Goal: Task Accomplishment & Management: Manage account settings

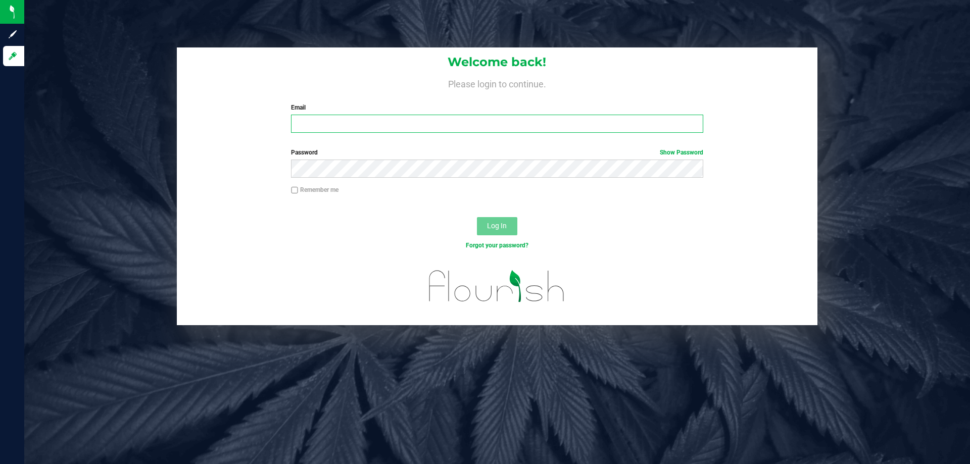
click at [397, 127] on input "Email" at bounding box center [497, 124] width 412 height 18
type input "[EMAIL_ADDRESS][DOMAIN_NAME]"
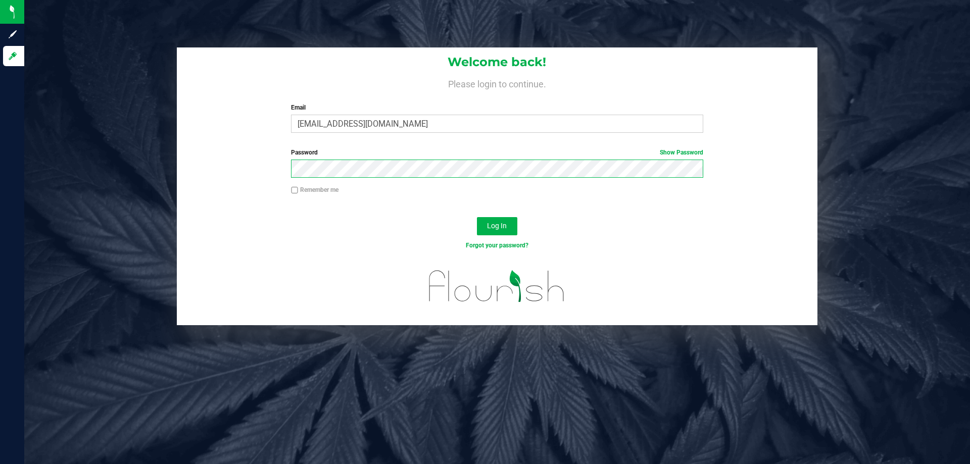
click at [477, 217] on button "Log In" at bounding box center [497, 226] width 40 height 18
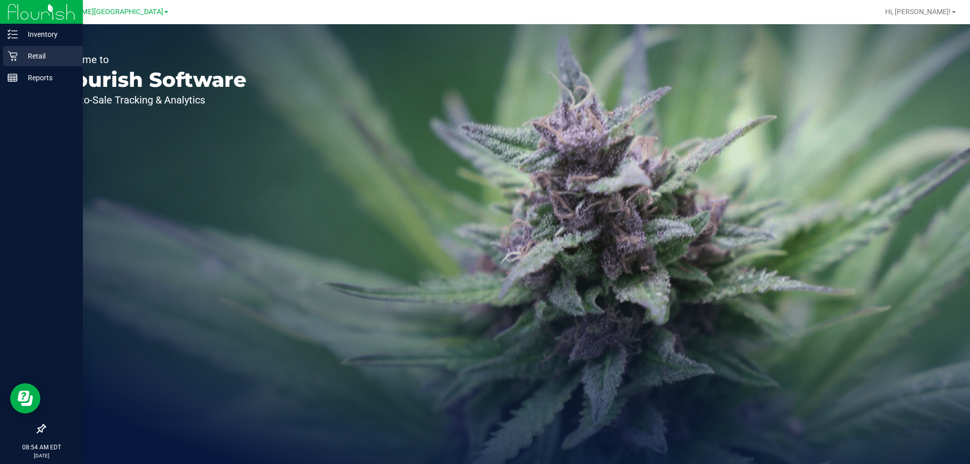
click at [19, 58] on p "Retail" at bounding box center [48, 56] width 61 height 12
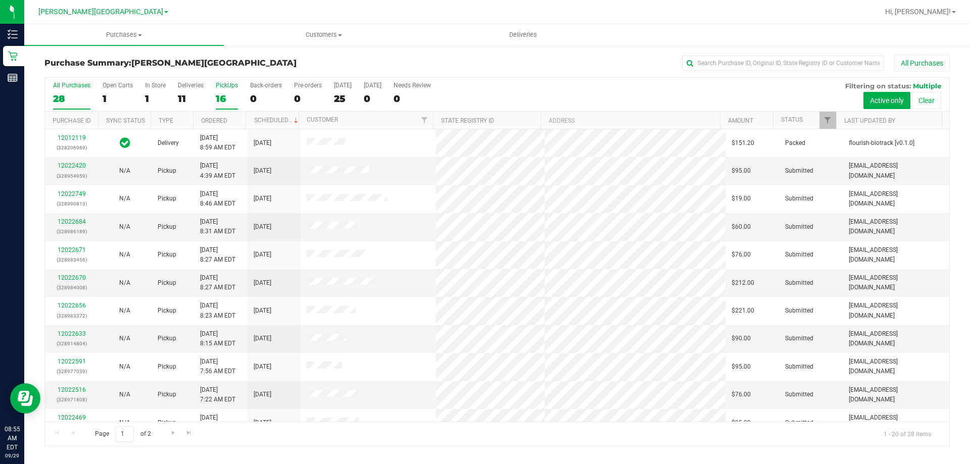
click at [216, 99] on div "16" at bounding box center [227, 99] width 22 height 12
click at [0, 0] on input "PickUps 16" at bounding box center [0, 0] width 0 height 0
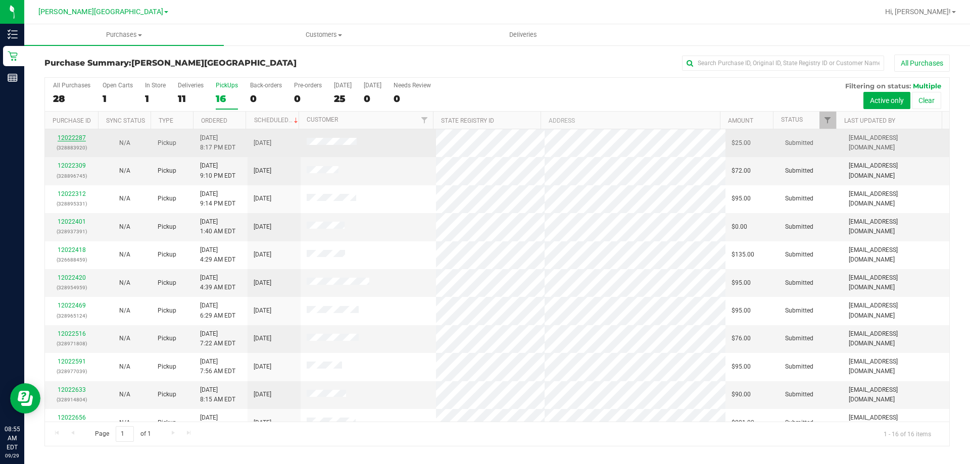
click at [71, 138] on link "12022287" at bounding box center [72, 137] width 28 height 7
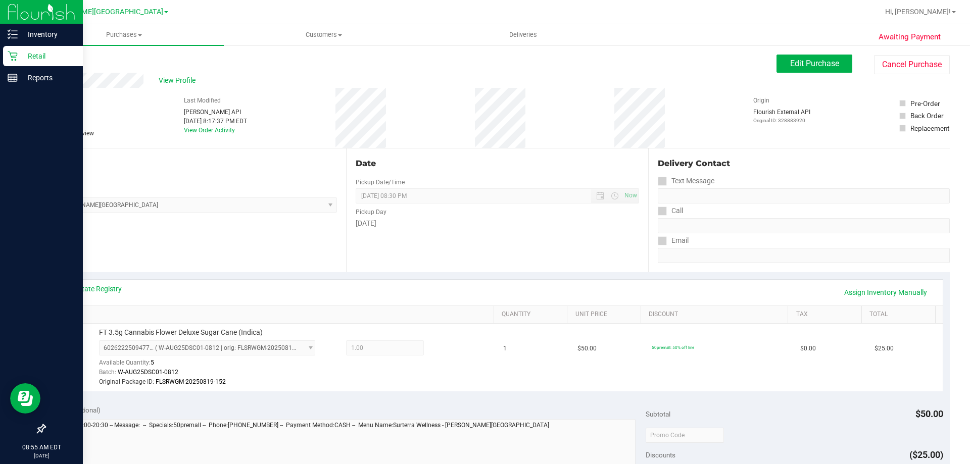
click at [18, 54] on p "Retail" at bounding box center [48, 56] width 61 height 12
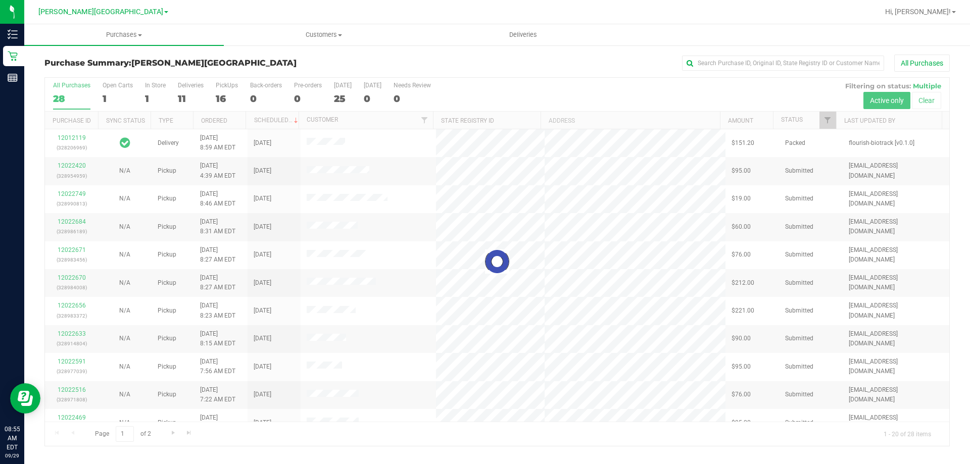
click at [221, 100] on div at bounding box center [497, 262] width 905 height 368
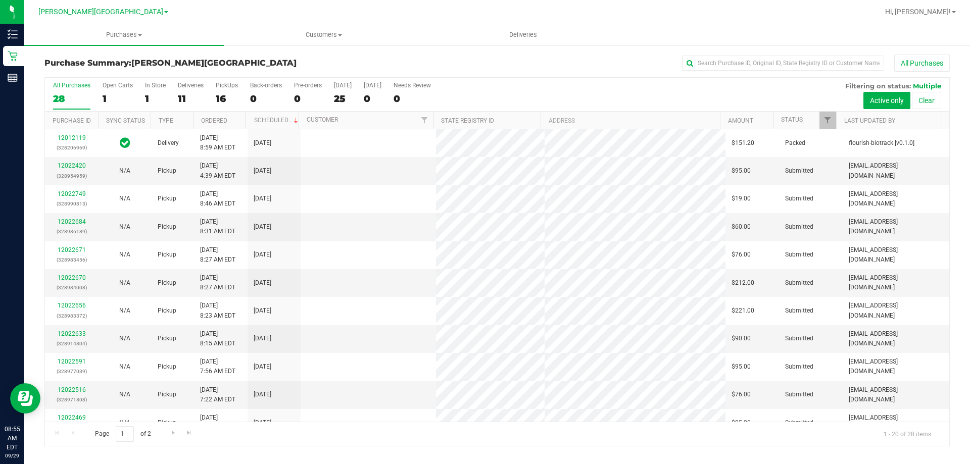
click at [221, 100] on div "16" at bounding box center [227, 99] width 22 height 12
click at [0, 0] on input "PickUps 16" at bounding box center [0, 0] width 0 height 0
click at [67, 164] on link "12022309" at bounding box center [72, 165] width 28 height 7
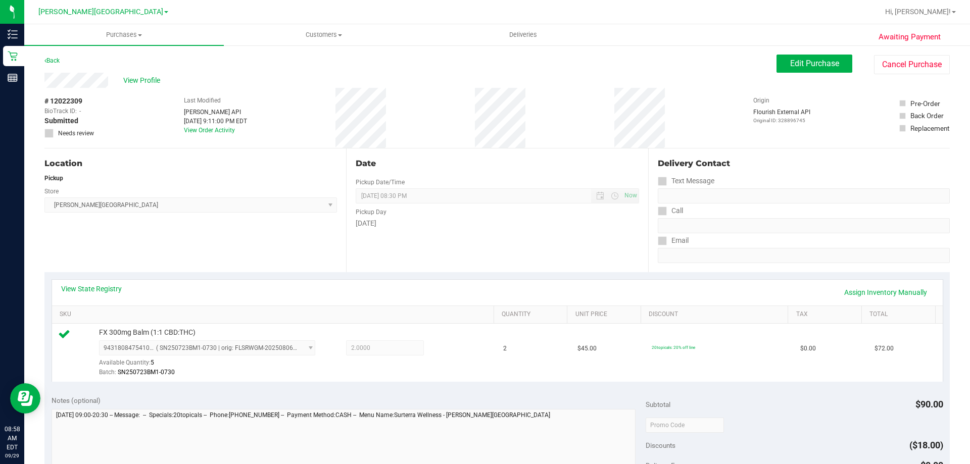
scroll to position [362, 0]
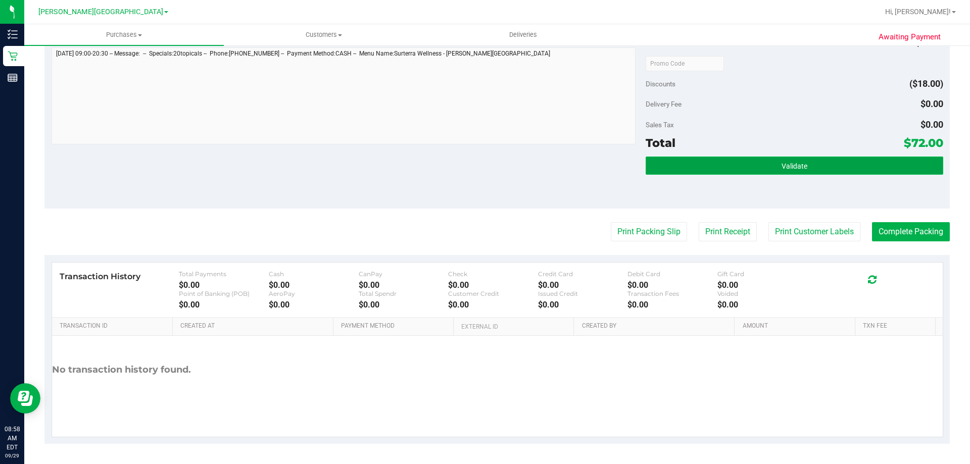
click at [484, 169] on button "Validate" at bounding box center [794, 166] width 297 height 18
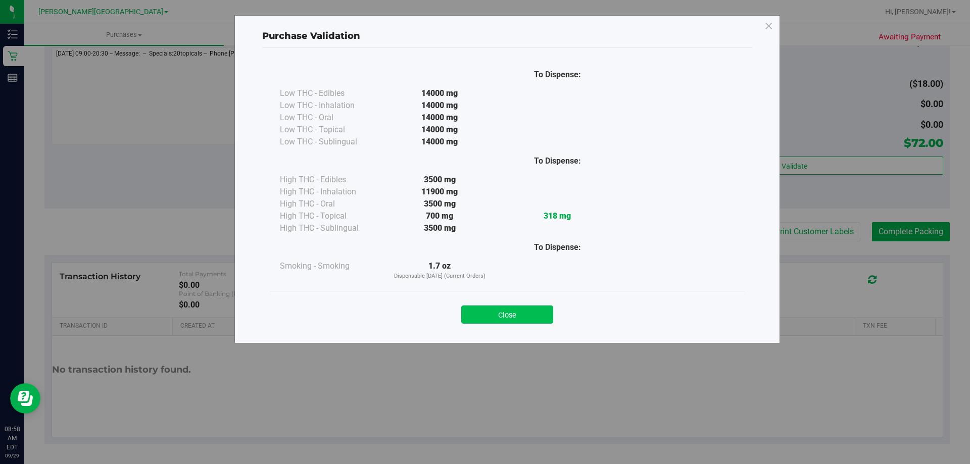
click at [484, 307] on button "Close" at bounding box center [507, 315] width 92 height 18
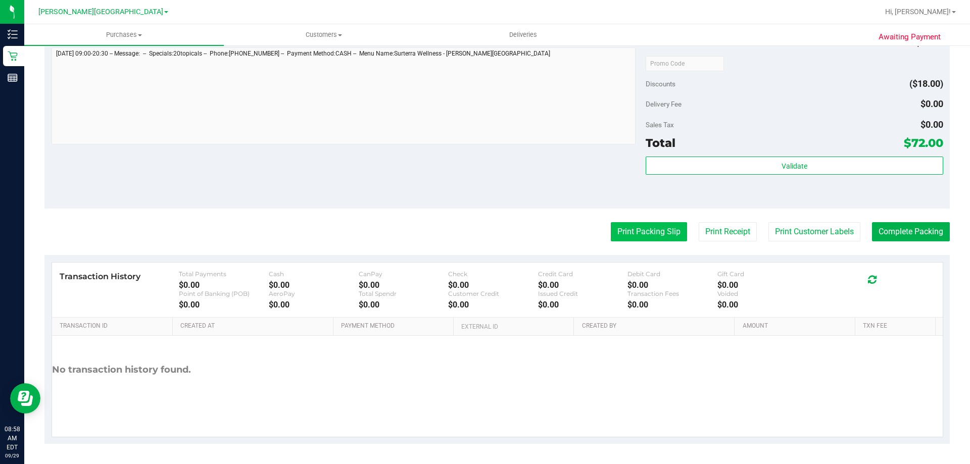
click at [484, 238] on button "Print Packing Slip" at bounding box center [649, 231] width 76 height 19
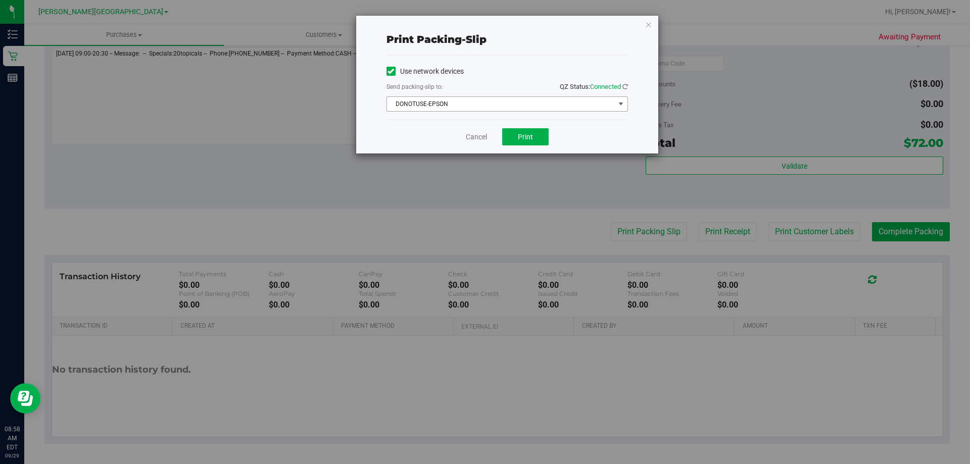
click at [484, 104] on span "DONOTUSE-EPSON" at bounding box center [501, 104] width 228 height 14
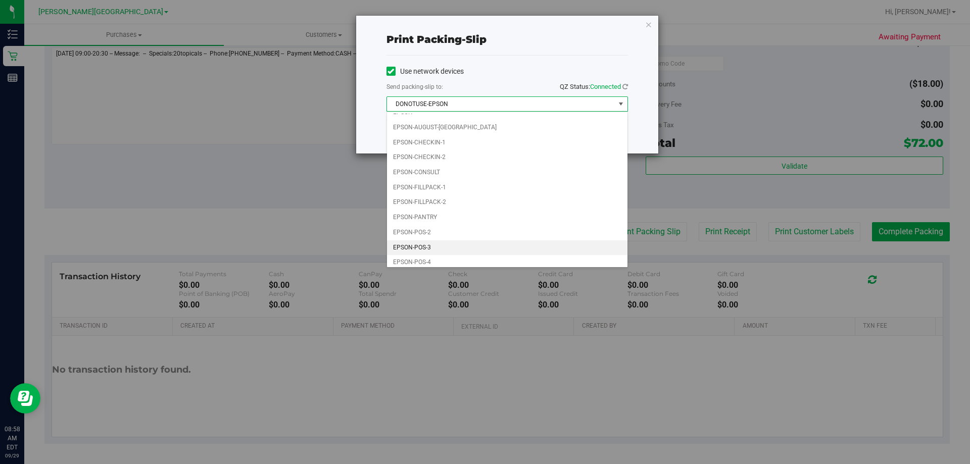
scroll to position [29, 0]
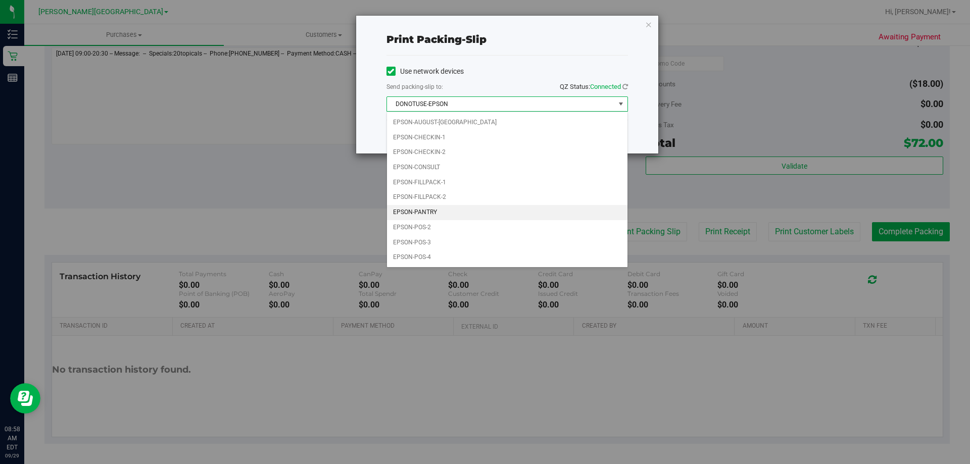
click at [431, 213] on li "EPSON-PANTRY" at bounding box center [507, 212] width 241 height 15
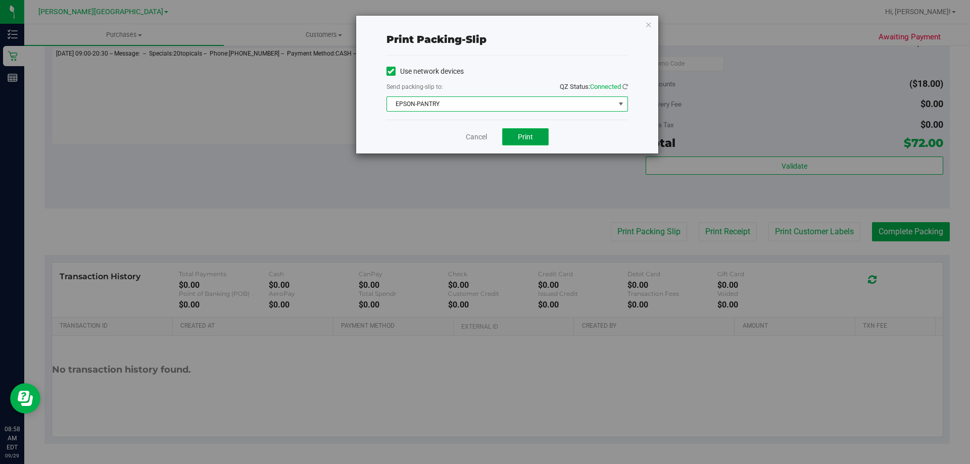
click at [484, 135] on span "Print" at bounding box center [525, 137] width 15 height 8
click at [484, 22] on icon "button" at bounding box center [648, 24] width 7 height 12
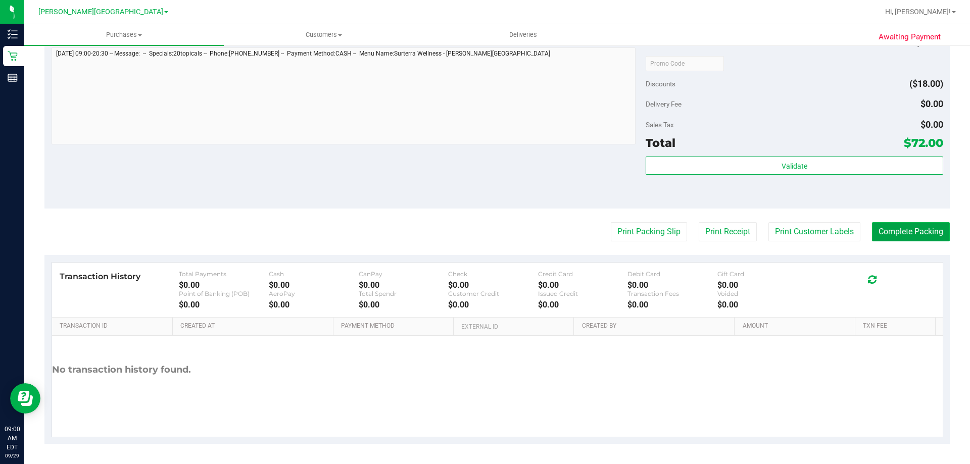
click at [484, 235] on button "Complete Packing" at bounding box center [911, 231] width 78 height 19
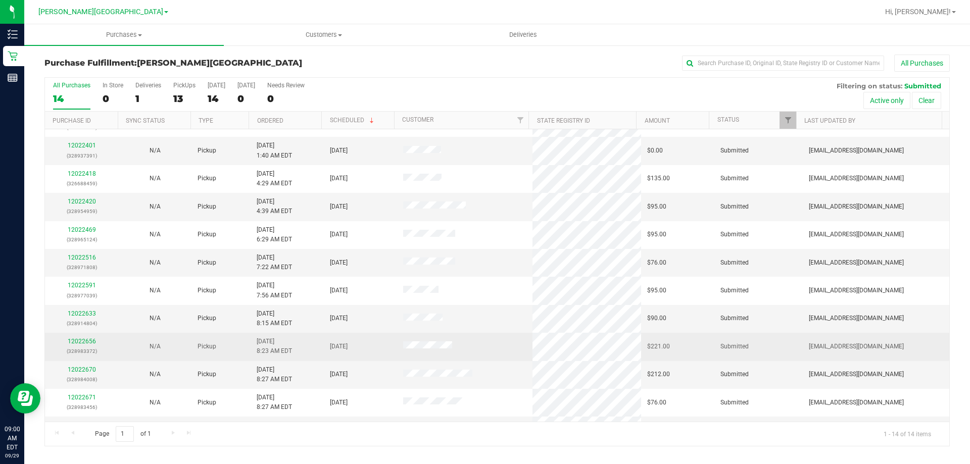
scroll to position [51, 0]
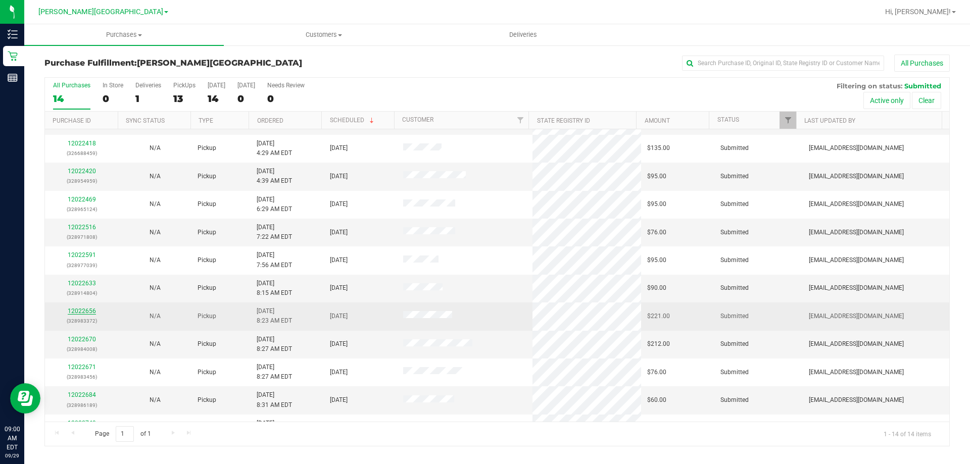
click at [78, 312] on link "12022656" at bounding box center [82, 311] width 28 height 7
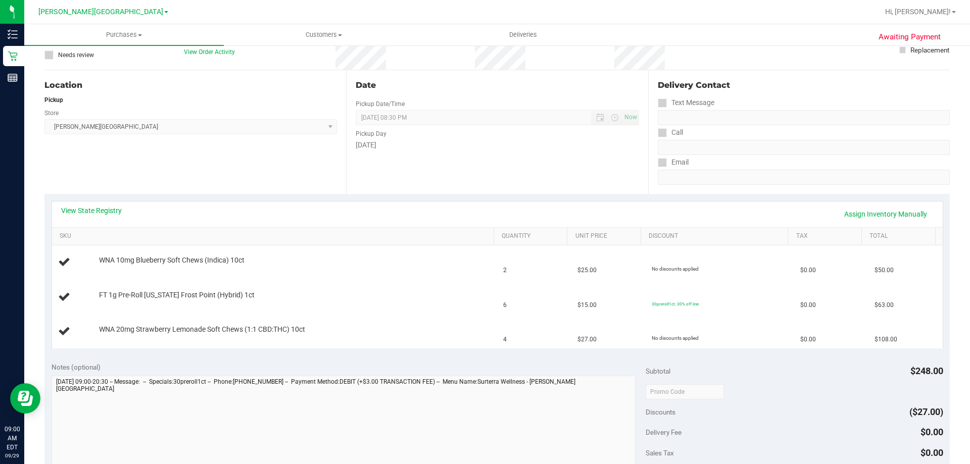
scroll to position [101, 0]
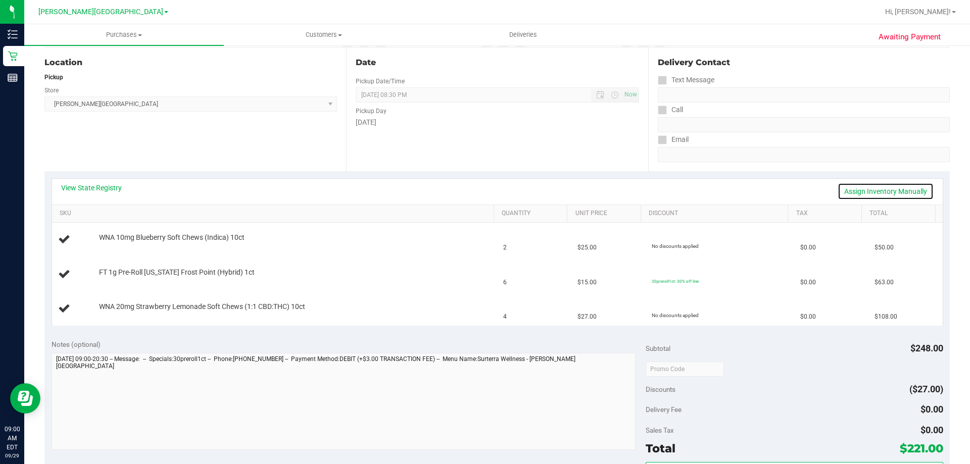
click at [484, 187] on link "Assign Inventory Manually" at bounding box center [886, 191] width 96 height 17
click at [484, 187] on div "View State Registry Save & Exit" at bounding box center [497, 191] width 873 height 17
click at [484, 192] on link "Save & Exit" at bounding box center [910, 191] width 48 height 17
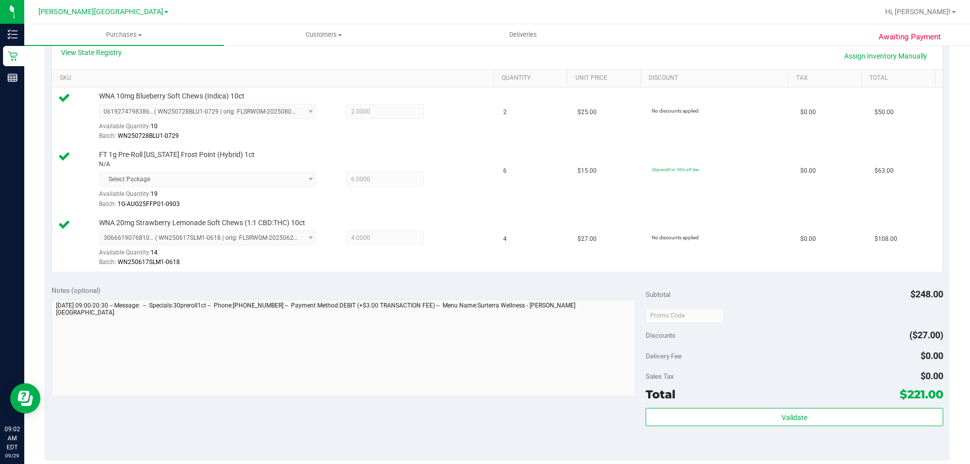
scroll to position [354, 0]
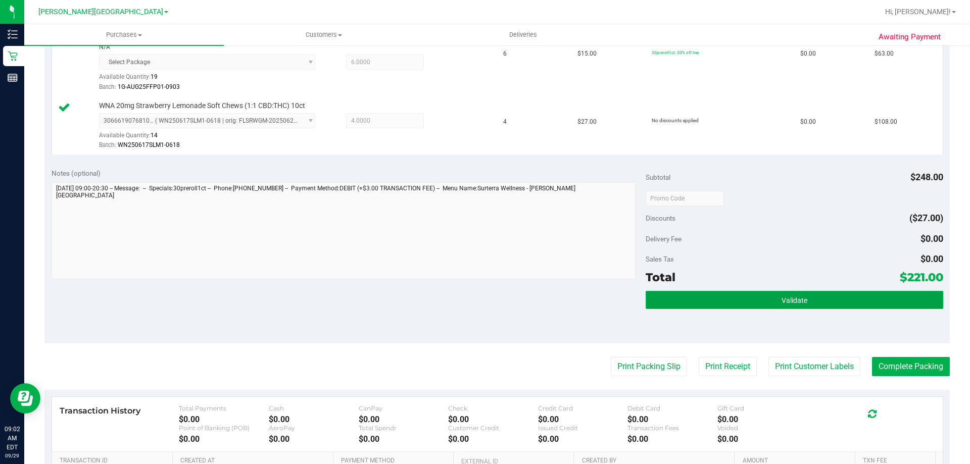
click at [484, 301] on button "Validate" at bounding box center [794, 300] width 297 height 18
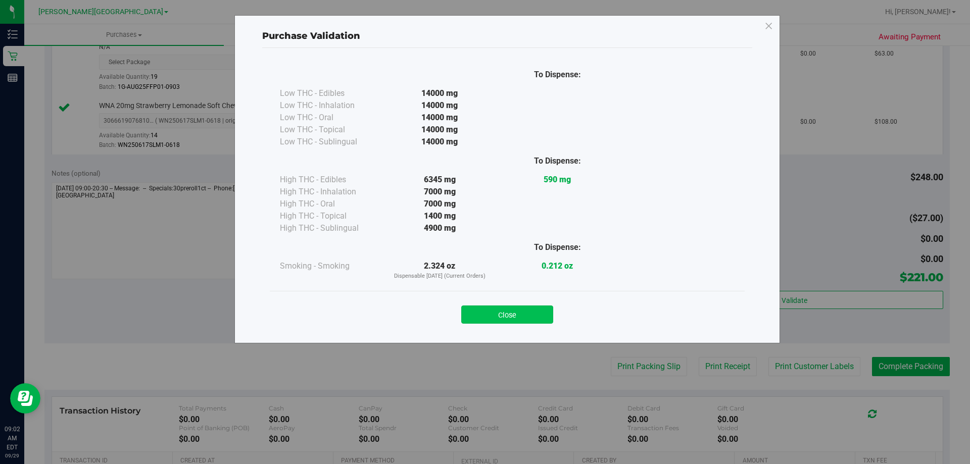
click at [484, 315] on button "Close" at bounding box center [507, 315] width 92 height 18
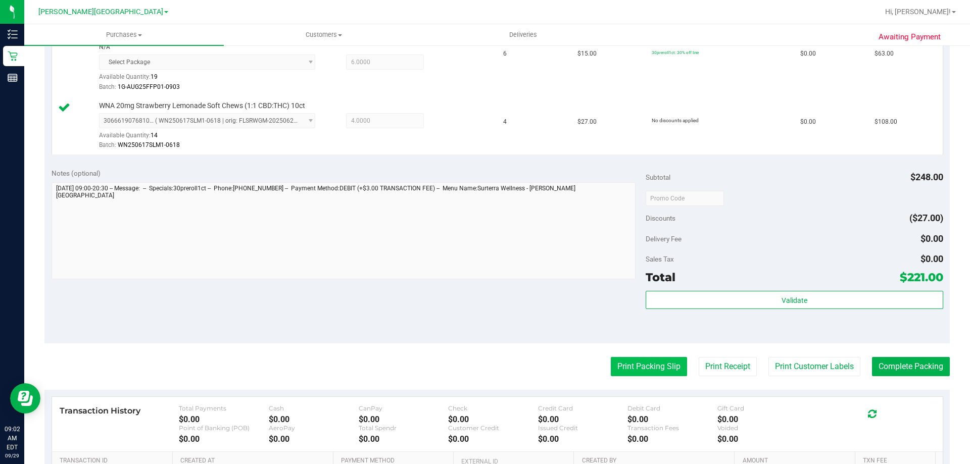
click at [484, 370] on button "Print Packing Slip" at bounding box center [649, 366] width 76 height 19
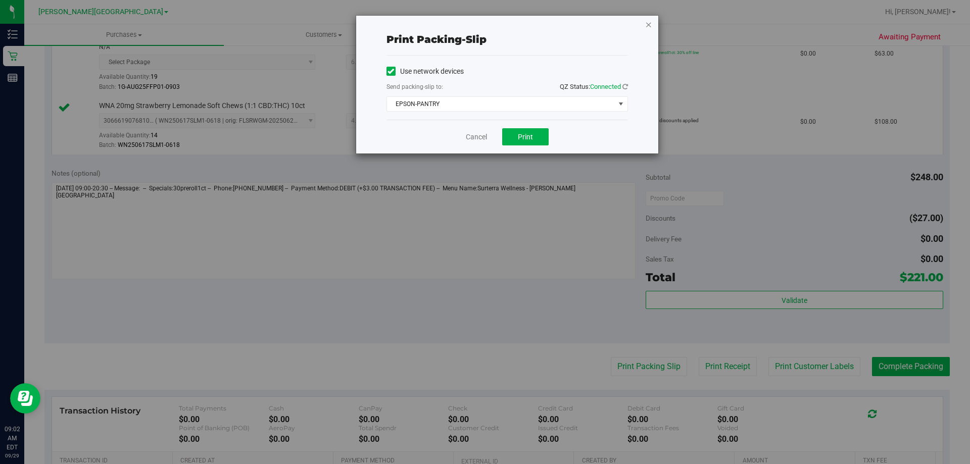
click at [484, 23] on icon "button" at bounding box center [648, 24] width 7 height 12
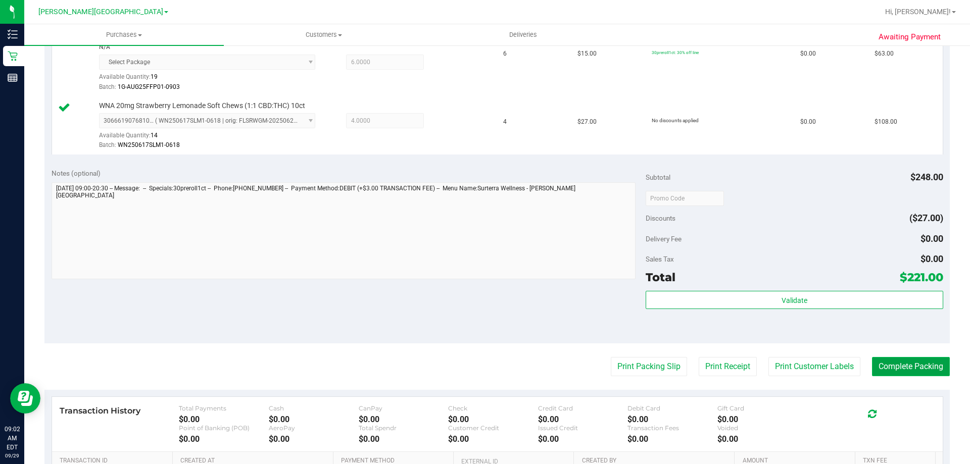
click at [484, 361] on button "Complete Packing" at bounding box center [911, 366] width 78 height 19
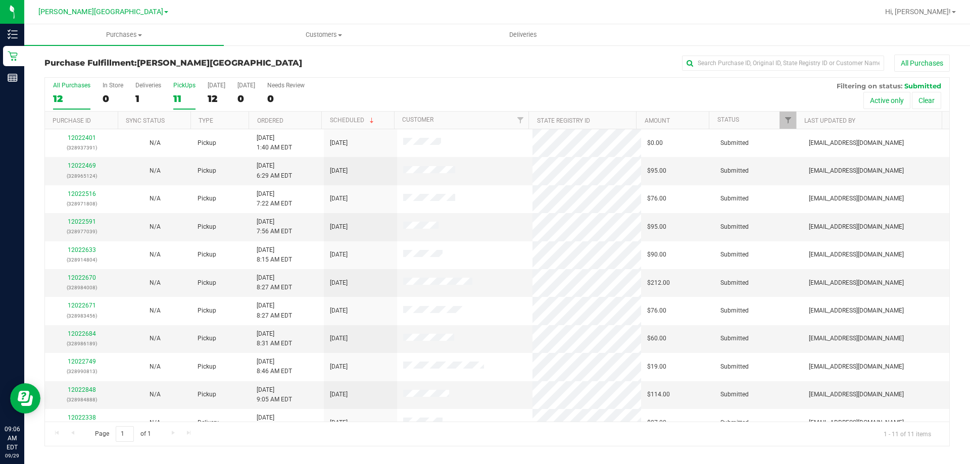
click at [180, 98] on div "11" at bounding box center [184, 99] width 22 height 12
click at [0, 0] on input "PickUps 11" at bounding box center [0, 0] width 0 height 0
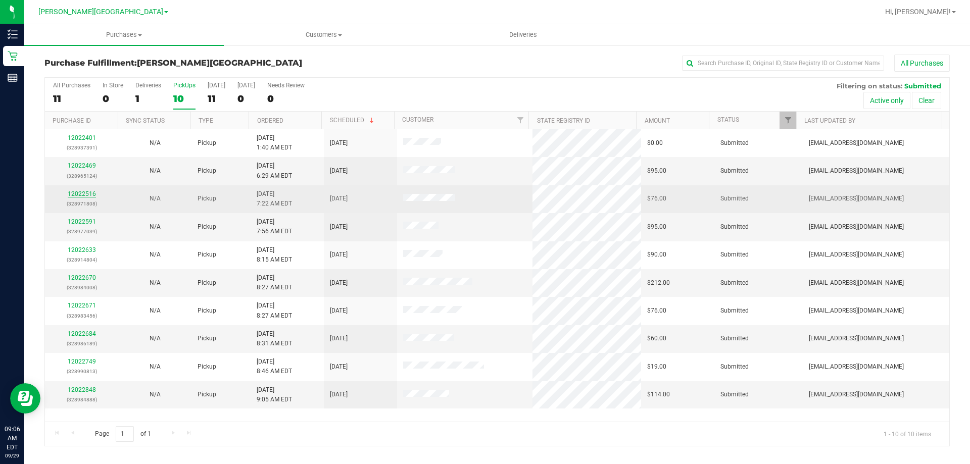
click at [84, 195] on link "12022516" at bounding box center [82, 194] width 28 height 7
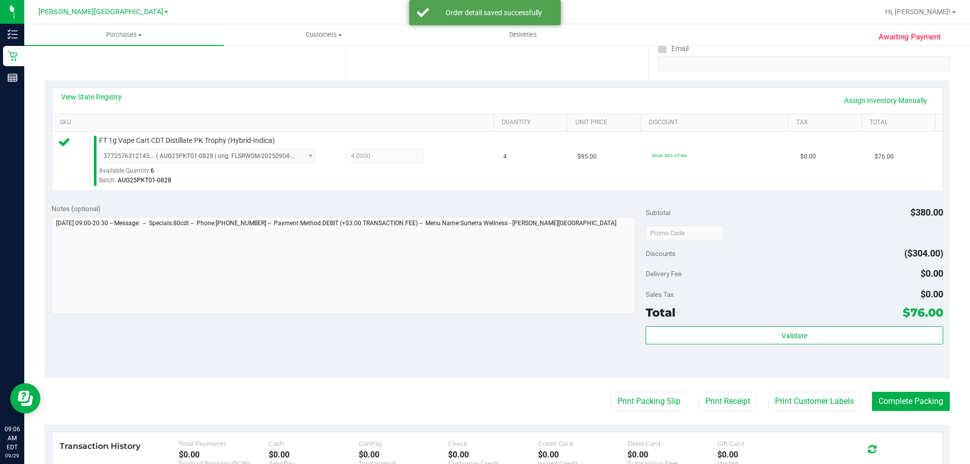
scroll to position [202, 0]
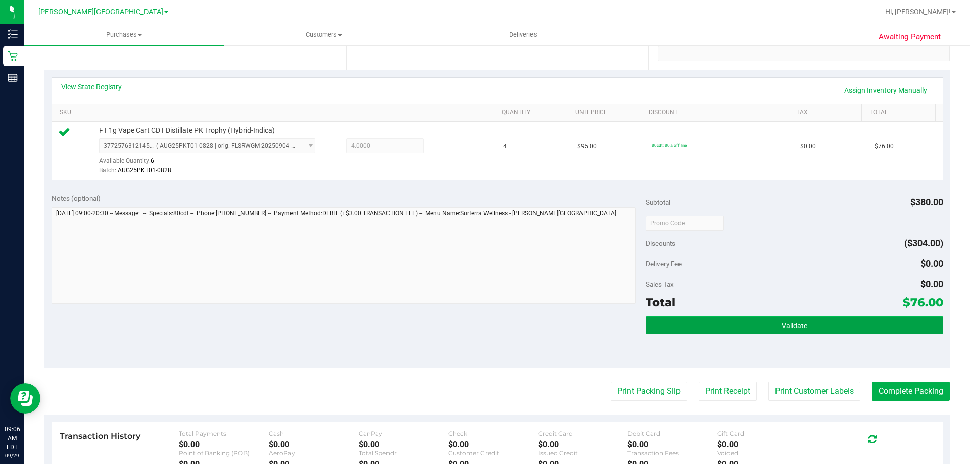
click at [484, 323] on button "Validate" at bounding box center [794, 325] width 297 height 18
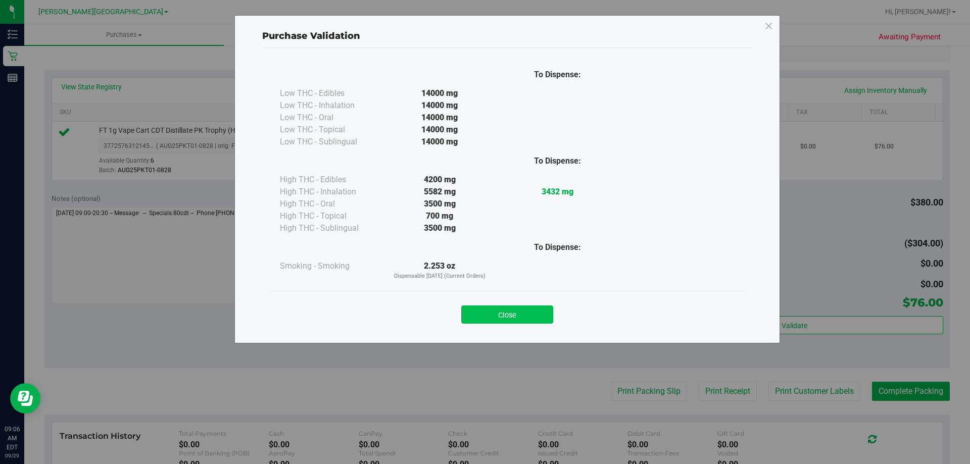
click at [484, 307] on button "Close" at bounding box center [507, 315] width 92 height 18
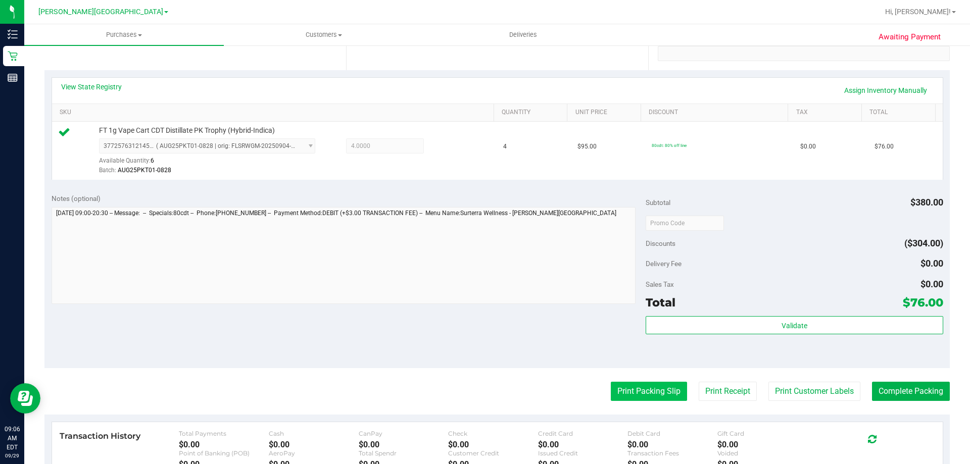
click at [484, 389] on button "Print Packing Slip" at bounding box center [649, 391] width 76 height 19
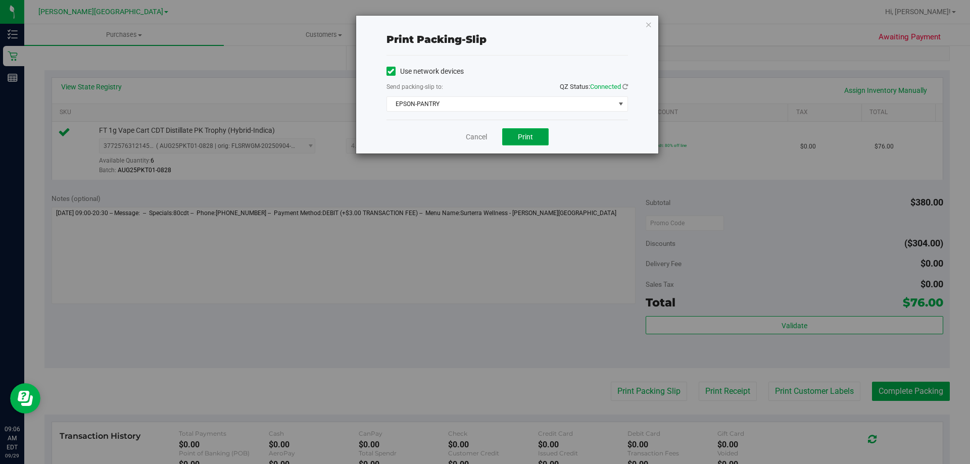
click at [484, 141] on button "Print" at bounding box center [525, 136] width 46 height 17
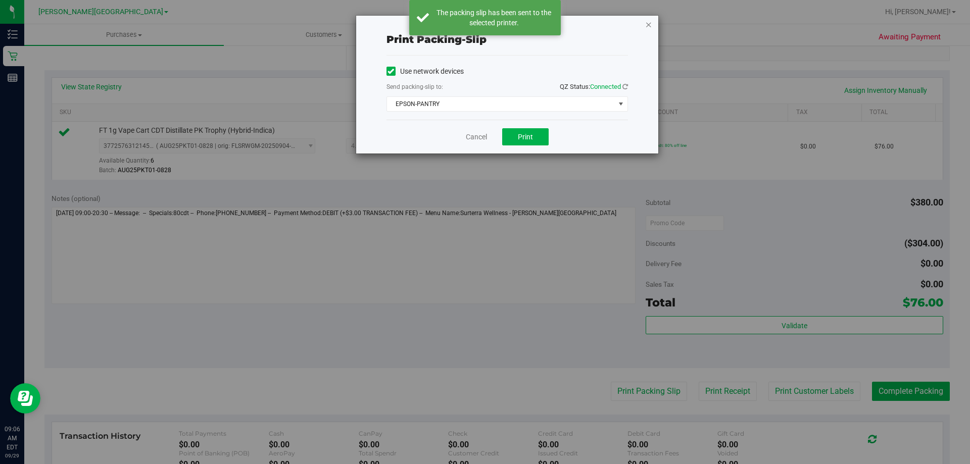
click at [484, 24] on icon "button" at bounding box center [648, 24] width 7 height 12
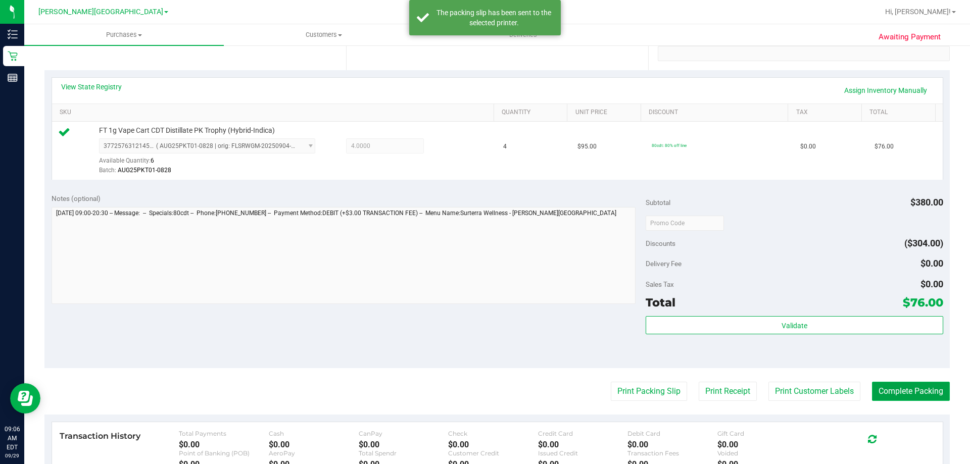
click at [484, 396] on button "Complete Packing" at bounding box center [911, 391] width 78 height 19
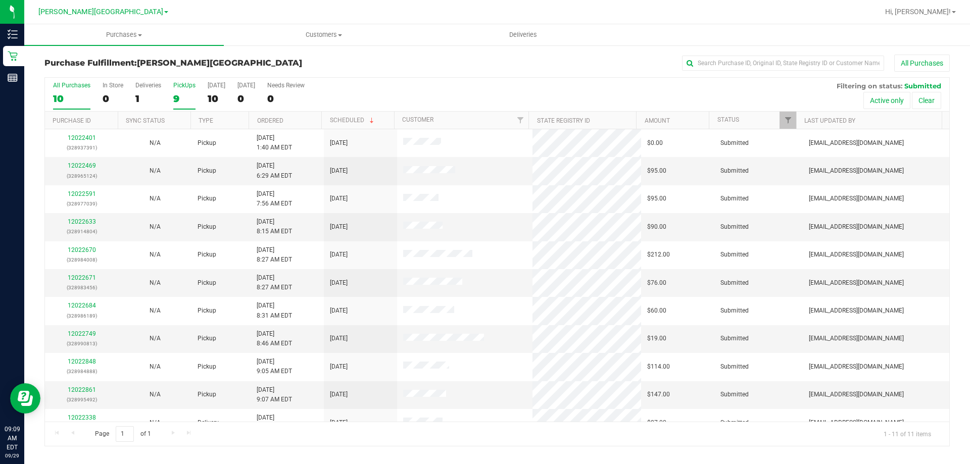
click at [175, 100] on div "9" at bounding box center [184, 99] width 22 height 12
click at [0, 0] on input "PickUps 9" at bounding box center [0, 0] width 0 height 0
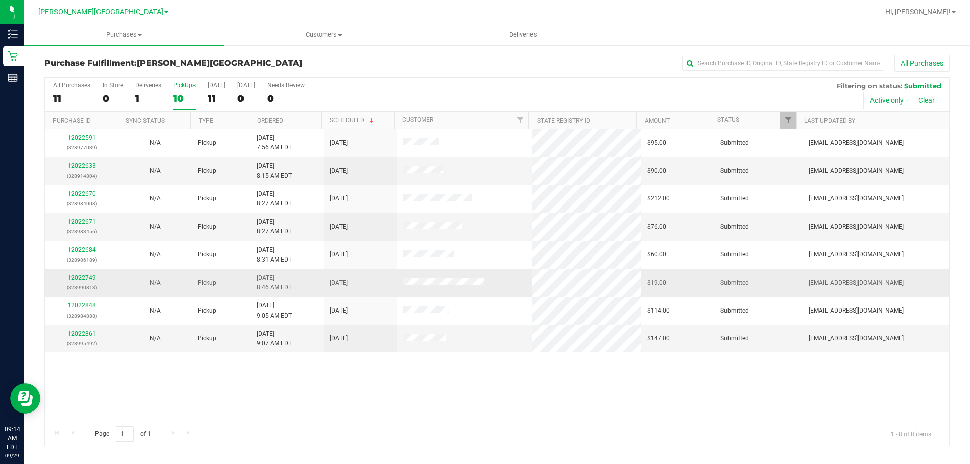
click at [91, 280] on link "12022749" at bounding box center [82, 277] width 28 height 7
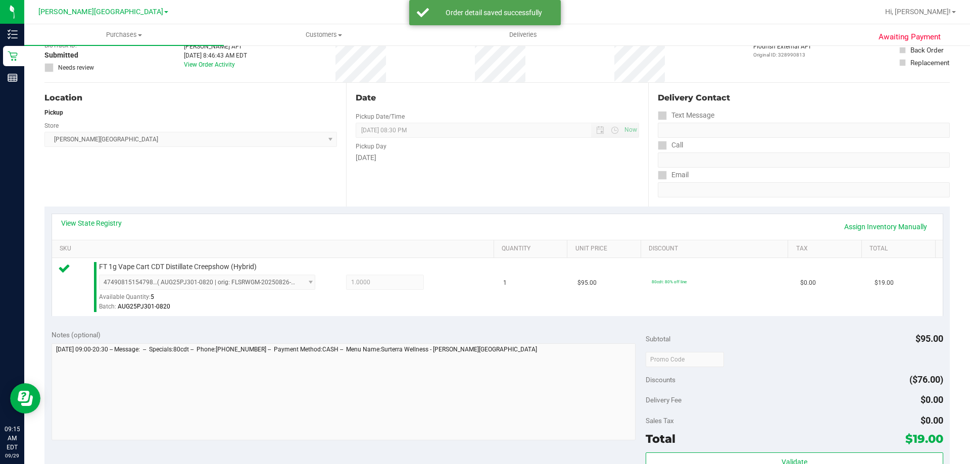
scroll to position [202, 0]
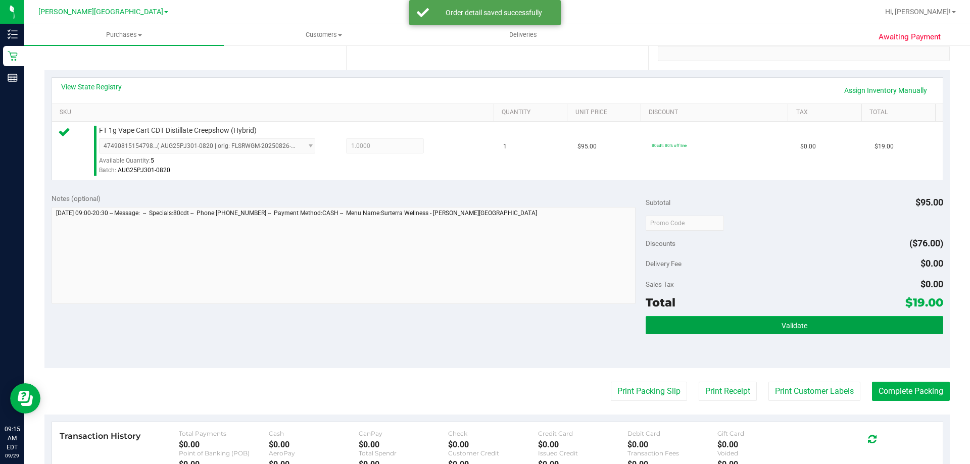
click at [484, 322] on button "Validate" at bounding box center [794, 325] width 297 height 18
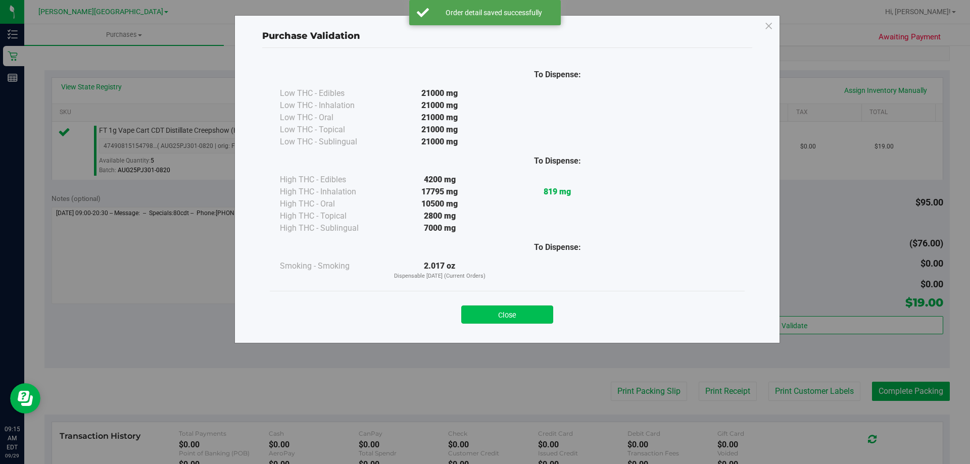
click at [484, 323] on button "Close" at bounding box center [507, 315] width 92 height 18
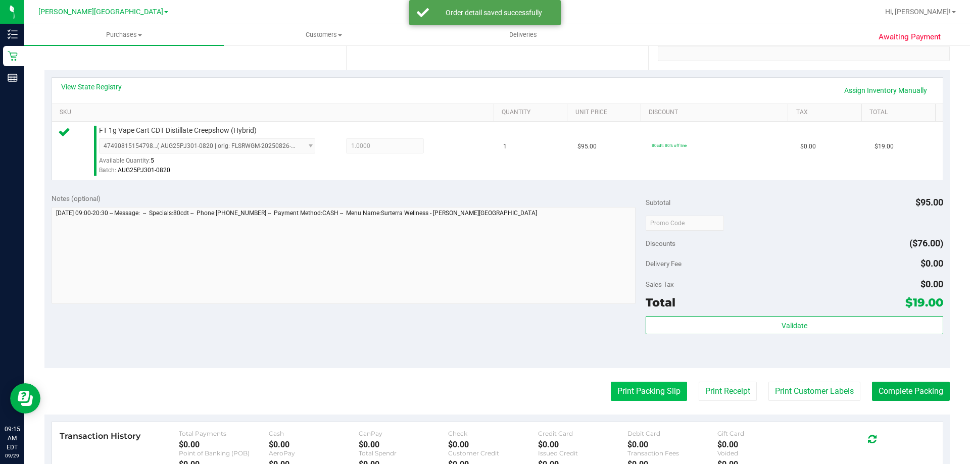
click at [484, 388] on button "Print Packing Slip" at bounding box center [649, 391] width 76 height 19
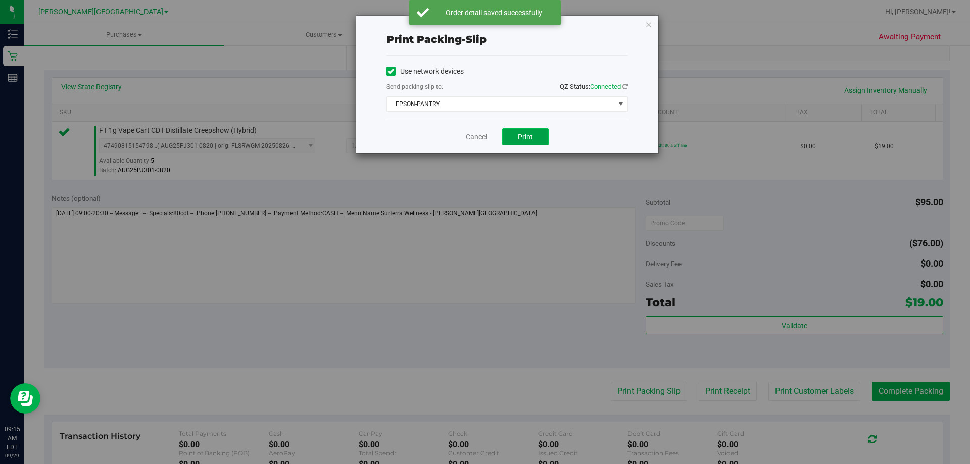
click at [484, 131] on button "Print" at bounding box center [525, 136] width 46 height 17
click at [484, 25] on icon "button" at bounding box center [648, 24] width 7 height 12
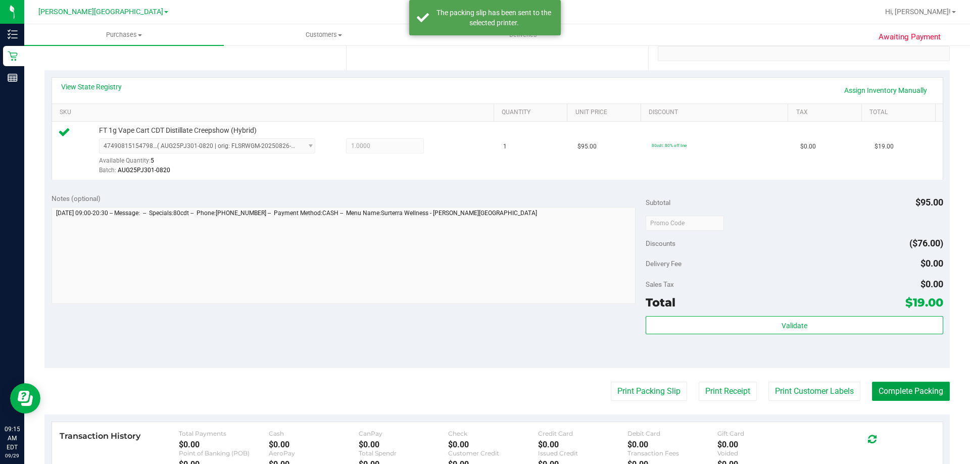
drag, startPoint x: 879, startPoint y: 388, endPoint x: 860, endPoint y: 348, distance: 44.3
click at [484, 387] on button "Complete Packing" at bounding box center [911, 391] width 78 height 19
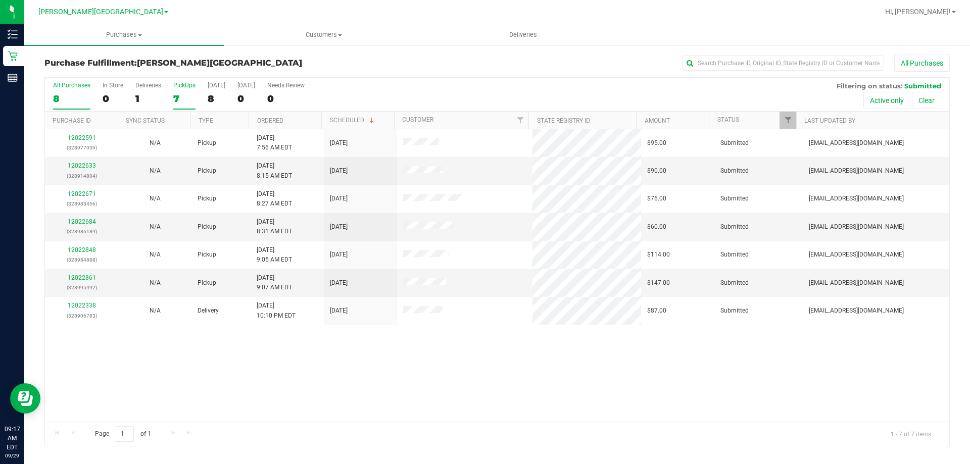
click at [176, 98] on div "7" at bounding box center [184, 99] width 22 height 12
click at [0, 0] on input "PickUps 7" at bounding box center [0, 0] width 0 height 0
click at [89, 165] on link "12022633" at bounding box center [82, 165] width 28 height 7
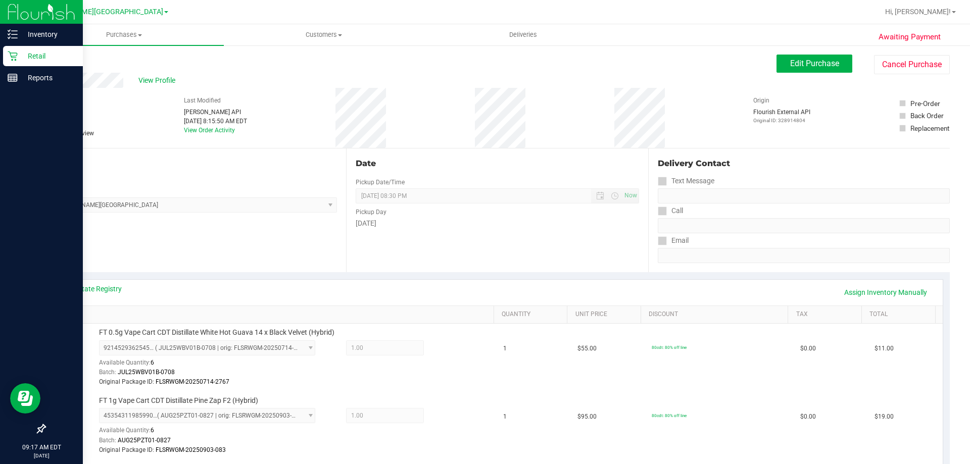
click at [6, 53] on div "Retail" at bounding box center [43, 56] width 80 height 20
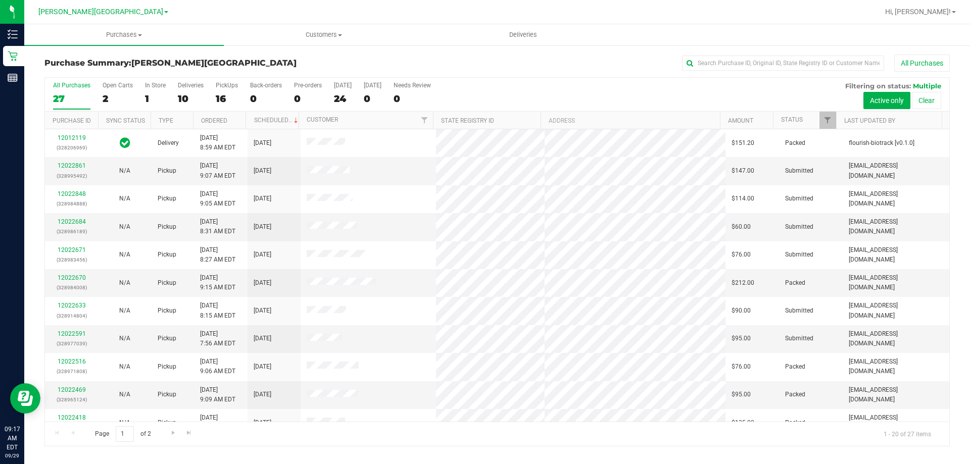
click at [218, 100] on div "16" at bounding box center [227, 99] width 22 height 12
click at [0, 0] on input "PickUps 16" at bounding box center [0, 0] width 0 height 0
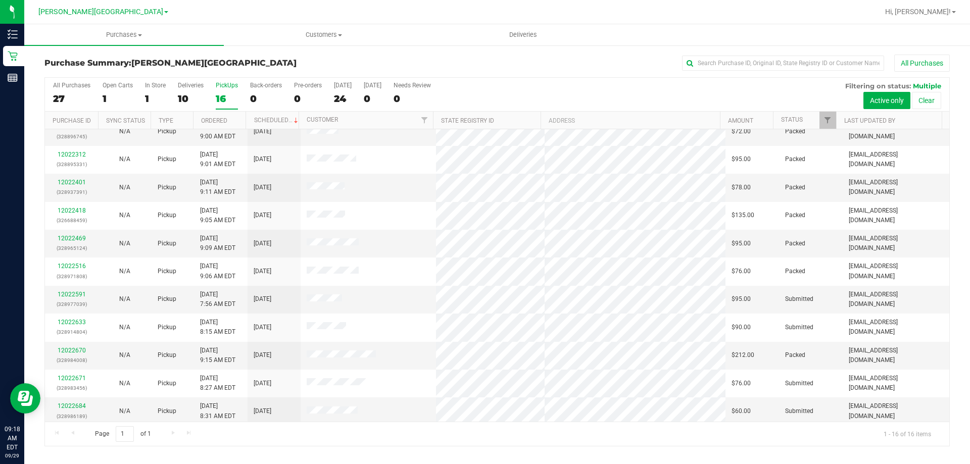
scroll to position [101, 0]
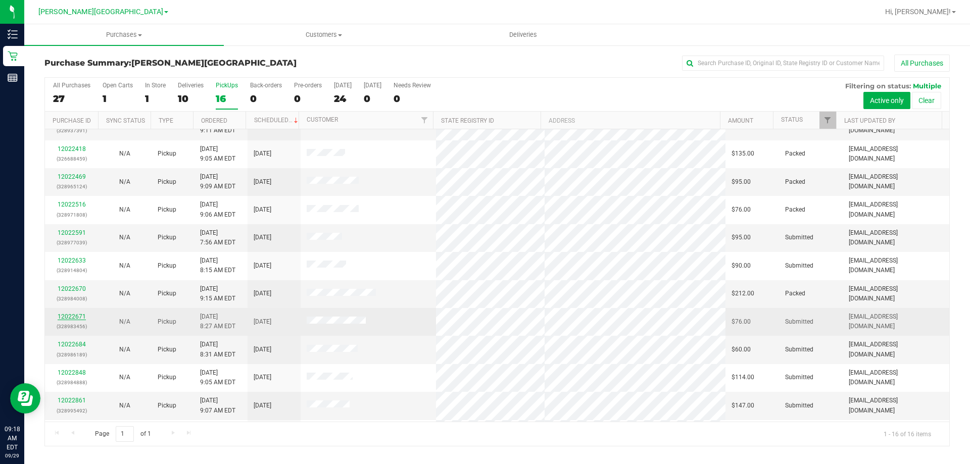
click at [73, 316] on link "12022671" at bounding box center [72, 316] width 28 height 7
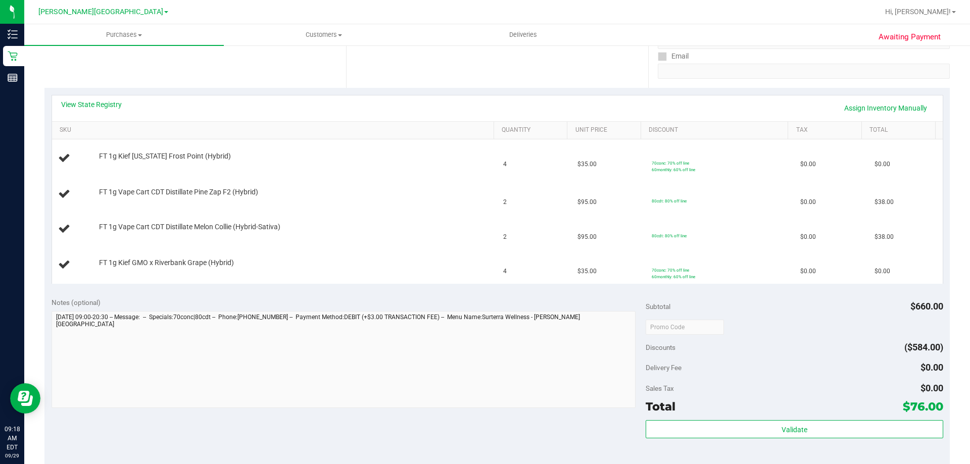
scroll to position [202, 0]
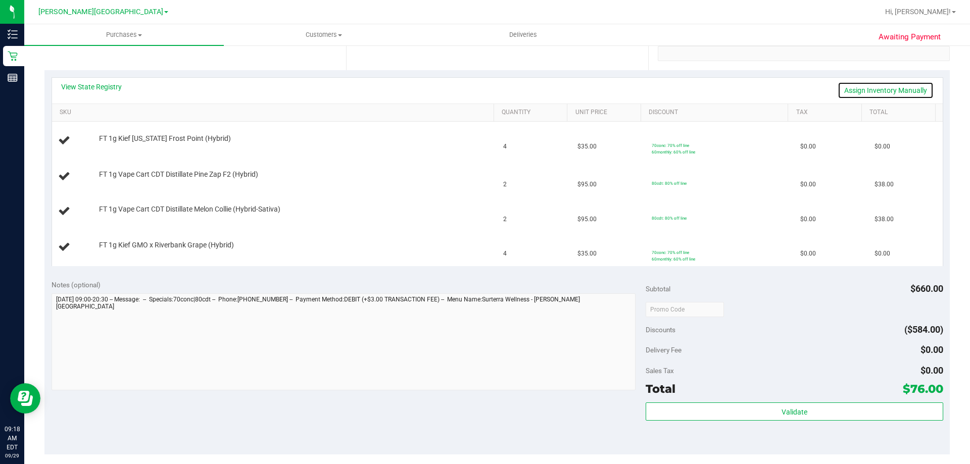
click at [484, 89] on link "Assign Inventory Manually" at bounding box center [886, 90] width 96 height 17
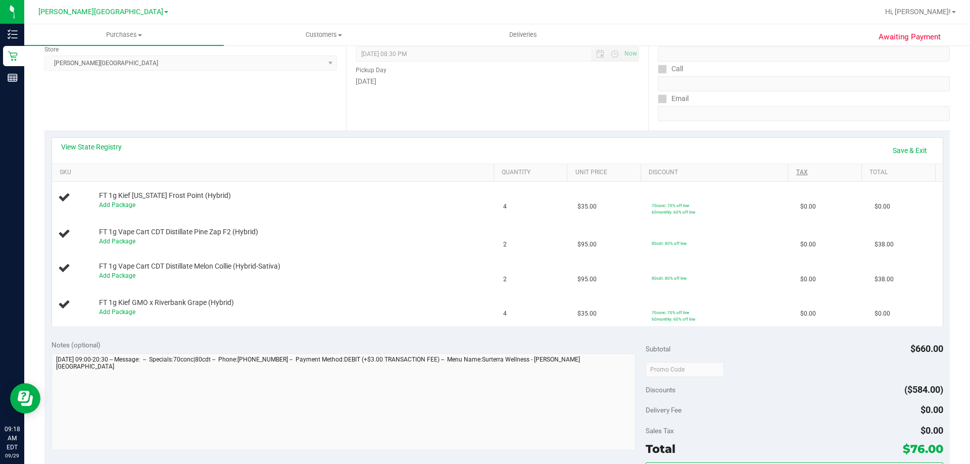
scroll to position [0, 0]
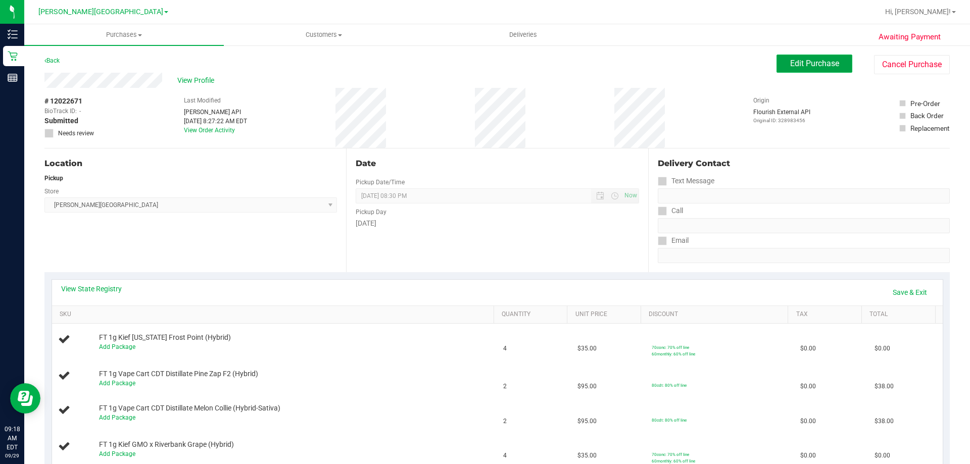
click at [484, 65] on span "Edit Purchase" at bounding box center [814, 64] width 49 height 10
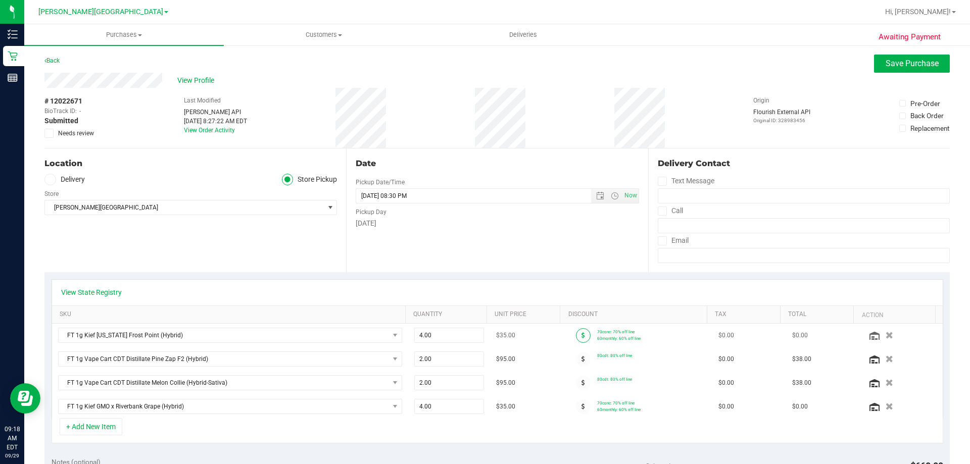
click at [484, 336] on span at bounding box center [583, 336] width 15 height 15
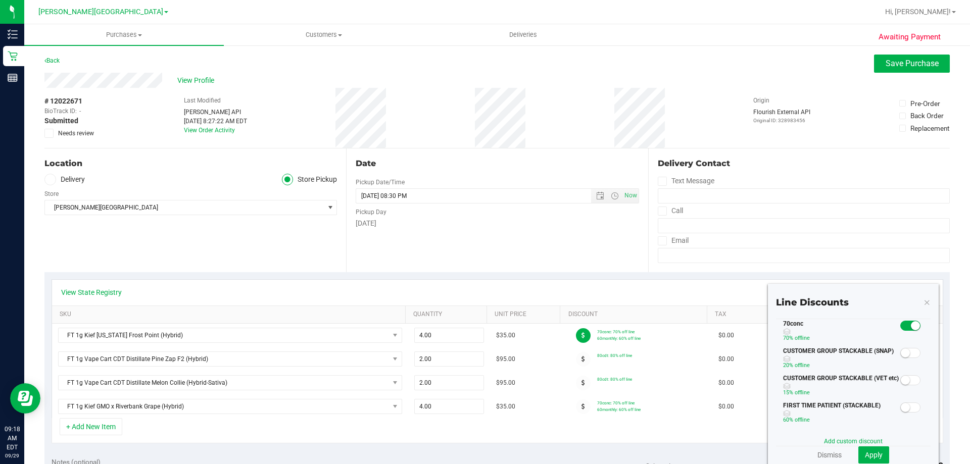
click at [484, 442] on div "+ Add New Item" at bounding box center [498, 430] width 892 height 25
click at [484, 301] on icon at bounding box center [927, 302] width 7 height 12
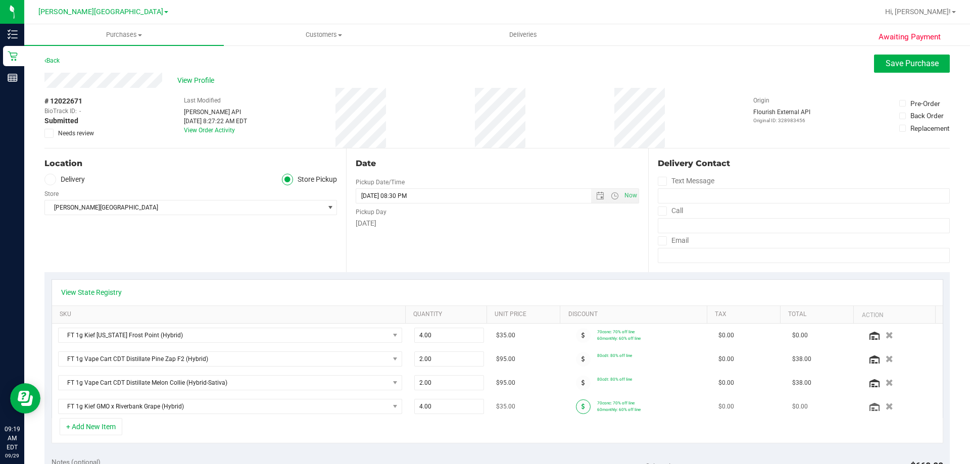
click at [484, 406] on icon at bounding box center [584, 407] width 4 height 6
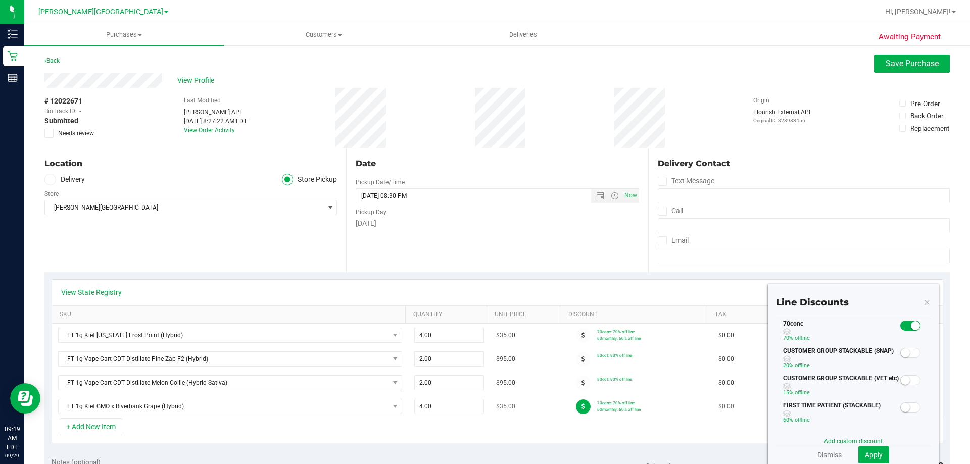
click at [484, 406] on icon at bounding box center [584, 407] width 4 height 6
click at [484, 406] on span at bounding box center [583, 407] width 15 height 15
click at [484, 457] on link "Dismiss" at bounding box center [830, 455] width 24 height 10
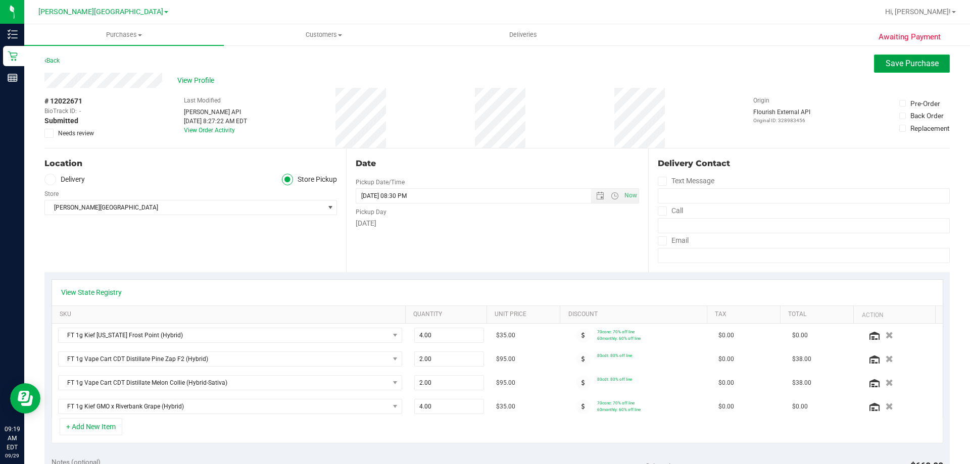
click at [484, 62] on span "Save Purchase" at bounding box center [912, 64] width 53 height 10
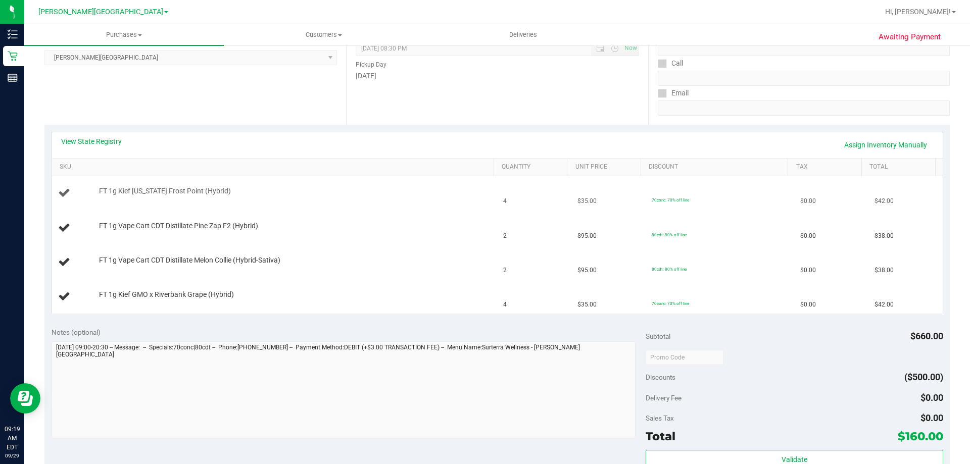
scroll to position [152, 0]
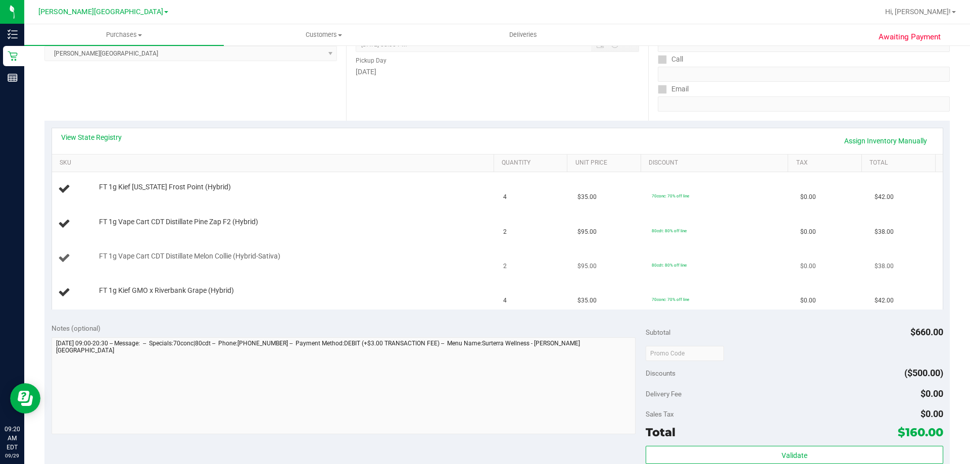
click at [381, 248] on td "FT 1g Vape Cart CDT Distillate Melon Collie (Hybrid-Sativa)" at bounding box center [275, 259] width 446 height 34
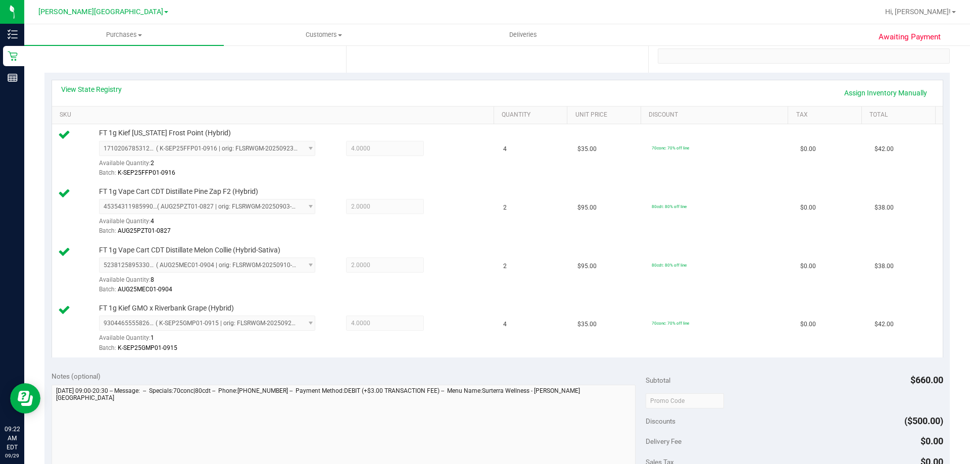
scroll to position [505, 0]
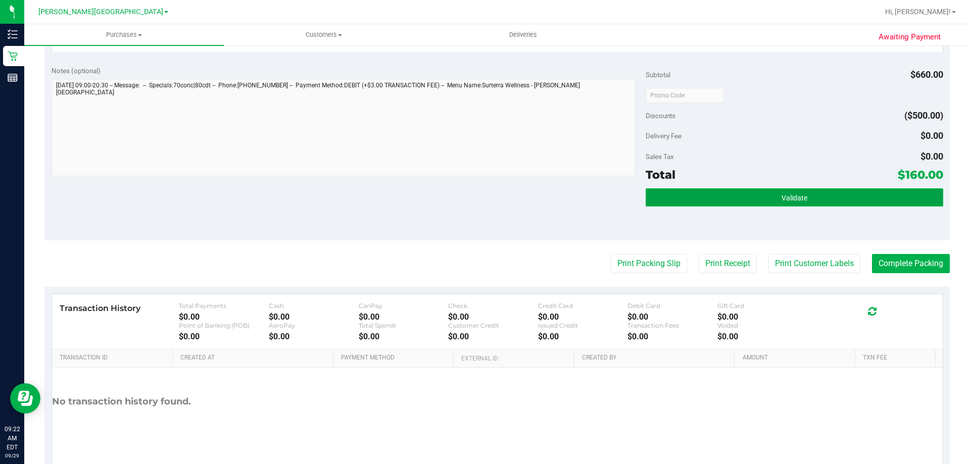
click at [484, 204] on button "Validate" at bounding box center [794, 198] width 297 height 18
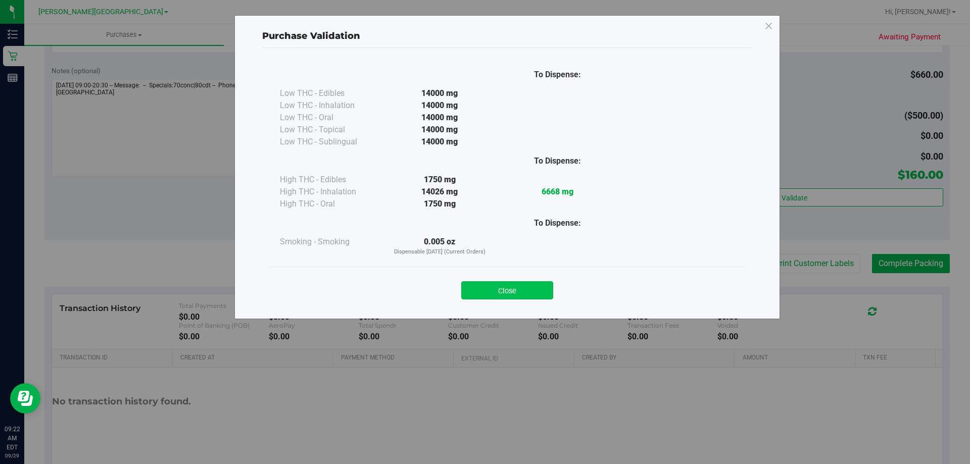
click at [484, 287] on button "Close" at bounding box center [507, 291] width 92 height 18
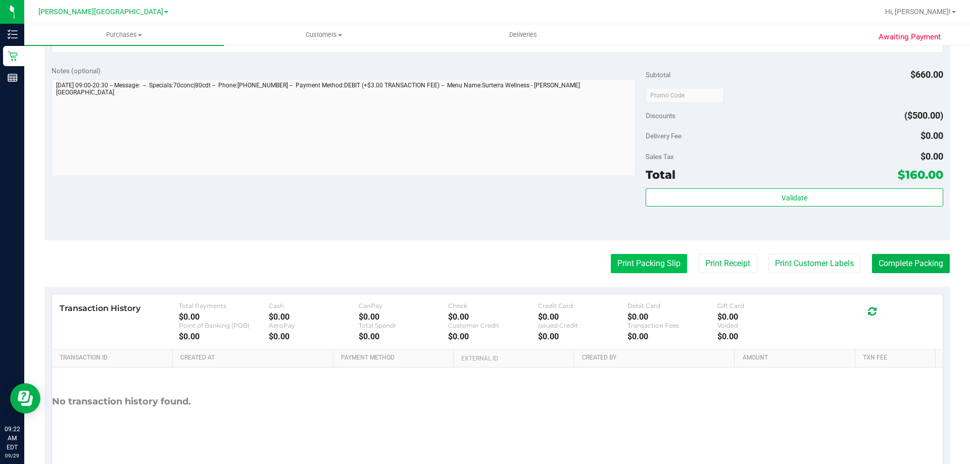
click at [484, 263] on button "Print Packing Slip" at bounding box center [649, 263] width 76 height 19
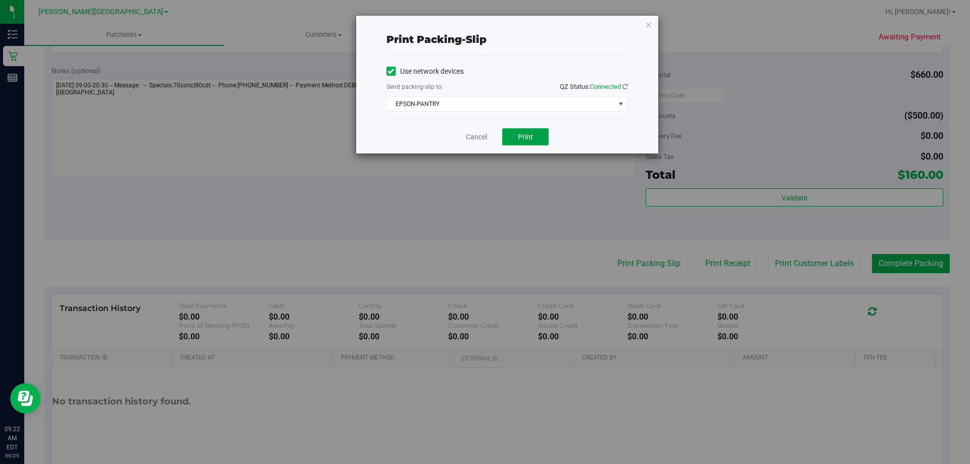
click at [484, 136] on button "Print" at bounding box center [525, 136] width 46 height 17
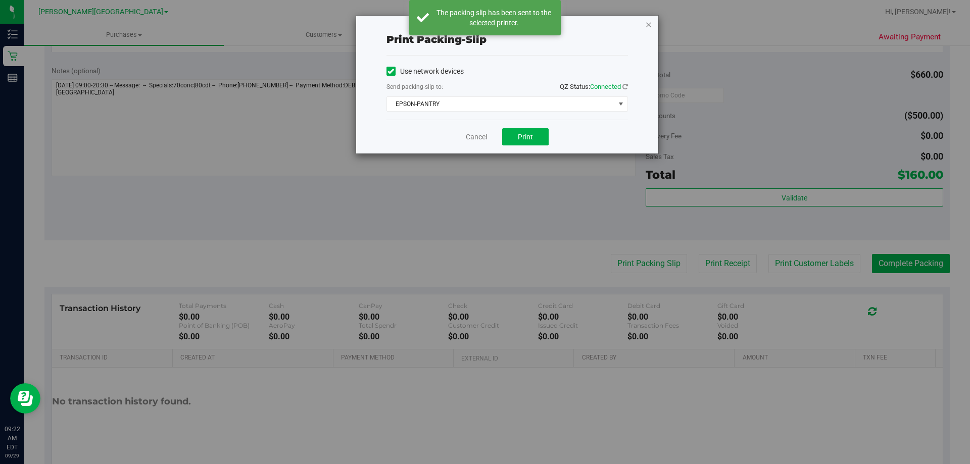
click at [484, 26] on icon "button" at bounding box center [648, 24] width 7 height 12
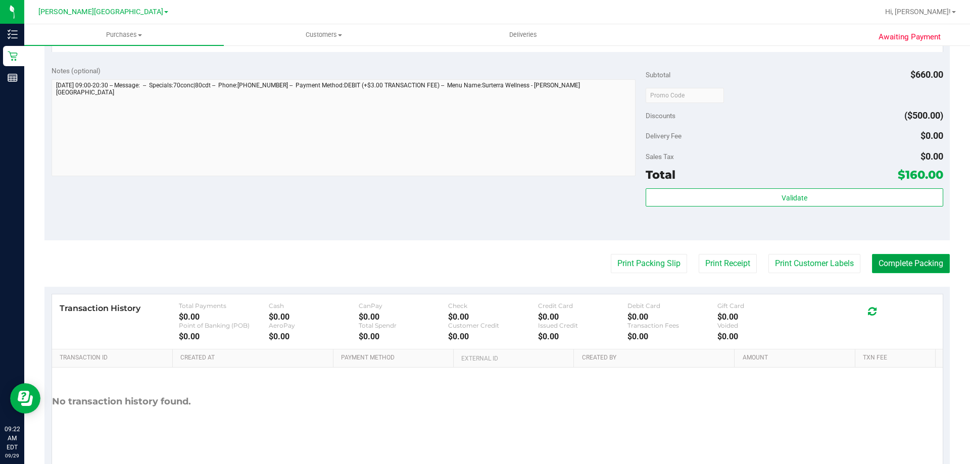
click at [484, 262] on button "Complete Packing" at bounding box center [911, 263] width 78 height 19
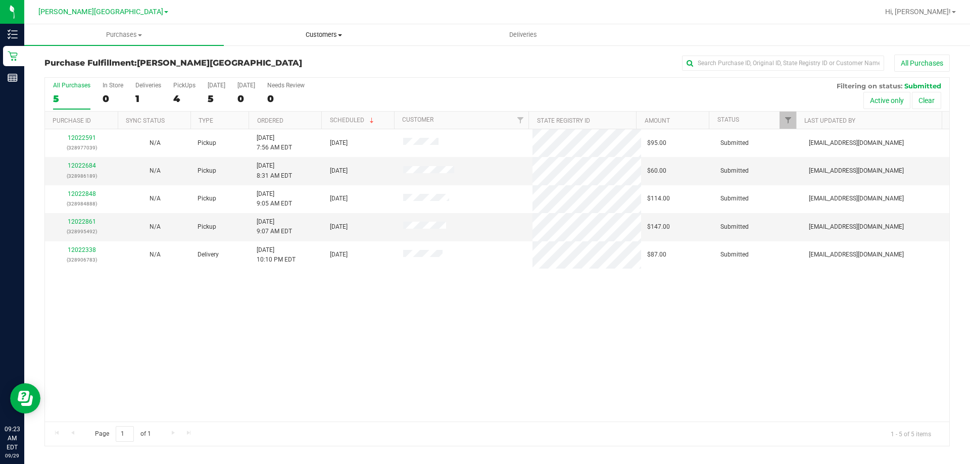
click at [322, 32] on span "Customers" at bounding box center [323, 34] width 199 height 9
drag, startPoint x: 322, startPoint y: 32, endPoint x: 326, endPoint y: 36, distance: 5.4
click at [326, 36] on span "Customers" at bounding box center [324, 34] width 200 height 9
click at [318, 38] on span "Customers" at bounding box center [324, 34] width 200 height 9
click at [252, 63] on span "All customers" at bounding box center [260, 61] width 73 height 9
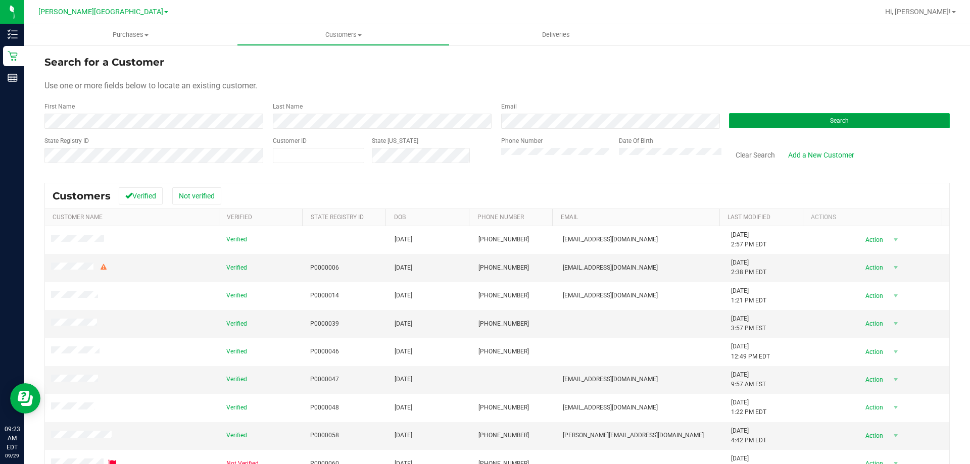
click at [484, 116] on button "Search" at bounding box center [839, 120] width 221 height 15
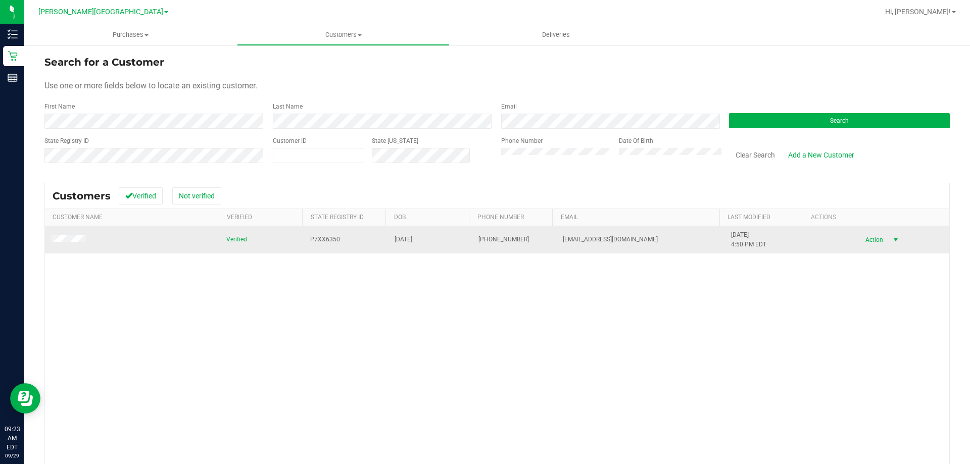
click at [484, 240] on span "Action" at bounding box center [873, 240] width 33 height 14
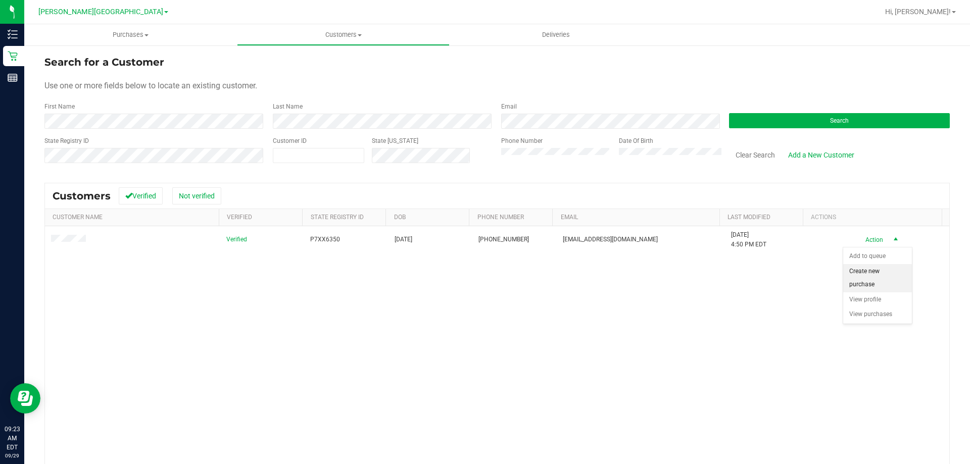
click at [484, 274] on li "Create new purchase" at bounding box center [877, 278] width 69 height 28
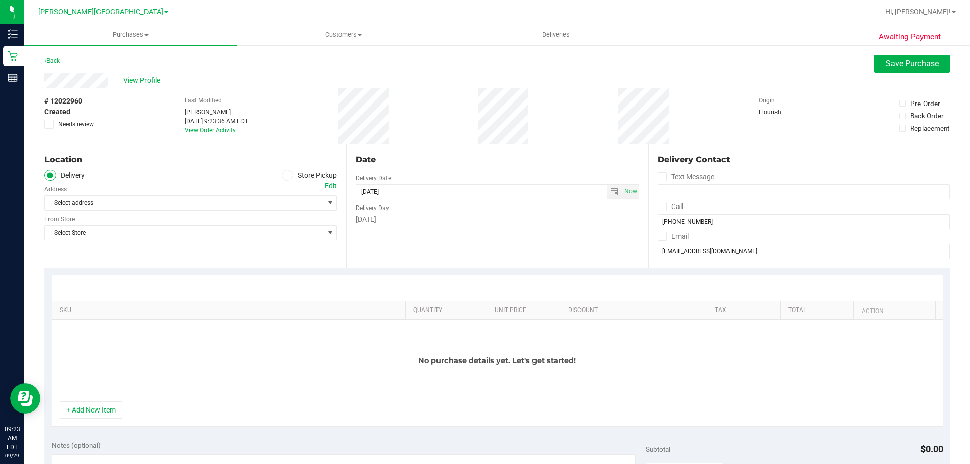
click at [287, 175] on icon at bounding box center [288, 175] width 6 height 0
click at [0, 0] on input "Store Pickup" at bounding box center [0, 0] width 0 height 0
click at [330, 205] on span "select" at bounding box center [330, 203] width 8 height 8
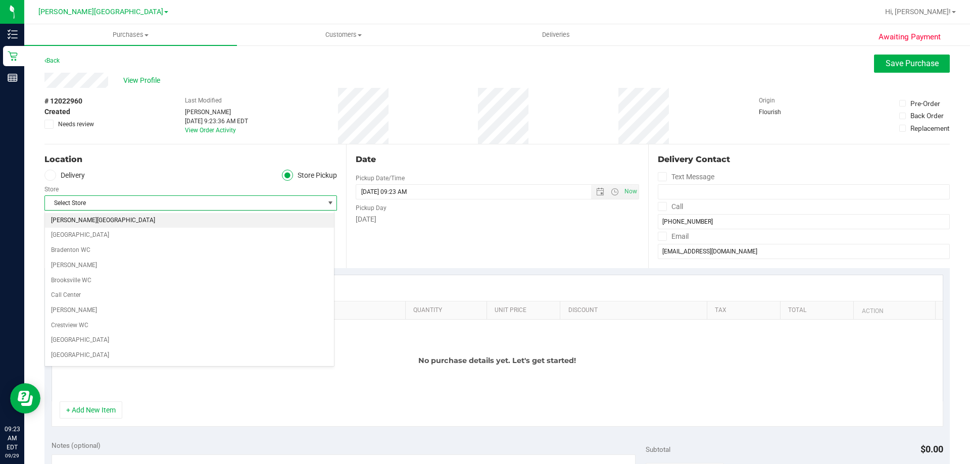
click at [132, 222] on li "[PERSON_NAME][GEOGRAPHIC_DATA]" at bounding box center [189, 220] width 289 height 15
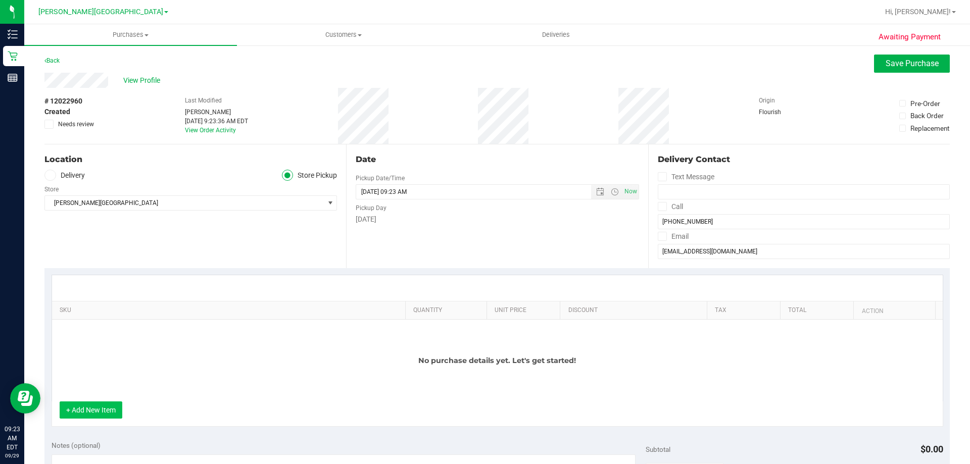
click at [91, 414] on button "+ Add New Item" at bounding box center [91, 410] width 63 height 17
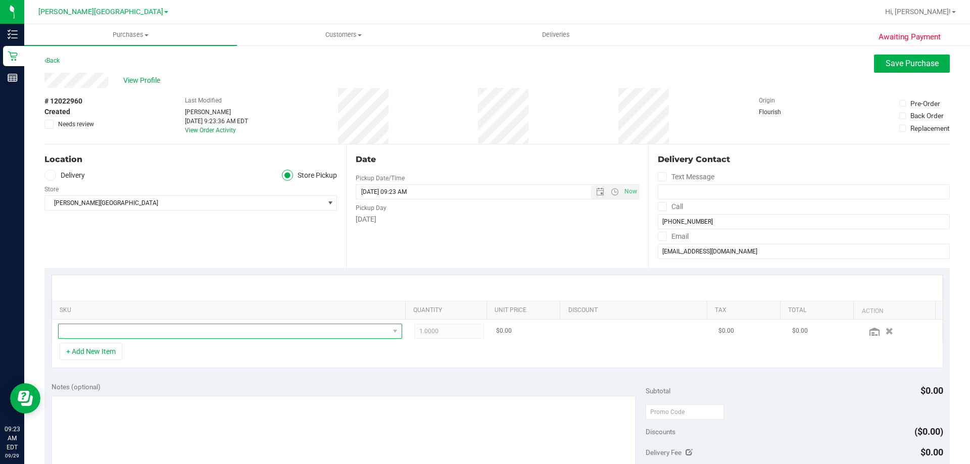
click at [111, 329] on span "NO DATA FOUND" at bounding box center [224, 331] width 331 height 14
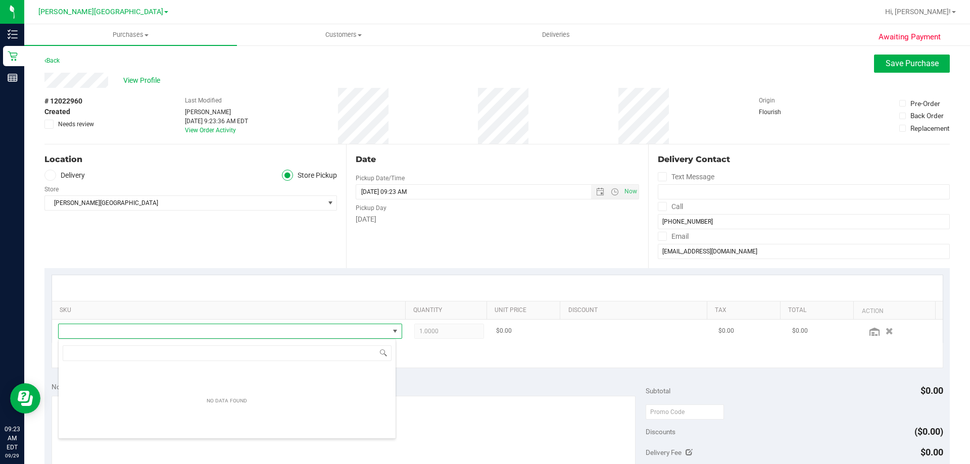
scroll to position [15, 335]
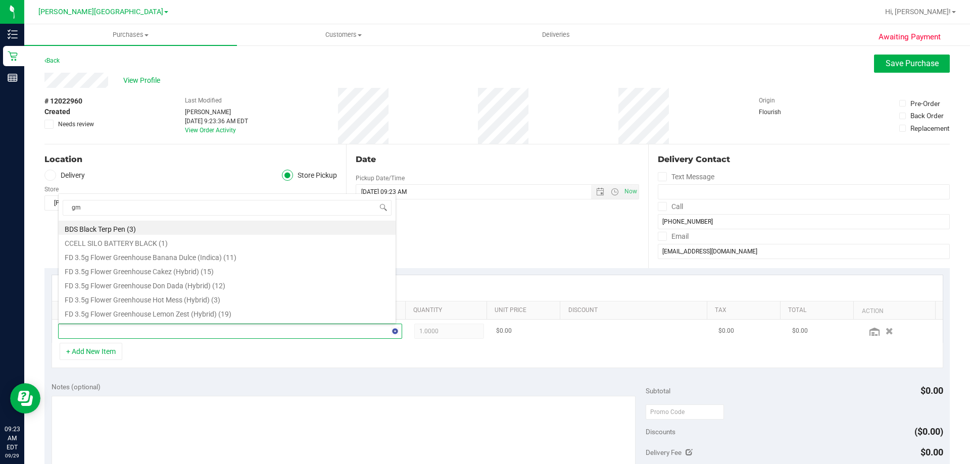
type input "gmo"
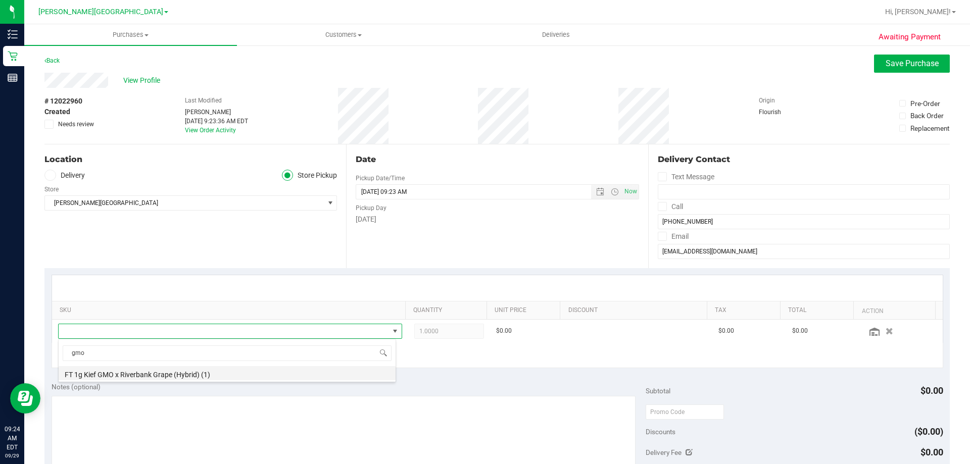
click at [153, 374] on li "FT 1g Kief GMO x Riverbank Grape (Hybrid) (1)" at bounding box center [227, 373] width 337 height 14
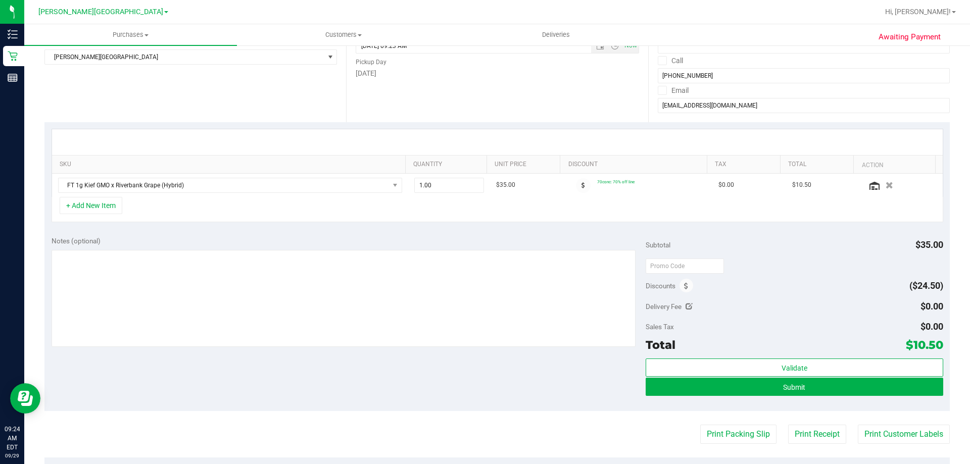
scroll to position [152, 0]
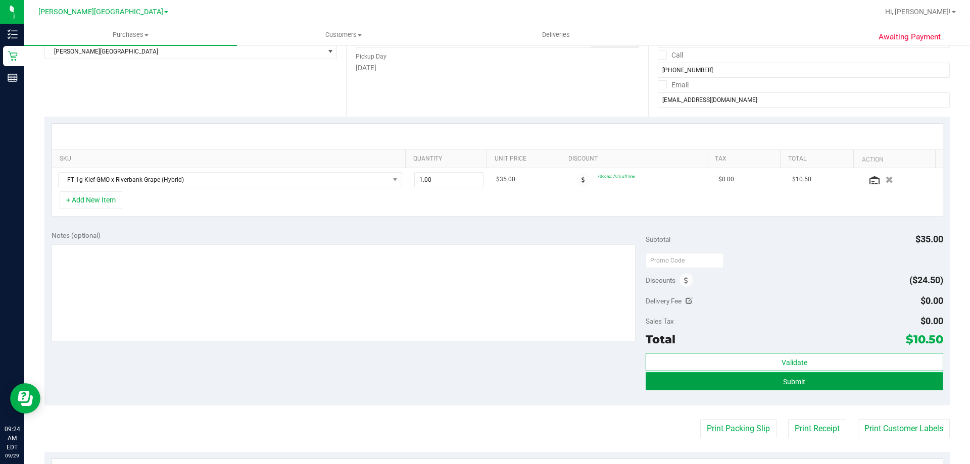
click at [484, 383] on button "Submit" at bounding box center [794, 381] width 297 height 18
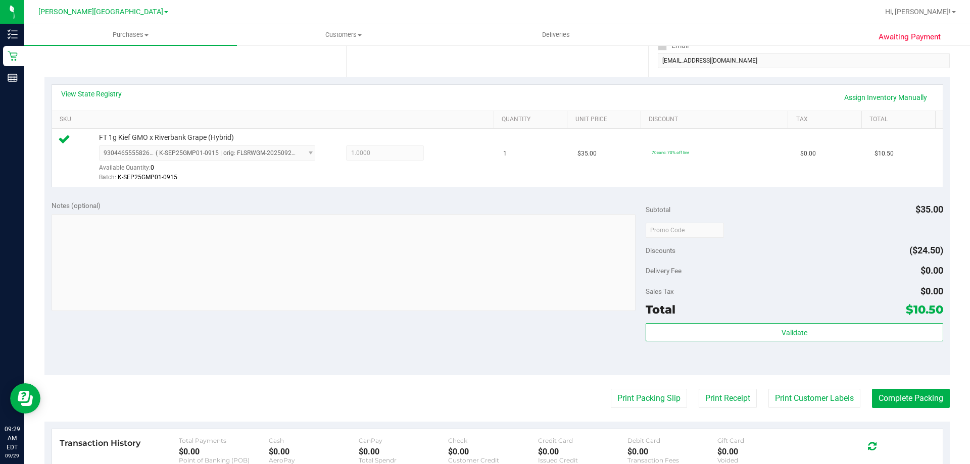
scroll to position [253, 0]
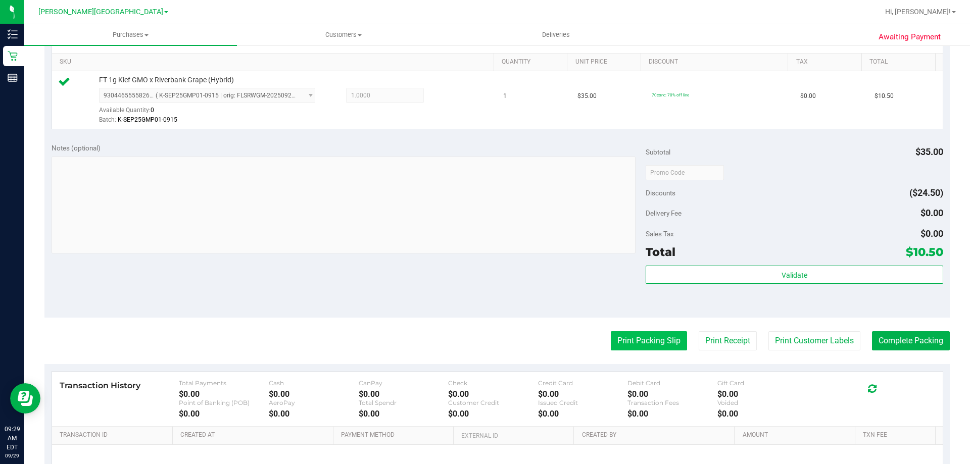
click at [484, 347] on button "Print Packing Slip" at bounding box center [649, 341] width 76 height 19
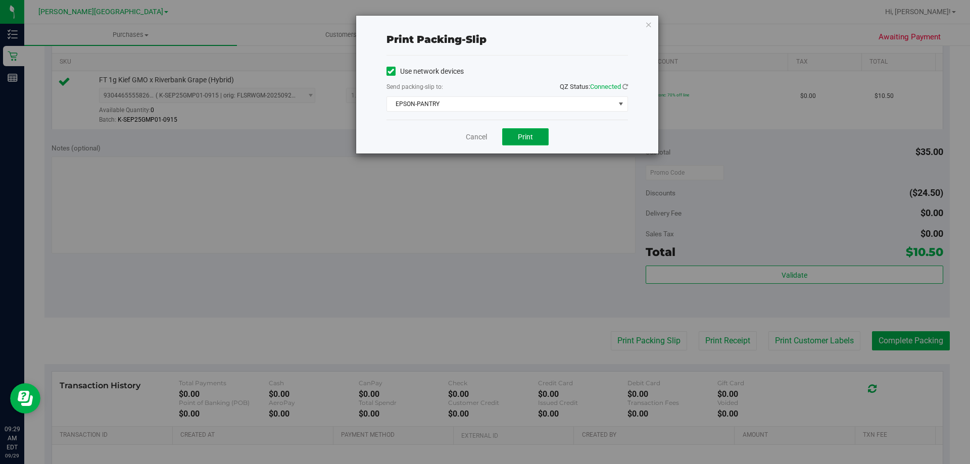
click at [484, 137] on span "Print" at bounding box center [525, 137] width 15 height 8
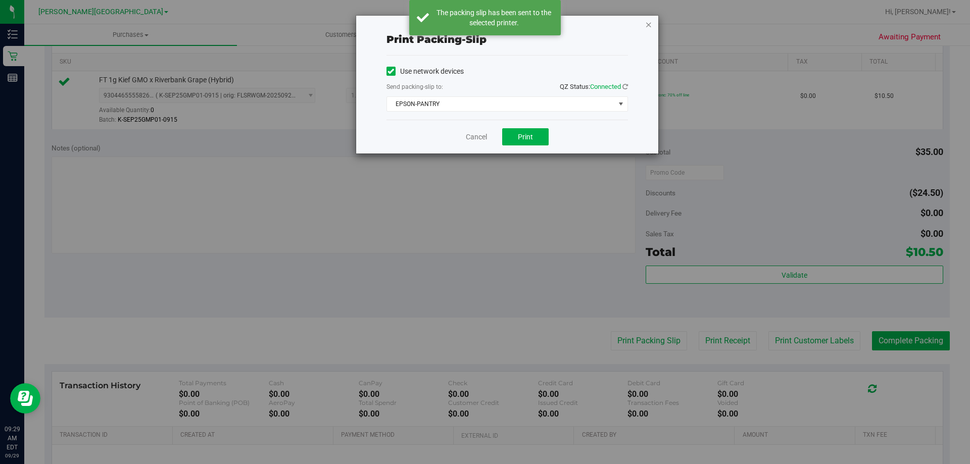
click at [484, 26] on icon "button" at bounding box center [648, 24] width 7 height 12
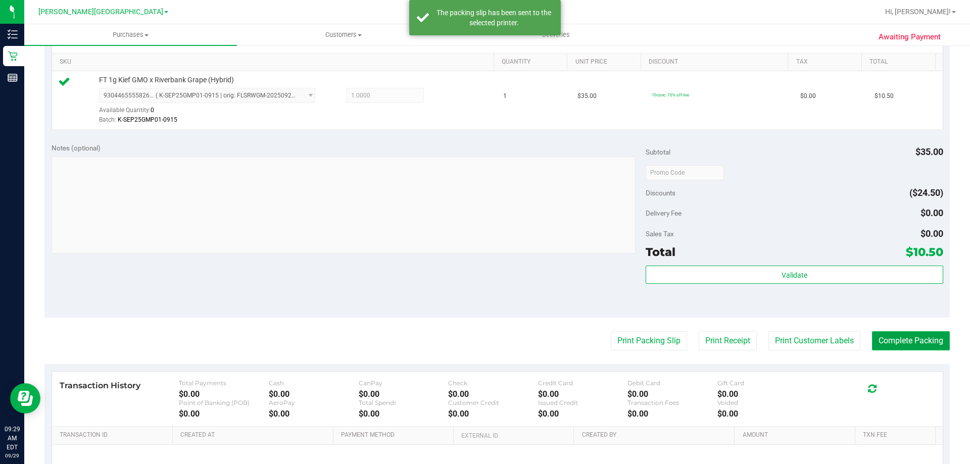
click at [484, 337] on button "Complete Packing" at bounding box center [911, 341] width 78 height 19
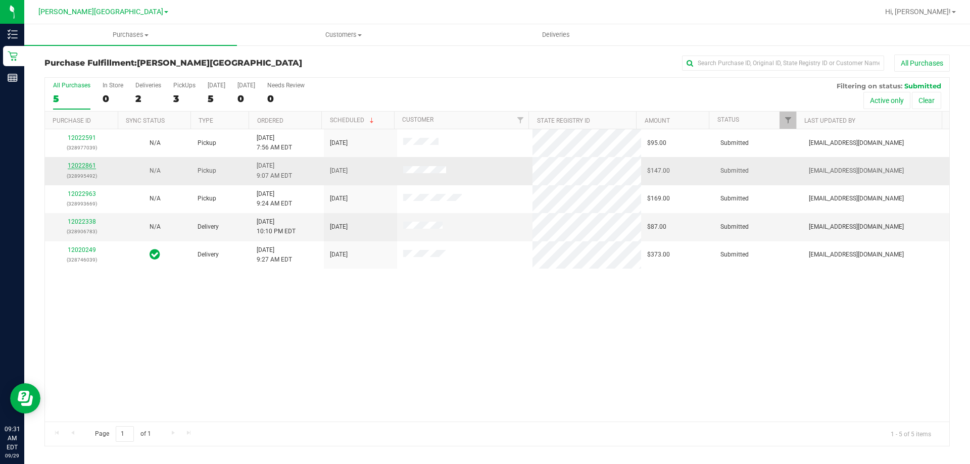
click at [84, 163] on link "12022861" at bounding box center [82, 165] width 28 height 7
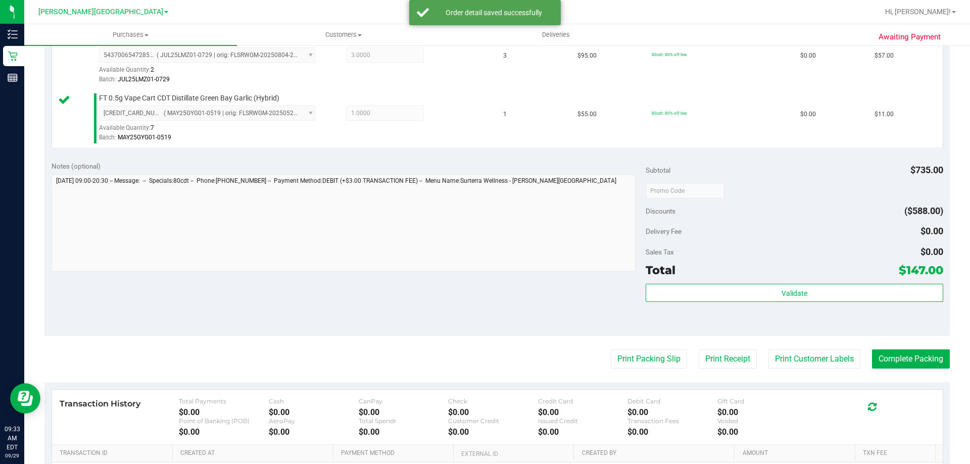
scroll to position [708, 0]
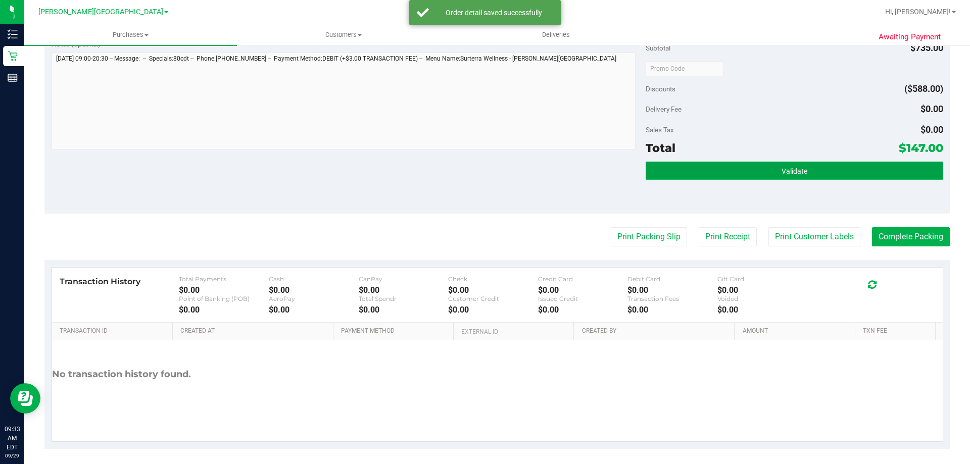
click at [484, 162] on button "Validate" at bounding box center [794, 171] width 297 height 18
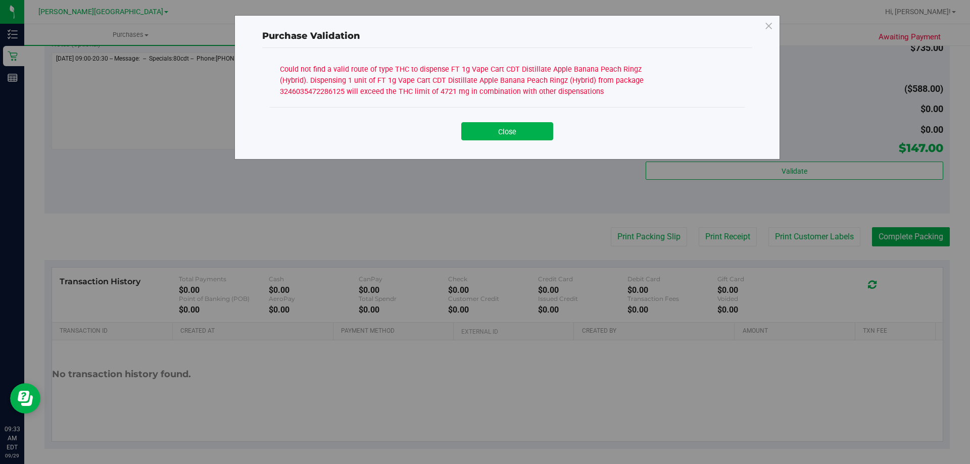
click at [484, 129] on button "Close" at bounding box center [507, 131] width 92 height 18
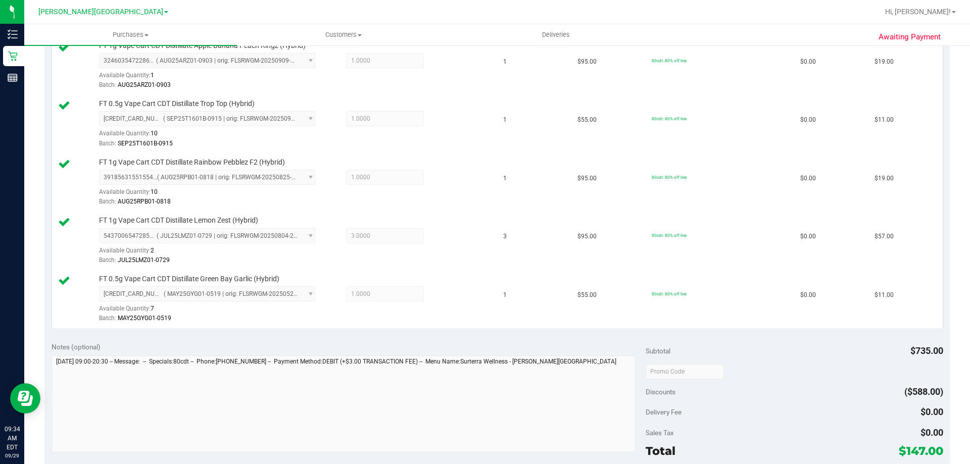
scroll to position [101, 0]
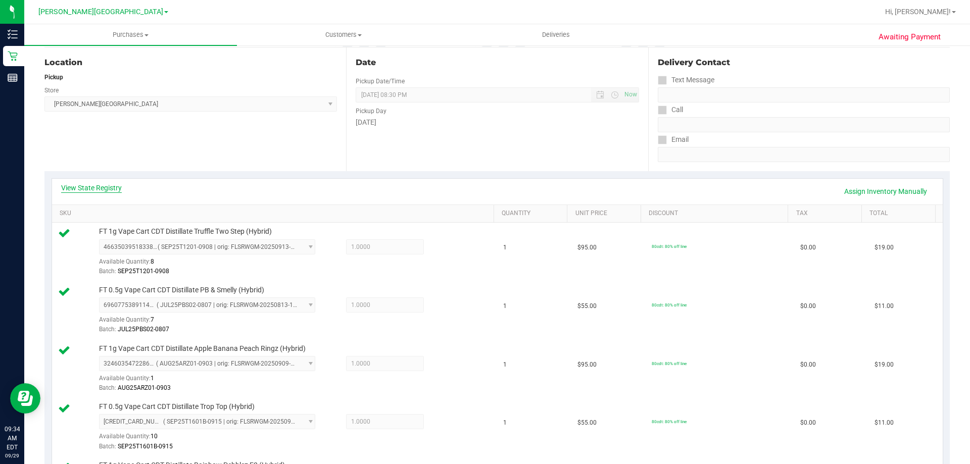
click at [97, 189] on link "View State Registry" at bounding box center [91, 188] width 61 height 10
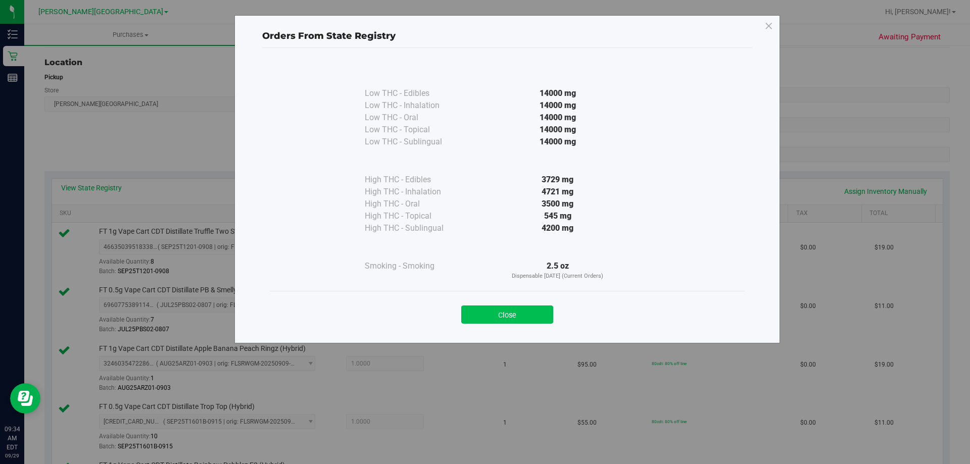
click at [484, 320] on button "Close" at bounding box center [507, 315] width 92 height 18
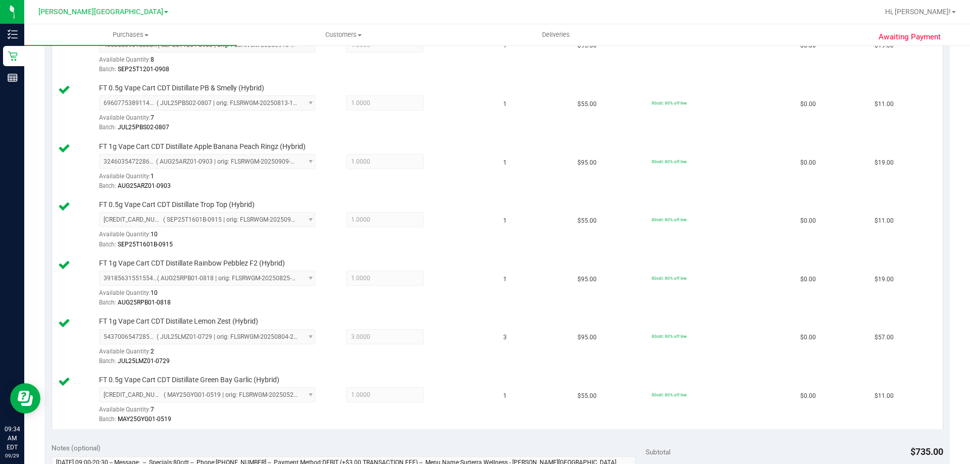
scroll to position [51, 0]
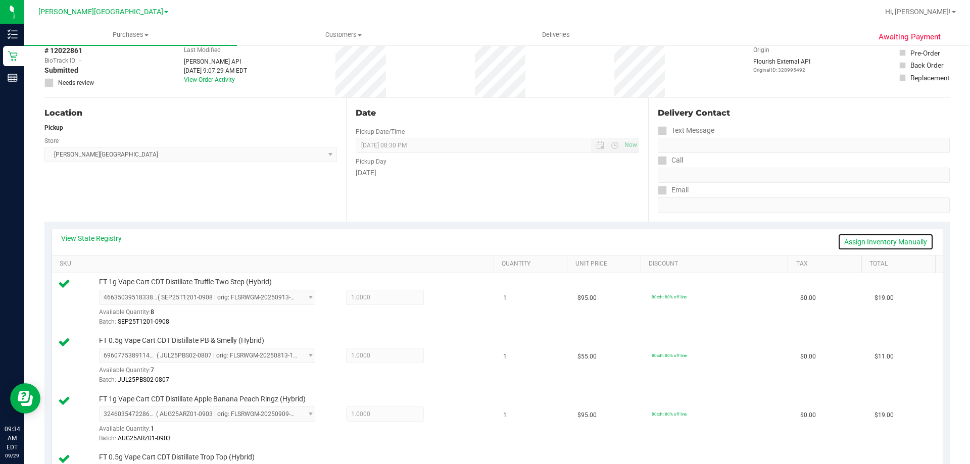
click at [484, 238] on link "Assign Inventory Manually" at bounding box center [886, 241] width 96 height 17
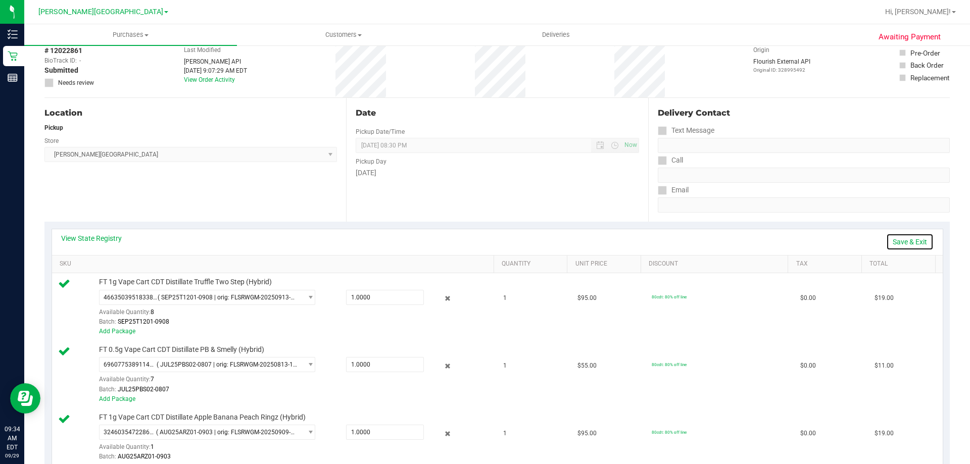
click at [484, 239] on link "Save & Exit" at bounding box center [910, 241] width 48 height 17
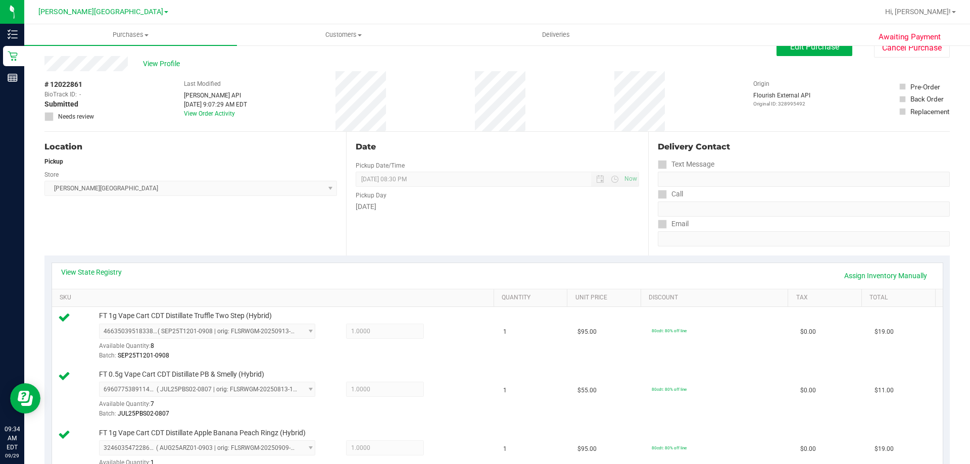
scroll to position [0, 0]
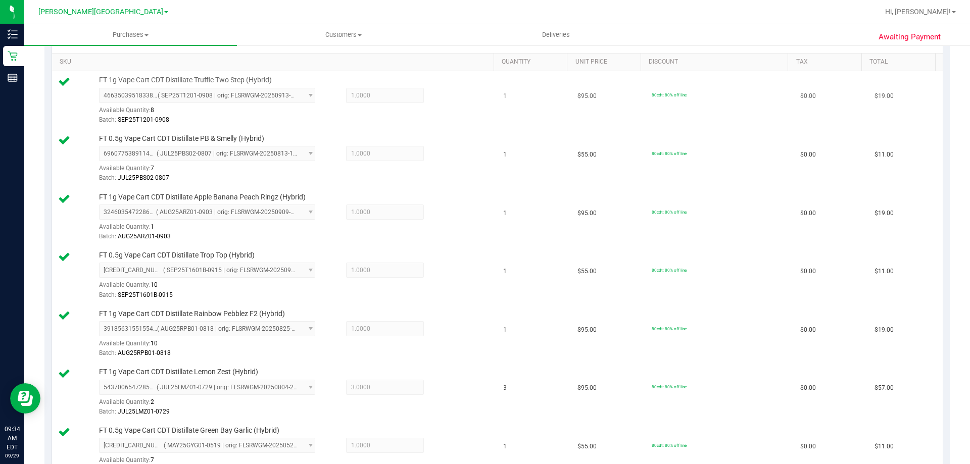
drag, startPoint x: 839, startPoint y: 112, endPoint x: 833, endPoint y: 121, distance: 11.1
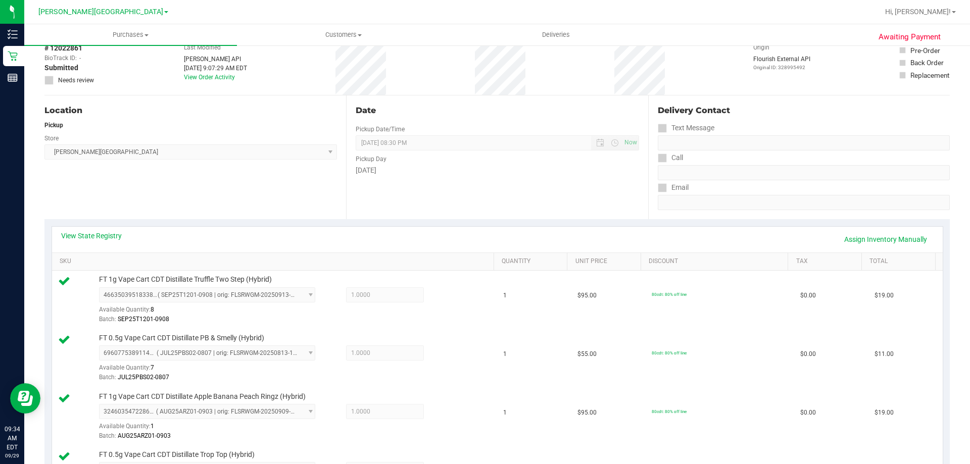
scroll to position [51, 0]
click at [484, 239] on link "Assign Inventory Manually" at bounding box center [886, 241] width 96 height 17
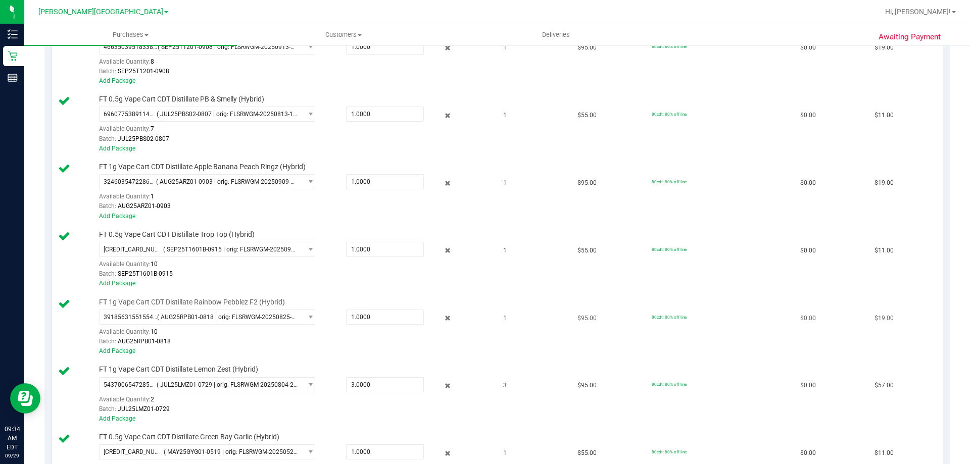
scroll to position [303, 0]
click at [443, 386] on icon at bounding box center [448, 385] width 11 height 12
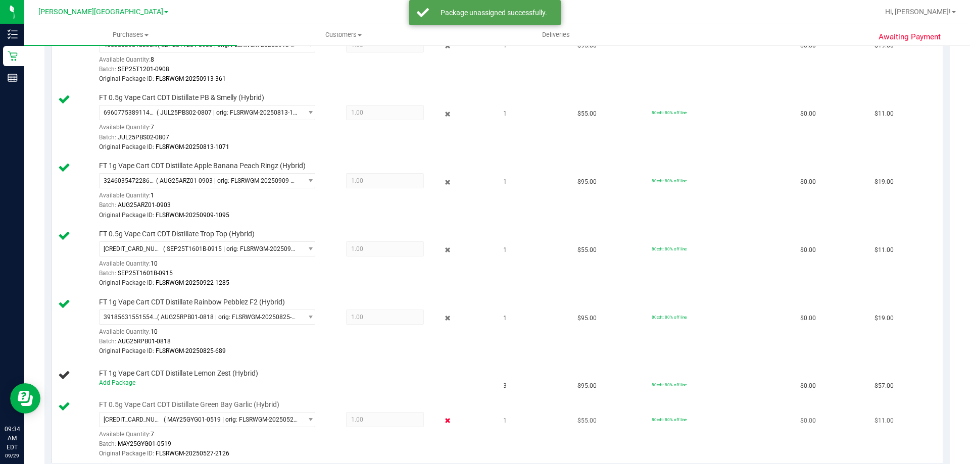
click at [443, 420] on icon at bounding box center [448, 421] width 11 height 12
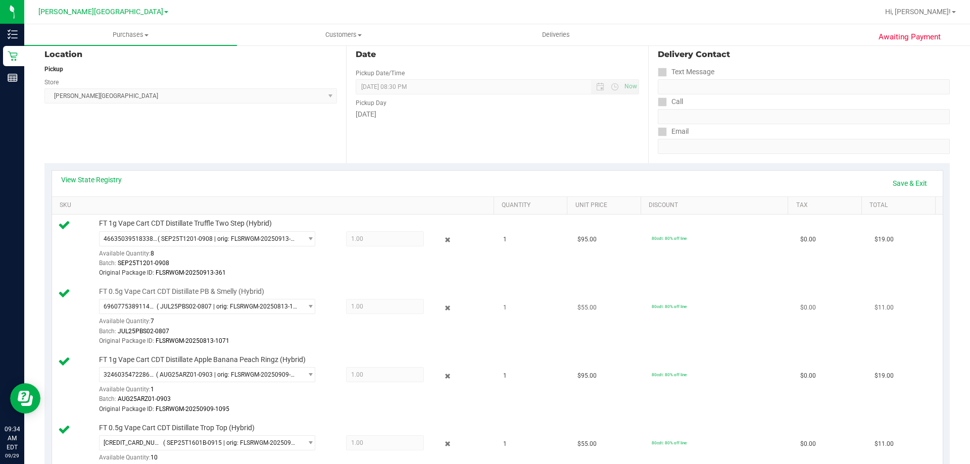
scroll to position [101, 0]
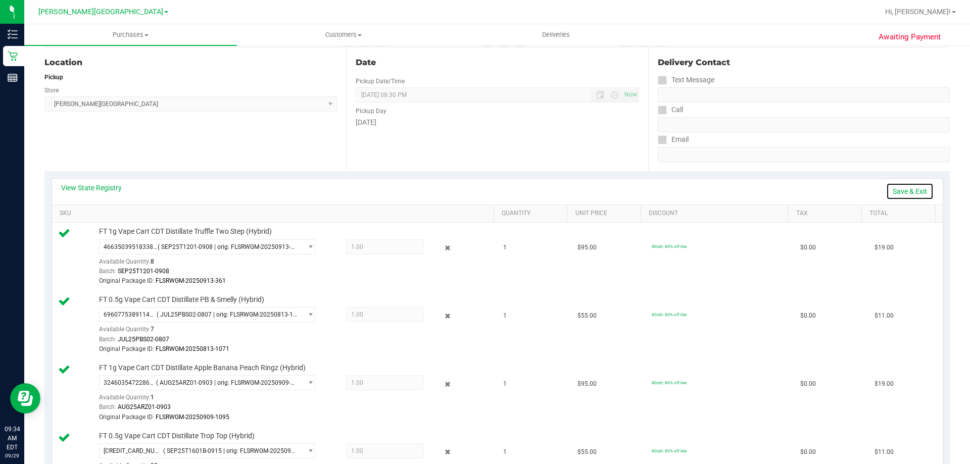
click at [484, 188] on link "Save & Exit" at bounding box center [910, 191] width 48 height 17
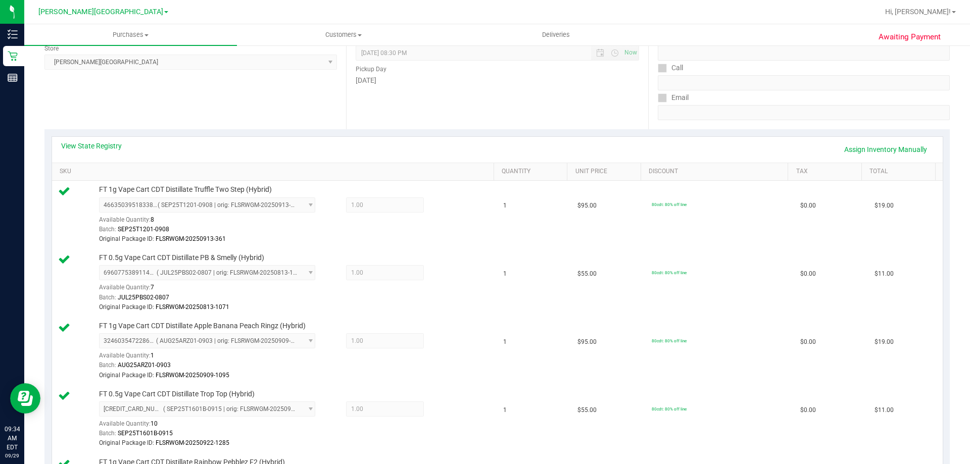
scroll to position [0, 0]
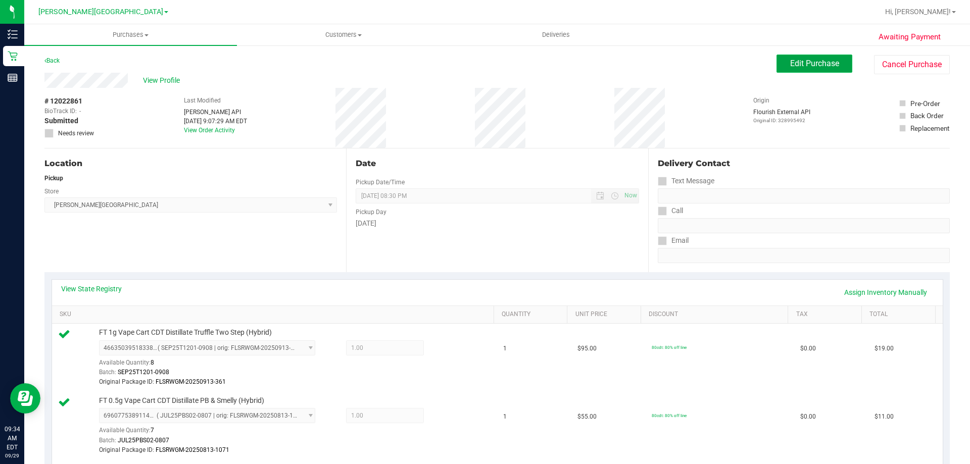
click at [484, 59] on button "Edit Purchase" at bounding box center [815, 64] width 76 height 18
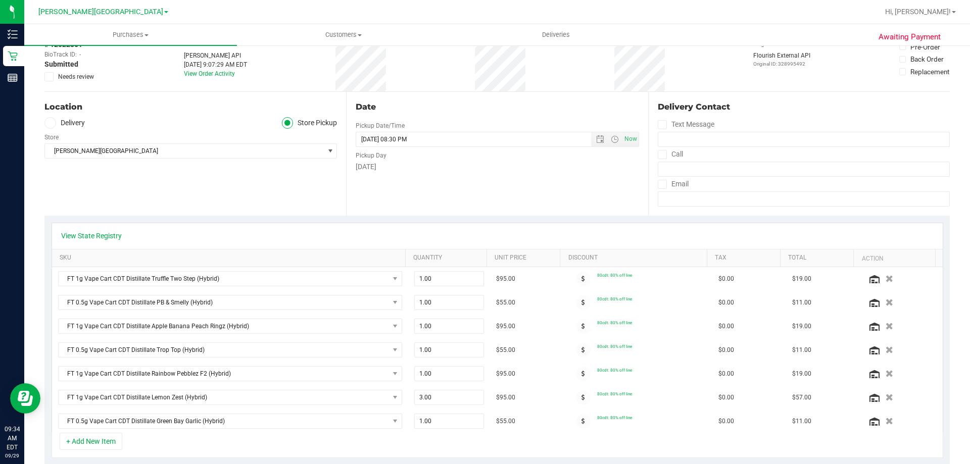
scroll to position [152, 0]
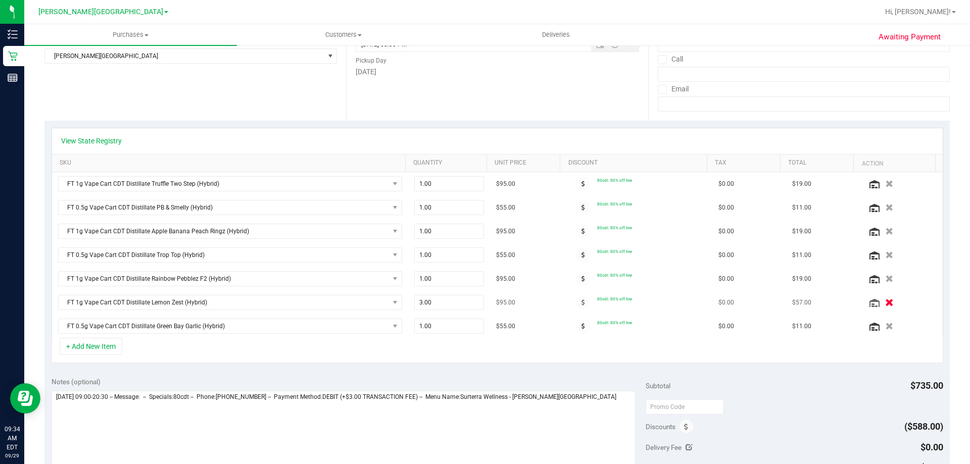
click at [484, 300] on icon "button" at bounding box center [889, 303] width 9 height 8
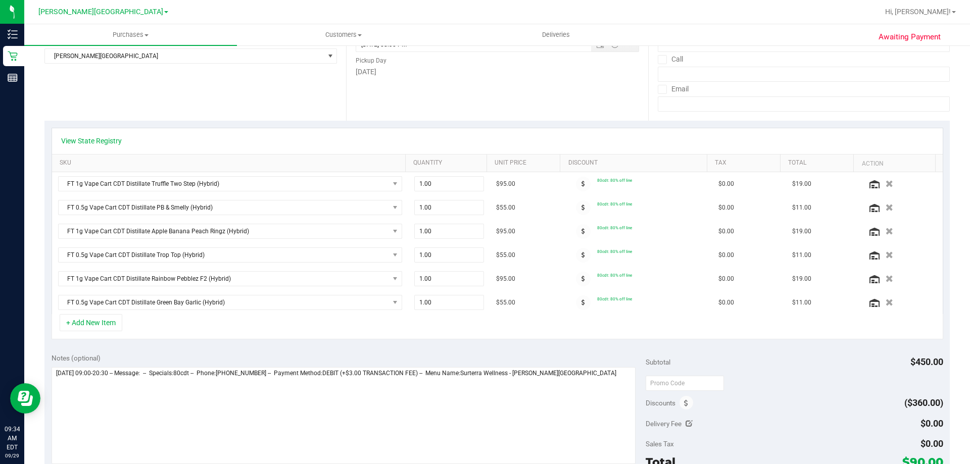
click at [484, 300] on icon "button" at bounding box center [890, 302] width 8 height 7
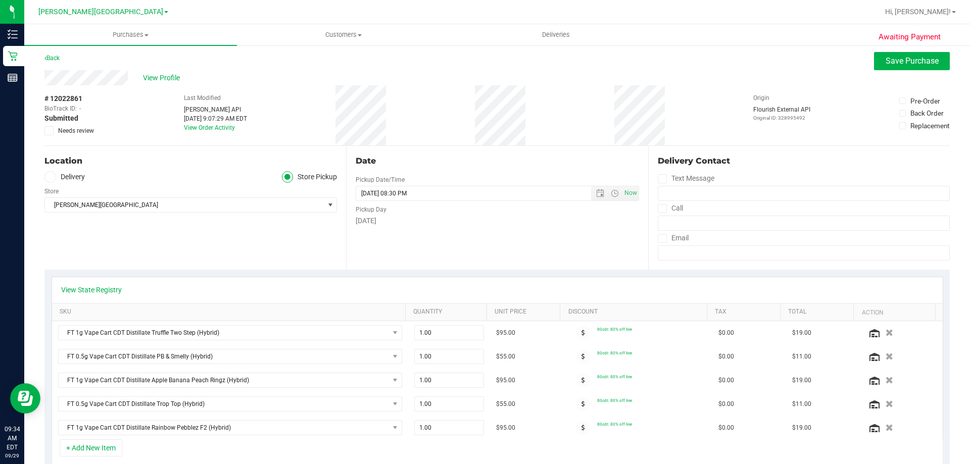
scroll to position [0, 0]
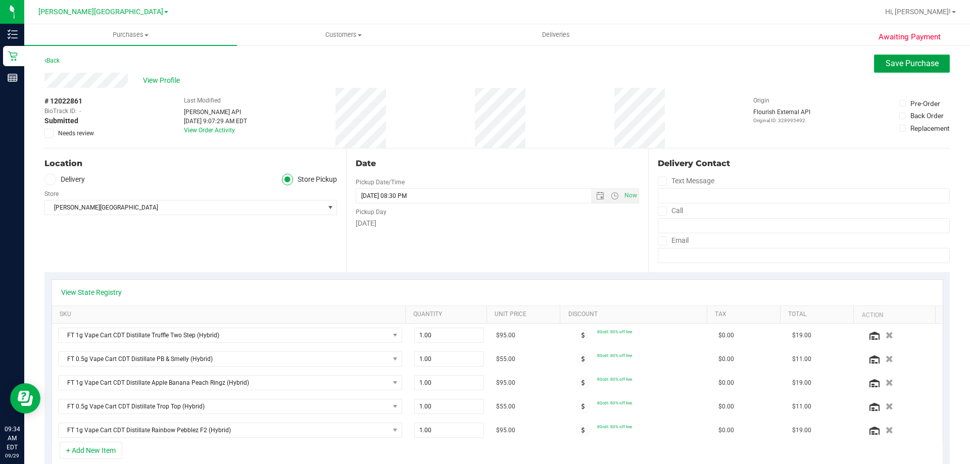
click at [484, 59] on span "Save Purchase" at bounding box center [912, 64] width 53 height 10
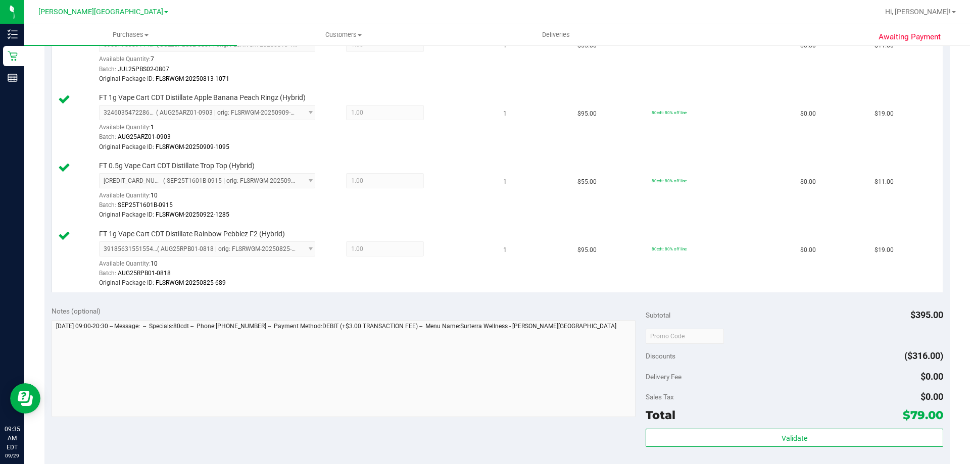
scroll to position [556, 0]
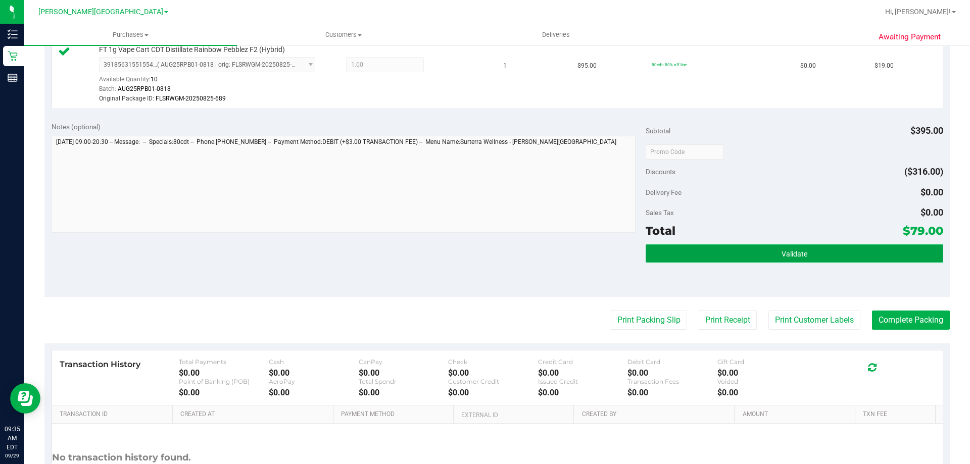
click at [484, 261] on button "Validate" at bounding box center [794, 254] width 297 height 18
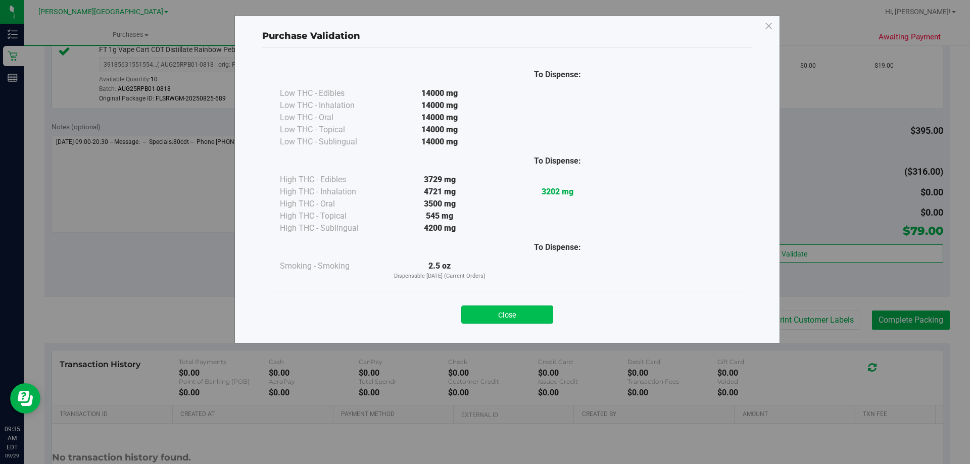
click at [484, 314] on button "Close" at bounding box center [507, 315] width 92 height 18
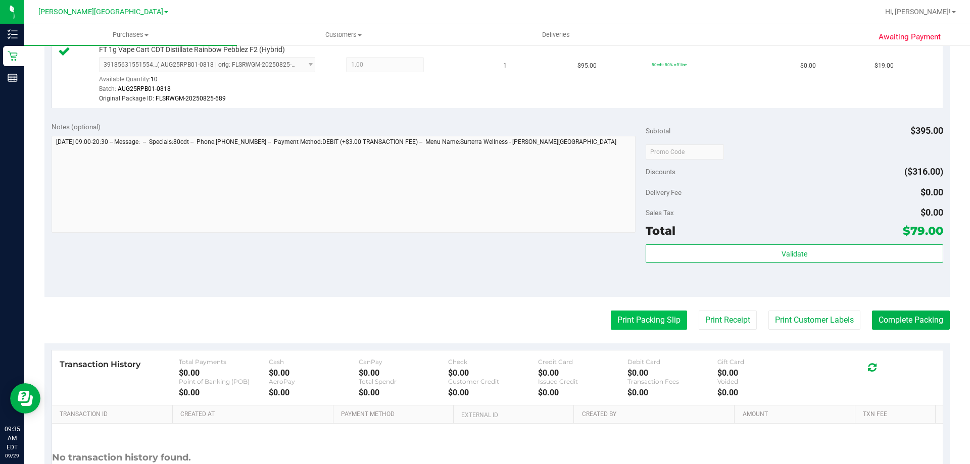
click at [484, 316] on button "Print Packing Slip" at bounding box center [649, 320] width 76 height 19
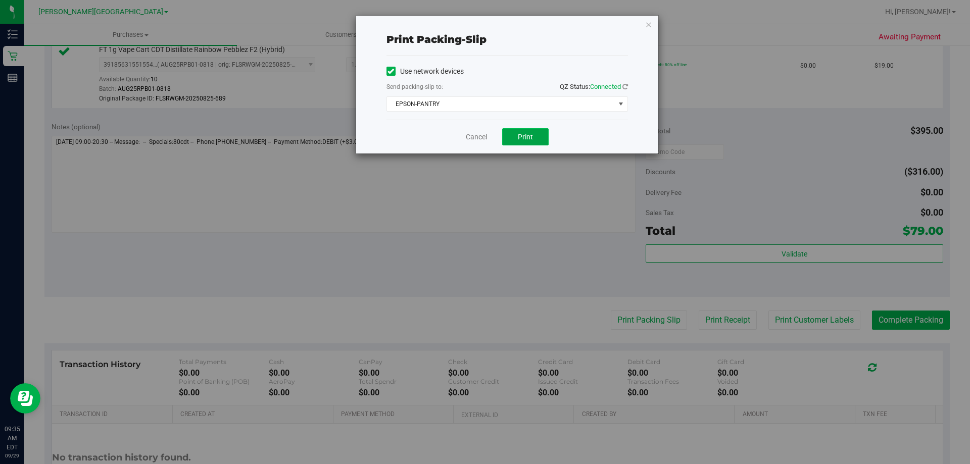
click at [484, 135] on span "Print" at bounding box center [525, 137] width 15 height 8
click at [484, 24] on icon "button" at bounding box center [648, 24] width 7 height 12
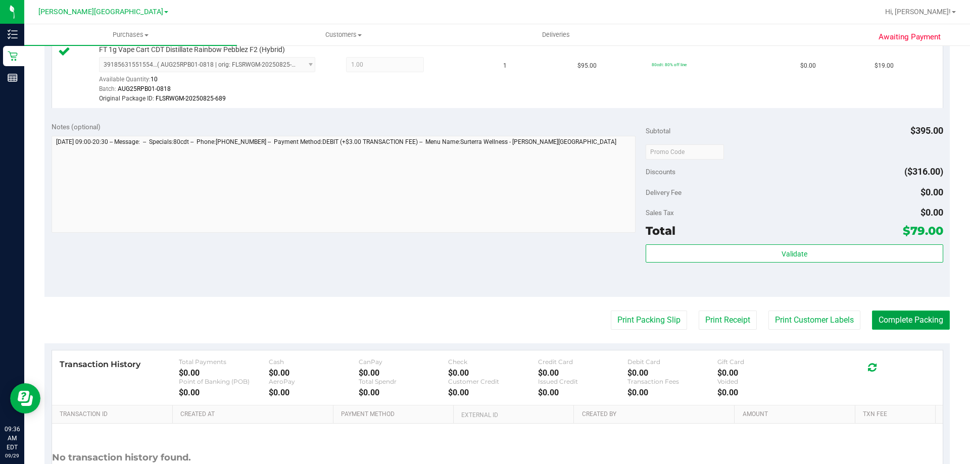
click at [484, 324] on button "Complete Packing" at bounding box center [911, 320] width 78 height 19
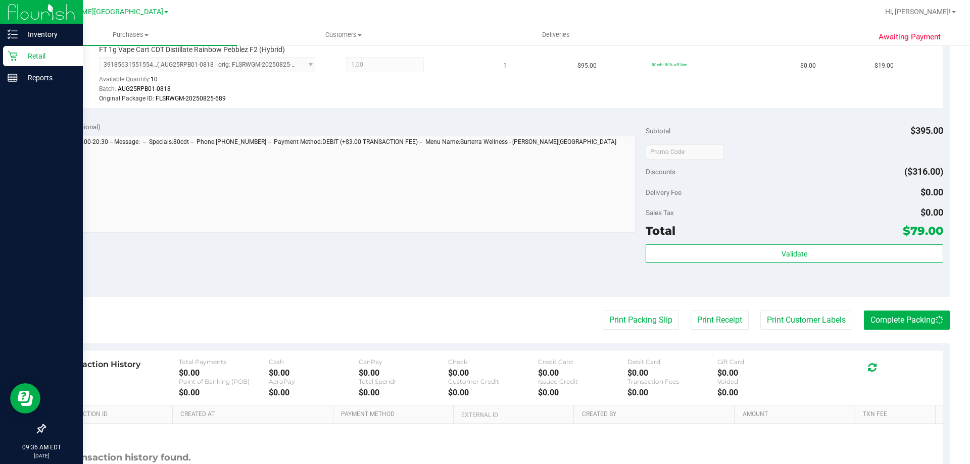
click at [19, 56] on p "Retail" at bounding box center [48, 56] width 61 height 12
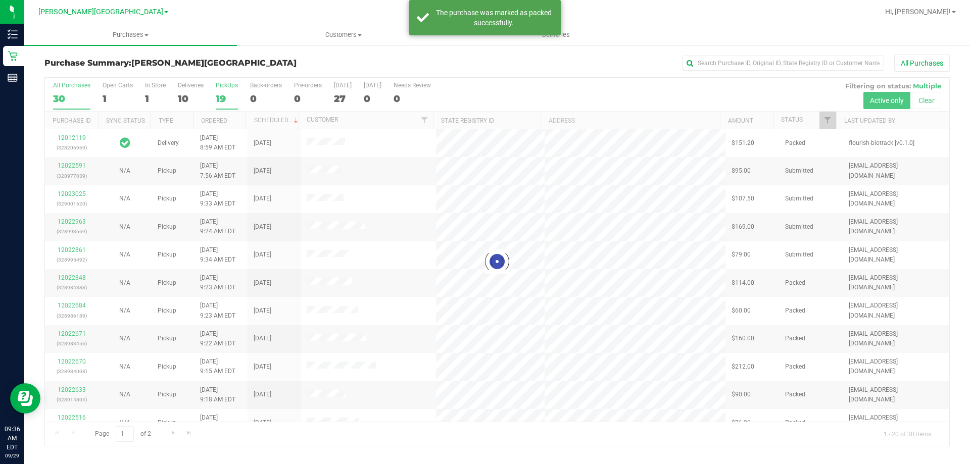
click at [216, 96] on div "19" at bounding box center [227, 99] width 22 height 12
click at [0, 0] on input "PickUps 19" at bounding box center [0, 0] width 0 height 0
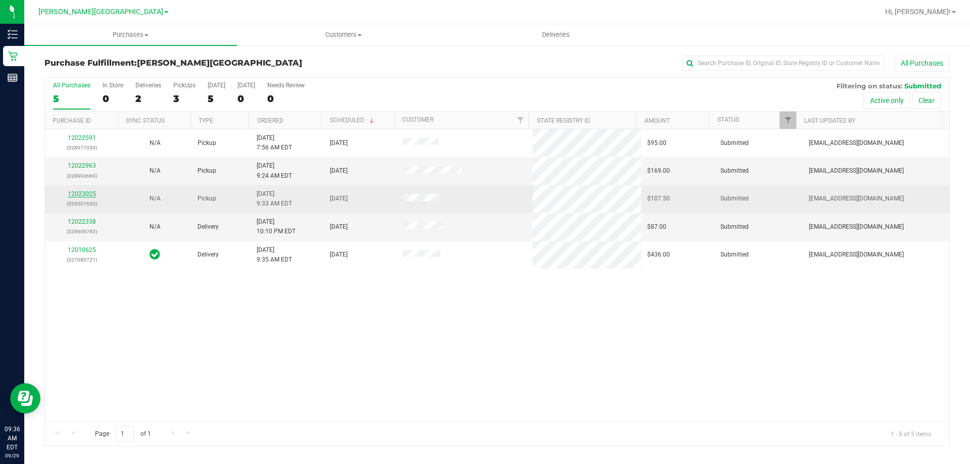
click at [82, 191] on link "12023025" at bounding box center [82, 194] width 28 height 7
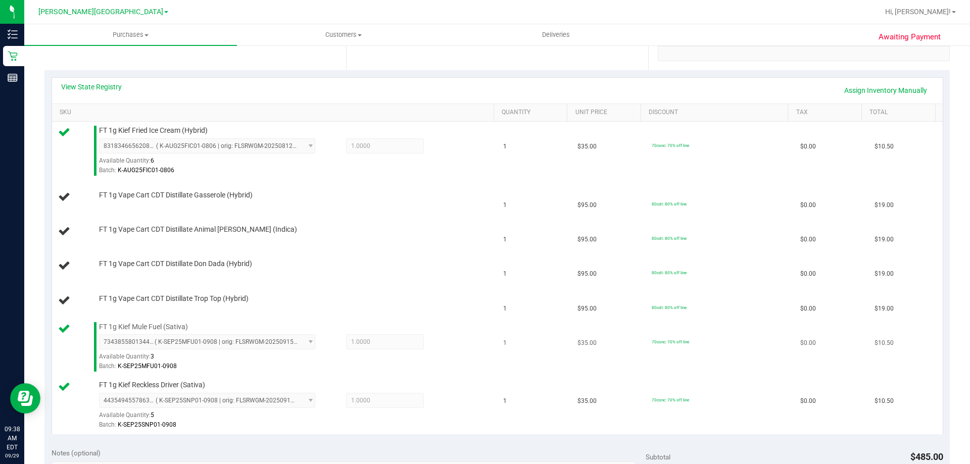
scroll to position [253, 0]
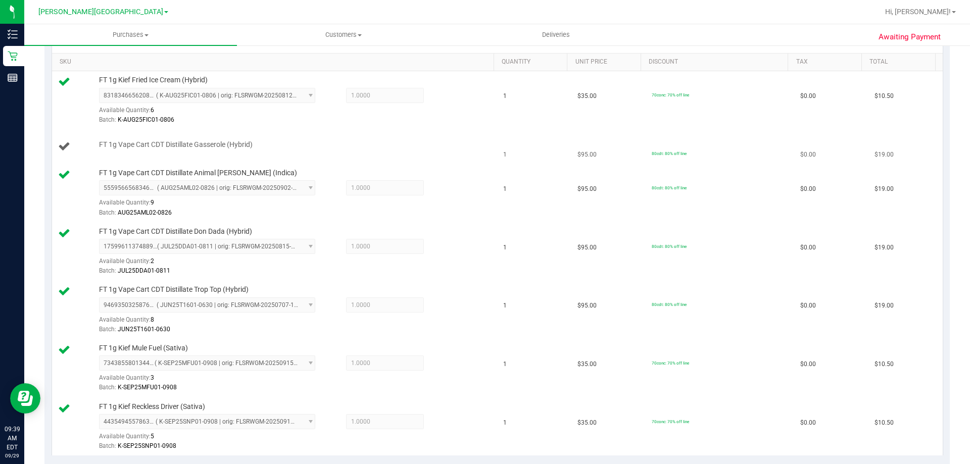
click at [420, 156] on td "FT 1g Vape Cart CDT Distillate Gasserole (Hybrid)" at bounding box center [275, 147] width 446 height 34
click at [321, 164] on td "FT 1g Vape Cart CDT Distillate Gasserole (Hybrid)" at bounding box center [275, 147] width 446 height 34
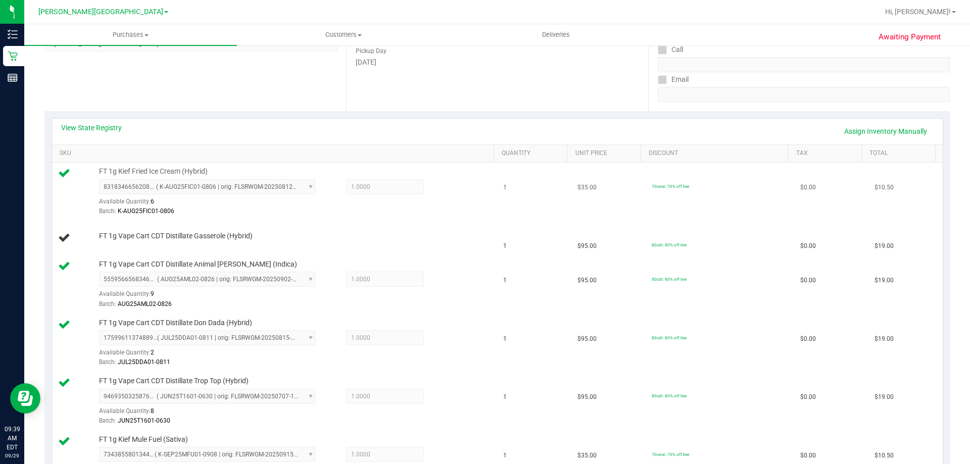
scroll to position [152, 0]
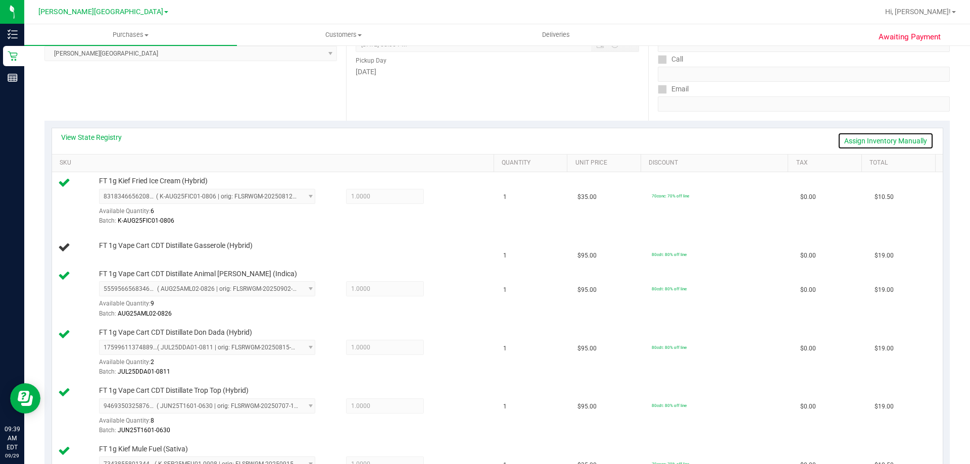
click at [484, 139] on link "Assign Inventory Manually" at bounding box center [886, 140] width 96 height 17
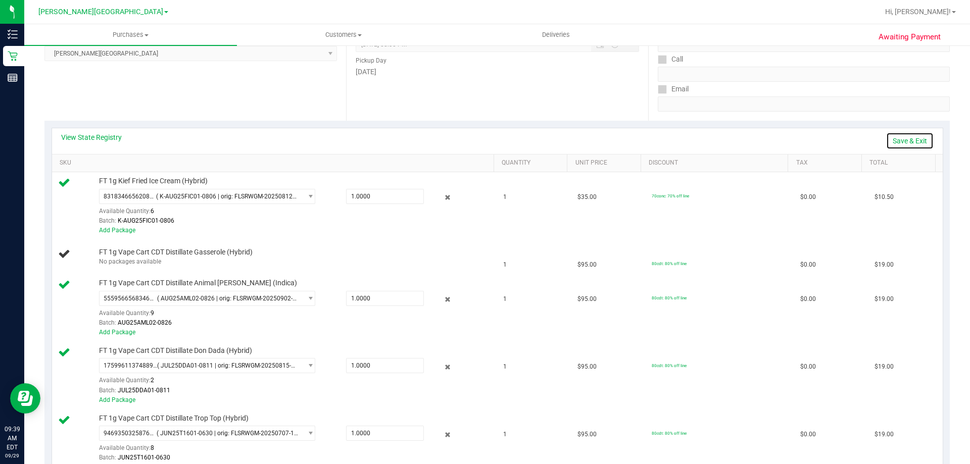
click at [484, 140] on link "Save & Exit" at bounding box center [910, 140] width 48 height 17
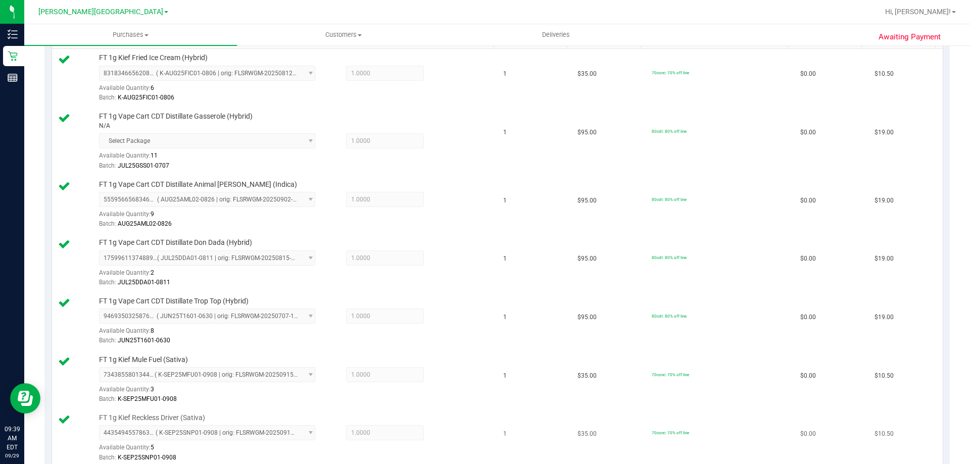
scroll to position [455, 0]
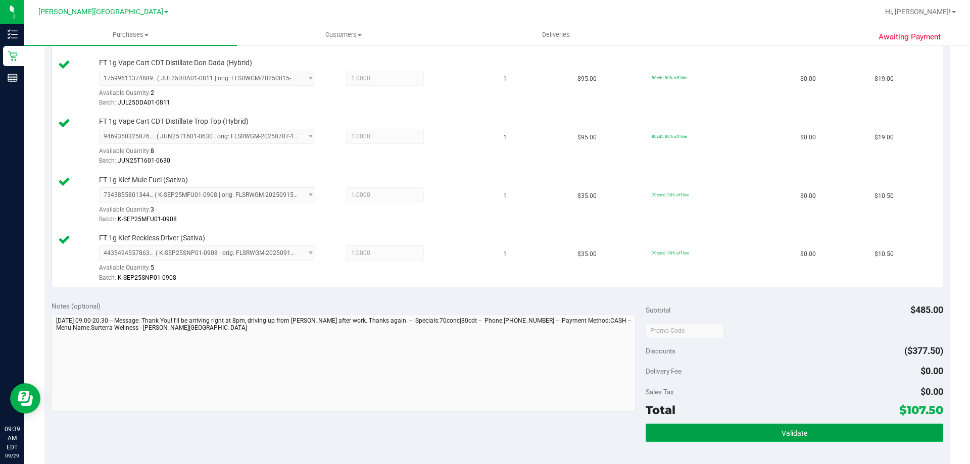
click at [484, 441] on button "Validate" at bounding box center [794, 433] width 297 height 18
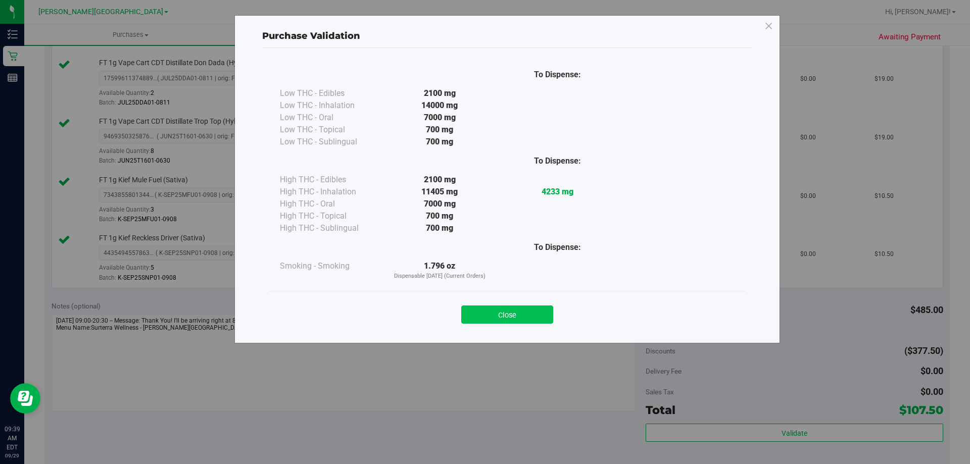
click at [484, 316] on button "Close" at bounding box center [507, 315] width 92 height 18
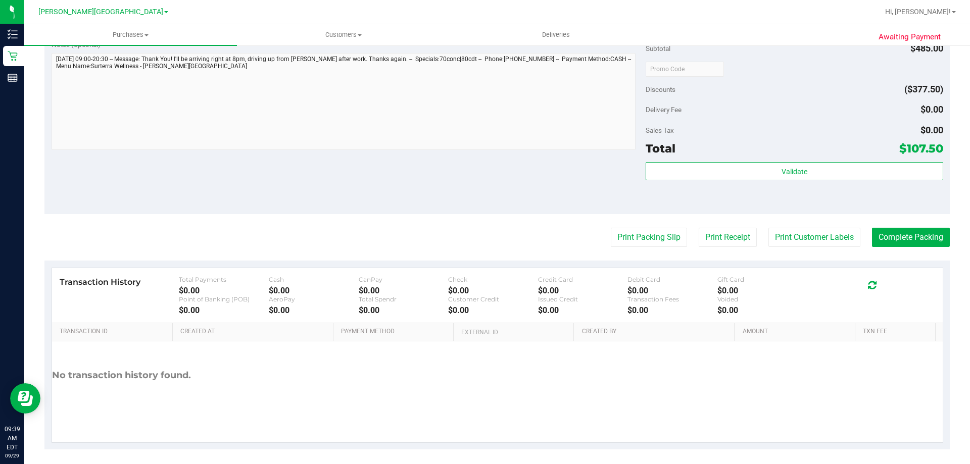
scroll to position [722, 0]
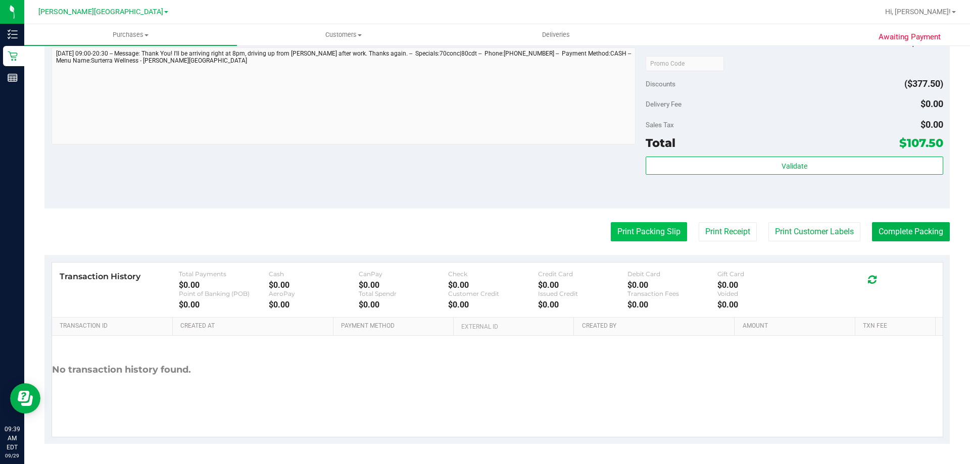
click at [484, 229] on button "Print Packing Slip" at bounding box center [649, 231] width 76 height 19
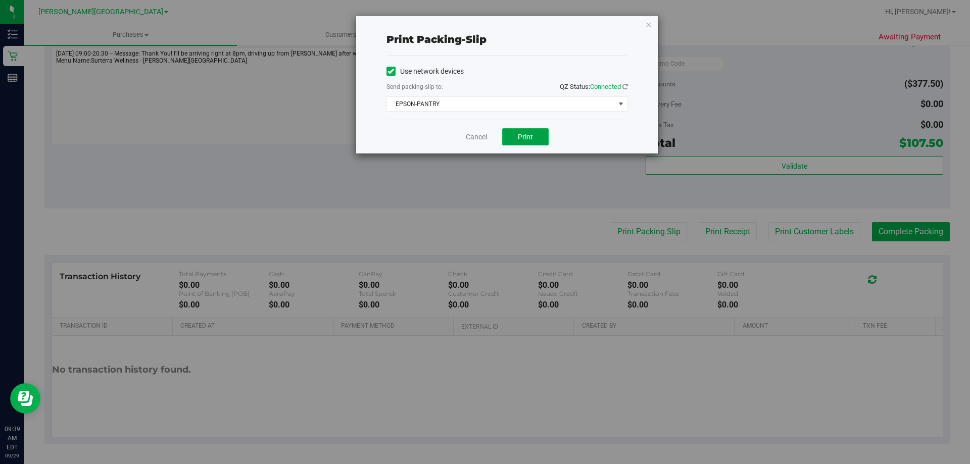
click at [484, 136] on button "Print" at bounding box center [525, 136] width 46 height 17
click at [484, 24] on icon "button" at bounding box center [648, 24] width 7 height 12
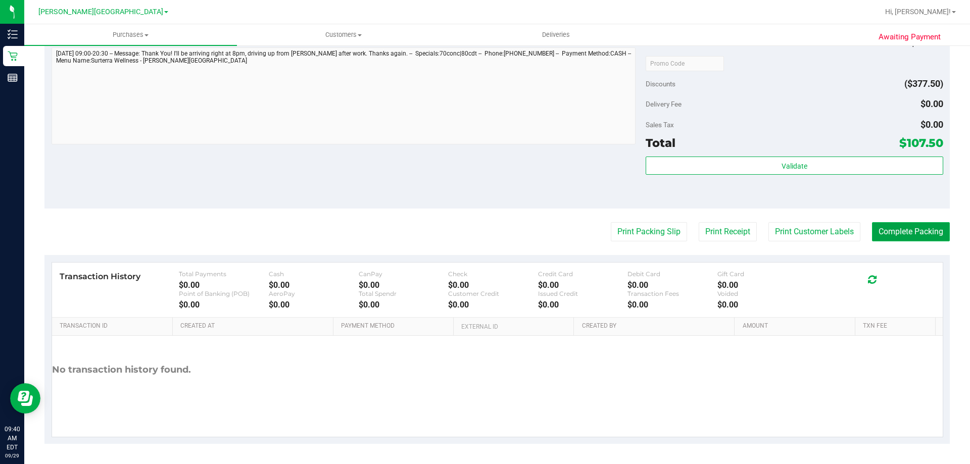
click at [484, 227] on button "Complete Packing" at bounding box center [911, 231] width 78 height 19
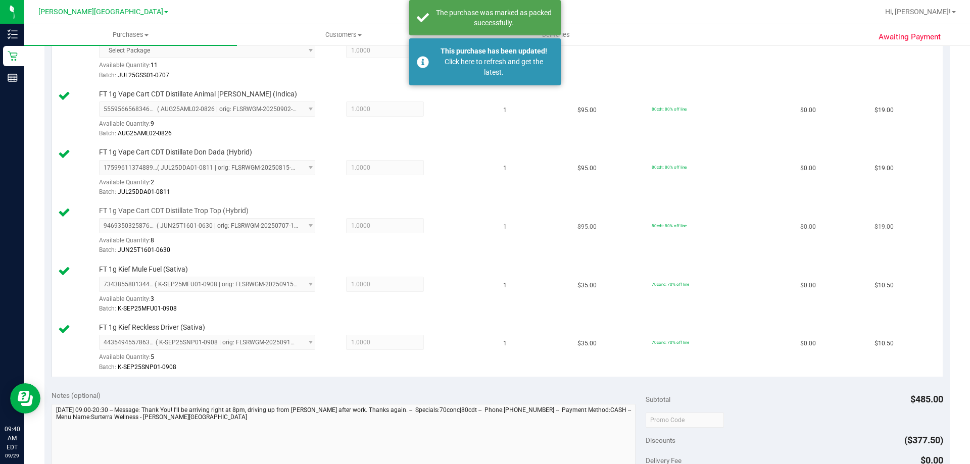
scroll to position [217, 0]
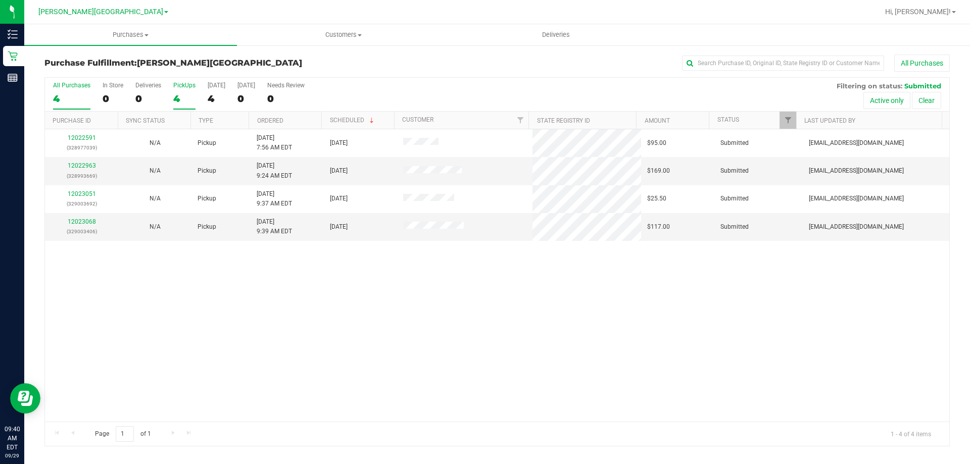
click at [180, 97] on div "4" at bounding box center [184, 99] width 22 height 12
click at [0, 0] on input "PickUps 4" at bounding box center [0, 0] width 0 height 0
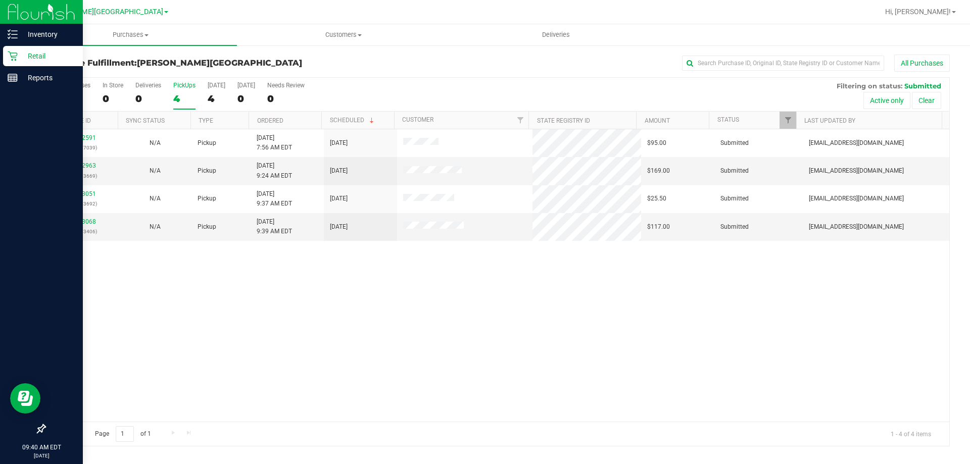
click at [16, 59] on icon at bounding box center [13, 56] width 10 height 10
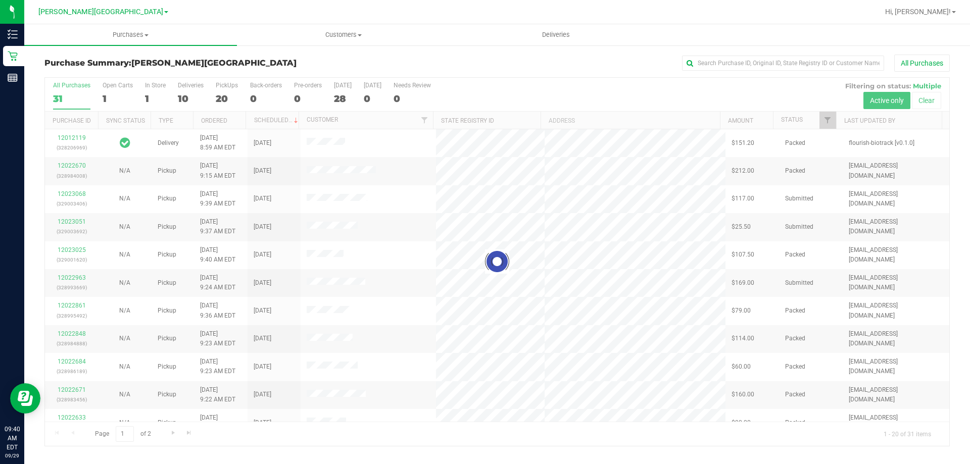
click at [181, 101] on div at bounding box center [497, 262] width 905 height 368
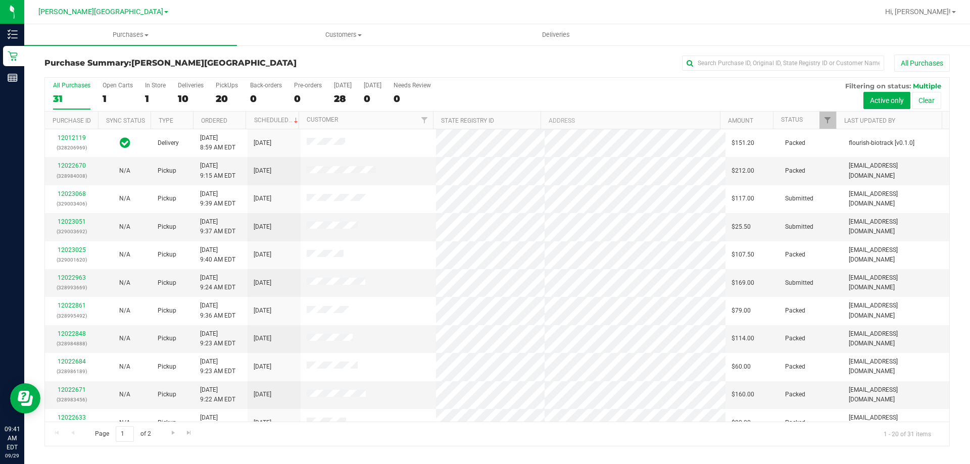
click at [180, 98] on div "10" at bounding box center [191, 99] width 26 height 12
click at [0, 0] on input "Deliveries 10" at bounding box center [0, 0] width 0 height 0
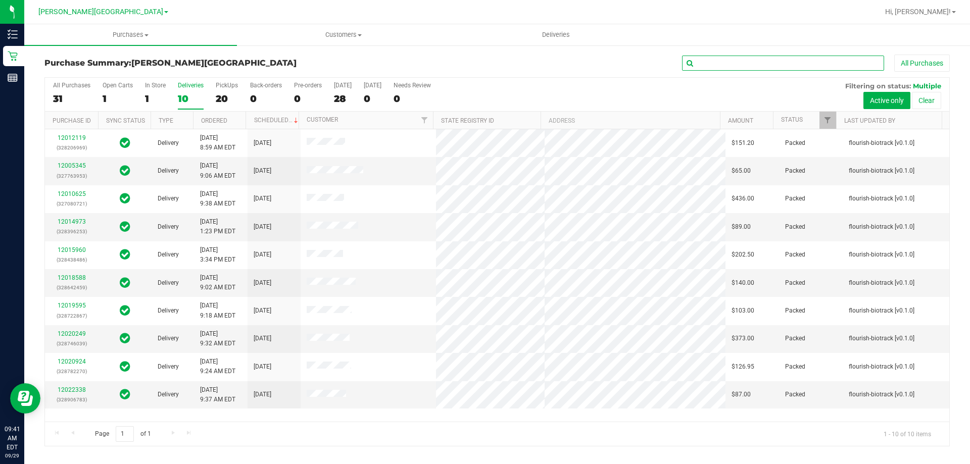
click at [484, 63] on input "text" at bounding box center [783, 63] width 202 height 15
type input "[PERSON_NAME]"
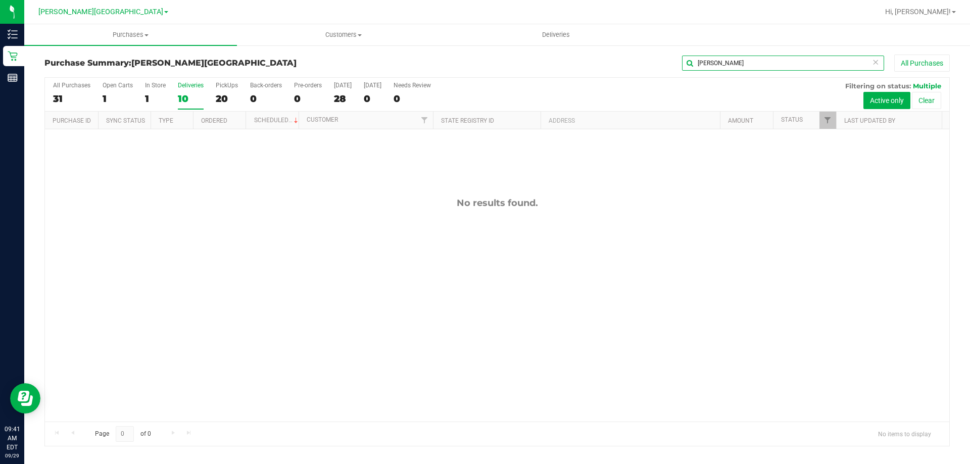
drag, startPoint x: 740, startPoint y: 70, endPoint x: 632, endPoint y: 70, distance: 107.6
click at [484, 71] on div "[PERSON_NAME] All Purchases" at bounding box center [648, 63] width 604 height 17
type input "slui"
drag, startPoint x: 714, startPoint y: 62, endPoint x: 630, endPoint y: 68, distance: 84.6
click at [484, 69] on div "slui All Purchases" at bounding box center [648, 63] width 604 height 17
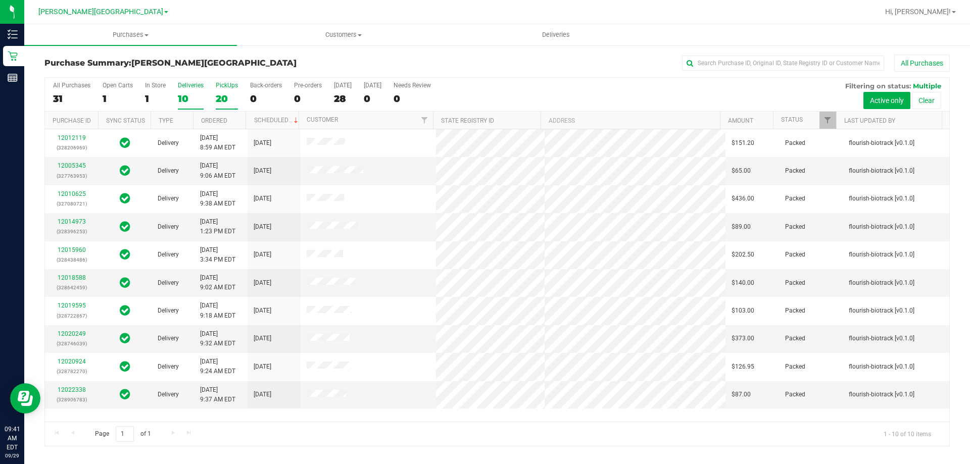
click at [221, 97] on div "20" at bounding box center [227, 99] width 22 height 12
click at [0, 0] on input "PickUps 20" at bounding box center [0, 0] width 0 height 0
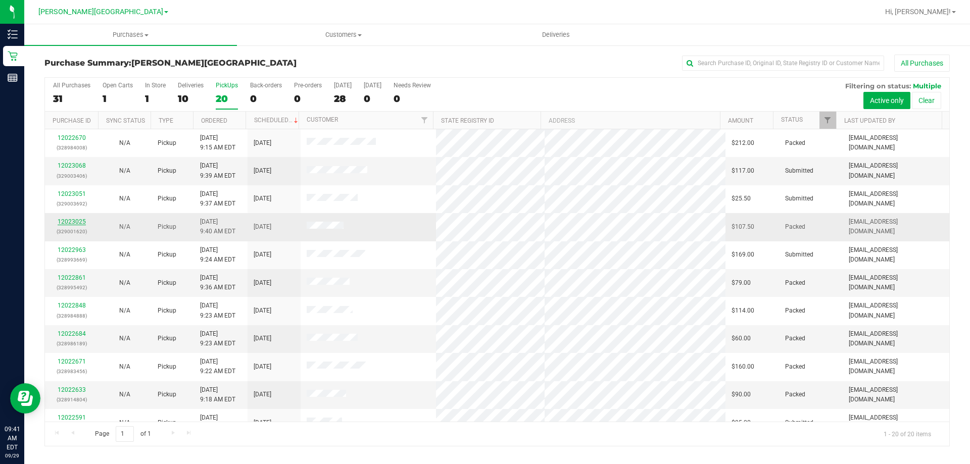
click at [74, 221] on link "12023025" at bounding box center [72, 221] width 28 height 7
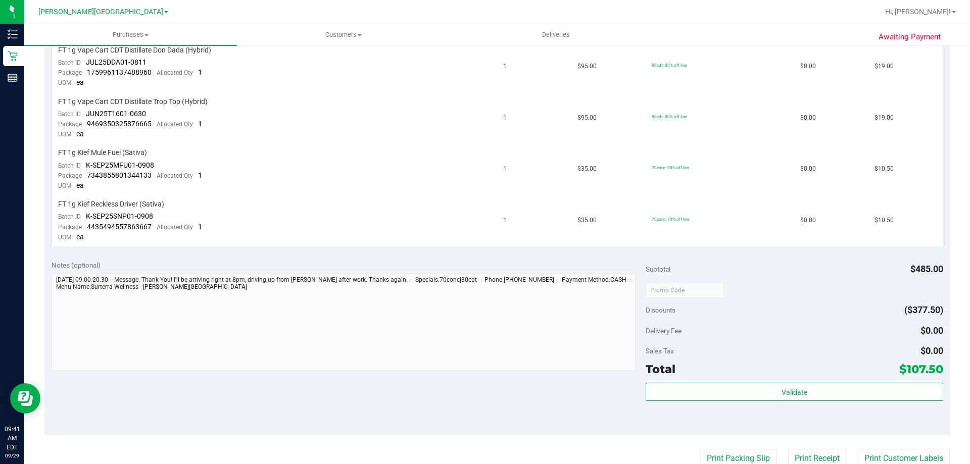
scroll to position [455, 0]
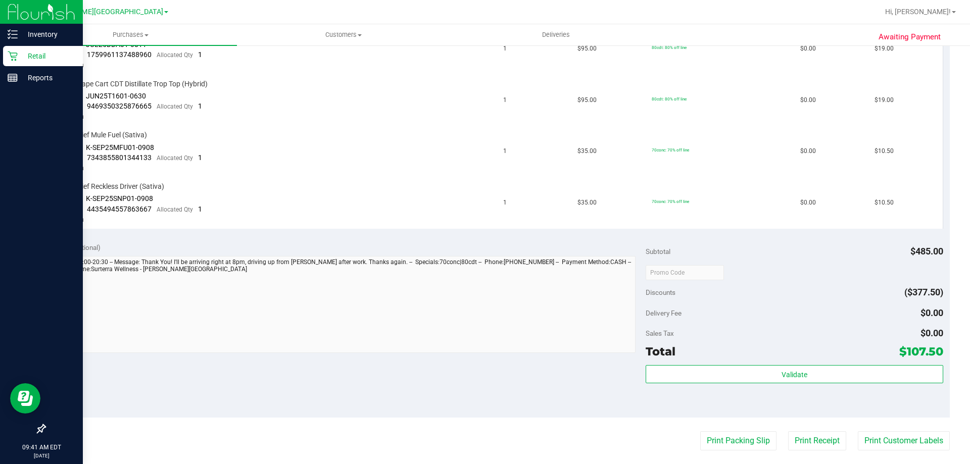
click at [18, 59] on p "Retail" at bounding box center [48, 56] width 61 height 12
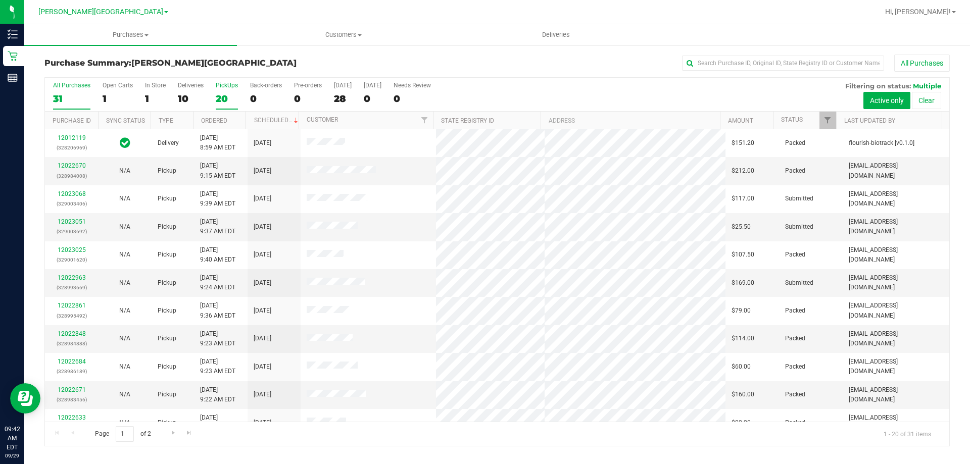
click at [222, 97] on div "20" at bounding box center [227, 99] width 22 height 12
click at [0, 0] on input "PickUps 20" at bounding box center [0, 0] width 0 height 0
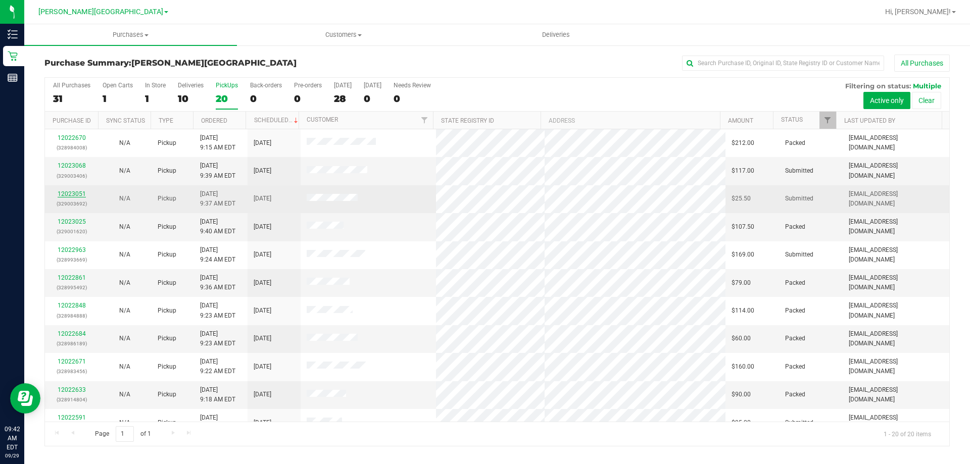
click at [69, 195] on link "12023051" at bounding box center [72, 194] width 28 height 7
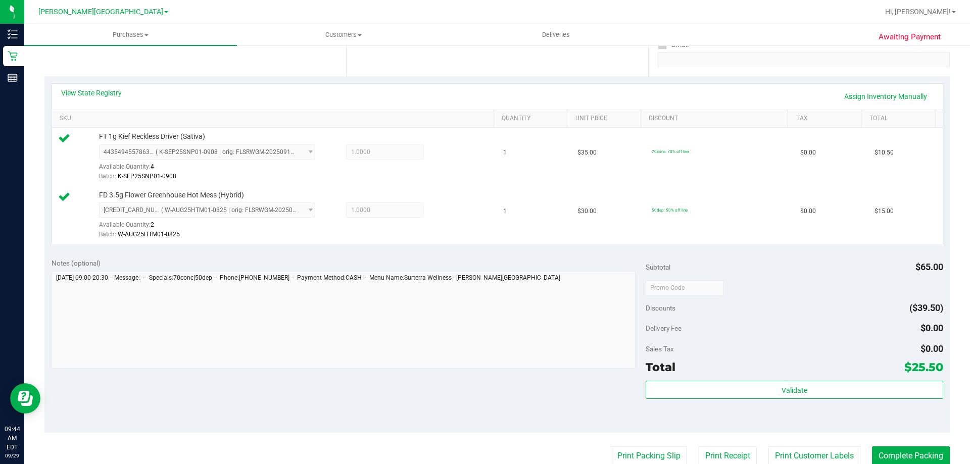
scroll to position [202, 0]
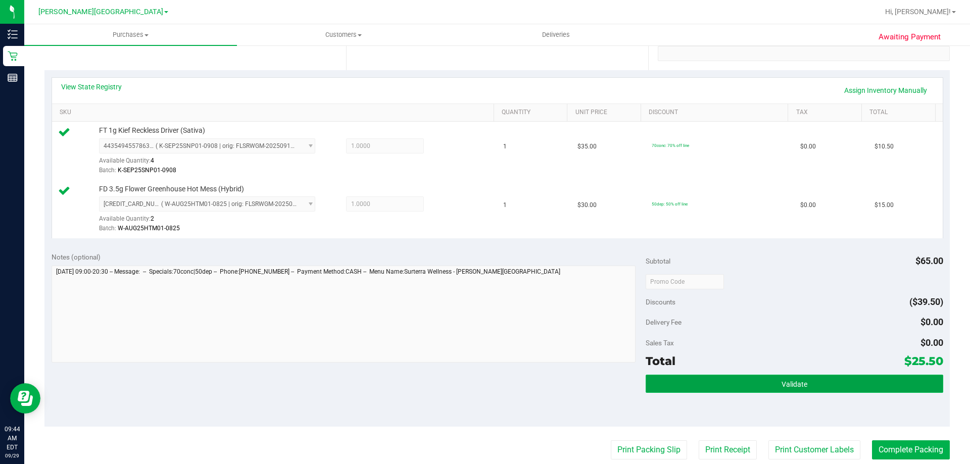
click at [484, 390] on button "Validate" at bounding box center [794, 384] width 297 height 18
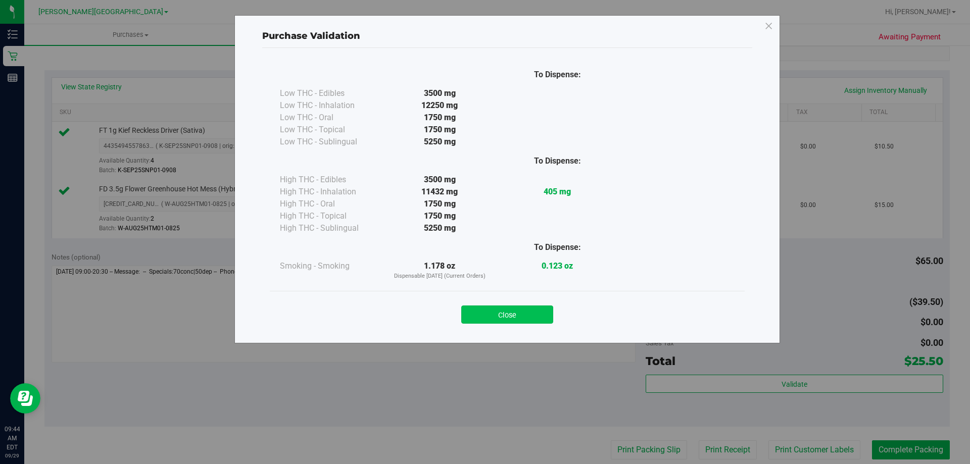
click at [484, 318] on button "Close" at bounding box center [507, 315] width 92 height 18
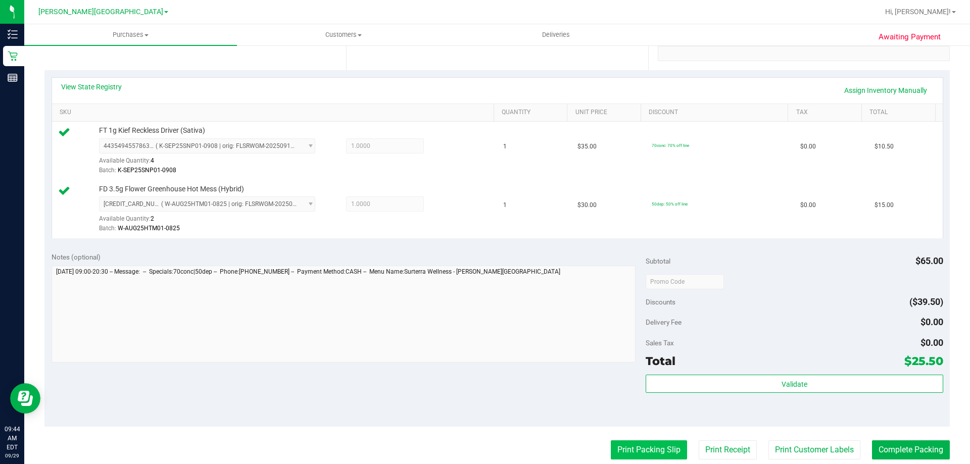
click at [484, 446] on button "Print Packing Slip" at bounding box center [649, 450] width 76 height 19
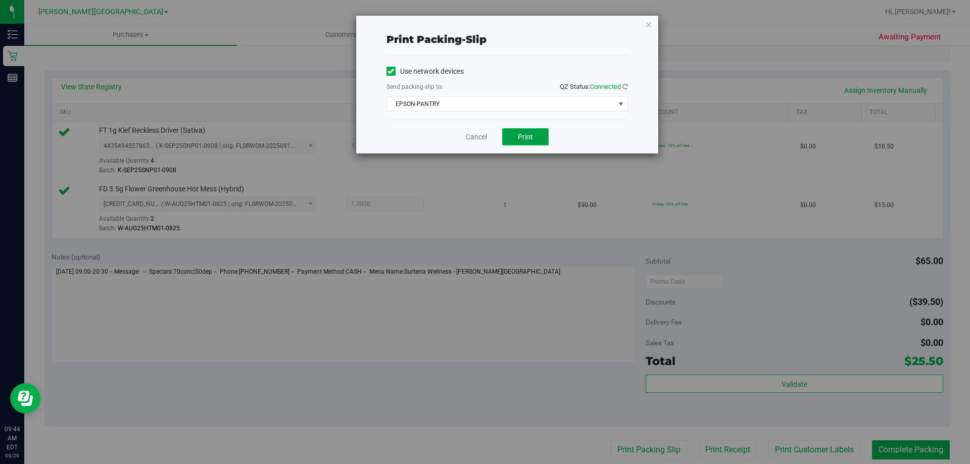
click at [484, 133] on span "Print" at bounding box center [525, 137] width 15 height 8
click at [484, 26] on icon "button" at bounding box center [648, 24] width 7 height 12
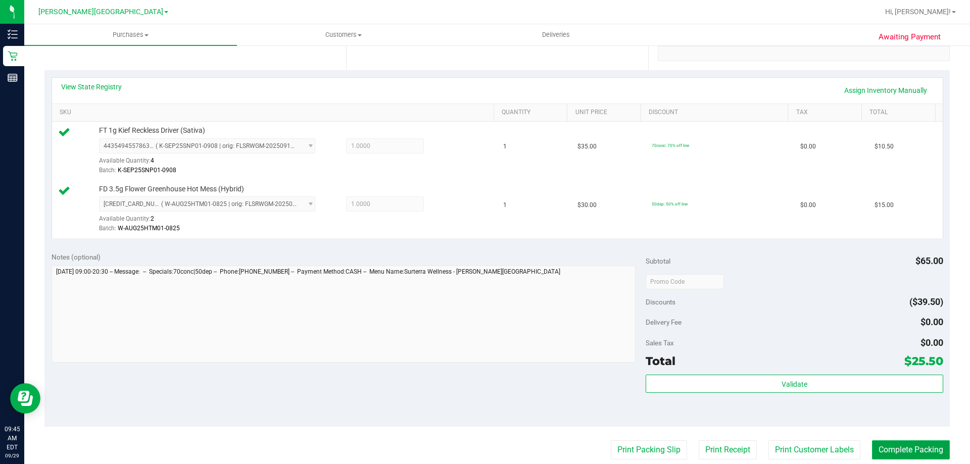
click at [484, 450] on button "Complete Packing" at bounding box center [911, 450] width 78 height 19
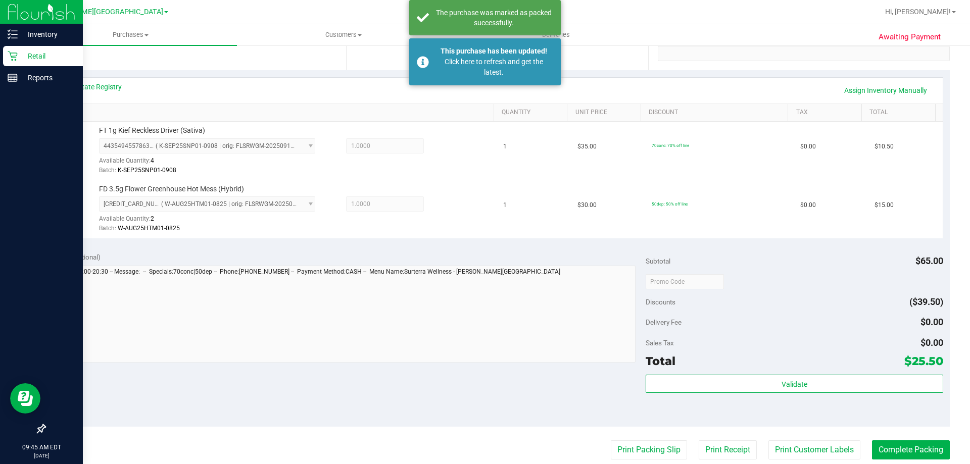
click at [30, 59] on p "Retail" at bounding box center [48, 56] width 61 height 12
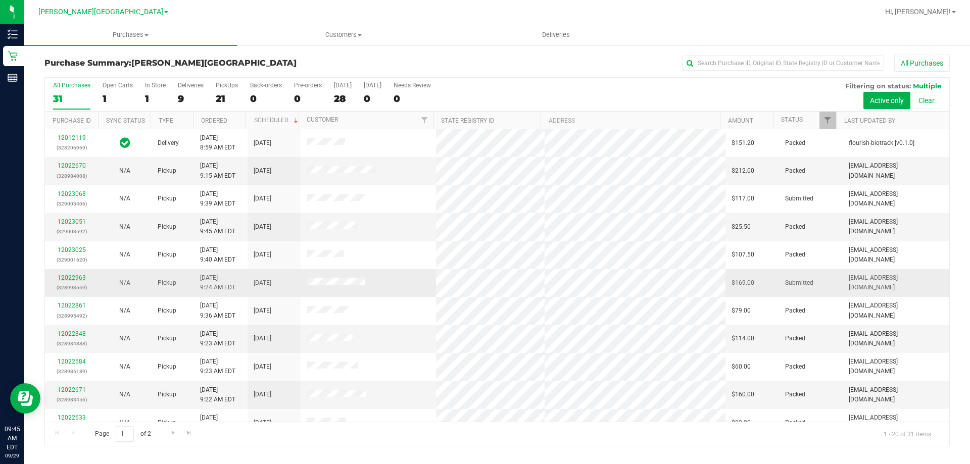
click at [82, 277] on link "12022963" at bounding box center [72, 277] width 28 height 7
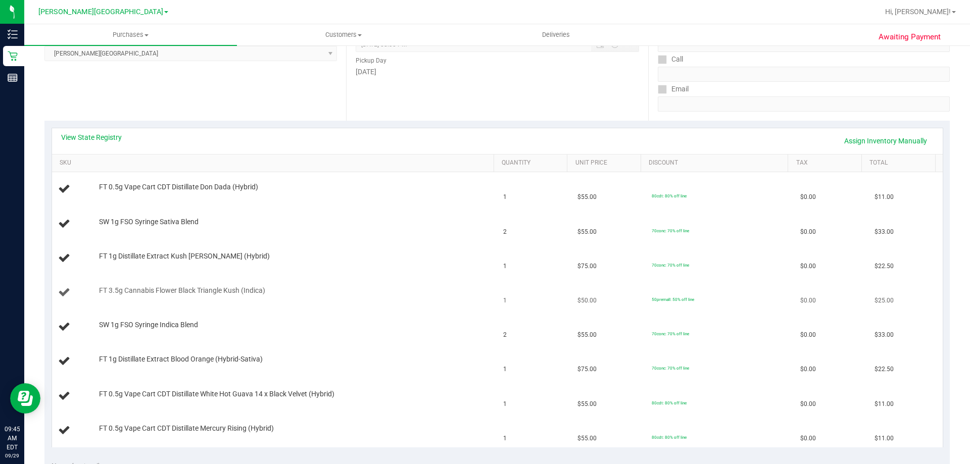
scroll to position [253, 0]
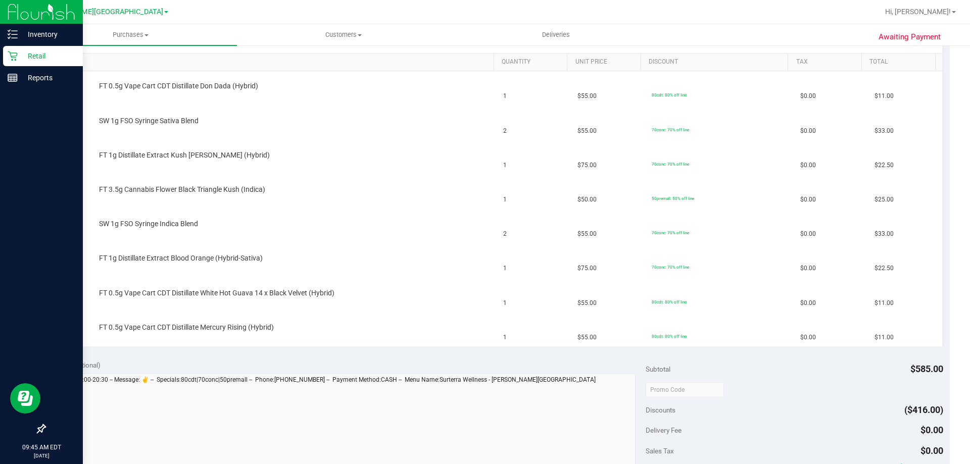
click at [21, 60] on p "Retail" at bounding box center [48, 56] width 61 height 12
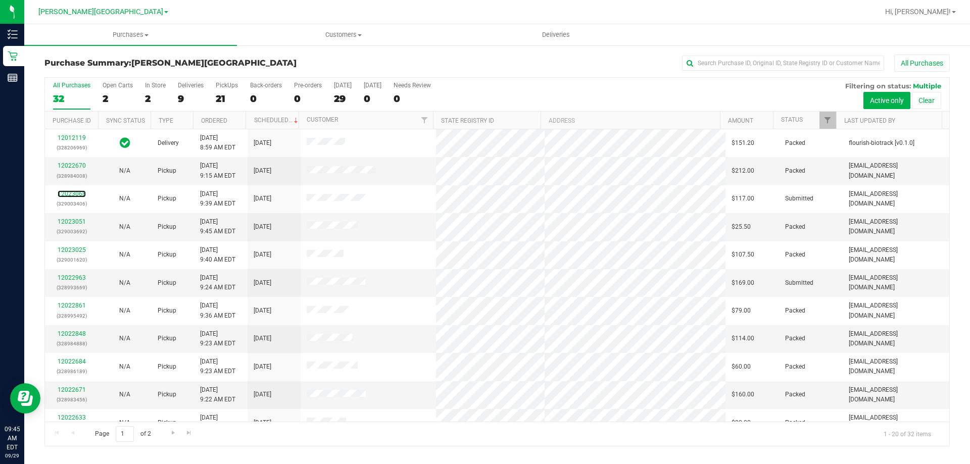
click at [75, 195] on link "12023068" at bounding box center [72, 194] width 28 height 7
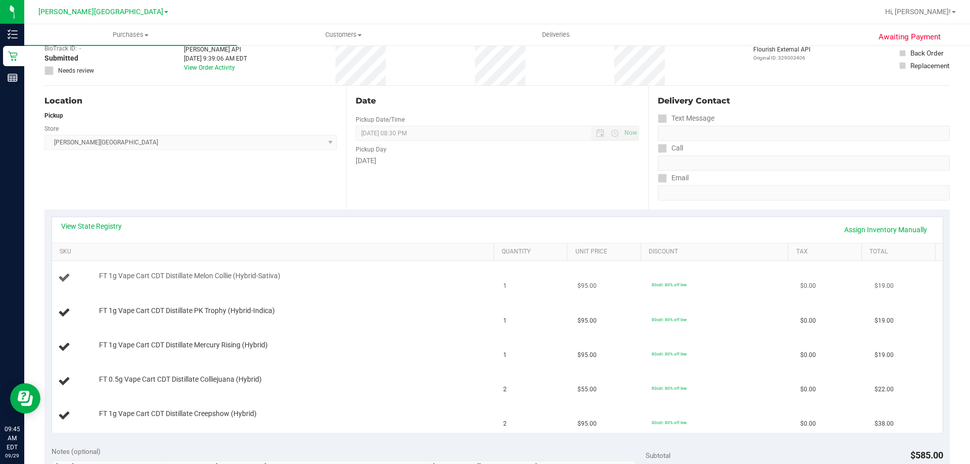
scroll to position [152, 0]
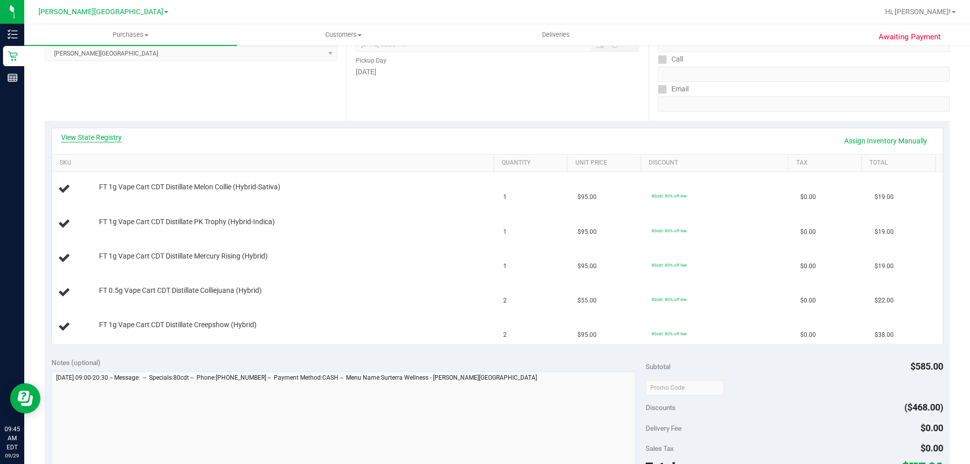
click at [102, 134] on link "View State Registry" at bounding box center [91, 137] width 61 height 10
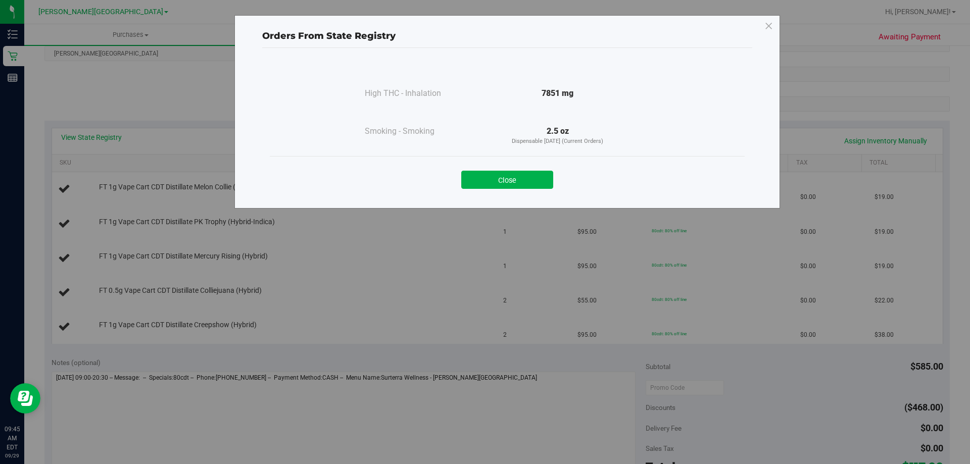
drag, startPoint x: 485, startPoint y: 169, endPoint x: 499, endPoint y: 169, distance: 14.2
click at [484, 169] on div "Close" at bounding box center [507, 176] width 460 height 25
click at [484, 174] on button "Close" at bounding box center [507, 180] width 92 height 18
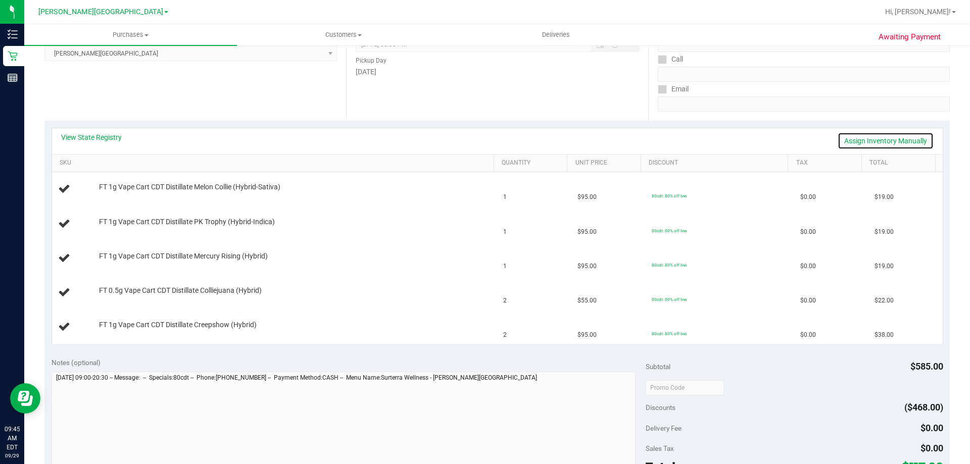
click at [484, 141] on link "Assign Inventory Manually" at bounding box center [886, 140] width 96 height 17
click at [484, 141] on link "Save & Exit" at bounding box center [910, 140] width 48 height 17
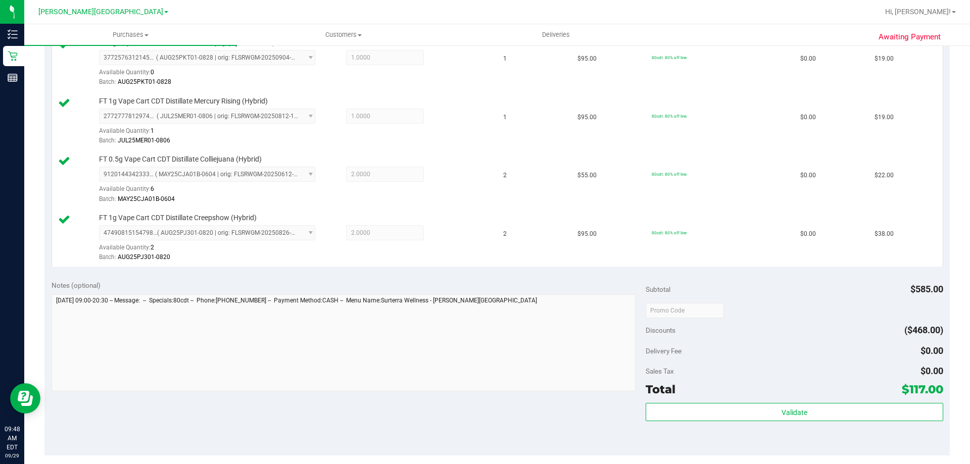
scroll to position [354, 0]
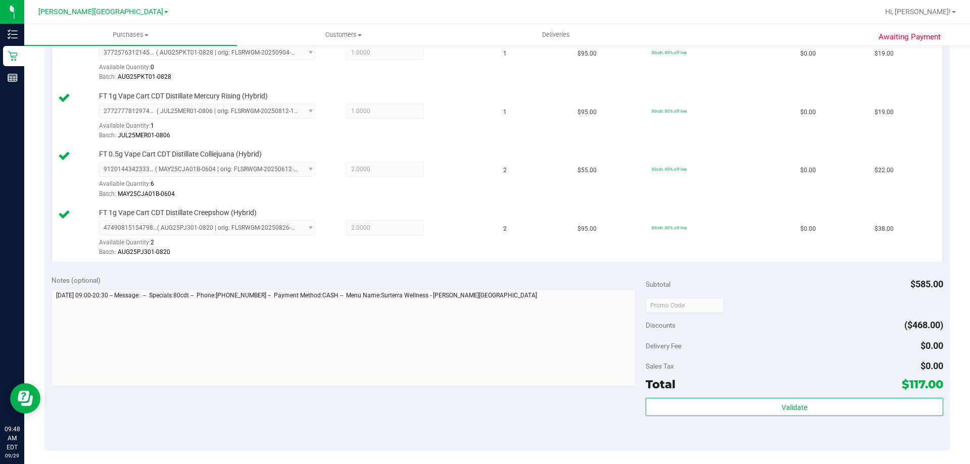
click at [484, 392] on div "Total $117.00" at bounding box center [794, 385] width 297 height 18
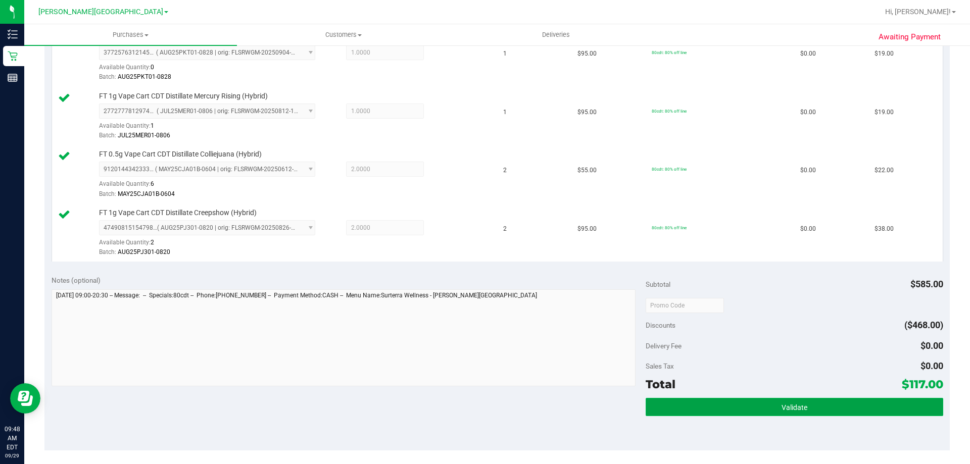
click at [484, 409] on button "Validate" at bounding box center [794, 407] width 297 height 18
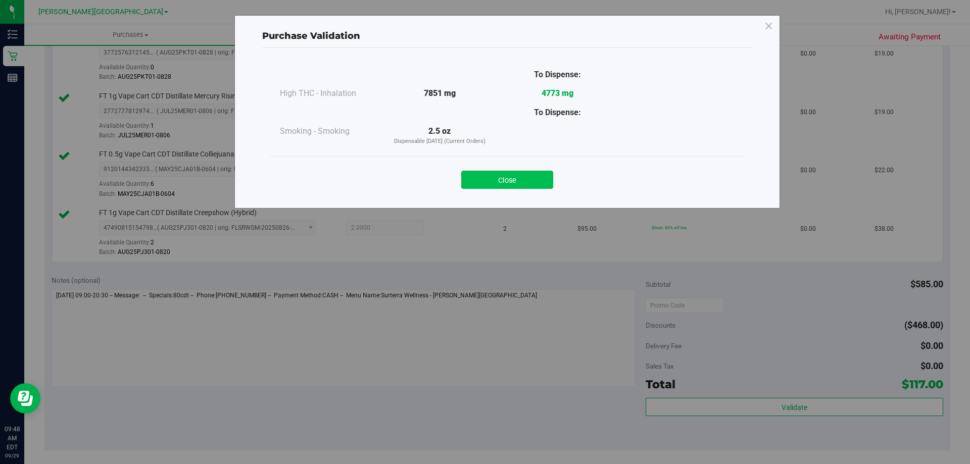
click at [484, 181] on button "Close" at bounding box center [507, 180] width 92 height 18
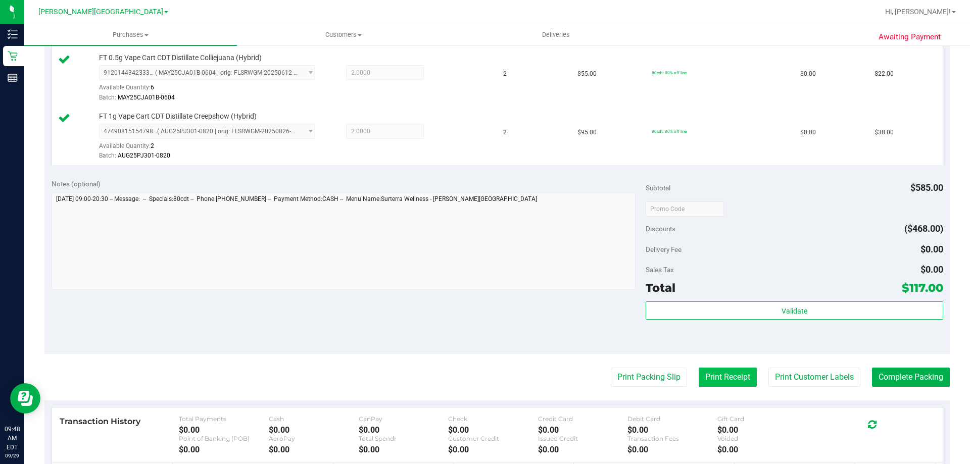
scroll to position [596, 0]
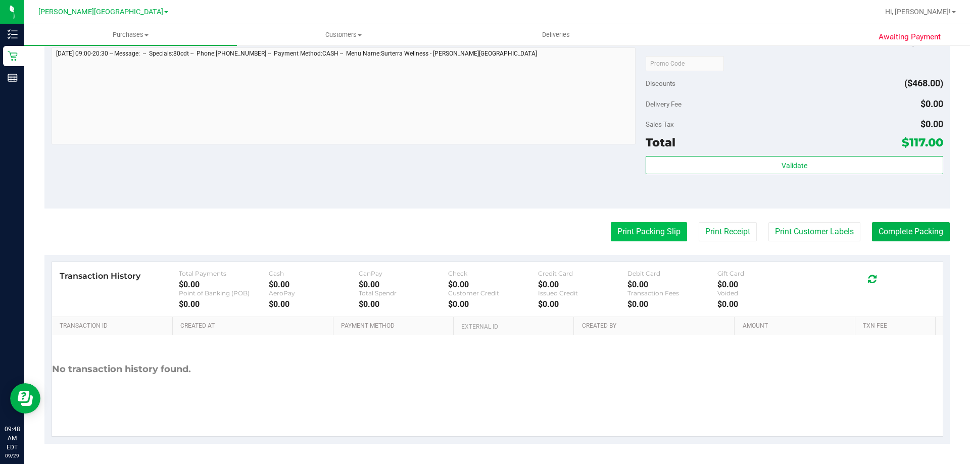
click at [484, 228] on button "Print Packing Slip" at bounding box center [649, 231] width 76 height 19
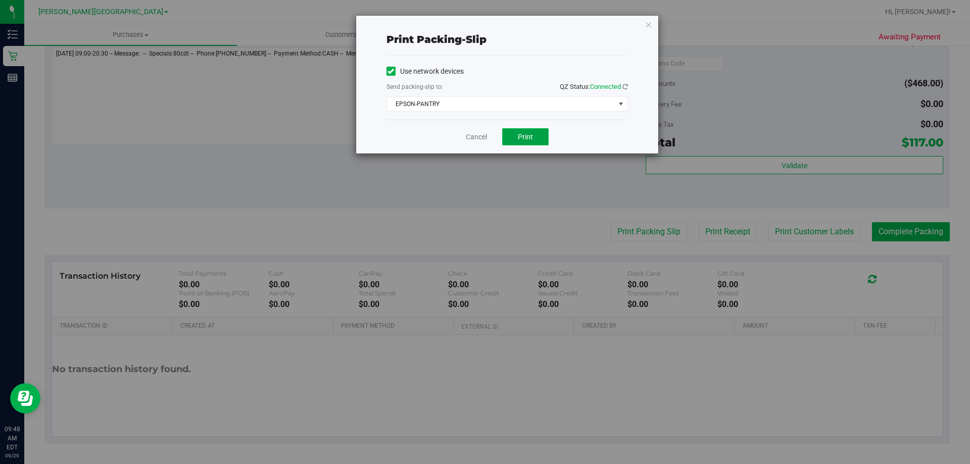
click at [484, 133] on button "Print" at bounding box center [525, 136] width 46 height 17
click at [484, 25] on icon "button" at bounding box center [648, 24] width 7 height 12
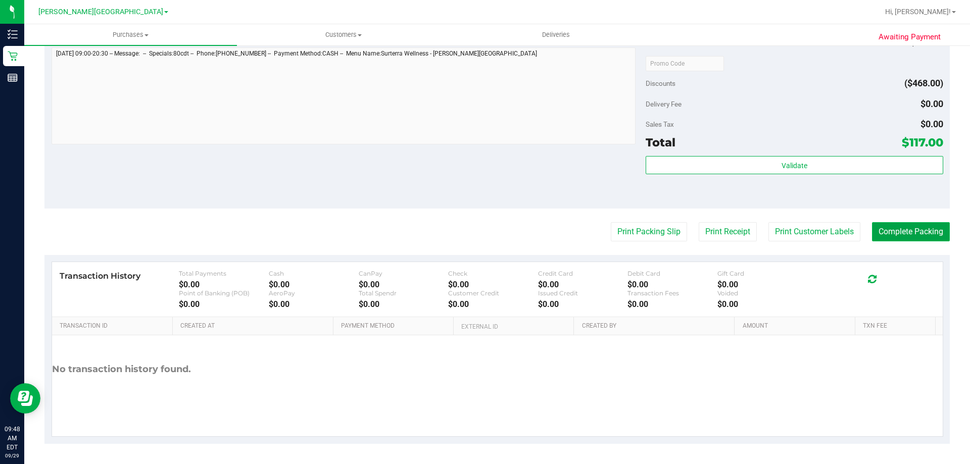
click at [484, 225] on button "Complete Packing" at bounding box center [911, 231] width 78 height 19
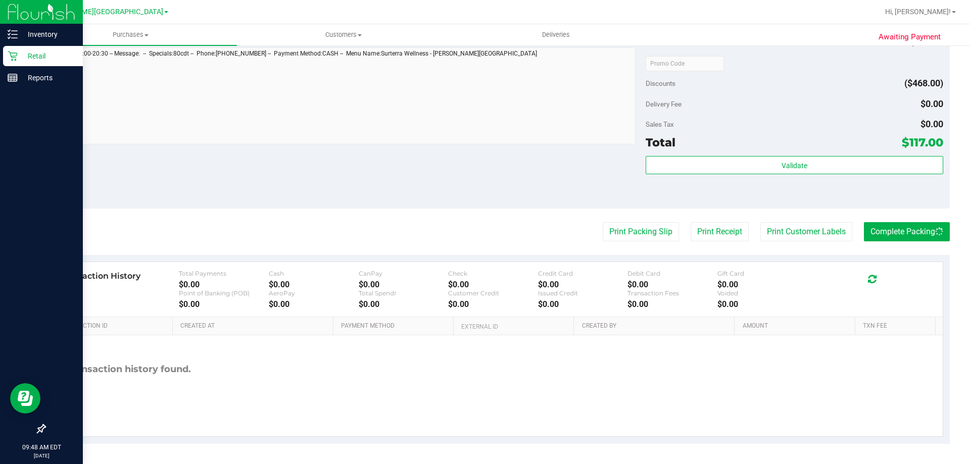
click at [54, 62] on div "Retail" at bounding box center [43, 56] width 80 height 20
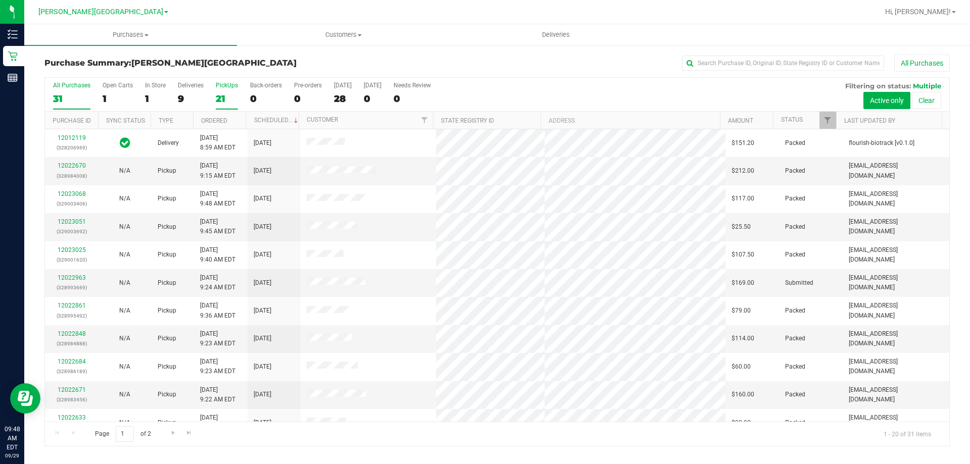
click at [223, 96] on div "21" at bounding box center [227, 99] width 22 height 12
click at [0, 0] on input "PickUps 21" at bounding box center [0, 0] width 0 height 0
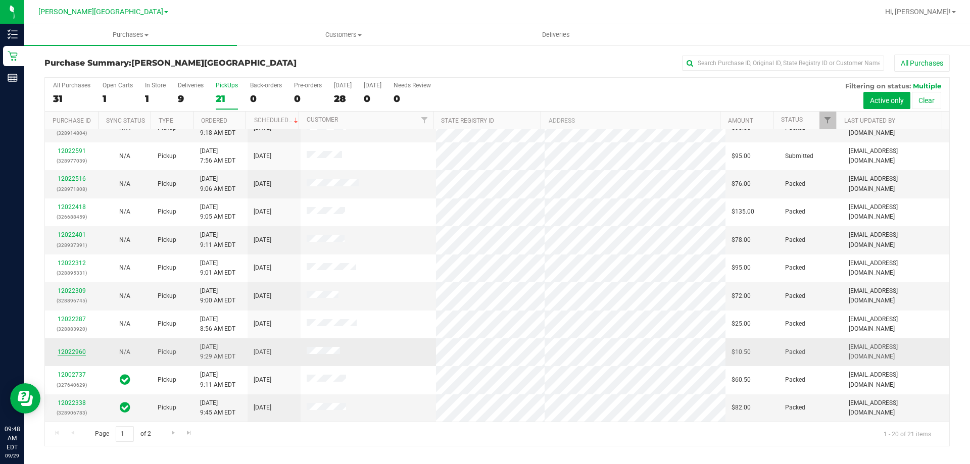
click at [65, 351] on link "12022960" at bounding box center [72, 352] width 28 height 7
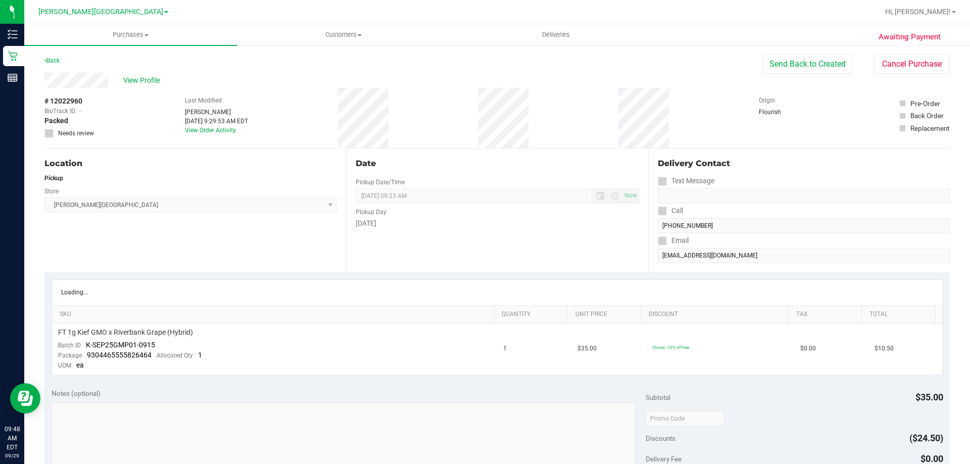
click at [484, 65] on div "Send Back to Created Cancel Purchase" at bounding box center [856, 64] width 187 height 19
click at [484, 59] on button "Send Back to Created" at bounding box center [807, 64] width 89 height 19
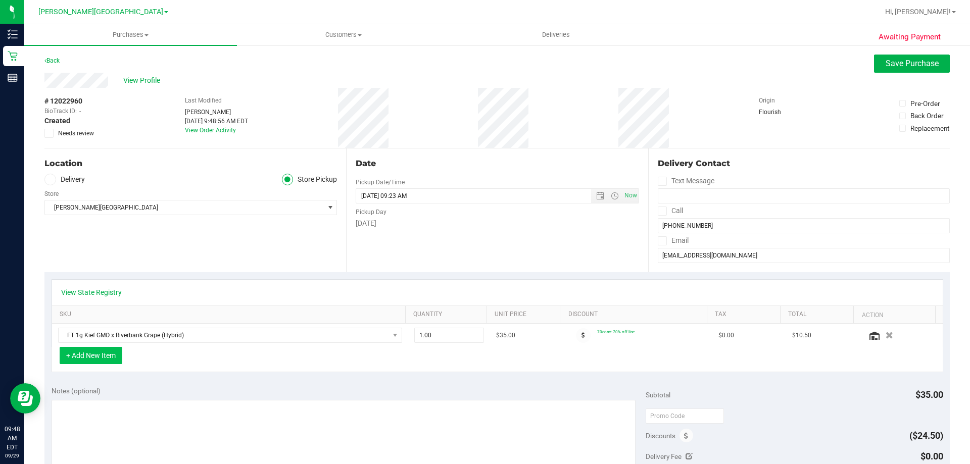
click at [96, 351] on button "+ Add New Item" at bounding box center [91, 355] width 63 height 17
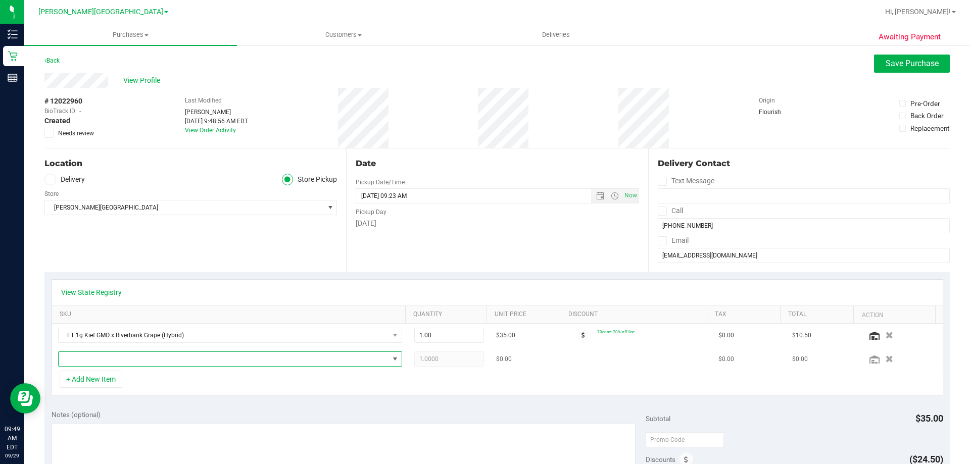
click at [151, 354] on span "NO DATA FOUND" at bounding box center [224, 359] width 331 height 14
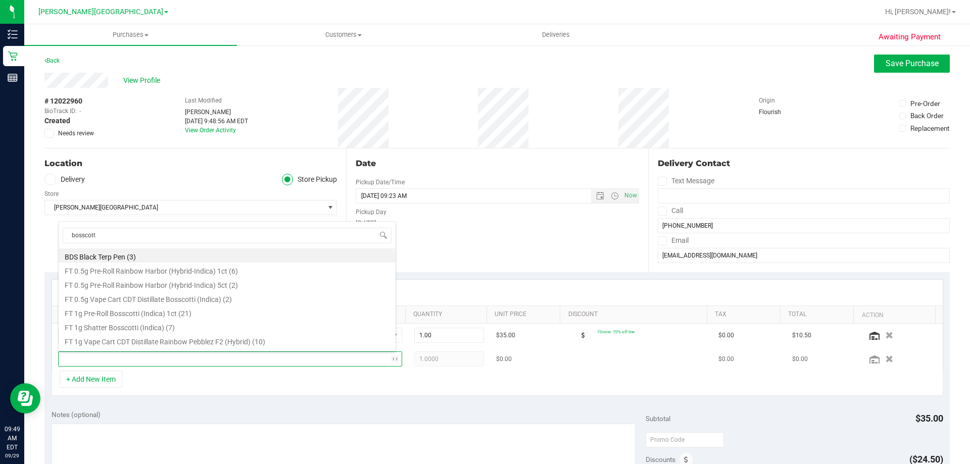
type input "bosscotti"
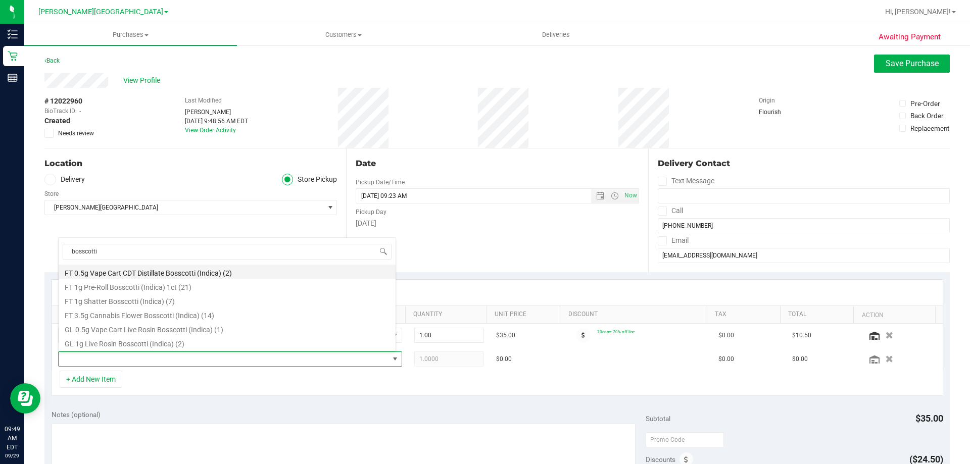
click at [139, 273] on li "FT 0.5g Vape Cart CDT Distillate Bosscotti (Indica) (2)" at bounding box center [227, 272] width 337 height 14
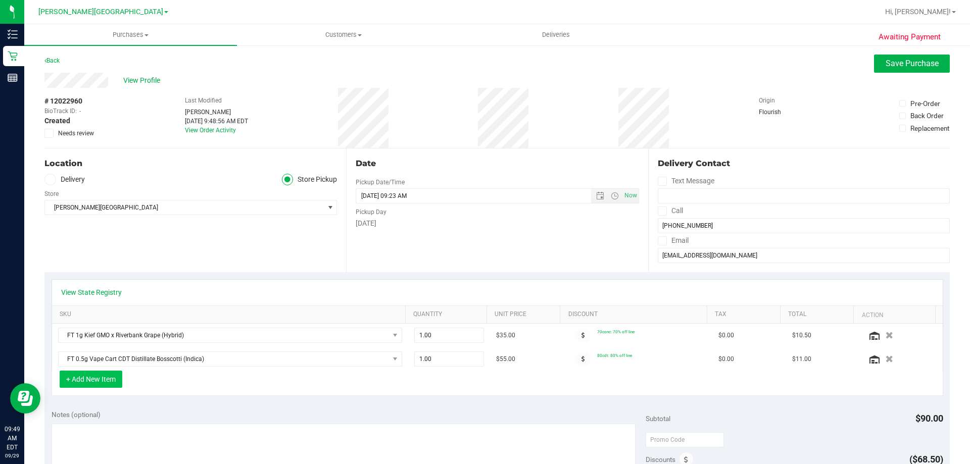
click at [103, 377] on button "+ Add New Item" at bounding box center [91, 379] width 63 height 17
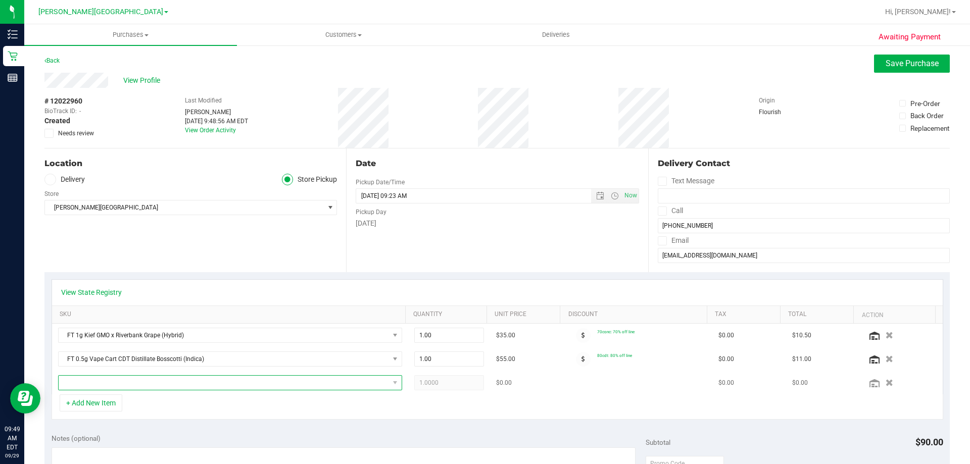
click at [108, 386] on span "NO DATA FOUND" at bounding box center [224, 383] width 331 height 14
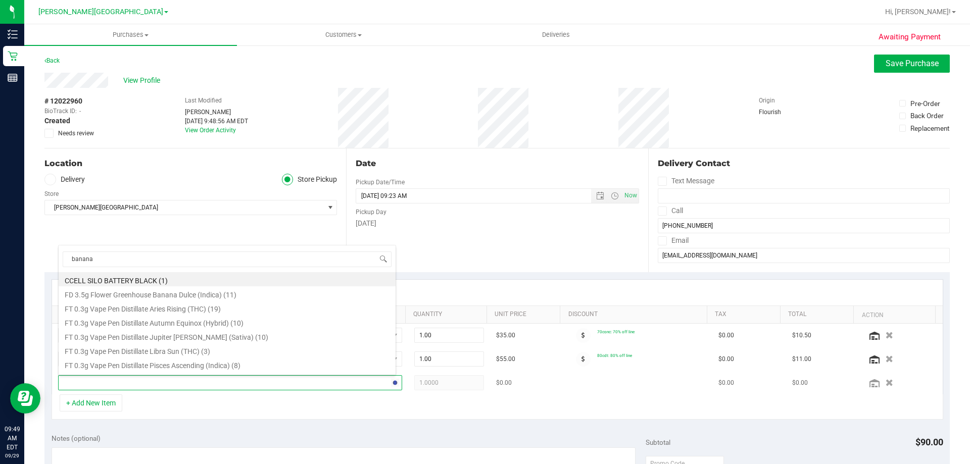
type input "banana f"
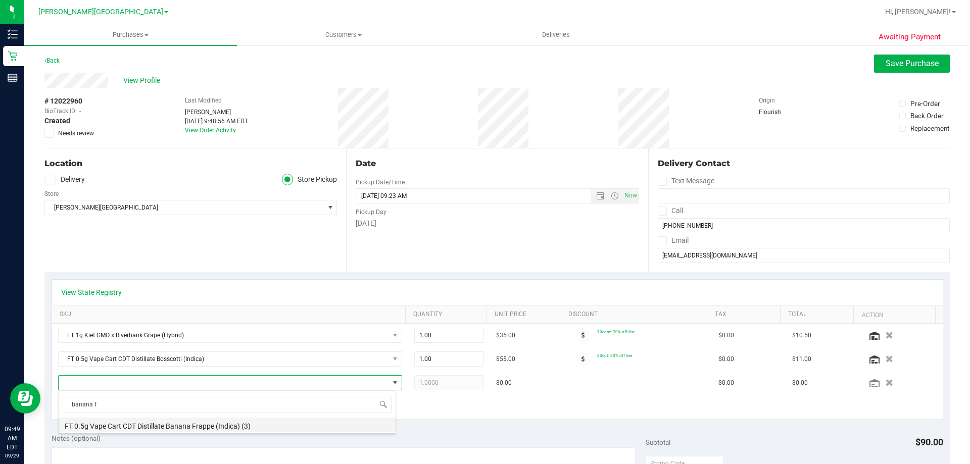
click at [217, 428] on li "FT 0.5g Vape Cart CDT Distillate Banana Frappe (Indica) (3)" at bounding box center [227, 425] width 337 height 14
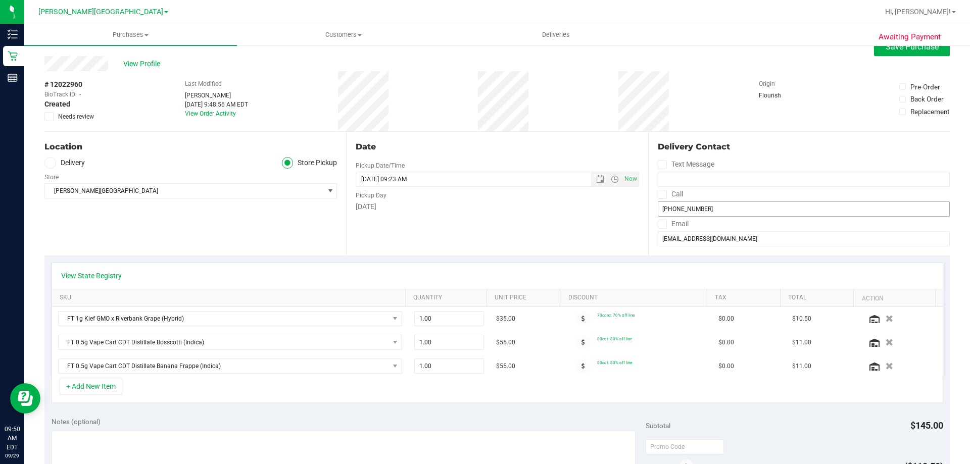
scroll to position [0, 0]
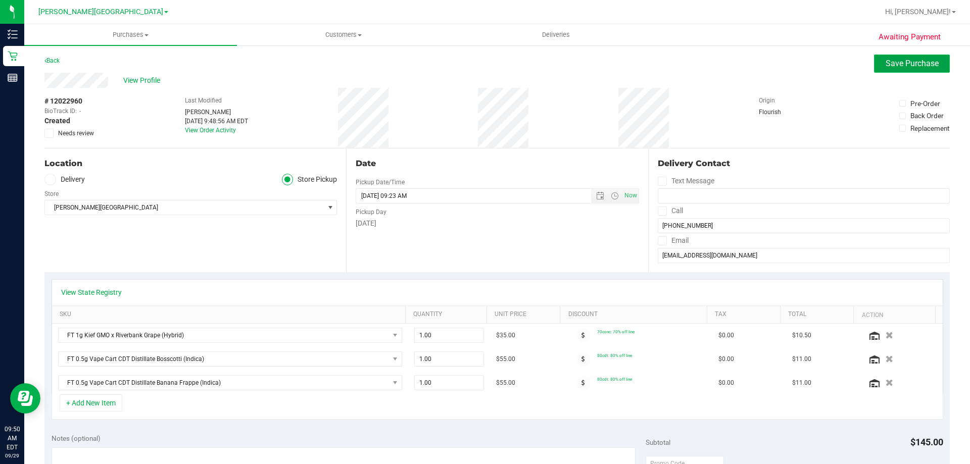
click at [484, 58] on button "Save Purchase" at bounding box center [912, 64] width 76 height 18
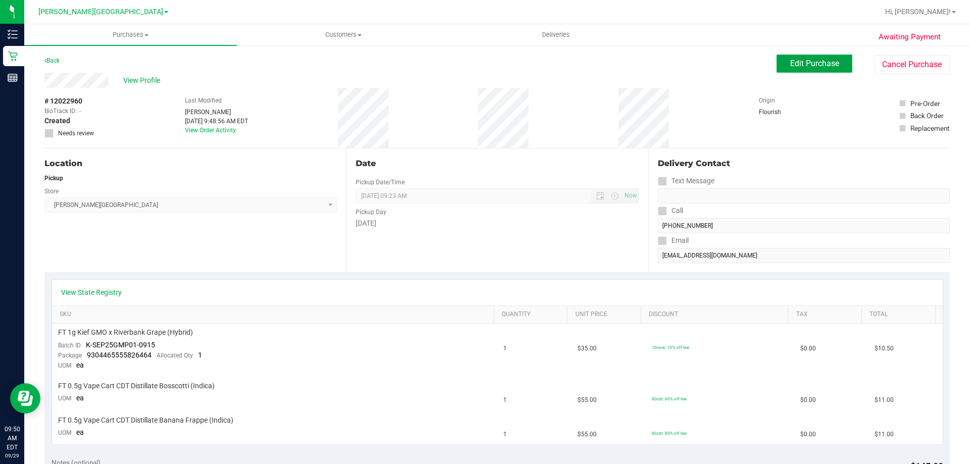
click at [484, 63] on span "Edit Purchase" at bounding box center [814, 64] width 49 height 10
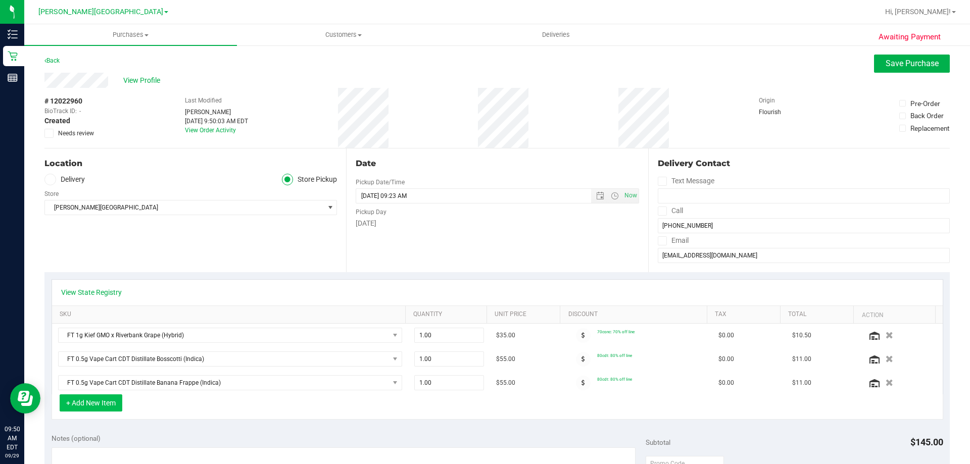
click at [111, 411] on button "+ Add New Item" at bounding box center [91, 403] width 63 height 17
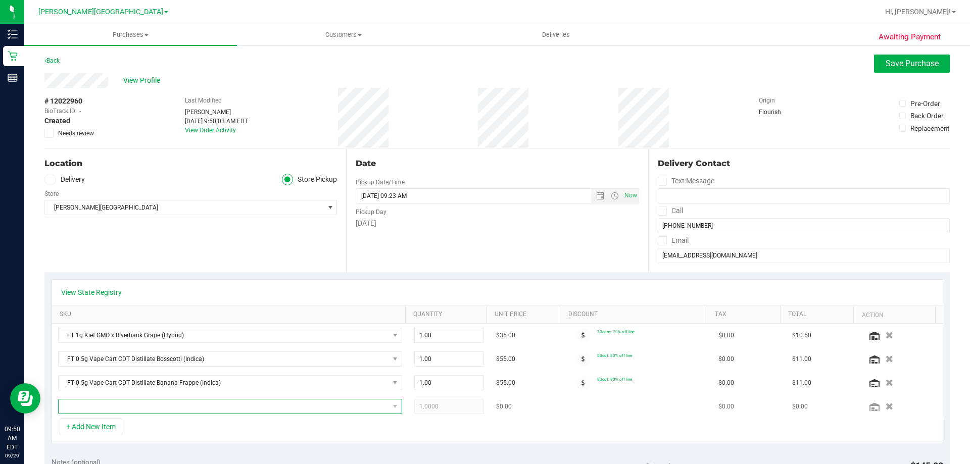
click at [112, 406] on span "NO DATA FOUND" at bounding box center [224, 407] width 331 height 14
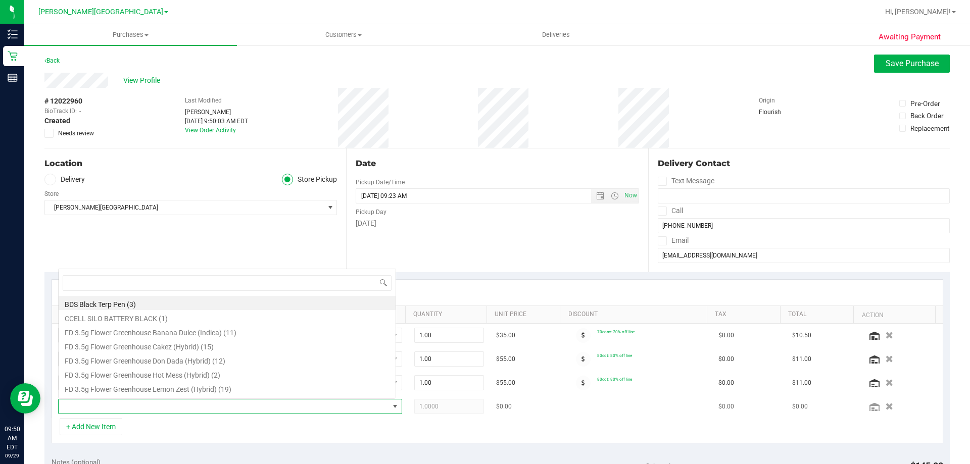
scroll to position [15, 335]
type input "apple bana"
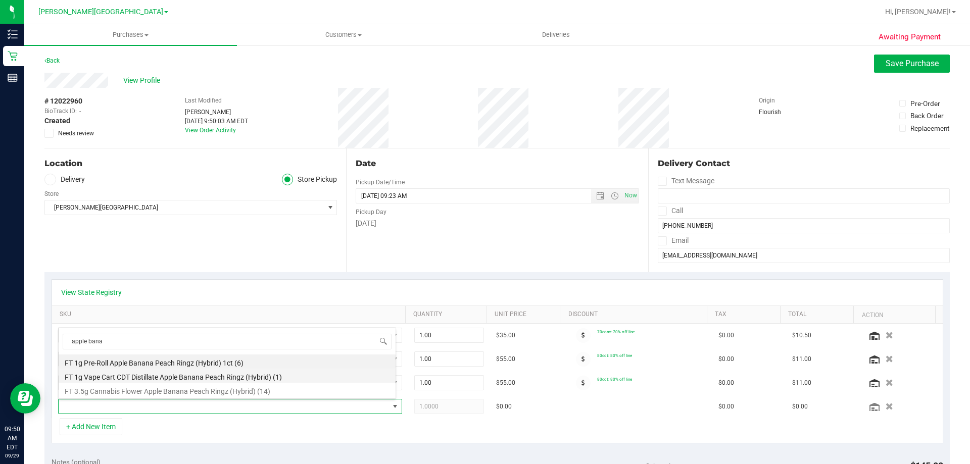
click at [223, 377] on li "FT 1g Vape Cart CDT Distillate Apple Banana Peach Ringz (Hybrid) (1)" at bounding box center [227, 376] width 337 height 14
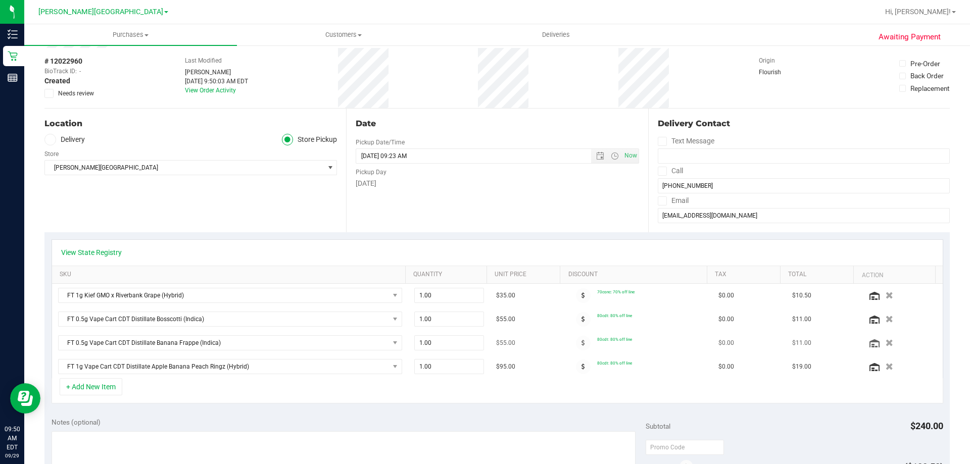
scroll to position [0, 0]
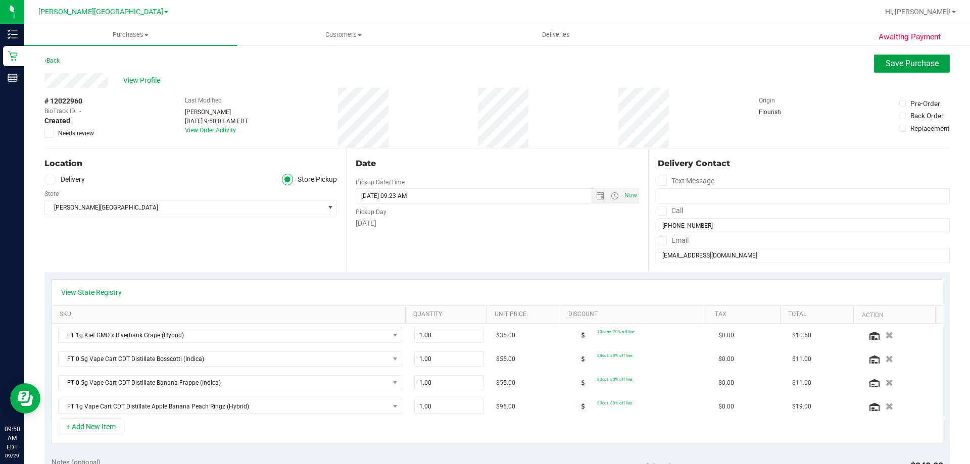
click at [484, 64] on span "Save Purchase" at bounding box center [912, 64] width 53 height 10
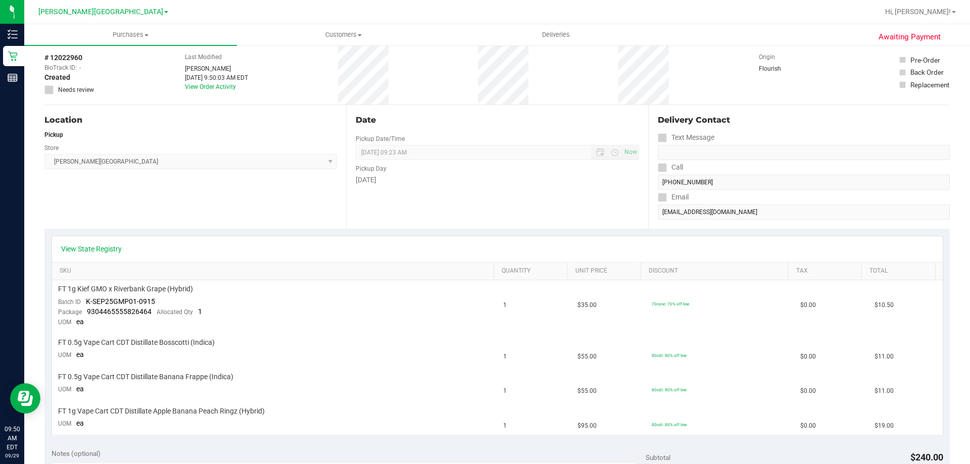
scroll to position [101, 0]
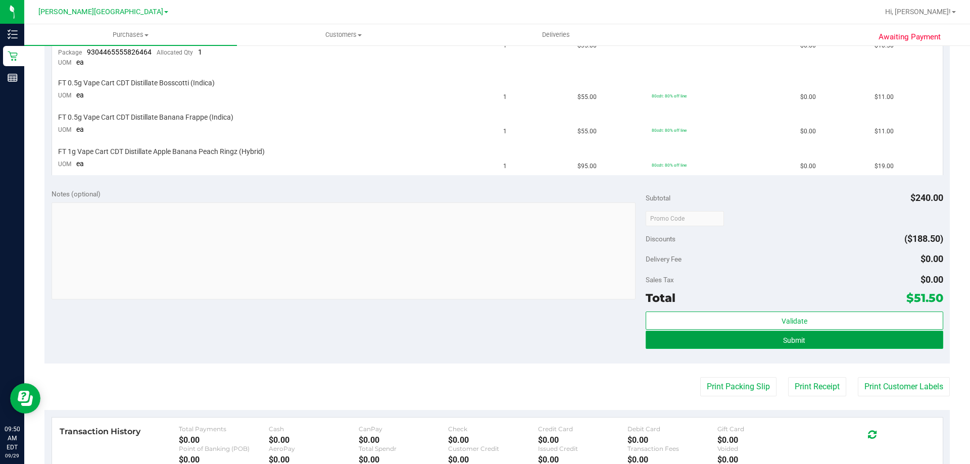
click at [484, 339] on span "Submit" at bounding box center [794, 341] width 22 height 8
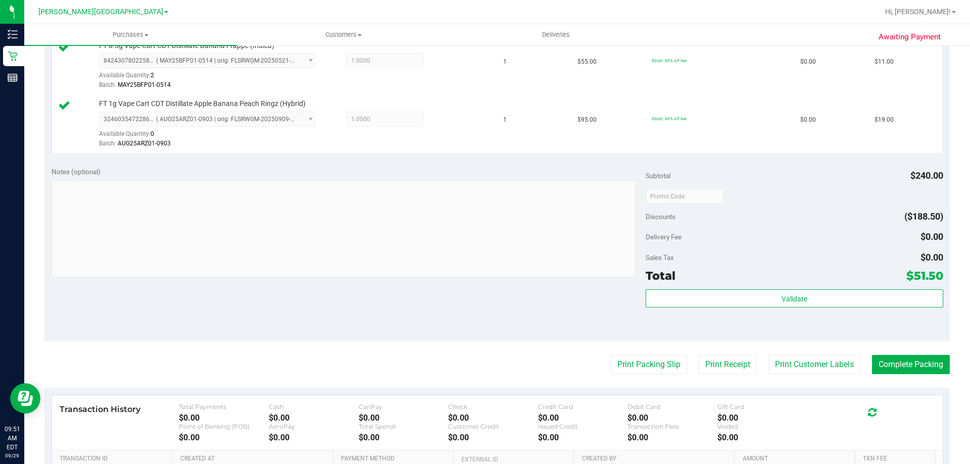
scroll to position [439, 0]
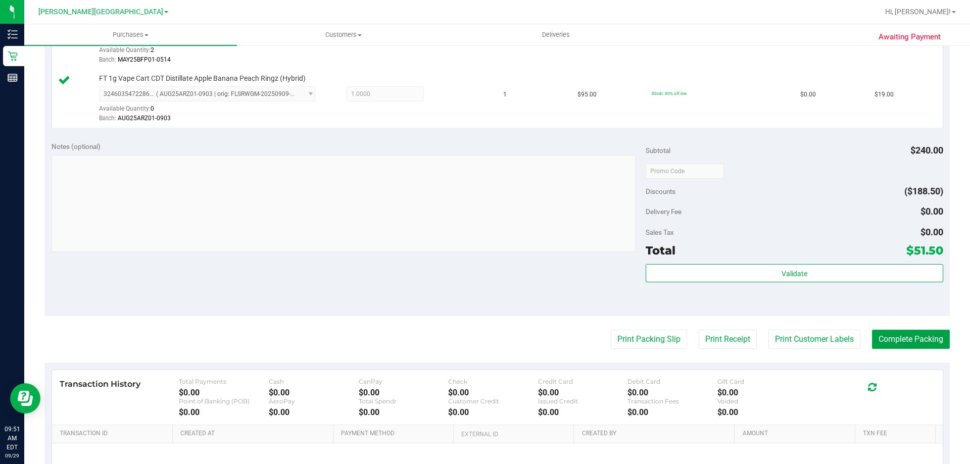
click at [484, 340] on button "Complete Packing" at bounding box center [911, 339] width 78 height 19
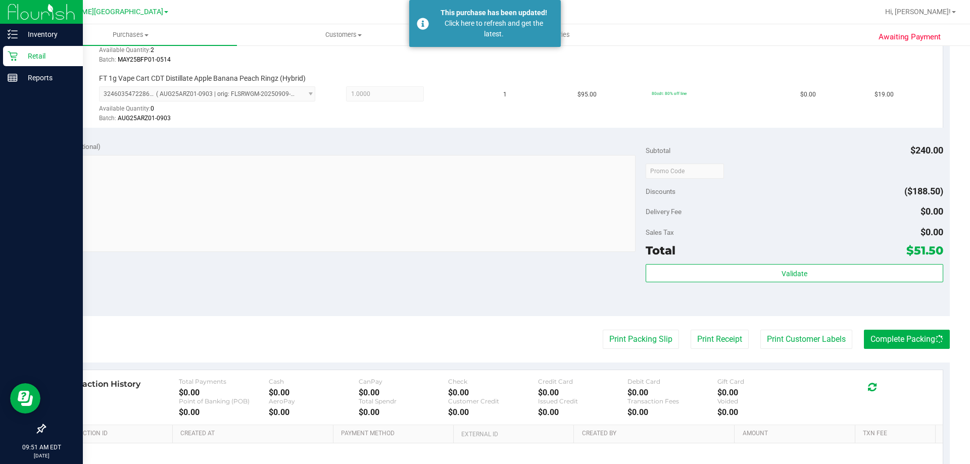
click at [40, 62] on p "Retail" at bounding box center [48, 56] width 61 height 12
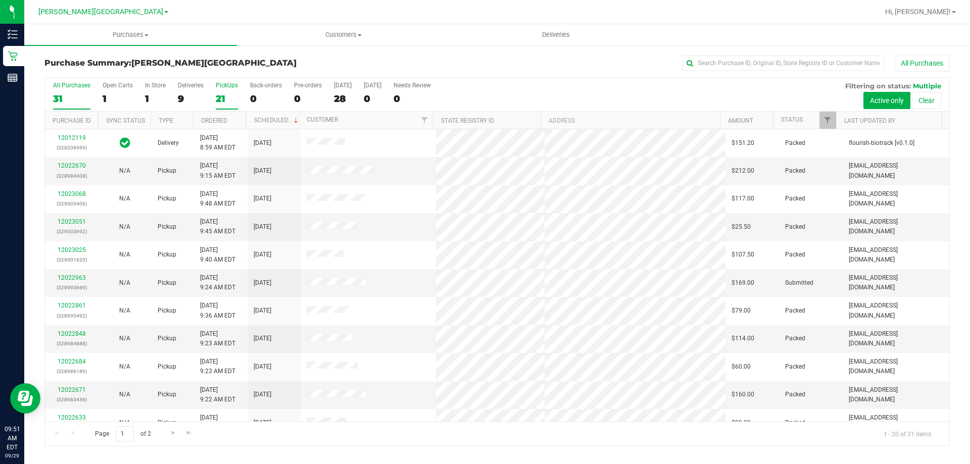
click at [226, 98] on div "21" at bounding box center [227, 99] width 22 height 12
click at [0, 0] on input "PickUps 21" at bounding box center [0, 0] width 0 height 0
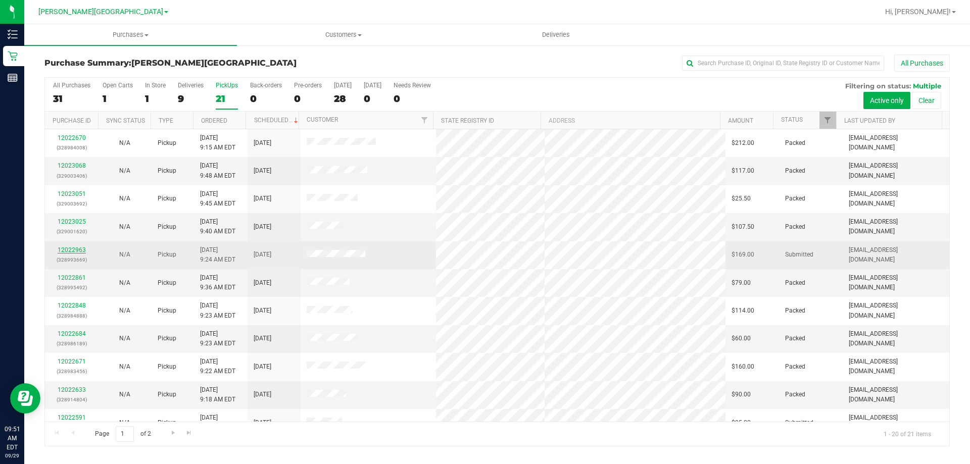
click at [61, 247] on link "12022963" at bounding box center [72, 250] width 28 height 7
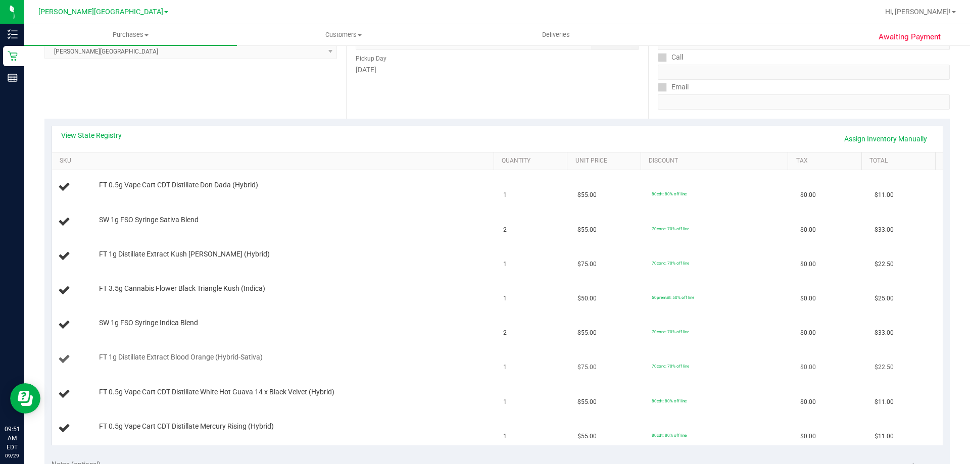
scroll to position [152, 0]
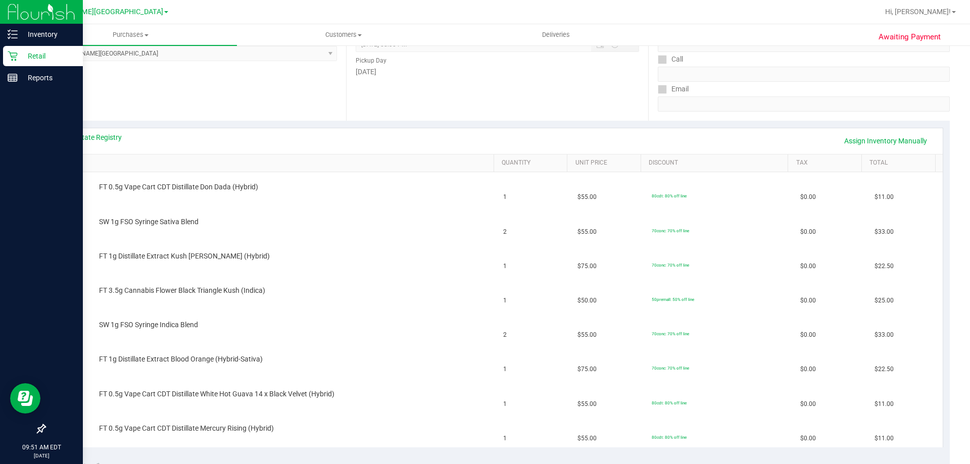
click at [31, 52] on p "Retail" at bounding box center [48, 56] width 61 height 12
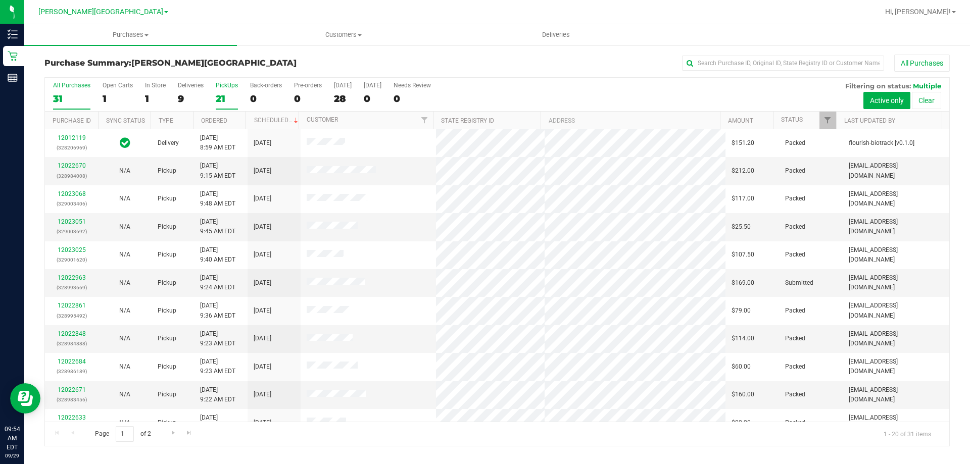
click at [220, 98] on div "21" at bounding box center [227, 99] width 22 height 12
click at [0, 0] on input "PickUps 21" at bounding box center [0, 0] width 0 height 0
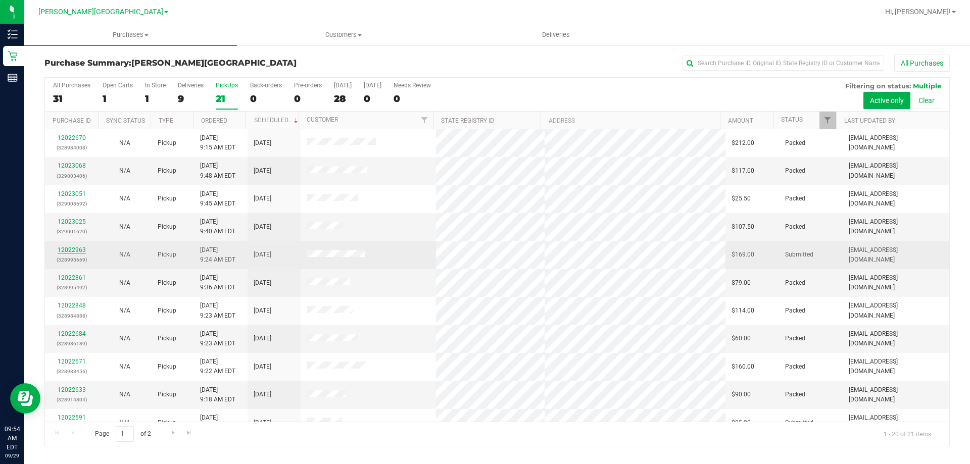
click at [76, 252] on link "12022963" at bounding box center [72, 250] width 28 height 7
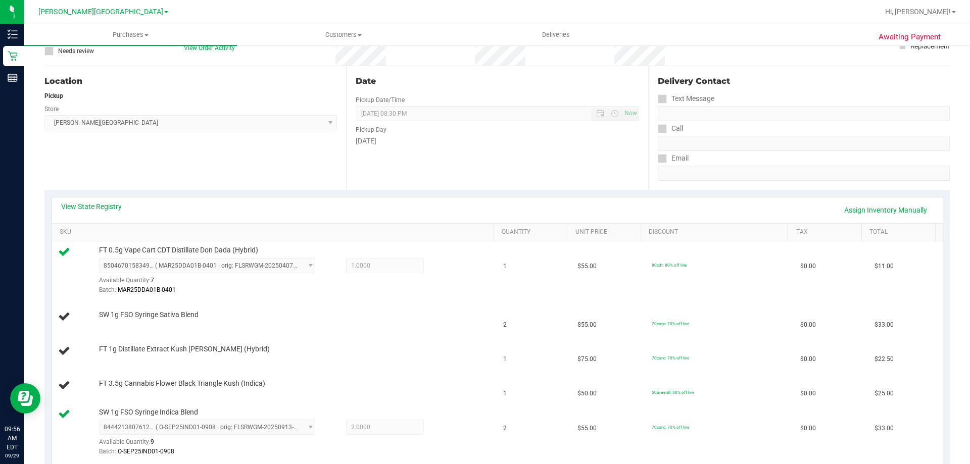
scroll to position [51, 0]
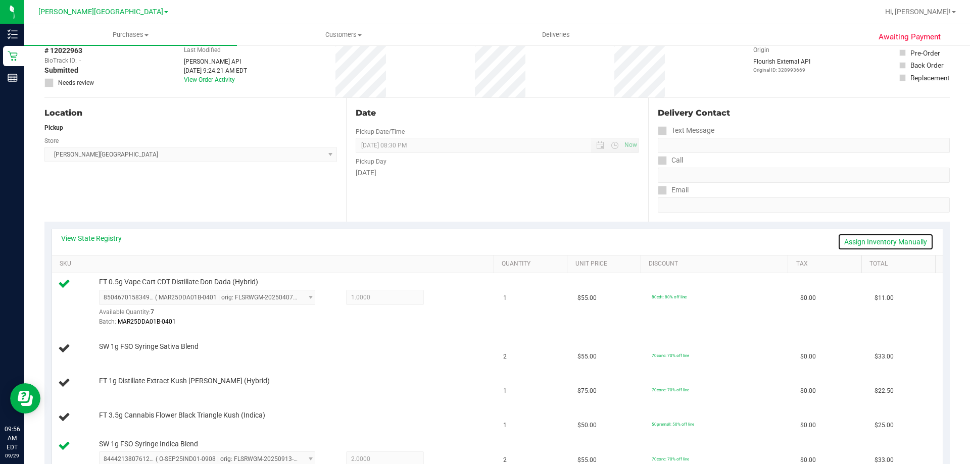
click at [484, 236] on link "Assign Inventory Manually" at bounding box center [886, 241] width 96 height 17
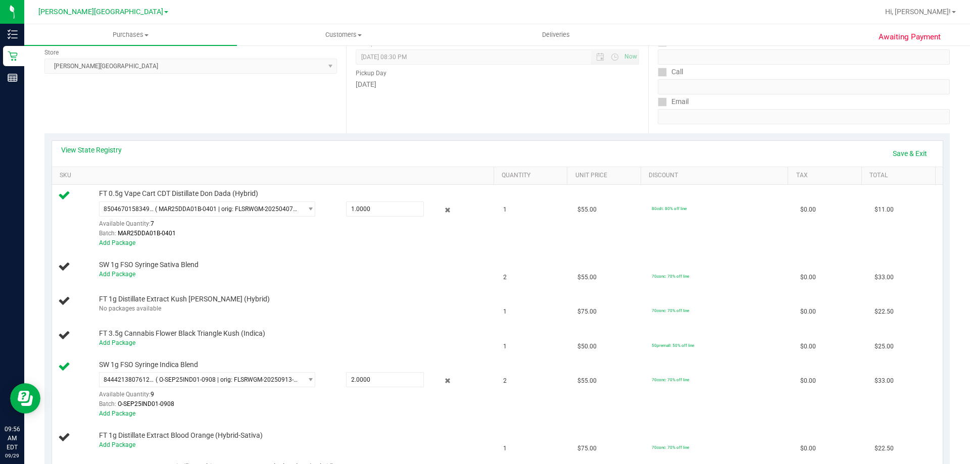
scroll to position [101, 0]
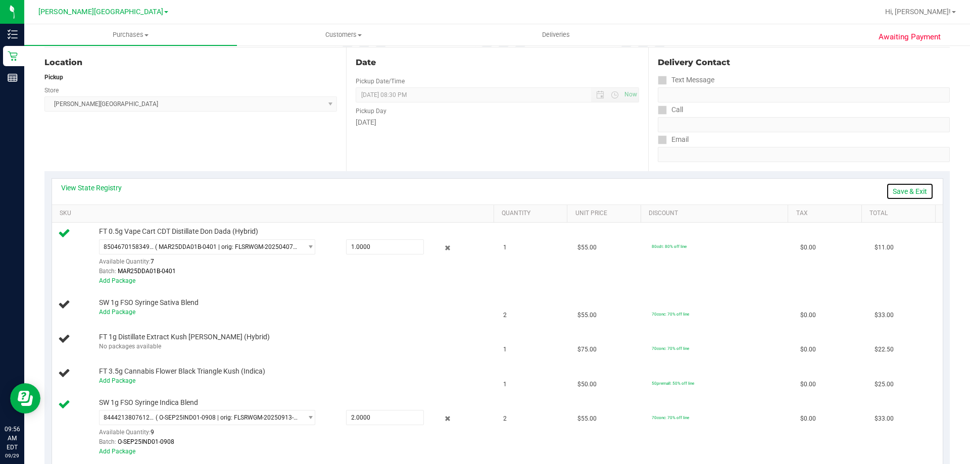
click at [484, 190] on link "Save & Exit" at bounding box center [910, 191] width 48 height 17
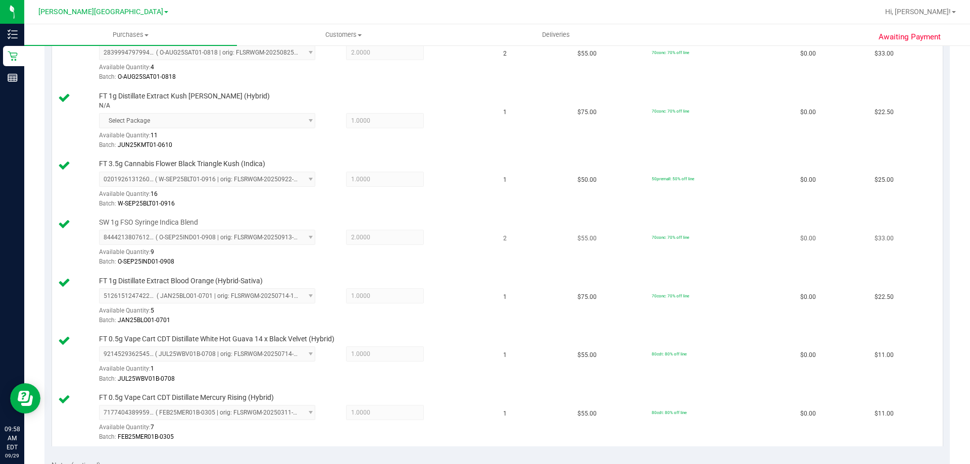
scroll to position [556, 0]
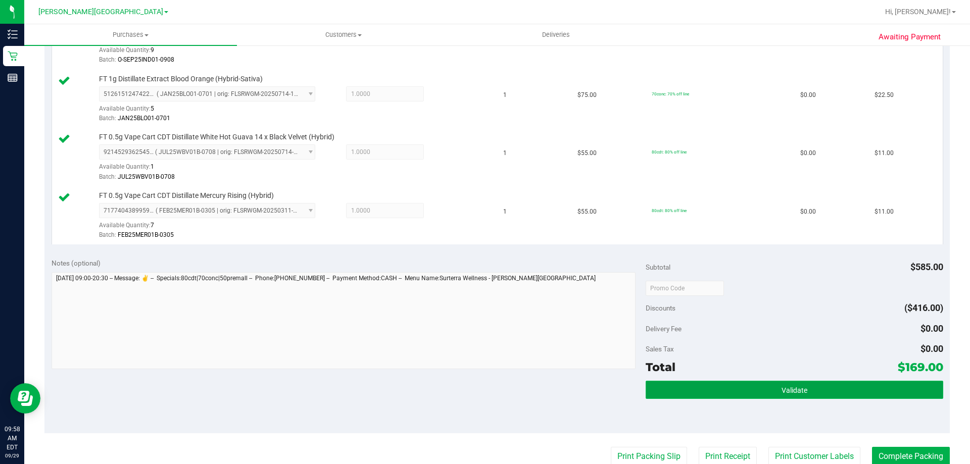
click at [484, 385] on button "Validate" at bounding box center [794, 390] width 297 height 18
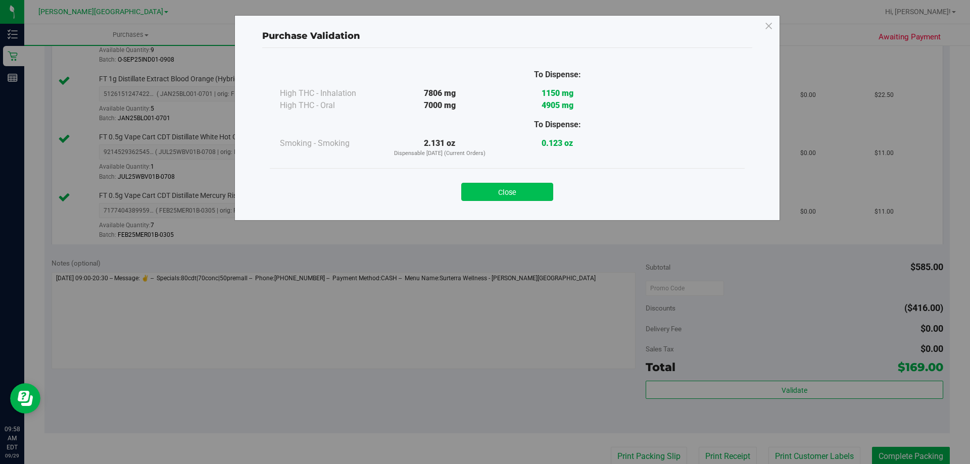
click at [484, 193] on button "Close" at bounding box center [507, 192] width 92 height 18
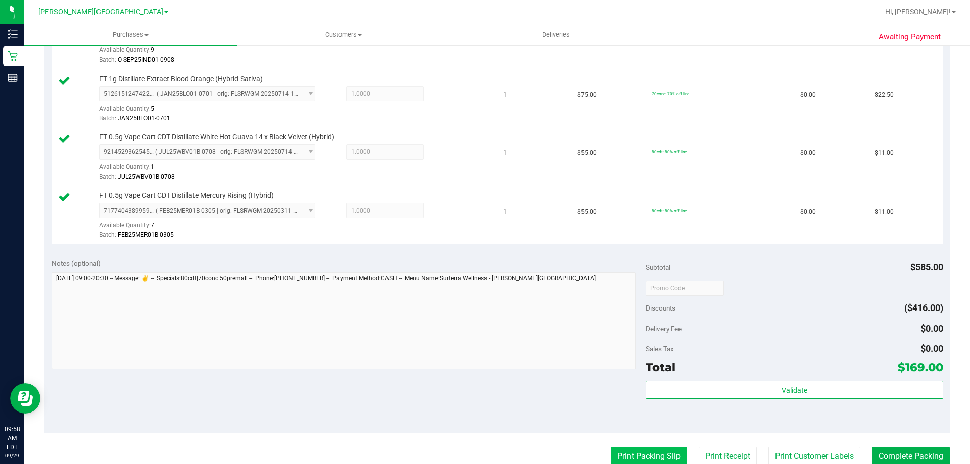
click at [484, 450] on button "Print Packing Slip" at bounding box center [649, 456] width 76 height 19
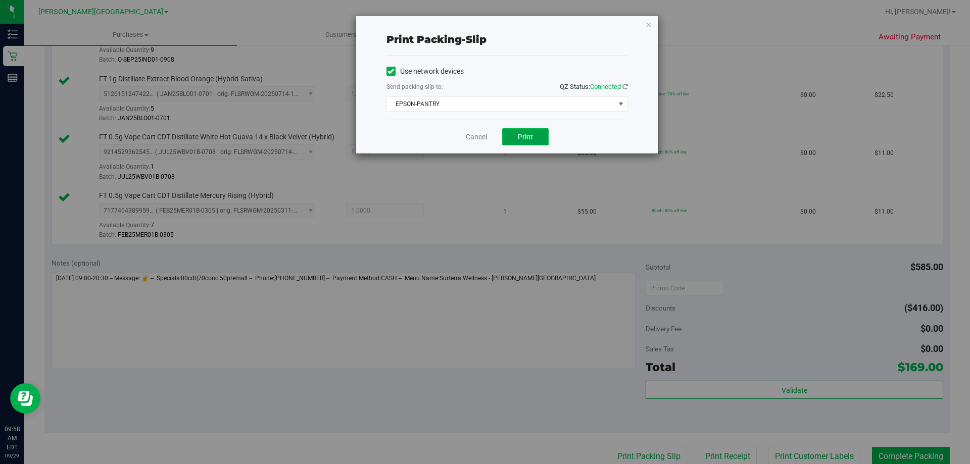
click at [484, 134] on span "Print" at bounding box center [525, 137] width 15 height 8
click at [484, 24] on icon "button" at bounding box center [648, 24] width 7 height 12
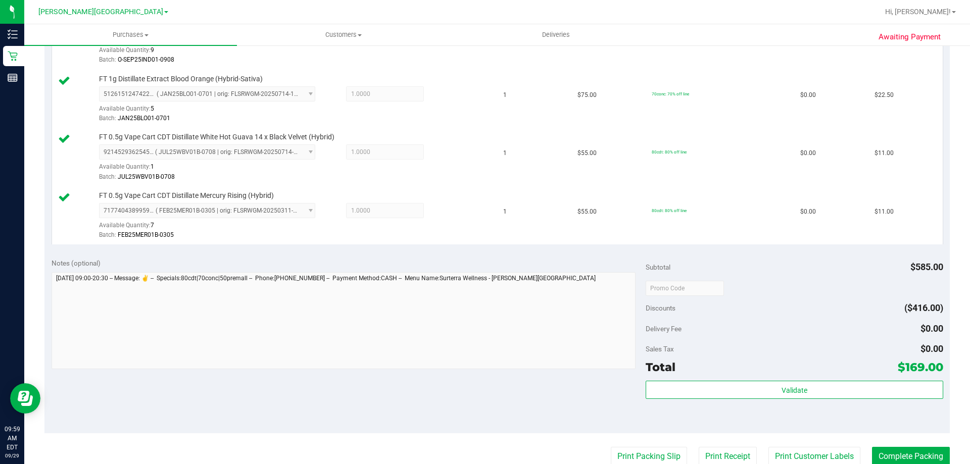
scroll to position [558, 0]
click at [484, 448] on button "Complete Packing" at bounding box center [911, 454] width 78 height 19
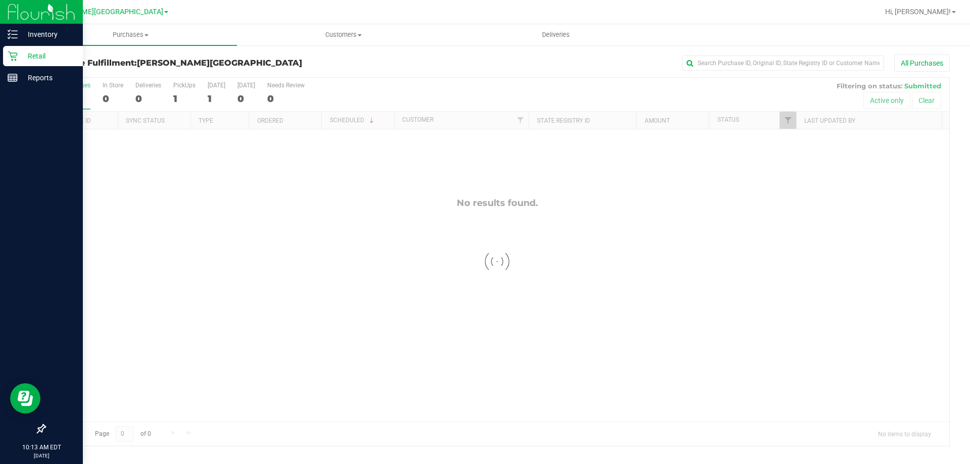
click at [21, 53] on p "Retail" at bounding box center [48, 56] width 61 height 12
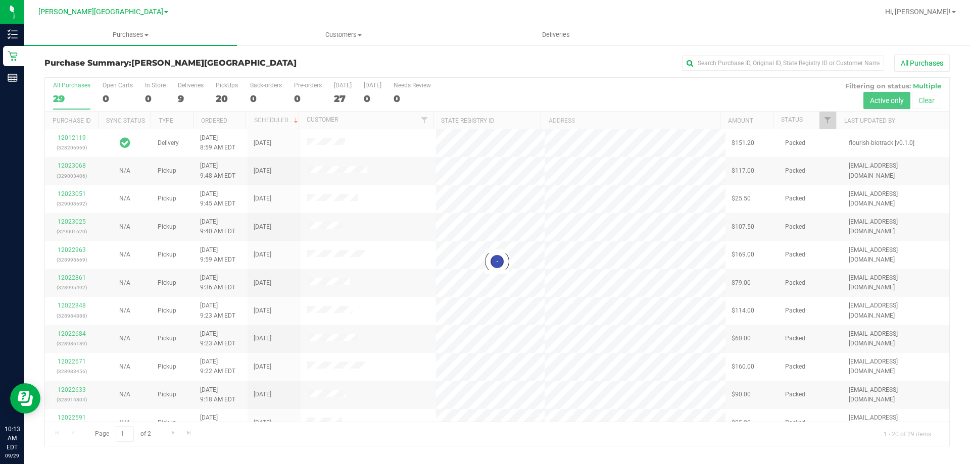
click at [219, 99] on div at bounding box center [497, 262] width 905 height 368
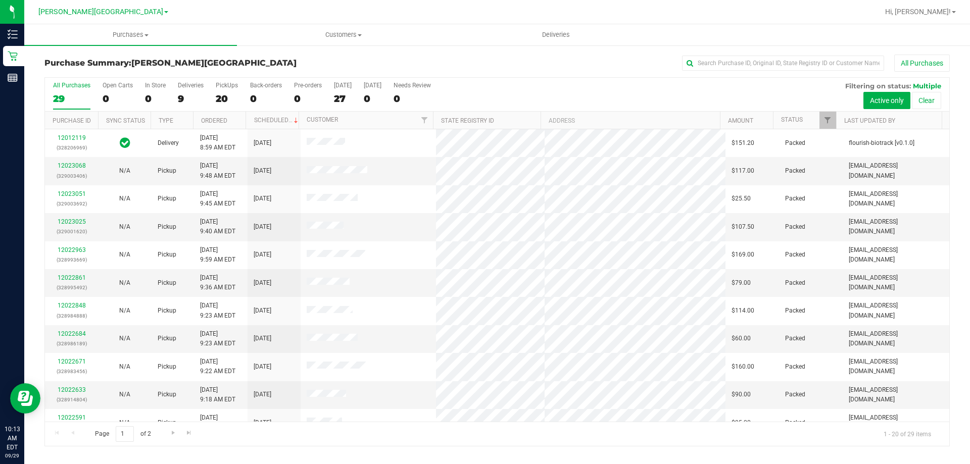
click at [219, 99] on div "20" at bounding box center [227, 99] width 22 height 12
click at [0, 0] on input "PickUps 20" at bounding box center [0, 0] width 0 height 0
click at [222, 102] on div "20" at bounding box center [227, 99] width 22 height 12
click at [0, 0] on input "PickUps 20" at bounding box center [0, 0] width 0 height 0
click at [216, 97] on div "21" at bounding box center [227, 99] width 22 height 12
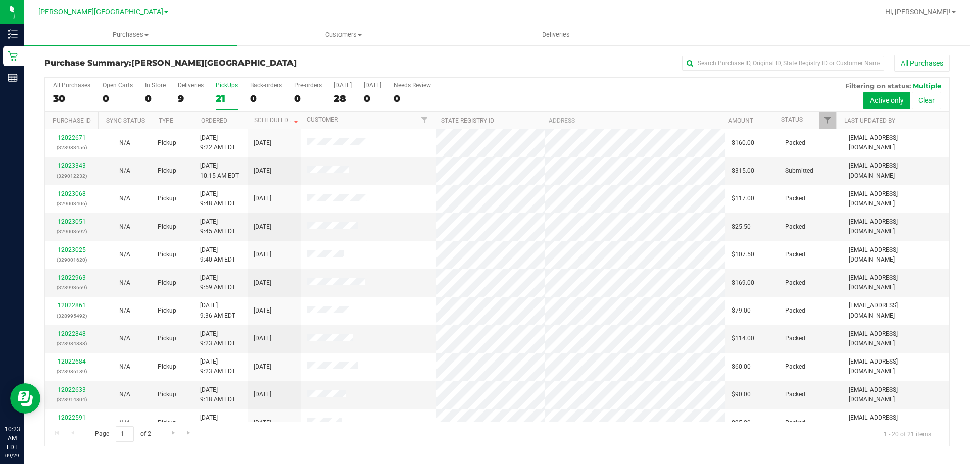
click at [0, 0] on input "PickUps 21" at bounding box center [0, 0] width 0 height 0
click at [73, 165] on link "12023343" at bounding box center [72, 165] width 28 height 7
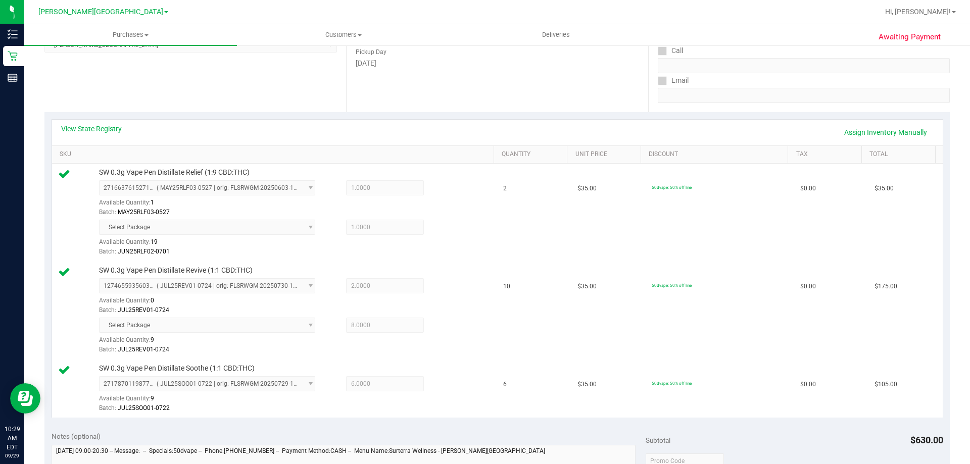
scroll to position [303, 0]
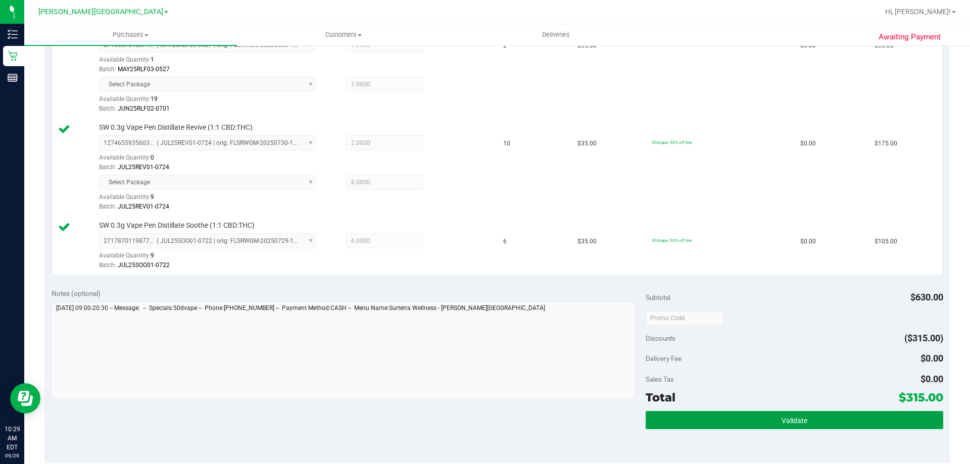
click at [484, 420] on span "Validate" at bounding box center [795, 421] width 26 height 8
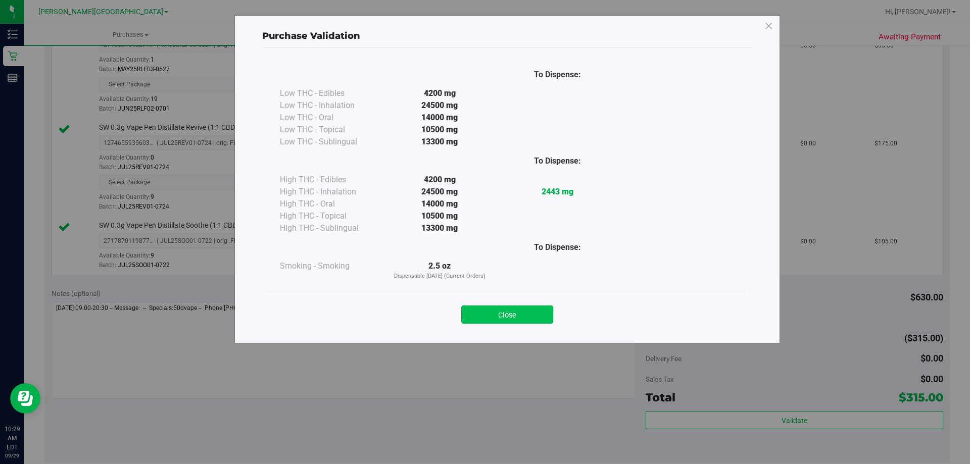
click at [484, 319] on button "Close" at bounding box center [507, 315] width 92 height 18
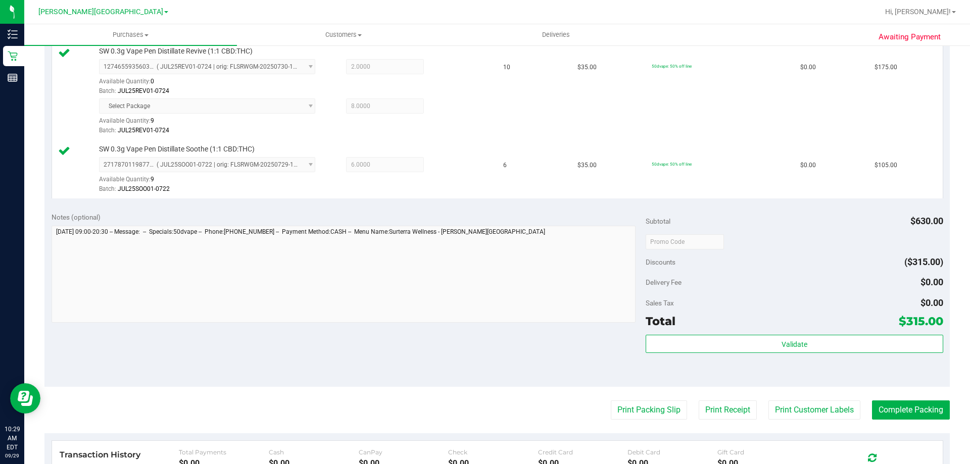
scroll to position [556, 0]
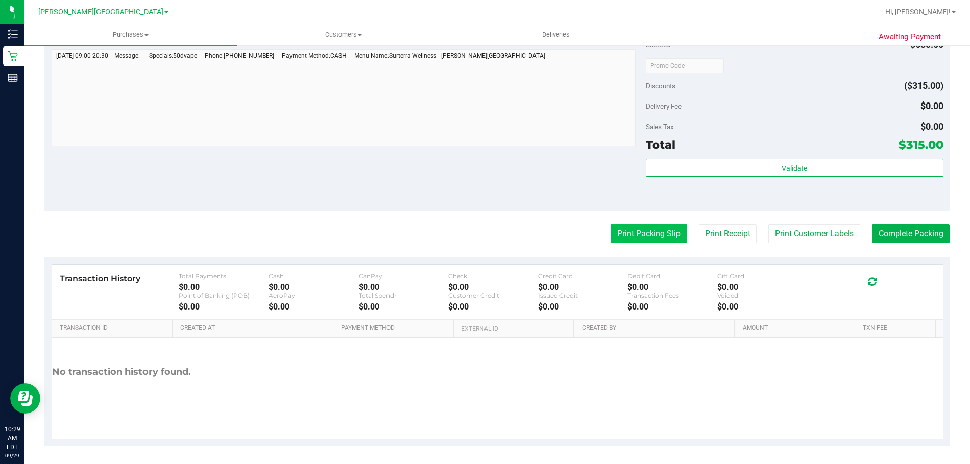
click at [484, 230] on button "Print Packing Slip" at bounding box center [649, 233] width 76 height 19
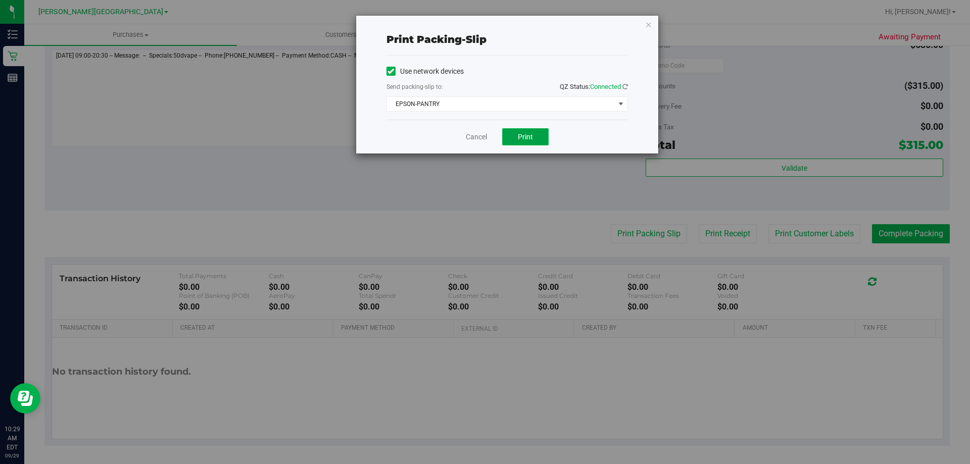
click at [484, 133] on span "Print" at bounding box center [525, 137] width 15 height 8
click at [484, 23] on icon "button" at bounding box center [648, 24] width 7 height 12
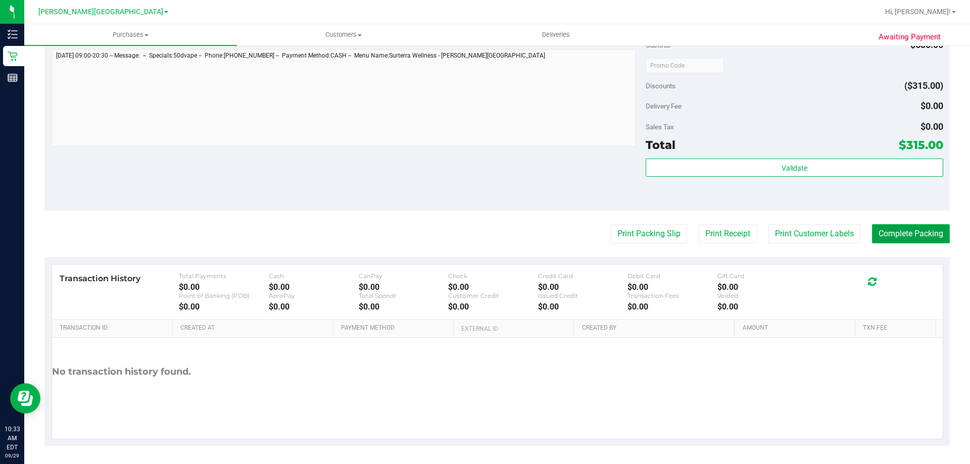
drag, startPoint x: 902, startPoint y: 238, endPoint x: 890, endPoint y: 240, distance: 11.9
click at [484, 238] on button "Complete Packing" at bounding box center [911, 233] width 78 height 19
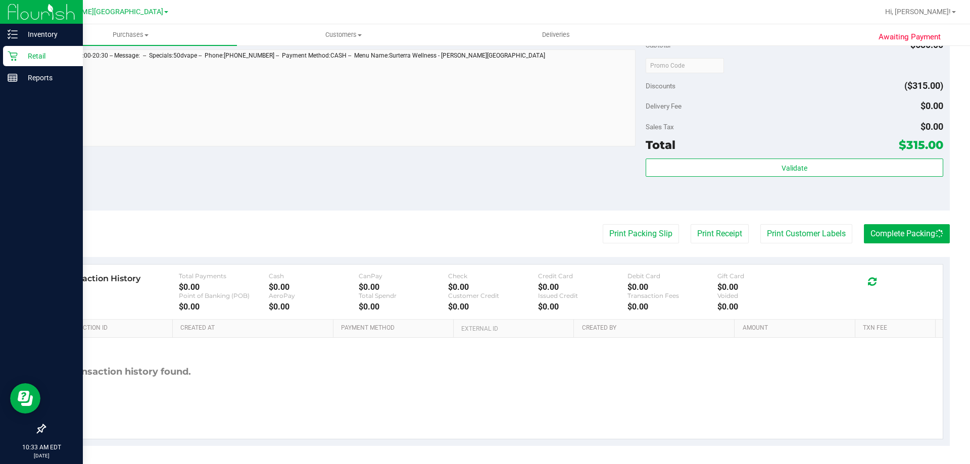
click at [30, 55] on p "Retail" at bounding box center [48, 56] width 61 height 12
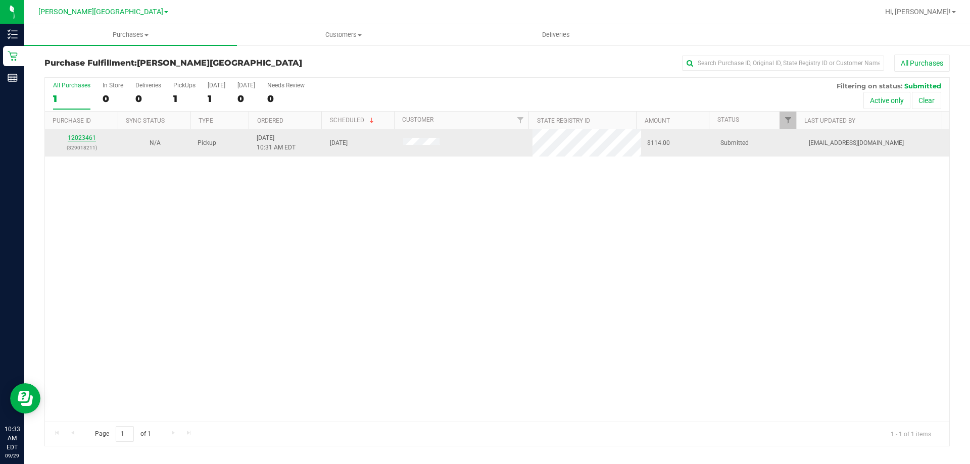
click at [85, 137] on link "12023461" at bounding box center [82, 137] width 28 height 7
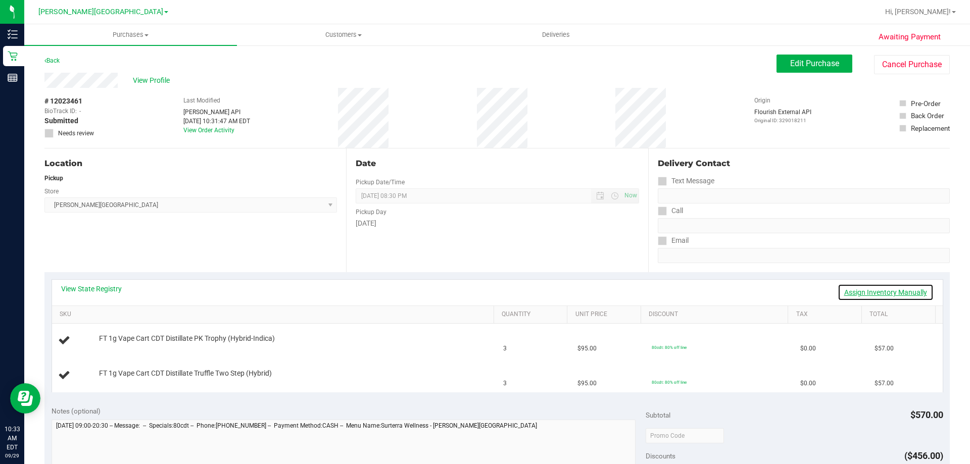
click at [484, 286] on link "Assign Inventory Manually" at bounding box center [886, 292] width 96 height 17
click at [484, 290] on link "Save & Exit" at bounding box center [910, 292] width 48 height 17
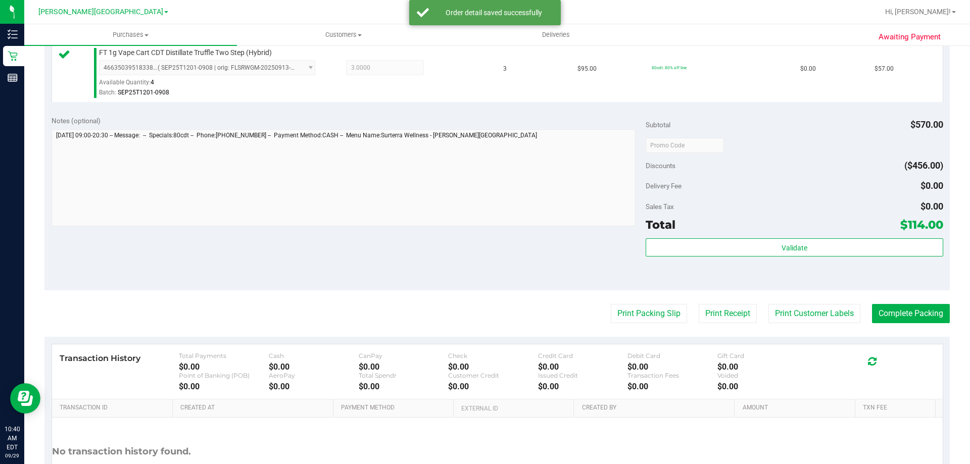
scroll to position [354, 0]
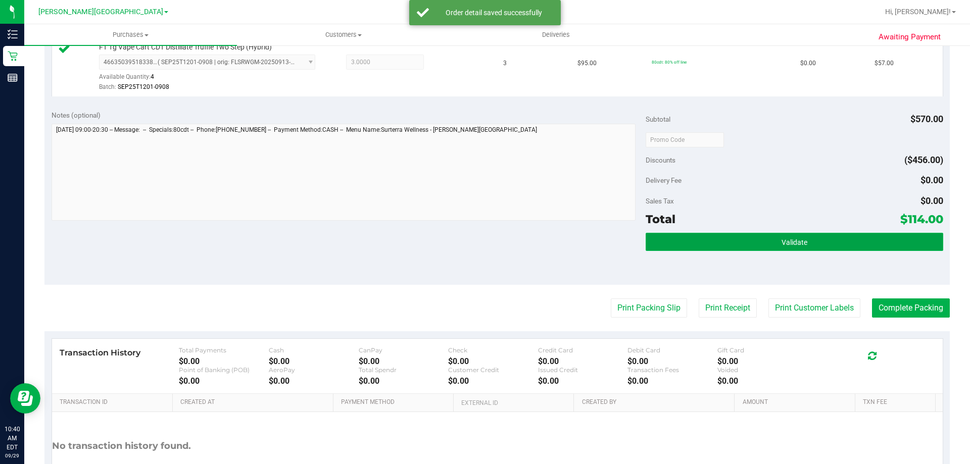
click at [484, 235] on button "Validate" at bounding box center [794, 242] width 297 height 18
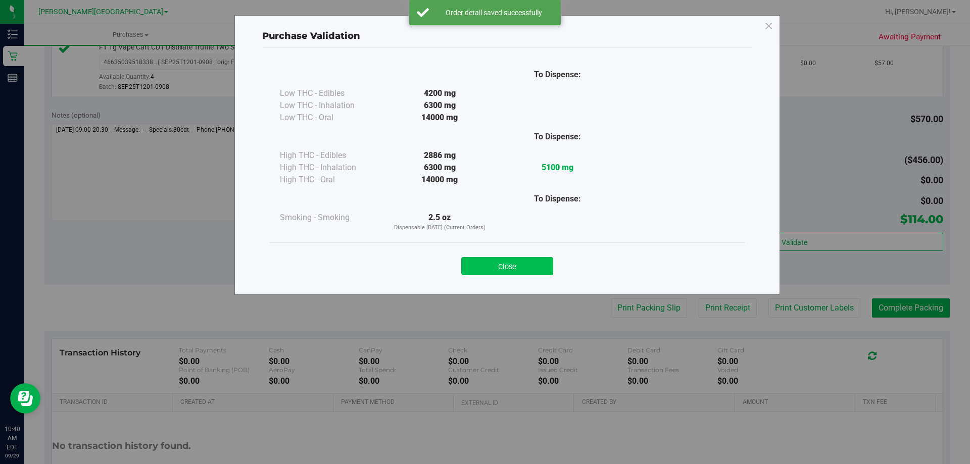
click at [484, 265] on button "Close" at bounding box center [507, 266] width 92 height 18
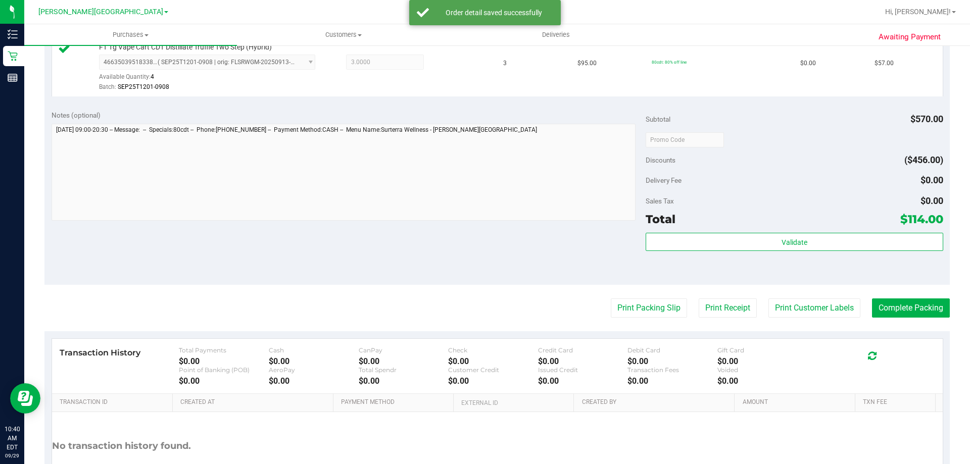
click at [484, 320] on purchase-details "Back Edit Purchase Cancel Purchase View Profile # 12023461 BioTrack ID: - Submi…" at bounding box center [497, 111] width 906 height 820
click at [484, 313] on button "Print Packing Slip" at bounding box center [649, 308] width 76 height 19
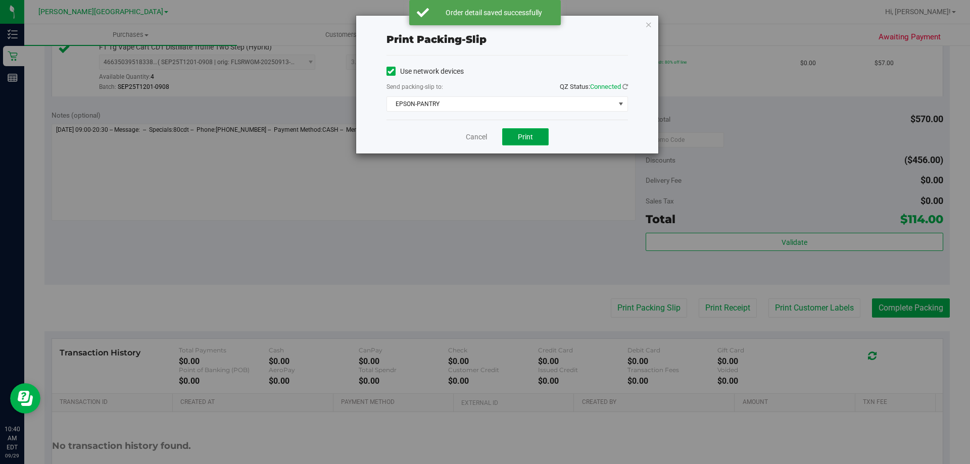
click at [484, 136] on span "Print" at bounding box center [525, 137] width 15 height 8
click at [484, 24] on icon "button" at bounding box center [648, 24] width 7 height 12
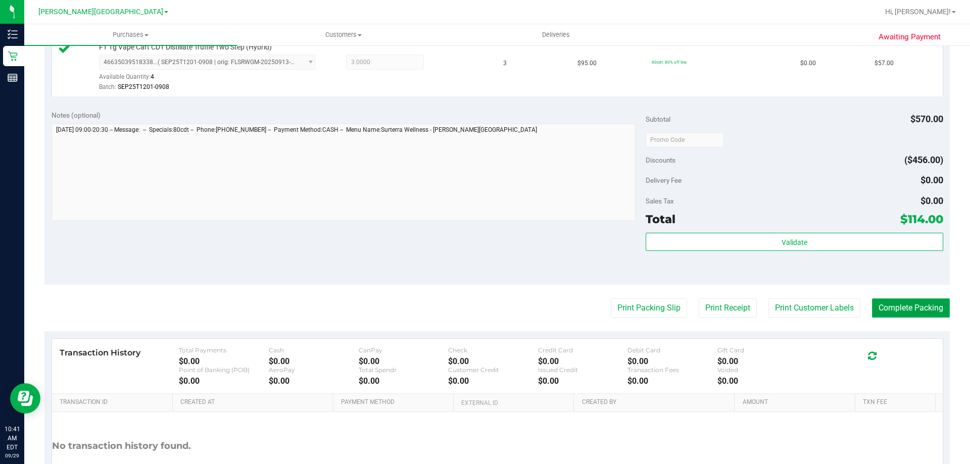
click at [484, 306] on button "Complete Packing" at bounding box center [911, 308] width 78 height 19
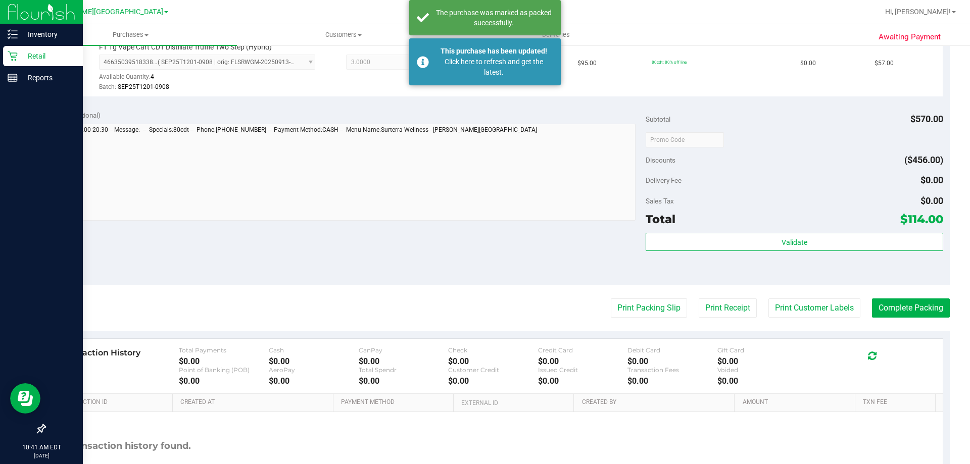
click at [18, 53] on p "Retail" at bounding box center [48, 56] width 61 height 12
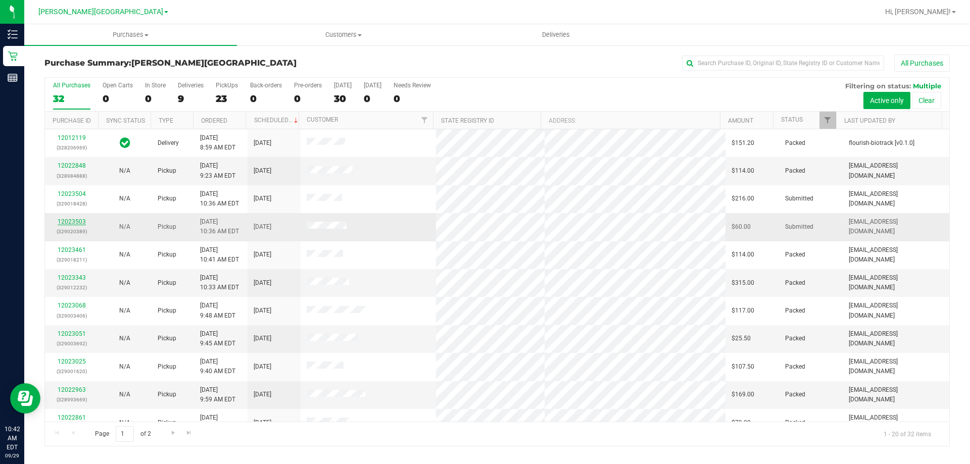
click at [77, 222] on link "12023503" at bounding box center [72, 221] width 28 height 7
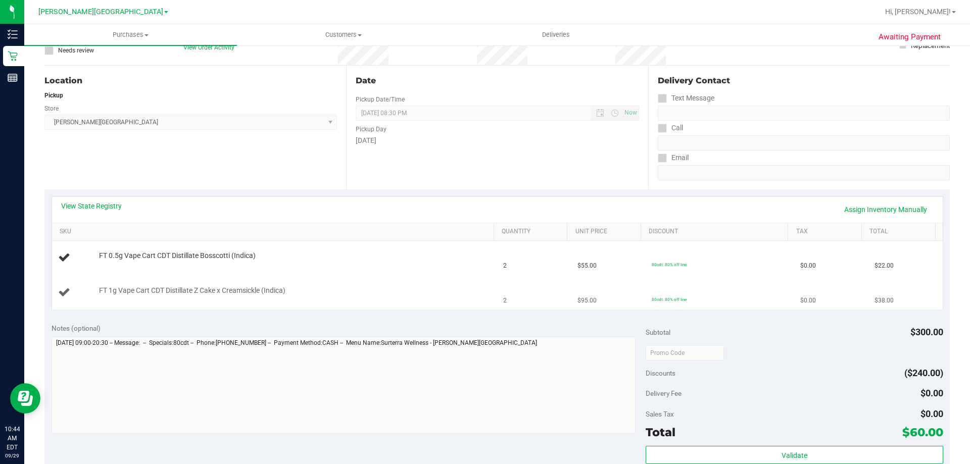
scroll to position [101, 0]
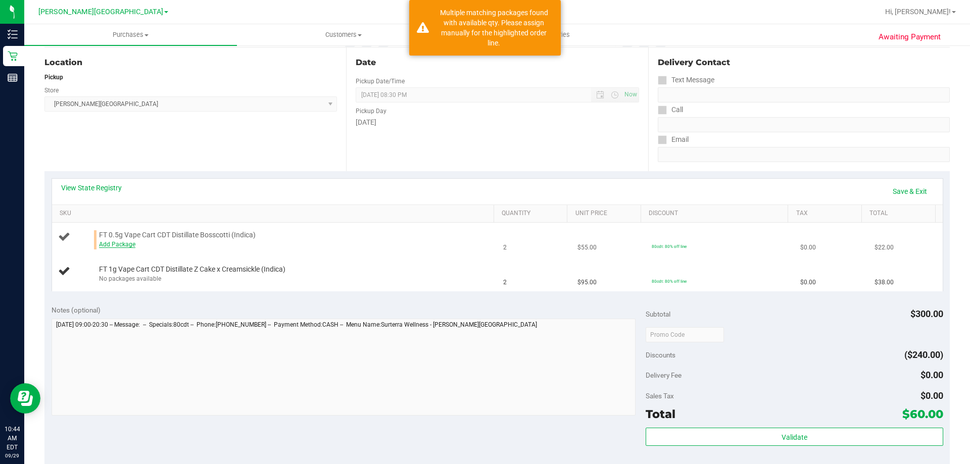
click at [118, 244] on link "Add Package" at bounding box center [117, 244] width 36 height 7
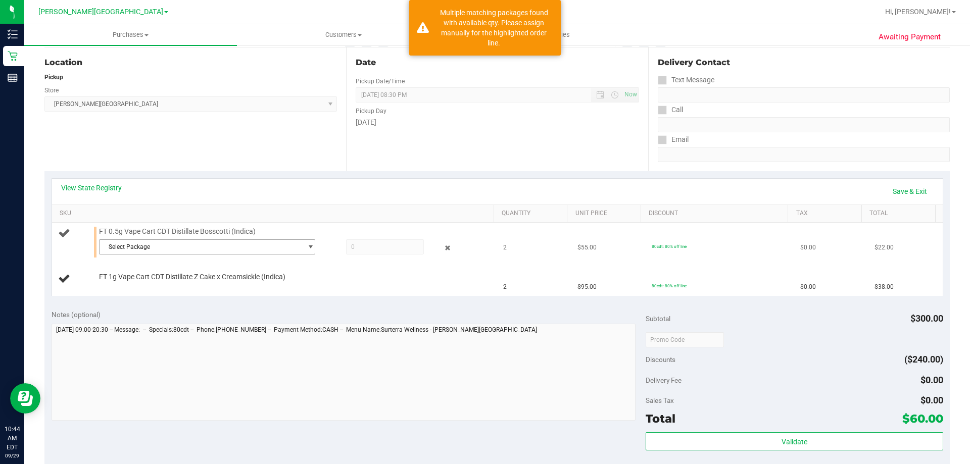
click at [160, 248] on span "Select Package" at bounding box center [201, 247] width 203 height 14
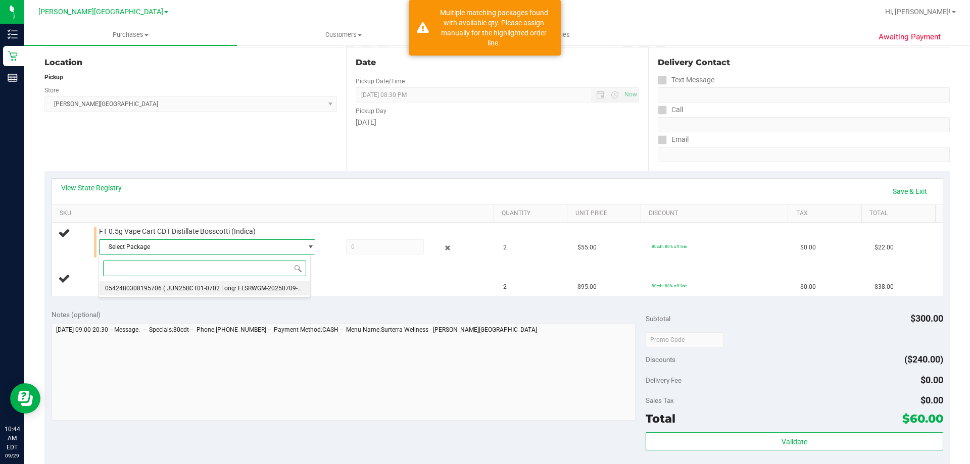
click at [214, 292] on span "( JUN25BCT01-0702 | orig: FLSRWGM-20250709-1826 )" at bounding box center [239, 288] width 152 height 7
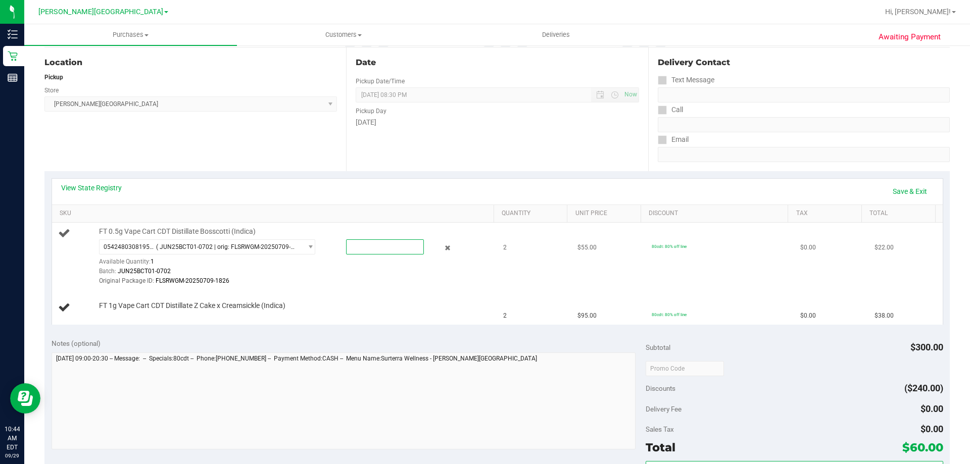
click at [361, 250] on span at bounding box center [385, 247] width 78 height 15
type input "1"
type input "1.0000"
click at [359, 282] on div "Original Package ID: FLSRWGM-20250709-1826" at bounding box center [294, 281] width 390 height 10
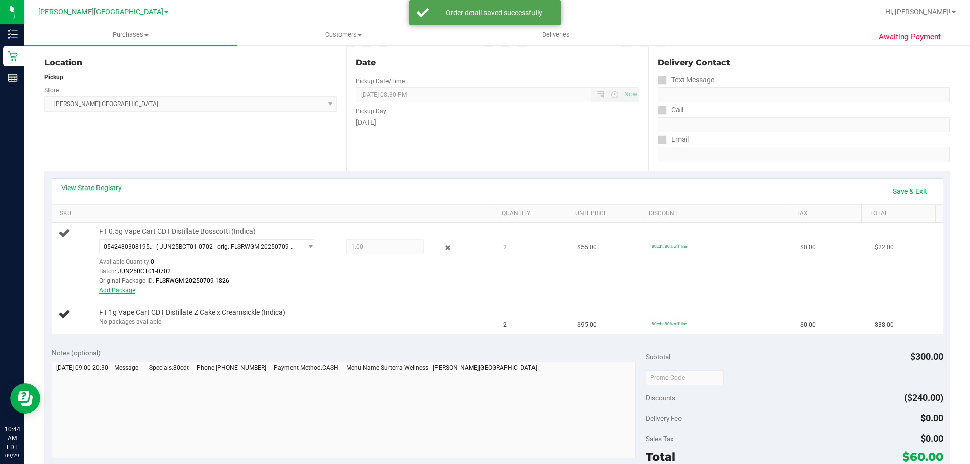
click at [118, 292] on link "Add Package" at bounding box center [117, 290] width 36 height 7
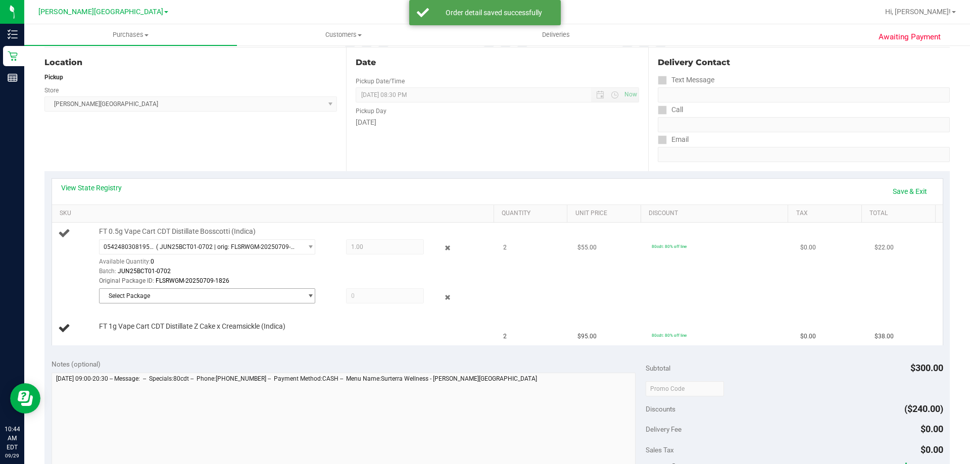
click at [177, 290] on span "Select Package" at bounding box center [201, 296] width 203 height 14
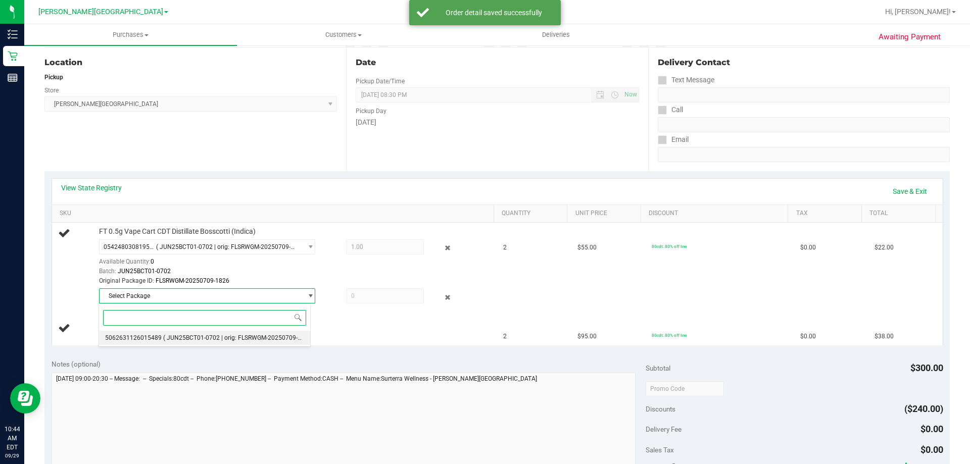
click at [218, 340] on span "( JUN25BCT01-0702 | orig: FLSRWGM-20250709-2035 )" at bounding box center [239, 338] width 152 height 7
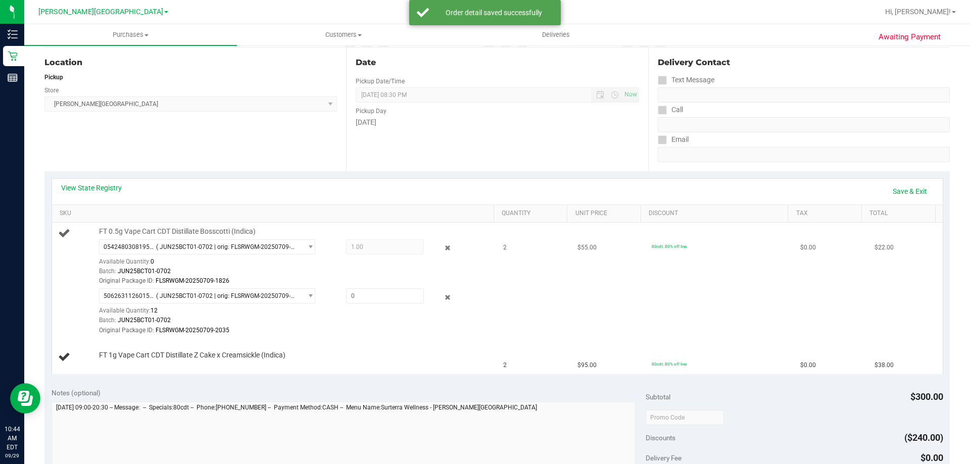
click at [369, 287] on div "FT 0.5g Vape Cart CDT Distillate Bosscotti (Indica) 0542480308195706 ( JUN25BCT…" at bounding box center [291, 281] width 395 height 109
click at [363, 296] on span at bounding box center [385, 296] width 78 height 15
type input "1"
type input "1.0000"
click at [337, 341] on td "FT 1g Vape Cart CDT Distillate Z Cake x Creamsickle (Indica)" at bounding box center [275, 358] width 446 height 34
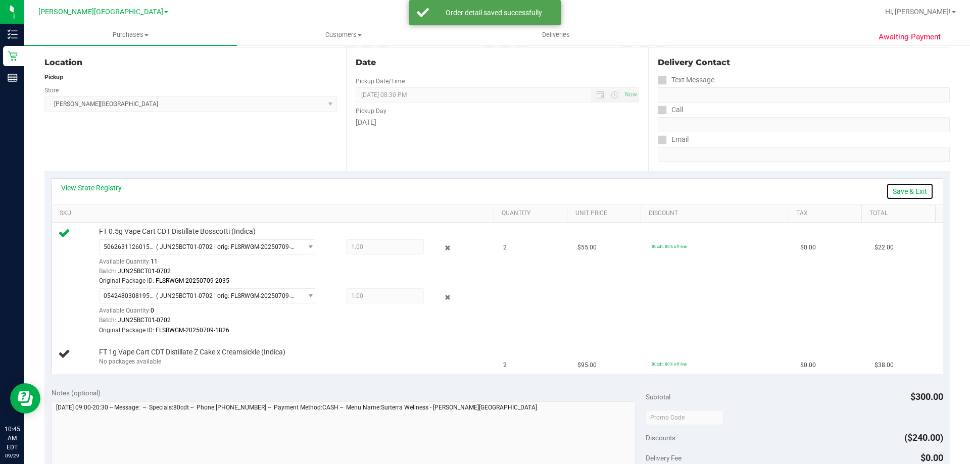
click at [484, 194] on link "Save & Exit" at bounding box center [910, 191] width 48 height 17
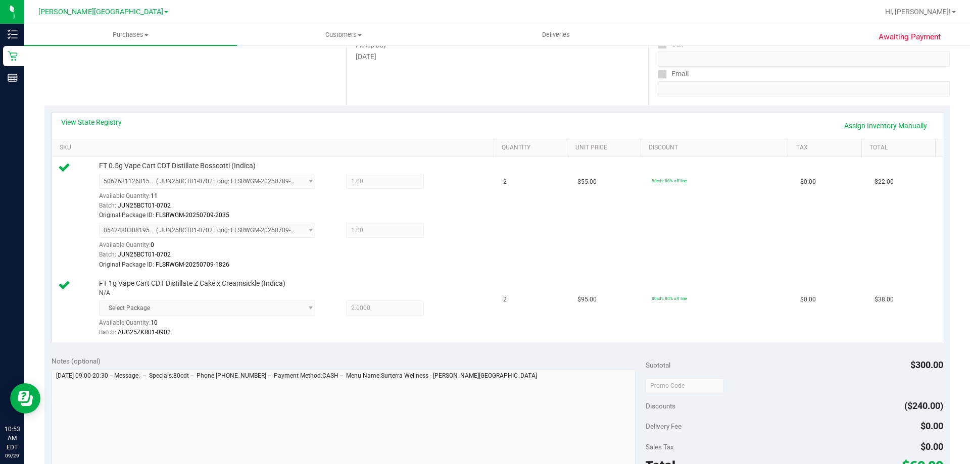
scroll to position [354, 0]
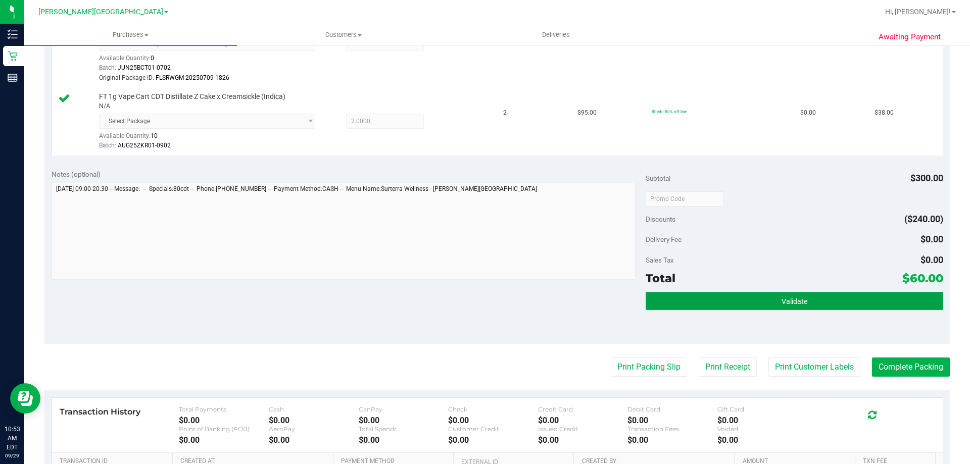
click at [484, 296] on button "Validate" at bounding box center [794, 301] width 297 height 18
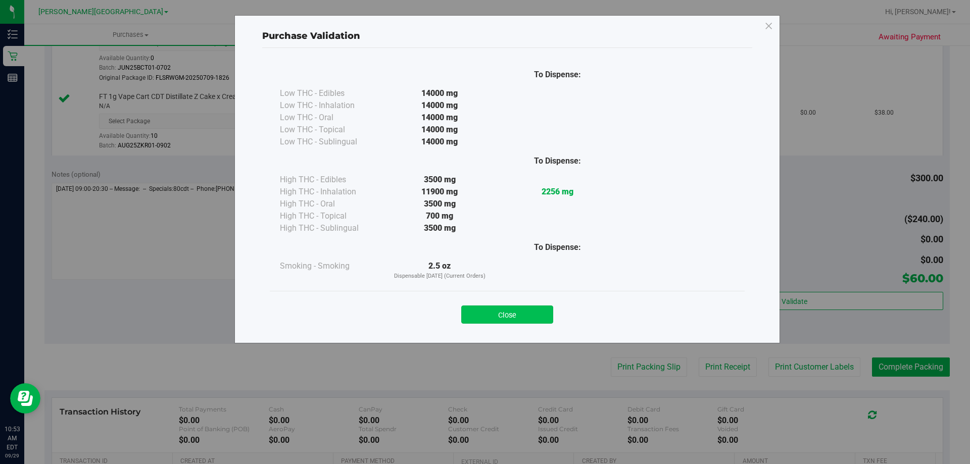
click at [484, 318] on button "Close" at bounding box center [507, 315] width 92 height 18
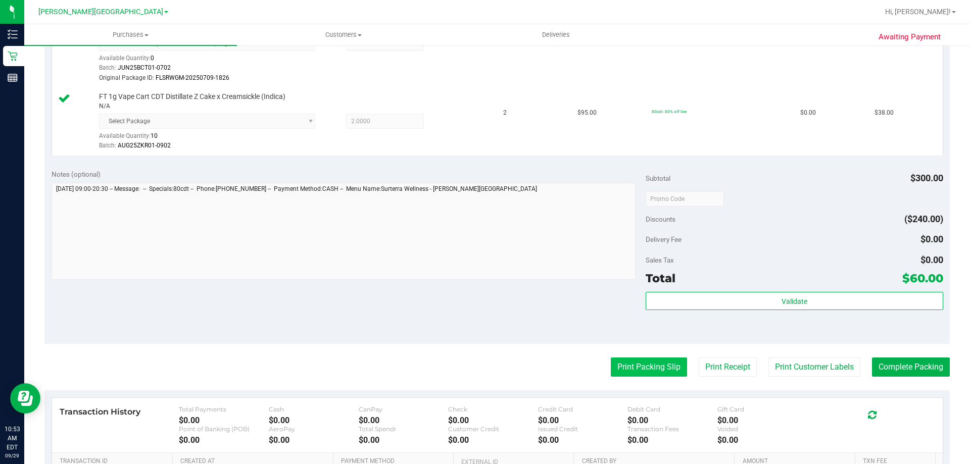
click at [484, 364] on button "Print Packing Slip" at bounding box center [649, 367] width 76 height 19
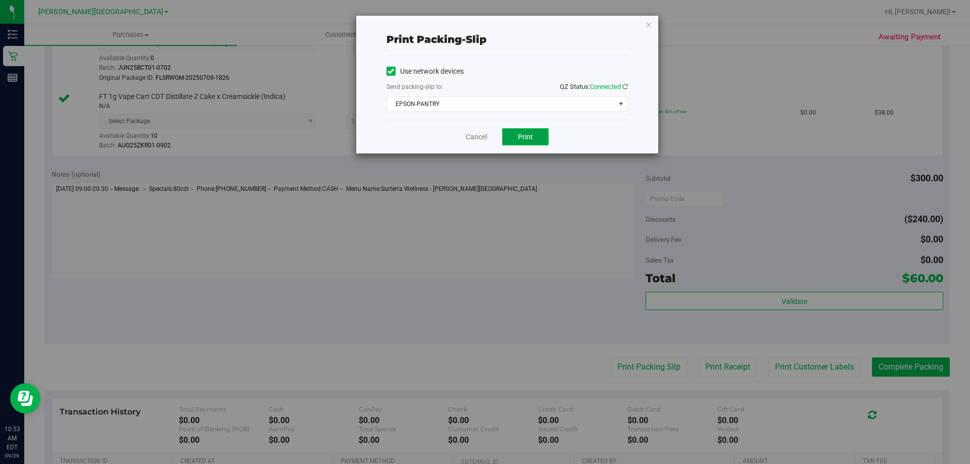
click at [484, 139] on button "Print" at bounding box center [525, 136] width 46 height 17
click at [484, 26] on icon "button" at bounding box center [648, 24] width 7 height 12
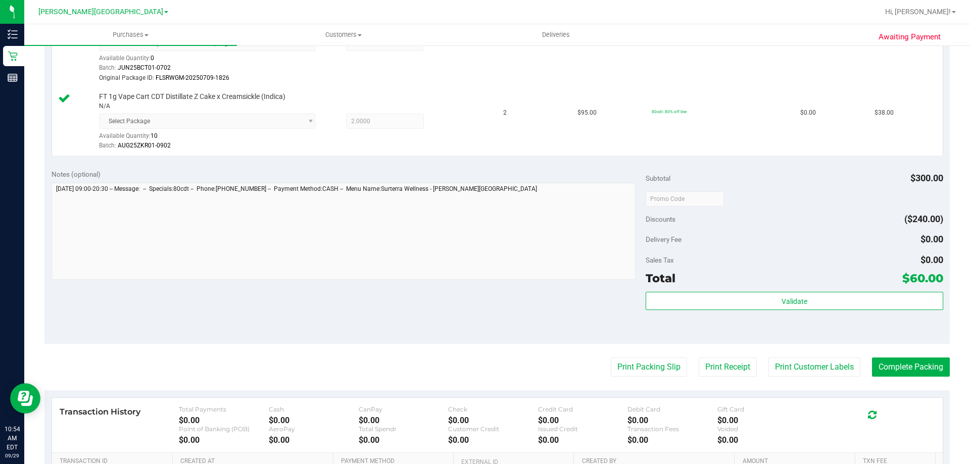
click at [484, 355] on purchase-details "Back Edit Purchase Cancel Purchase View Profile # 12023503 BioTrack ID: - Submi…" at bounding box center [497, 140] width 906 height 879
click at [484, 362] on button "Complete Packing" at bounding box center [911, 367] width 78 height 19
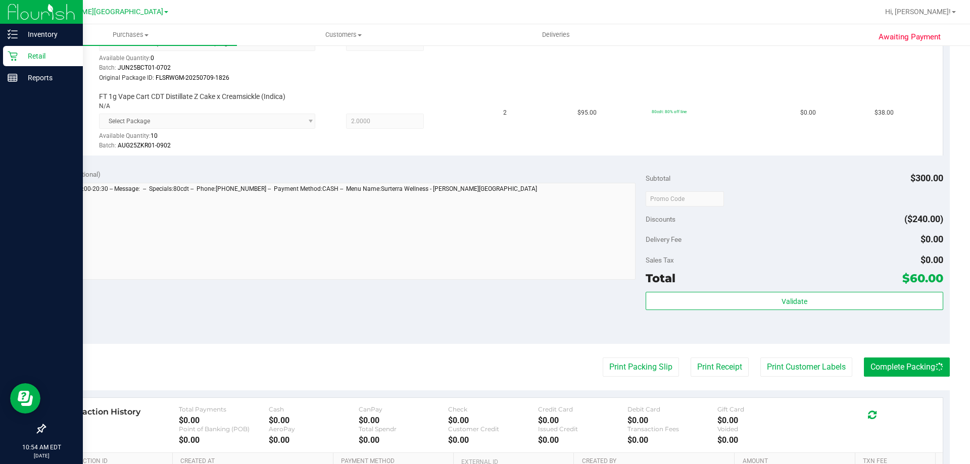
click at [45, 58] on p "Retail" at bounding box center [48, 56] width 61 height 12
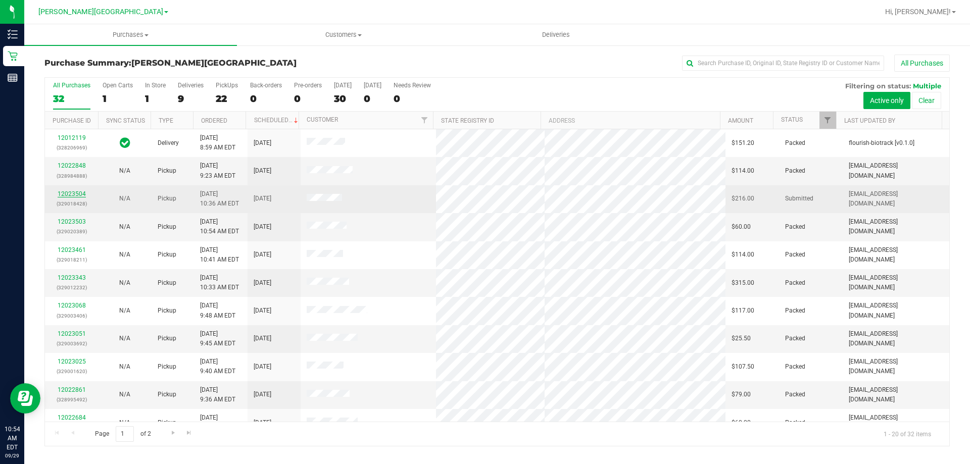
click at [76, 195] on link "12023504" at bounding box center [72, 194] width 28 height 7
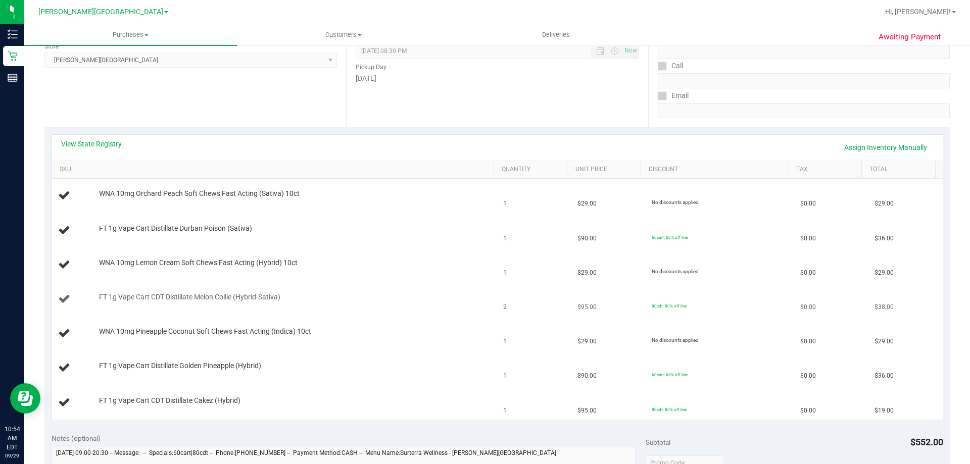
scroll to position [152, 0]
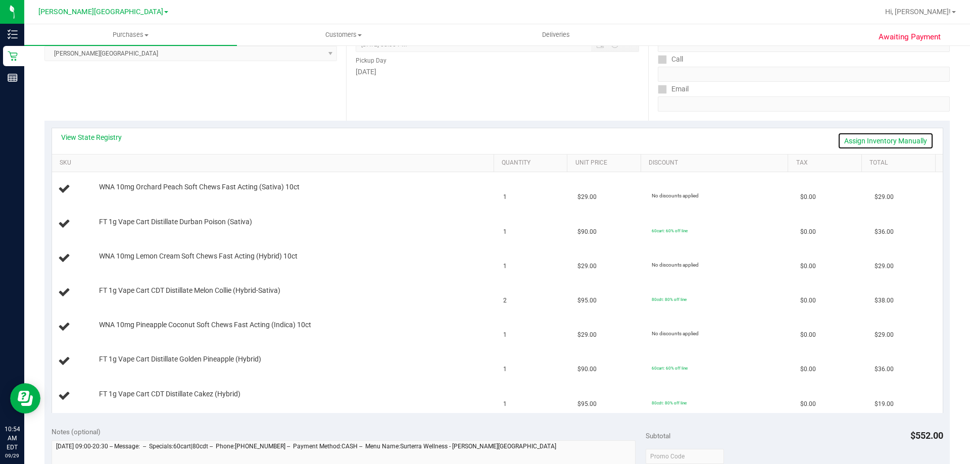
click at [484, 139] on link "Assign Inventory Manually" at bounding box center [886, 140] width 96 height 17
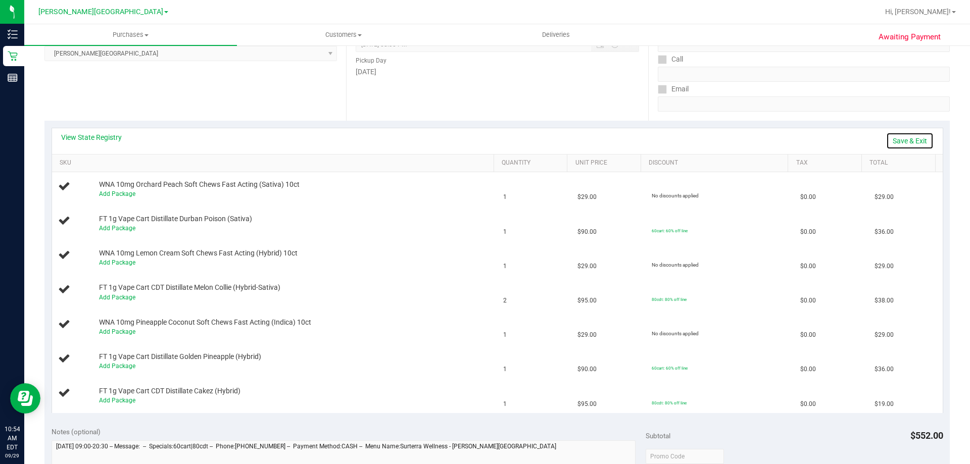
click at [484, 139] on link "Save & Exit" at bounding box center [910, 140] width 48 height 17
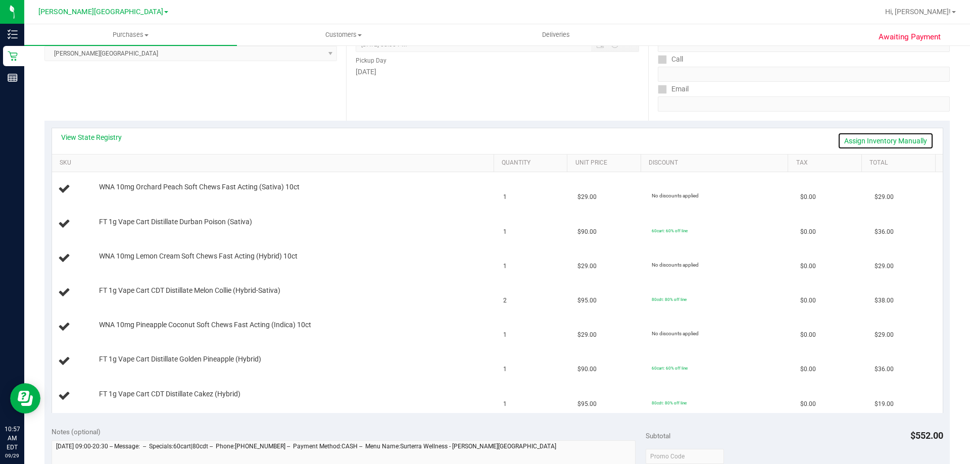
click at [484, 136] on link "Assign Inventory Manually" at bounding box center [886, 140] width 96 height 17
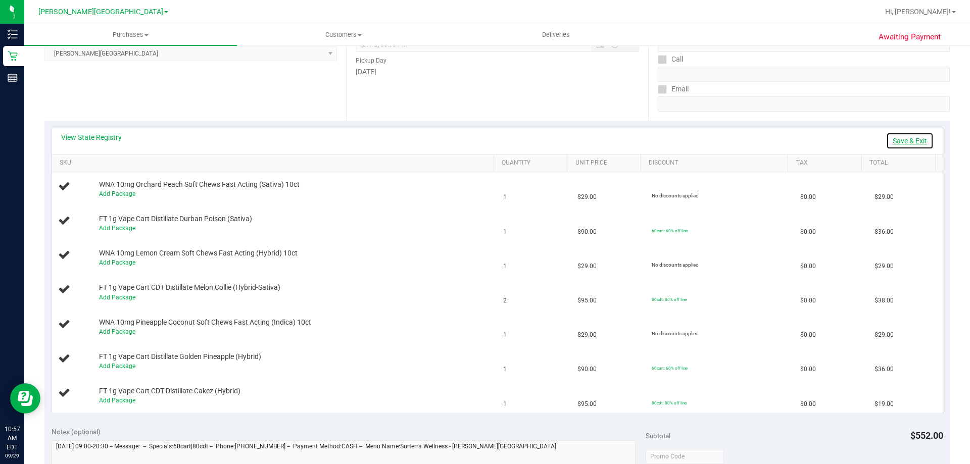
click at [484, 136] on link "Save & Exit" at bounding box center [910, 140] width 48 height 17
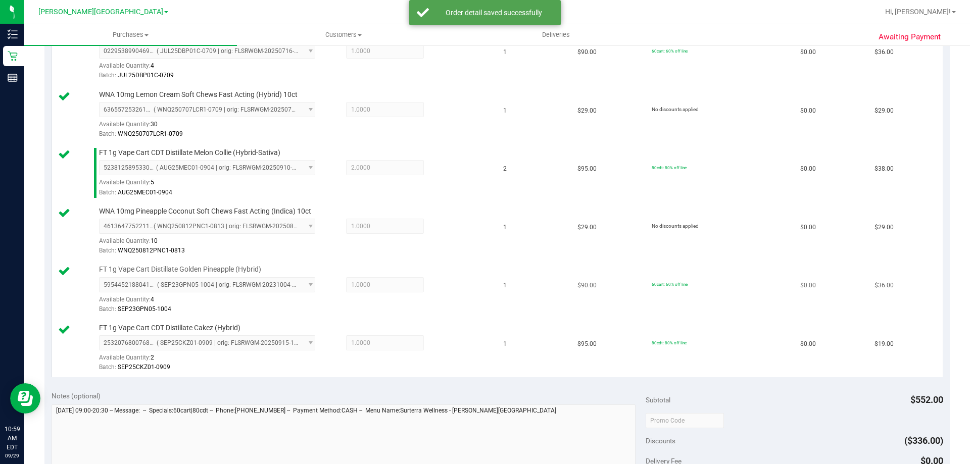
scroll to position [505, 0]
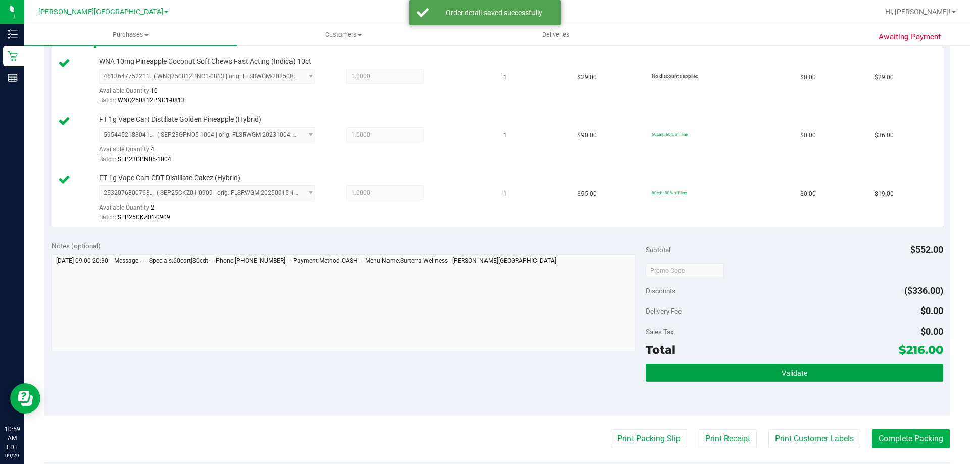
click at [484, 376] on span "Validate" at bounding box center [795, 373] width 26 height 8
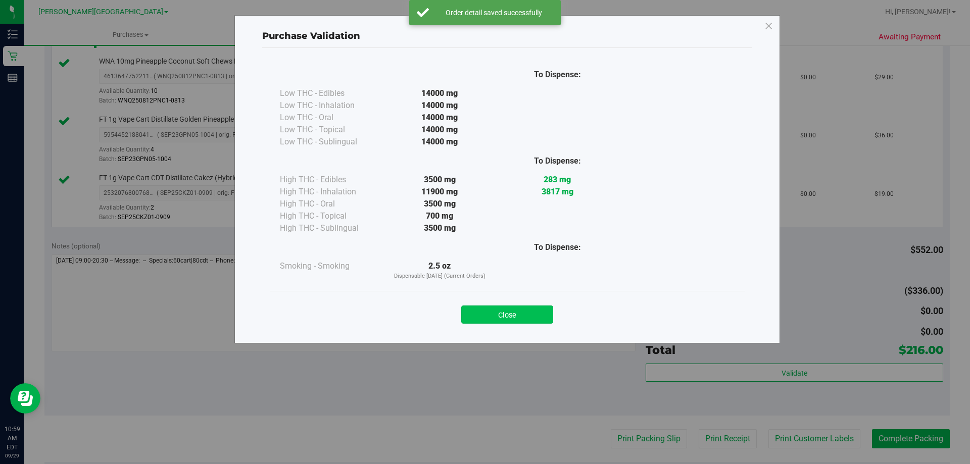
click at [484, 312] on button "Close" at bounding box center [507, 315] width 92 height 18
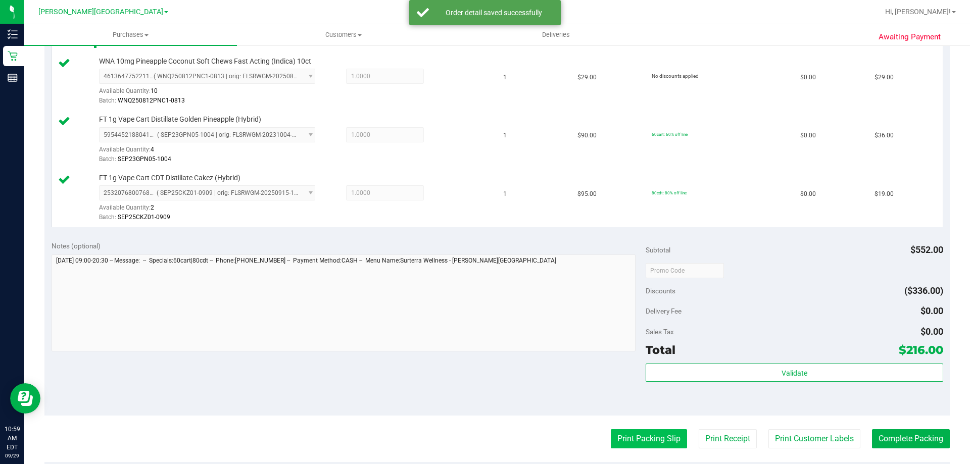
click at [484, 435] on button "Print Packing Slip" at bounding box center [649, 439] width 76 height 19
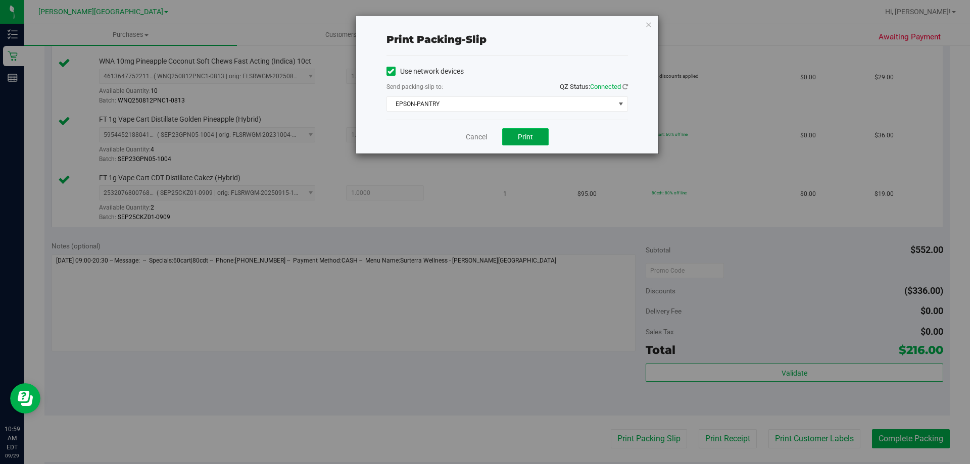
click at [484, 137] on button "Print" at bounding box center [525, 136] width 46 height 17
click at [484, 28] on icon "button" at bounding box center [648, 24] width 7 height 12
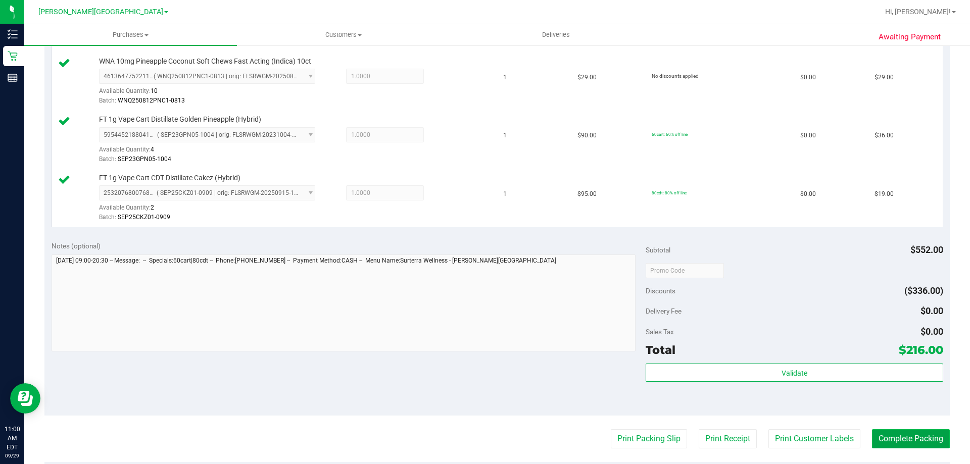
click at [484, 439] on button "Complete Packing" at bounding box center [911, 439] width 78 height 19
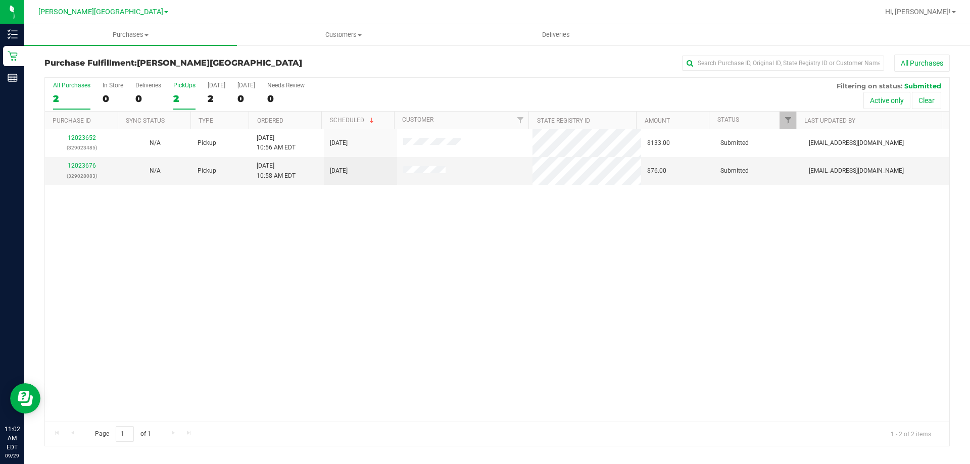
click at [177, 99] on div "2" at bounding box center [184, 99] width 22 height 12
click at [0, 0] on input "PickUps 2" at bounding box center [0, 0] width 0 height 0
click at [85, 167] on link "12023676" at bounding box center [82, 165] width 28 height 7
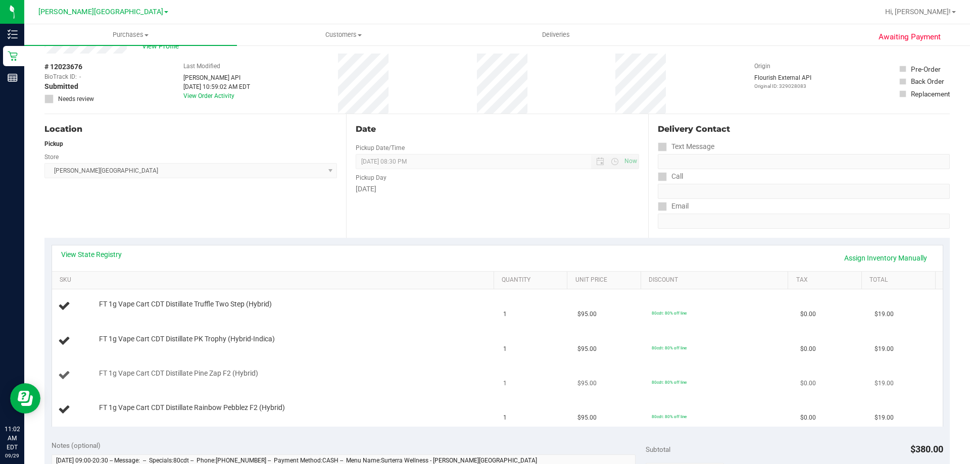
scroll to position [152, 0]
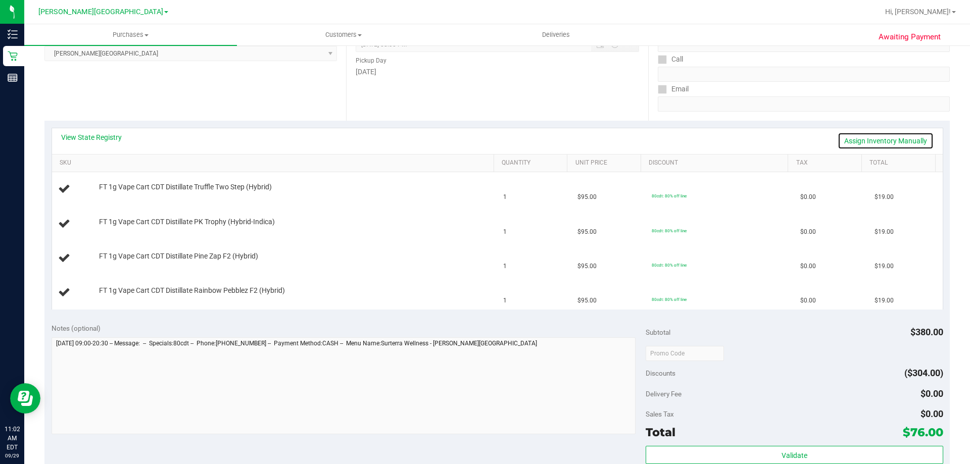
click at [484, 145] on link "Assign Inventory Manually" at bounding box center [886, 140] width 96 height 17
click at [484, 137] on link "Save & Exit" at bounding box center [910, 140] width 48 height 17
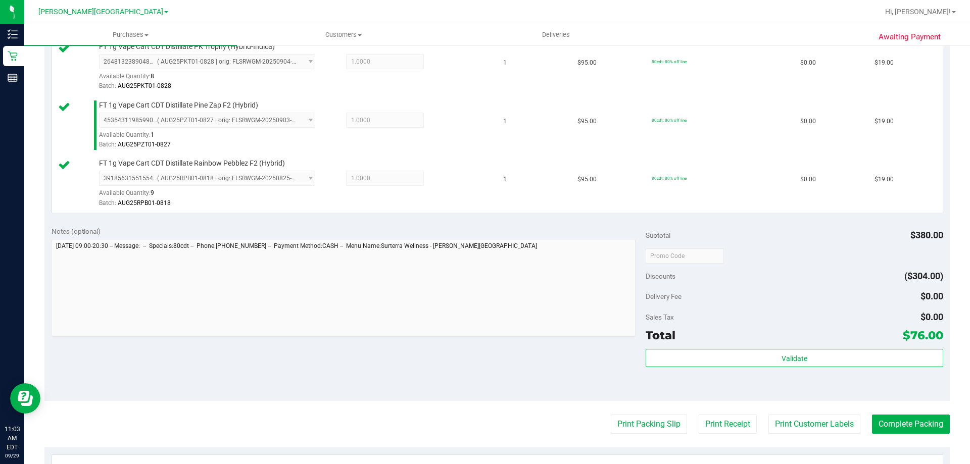
scroll to position [354, 0]
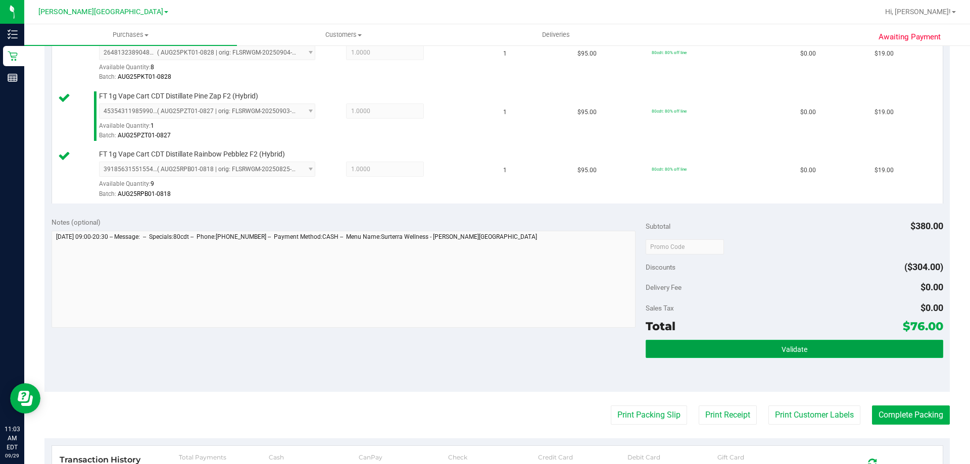
click at [484, 358] on button "Validate" at bounding box center [794, 349] width 297 height 18
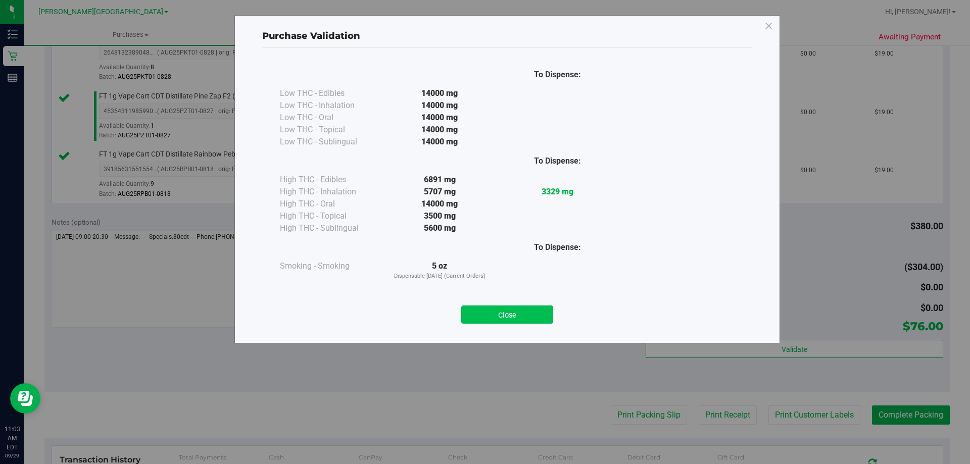
click at [484, 321] on button "Close" at bounding box center [507, 315] width 92 height 18
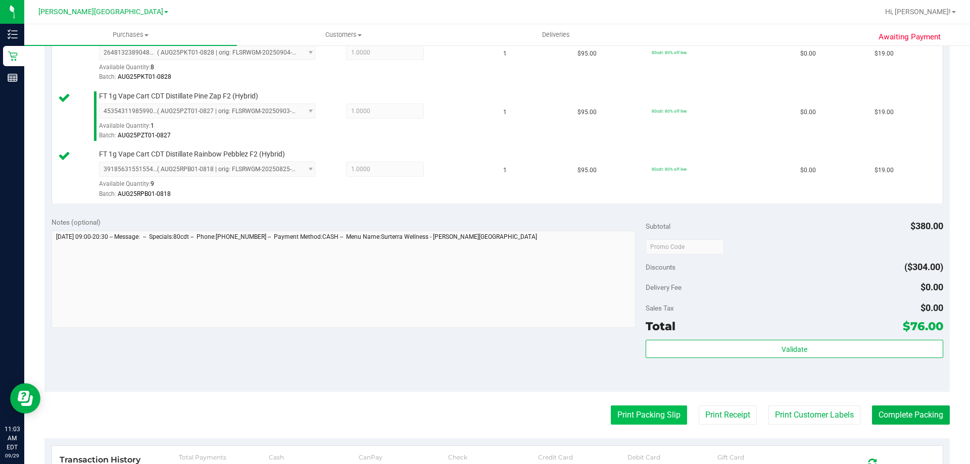
click at [484, 413] on button "Print Packing Slip" at bounding box center [649, 415] width 76 height 19
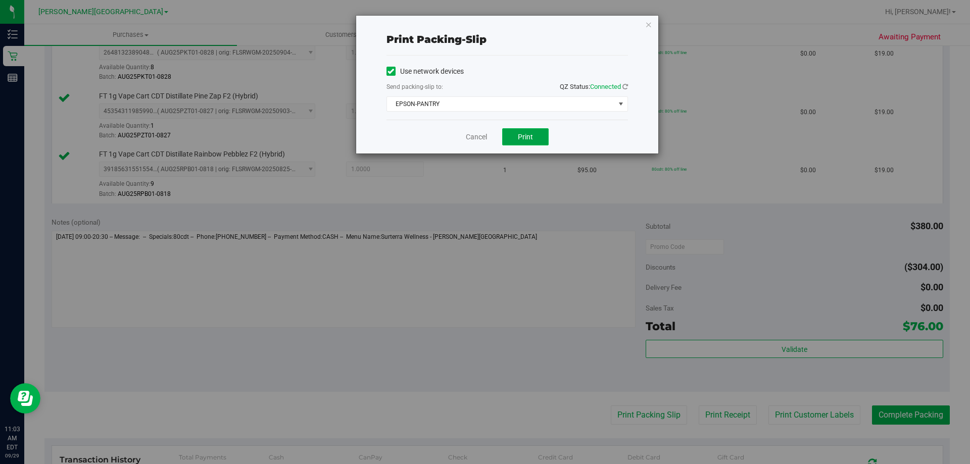
click at [484, 140] on span "Print" at bounding box center [525, 137] width 15 height 8
click at [484, 24] on icon "button" at bounding box center [648, 24] width 7 height 12
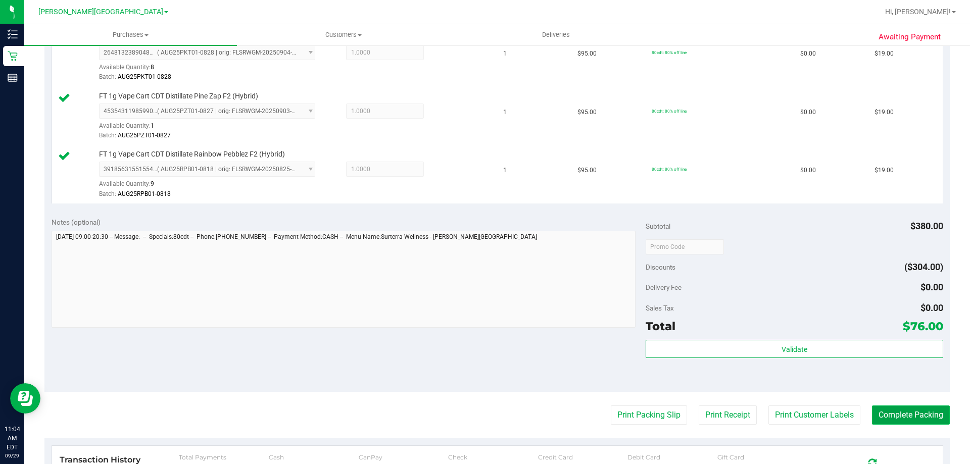
click at [484, 421] on button "Complete Packing" at bounding box center [911, 415] width 78 height 19
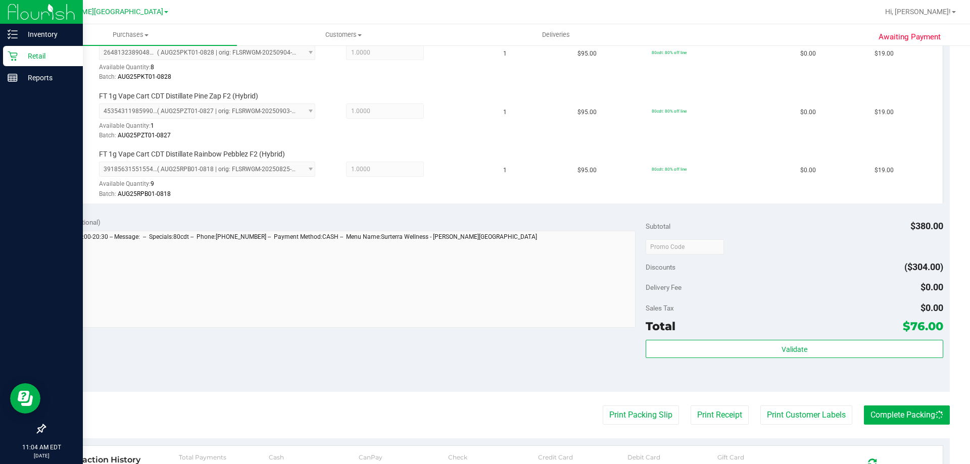
click at [31, 60] on p "Retail" at bounding box center [48, 56] width 61 height 12
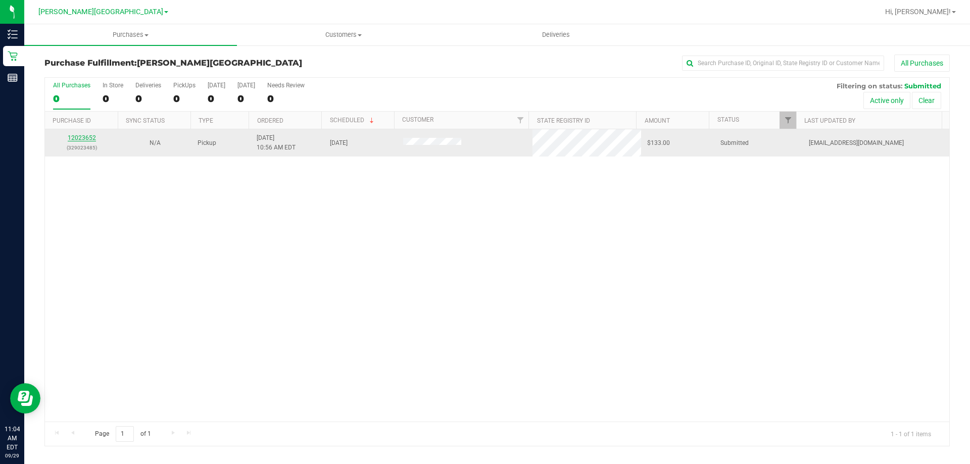
click at [75, 135] on link "12023652" at bounding box center [82, 137] width 28 height 7
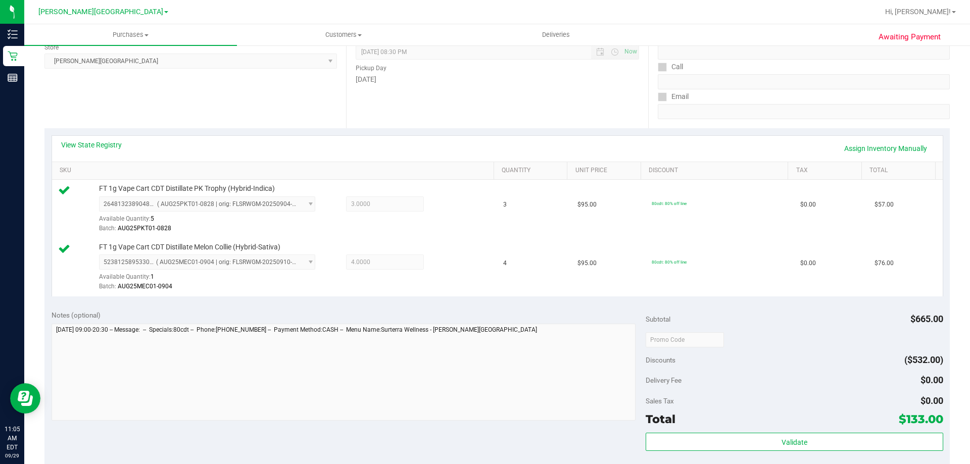
scroll to position [354, 0]
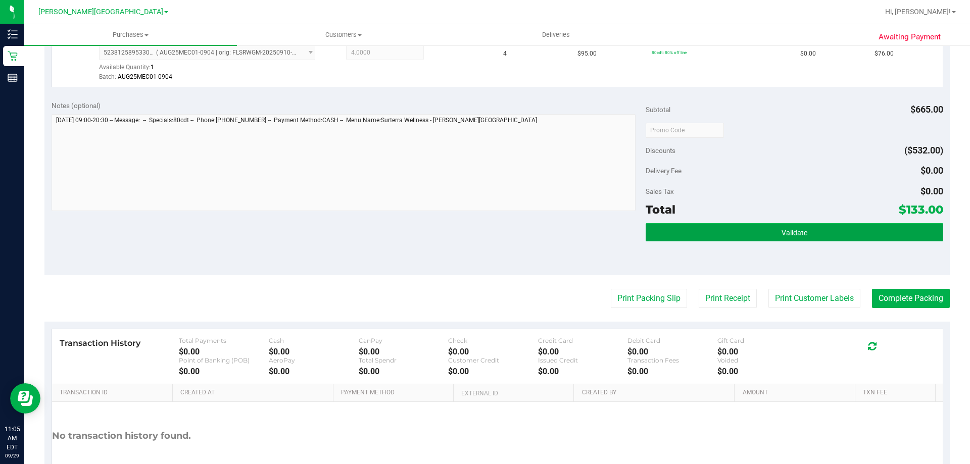
click at [484, 238] on button "Validate" at bounding box center [794, 232] width 297 height 18
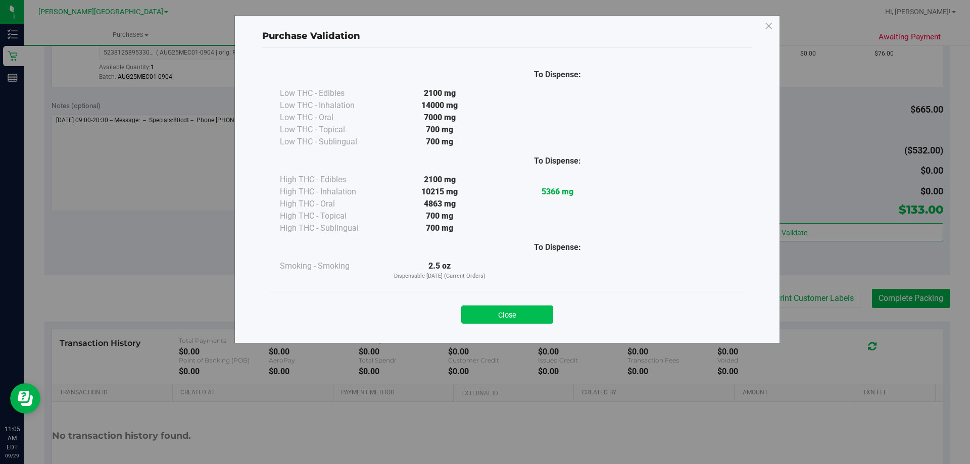
click at [484, 313] on button "Close" at bounding box center [507, 315] width 92 height 18
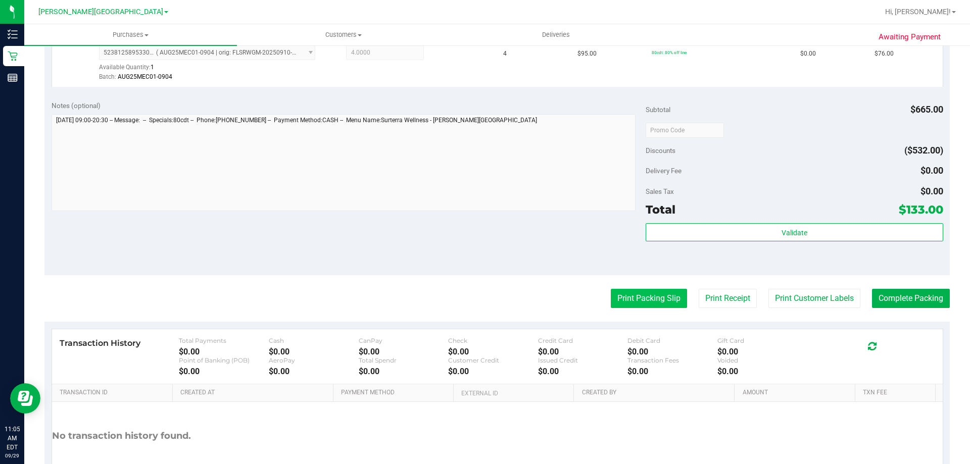
click at [484, 291] on button "Print Packing Slip" at bounding box center [649, 298] width 76 height 19
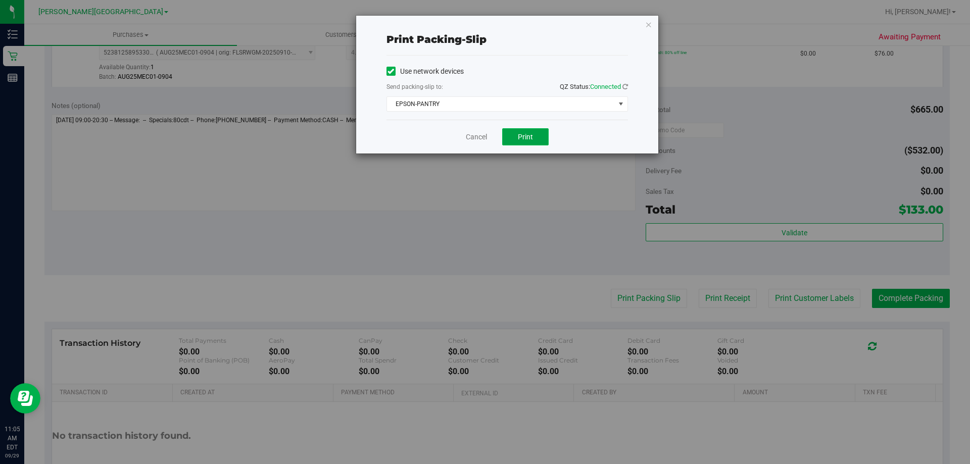
click at [484, 138] on button "Print" at bounding box center [525, 136] width 46 height 17
click at [484, 26] on icon "button" at bounding box center [648, 24] width 7 height 12
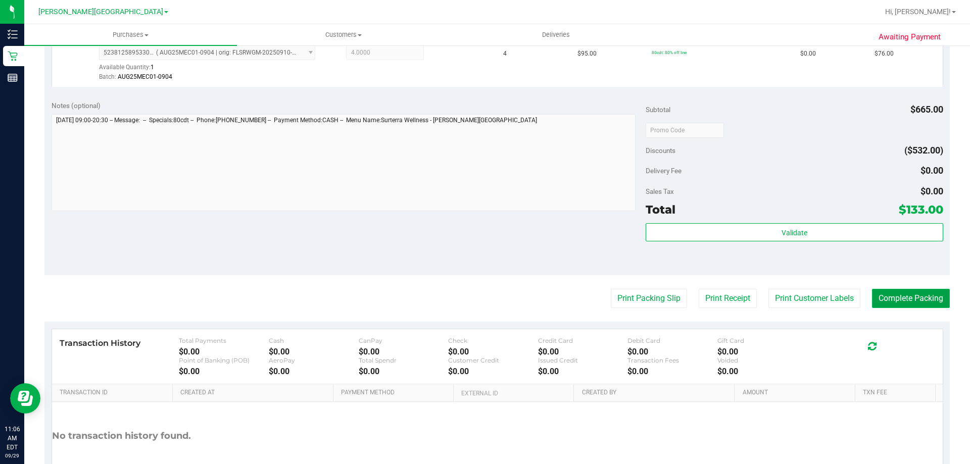
click at [484, 297] on button "Complete Packing" at bounding box center [911, 298] width 78 height 19
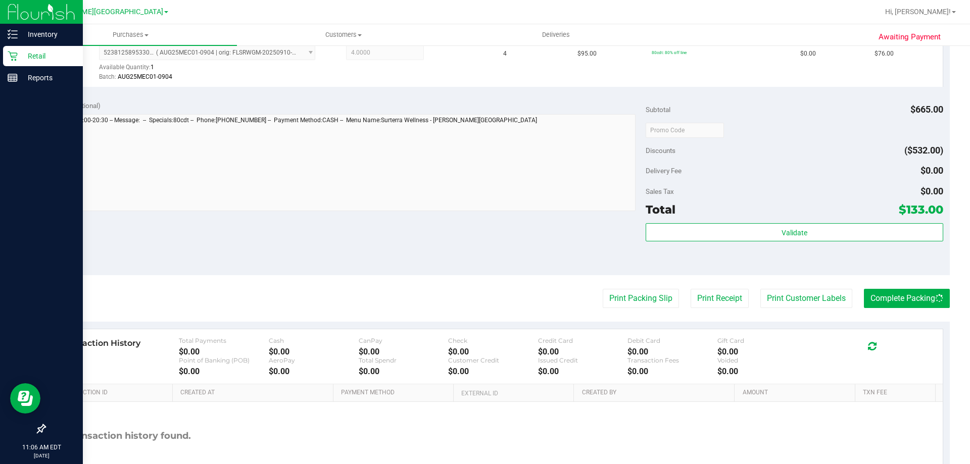
click at [25, 55] on p "Retail" at bounding box center [48, 56] width 61 height 12
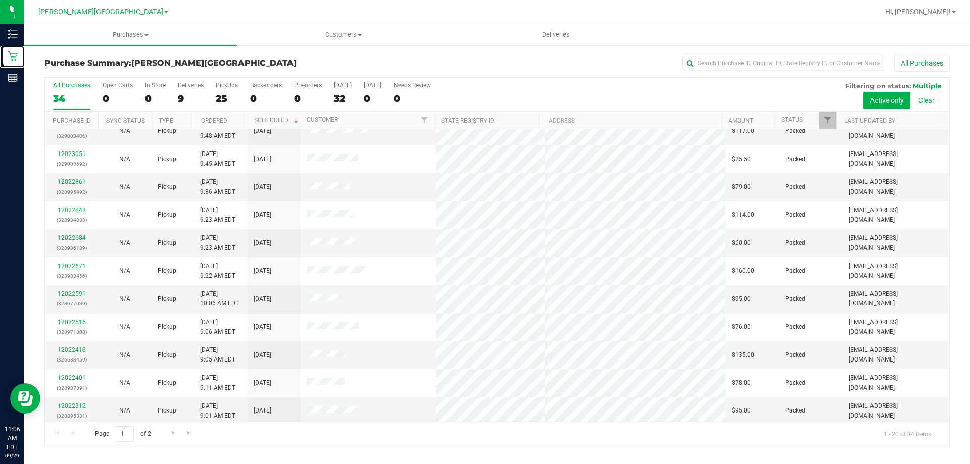
scroll to position [267, 0]
click at [217, 96] on div "25" at bounding box center [227, 99] width 22 height 12
click at [0, 0] on input "PickUps 25" at bounding box center [0, 0] width 0 height 0
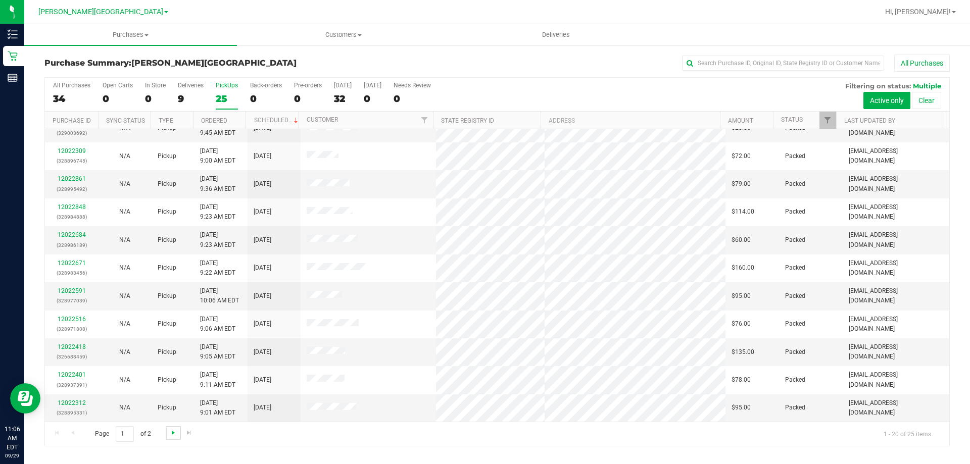
click at [170, 431] on span "Go to the next page" at bounding box center [173, 433] width 8 height 8
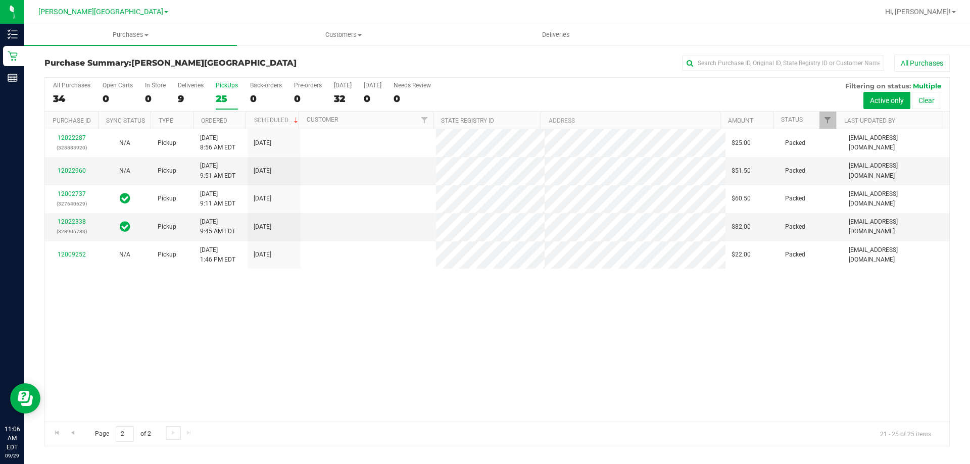
scroll to position [0, 0]
click at [74, 170] on link "12022960" at bounding box center [72, 170] width 28 height 7
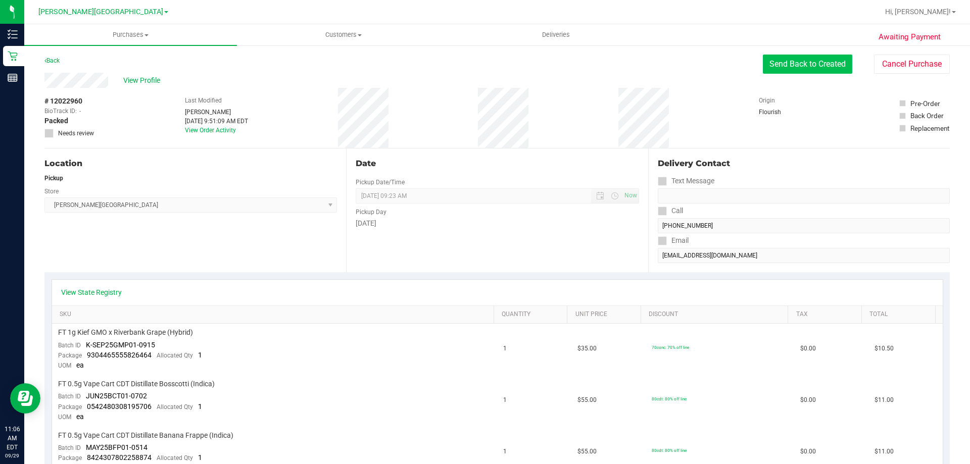
click at [484, 61] on button "Send Back to Created" at bounding box center [807, 64] width 89 height 19
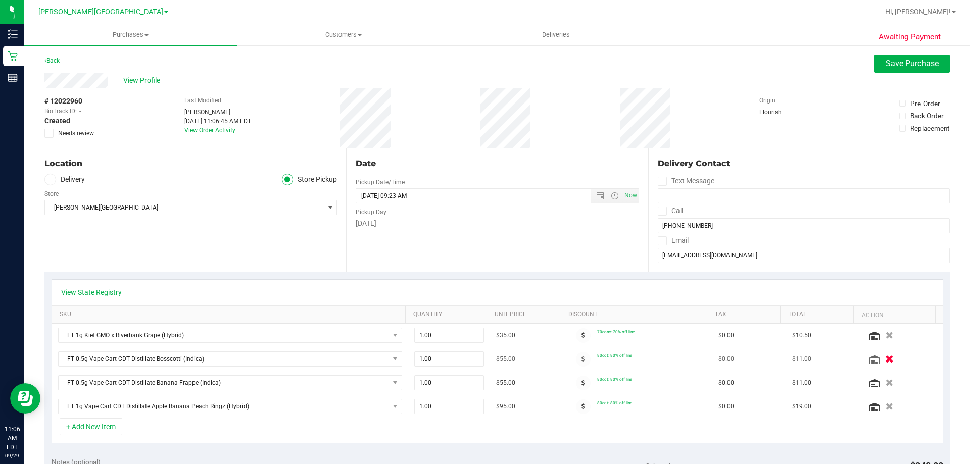
click at [484, 360] on icon "button" at bounding box center [889, 360] width 9 height 8
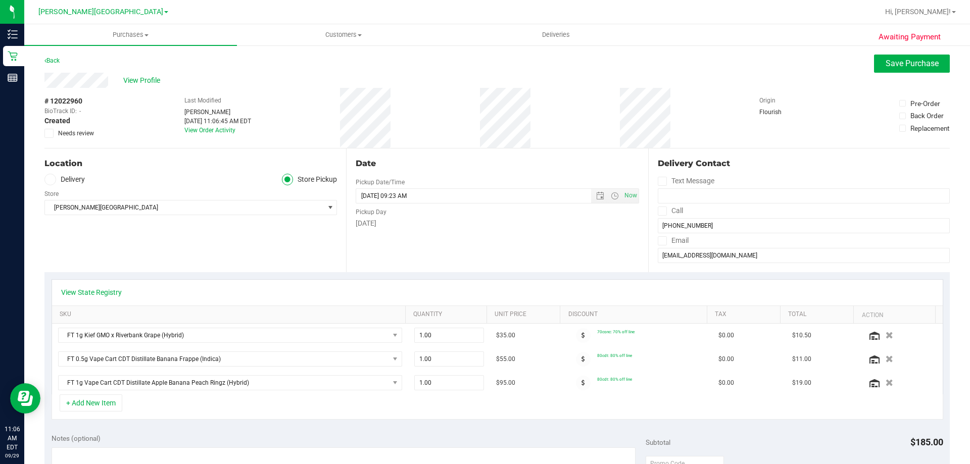
click at [484, 360] on icon "button" at bounding box center [890, 359] width 8 height 7
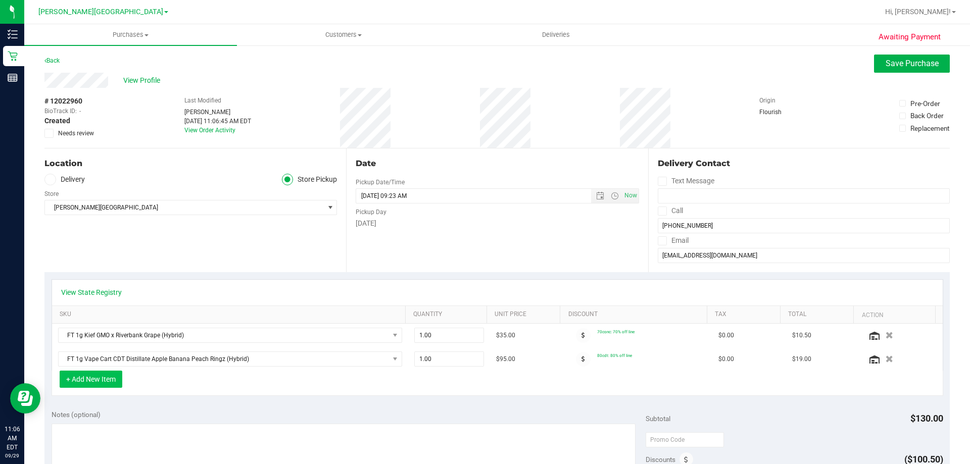
click at [106, 382] on button "+ Add New Item" at bounding box center [91, 379] width 63 height 17
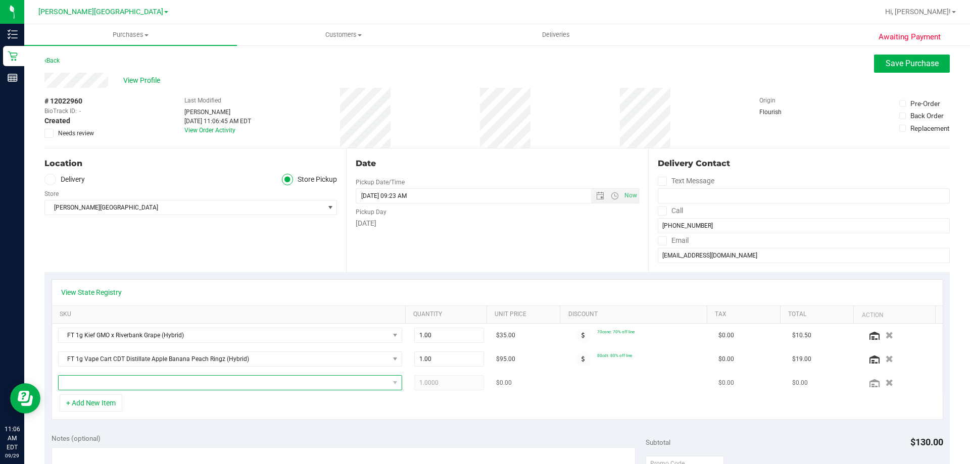
click at [149, 383] on span "NO DATA FOUND" at bounding box center [224, 383] width 331 height 14
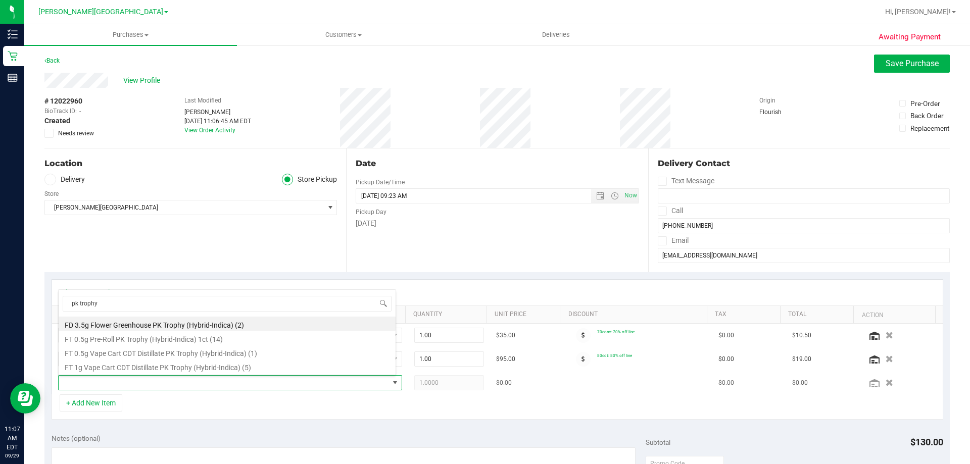
type input "pk trophy"
click at [122, 387] on span at bounding box center [224, 383] width 331 height 14
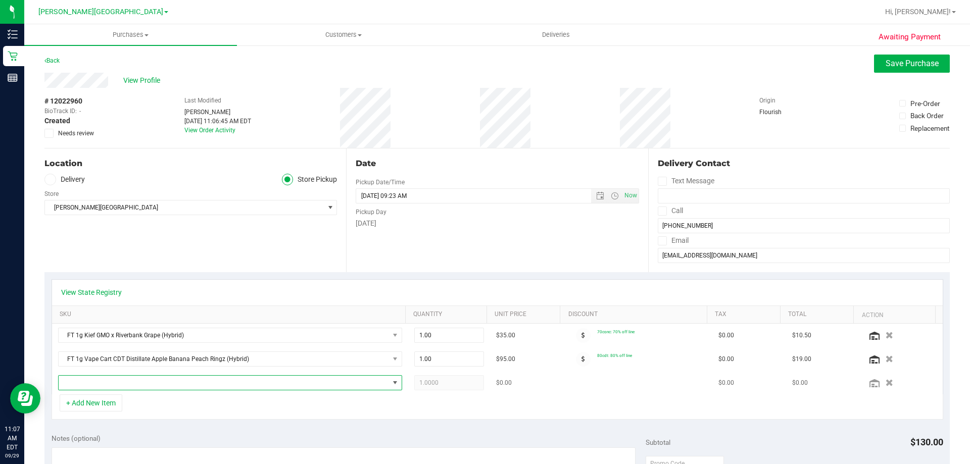
click at [122, 387] on span "NO DATA FOUND" at bounding box center [224, 383] width 331 height 14
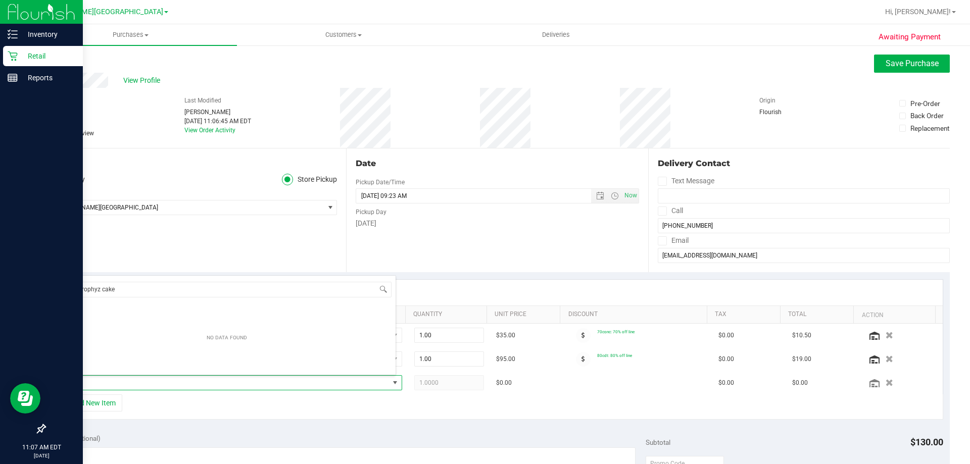
drag, startPoint x: 98, startPoint y: 288, endPoint x: 15, endPoint y: 291, distance: 82.9
click at [31, 299] on body "Inventory Retail Reports 11:07 AM EDT [DATE] 09/29 [PERSON_NAME][GEOGRAPHIC_DAT…" at bounding box center [485, 232] width 970 height 464
type input "z cake"
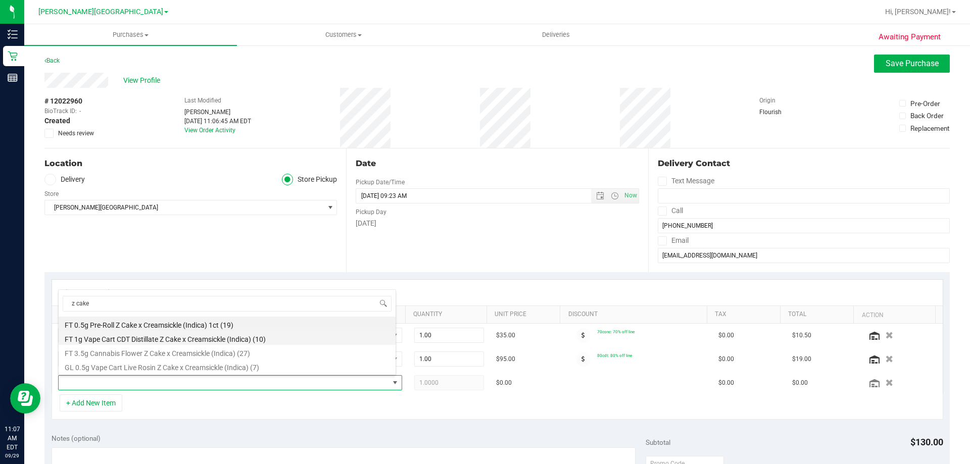
click at [223, 337] on li "FT 1g Vape Cart CDT Distillate Z Cake x Creamsickle (Indica) (10)" at bounding box center [227, 338] width 337 height 14
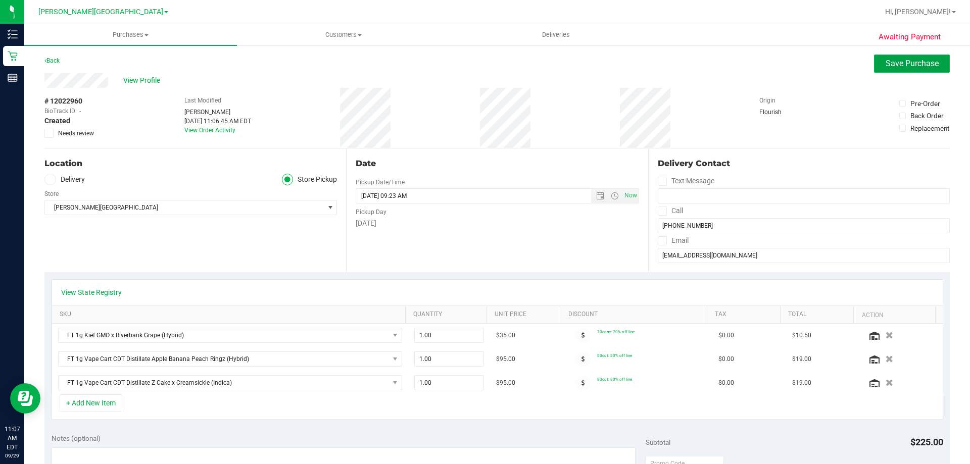
click at [484, 57] on button "Save Purchase" at bounding box center [912, 64] width 76 height 18
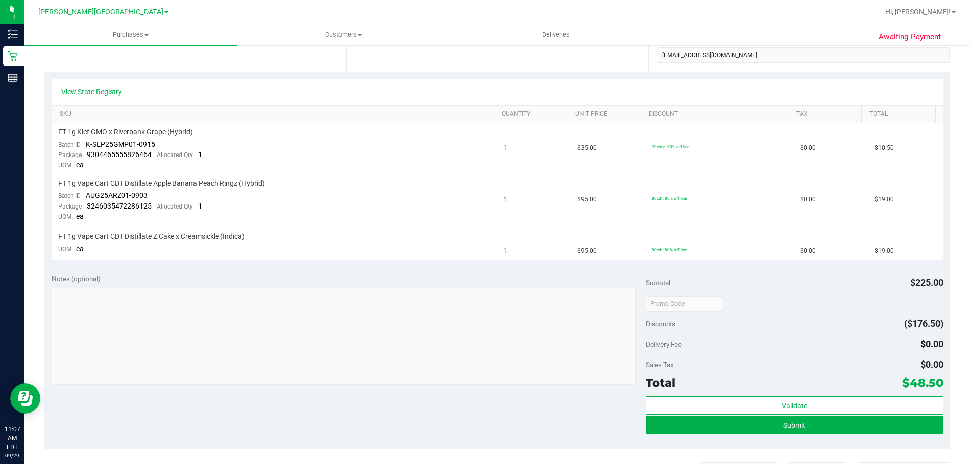
scroll to position [202, 0]
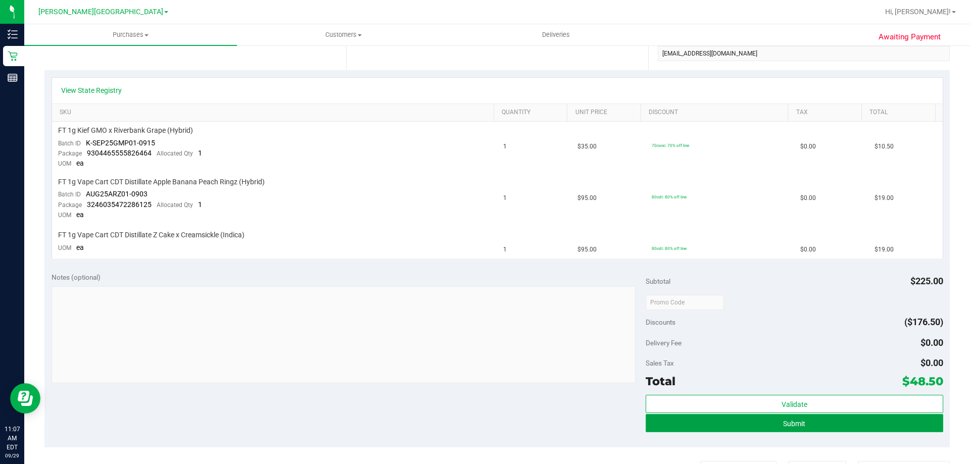
click at [484, 423] on button "Submit" at bounding box center [794, 423] width 297 height 18
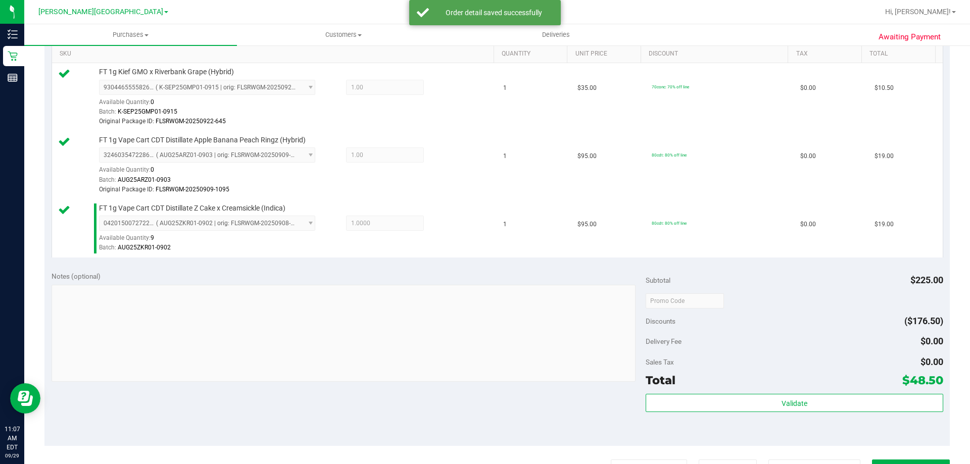
scroll to position [354, 0]
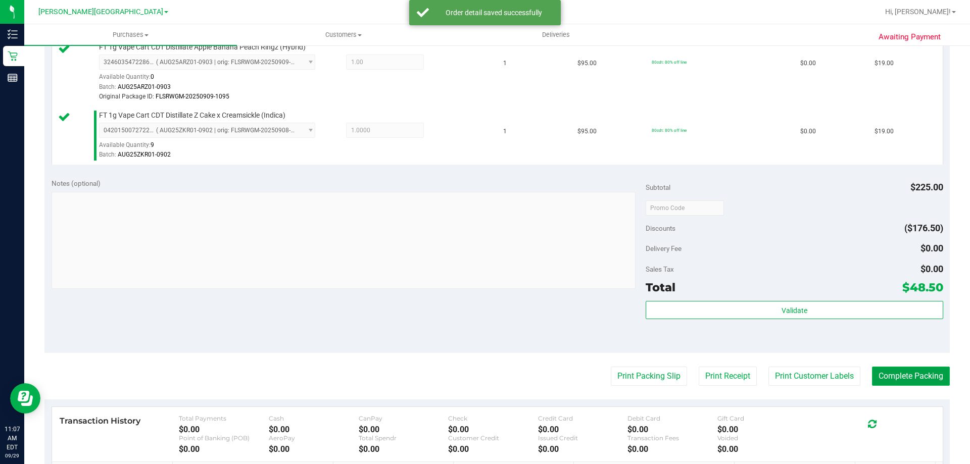
click at [484, 371] on button "Complete Packing" at bounding box center [911, 376] width 78 height 19
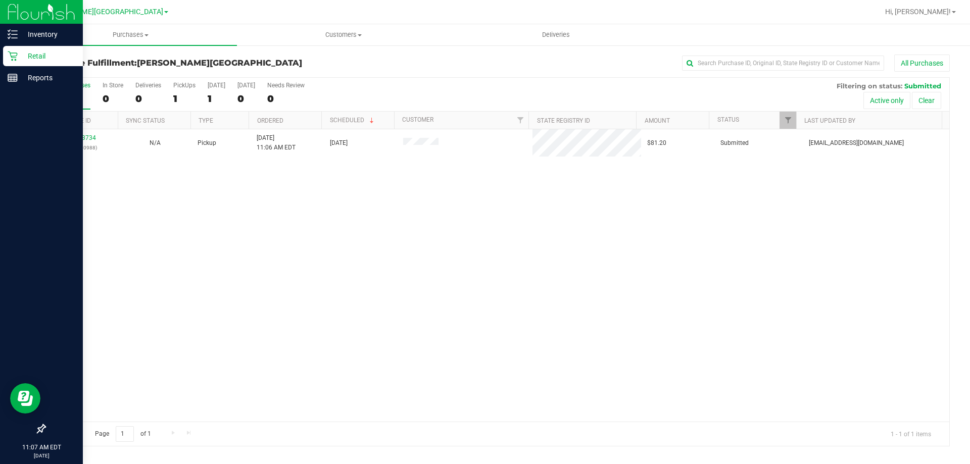
click at [17, 55] on icon at bounding box center [13, 57] width 10 height 10
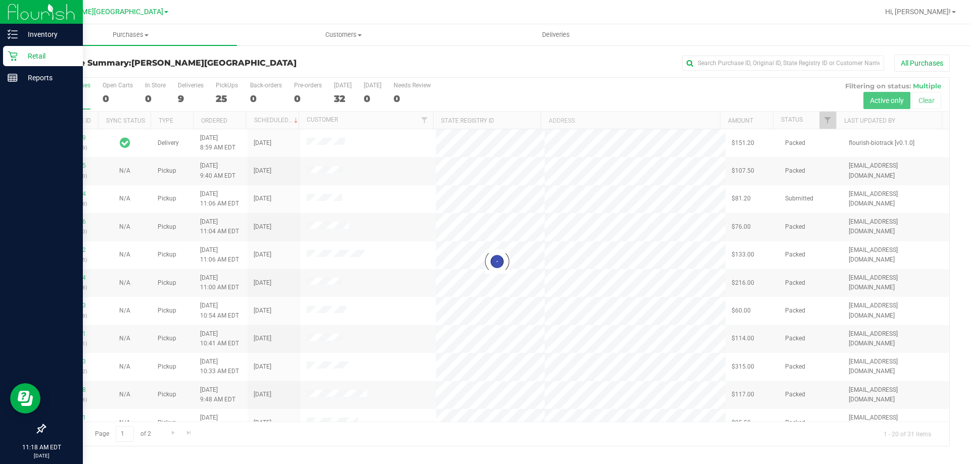
click at [14, 51] on icon at bounding box center [13, 56] width 10 height 10
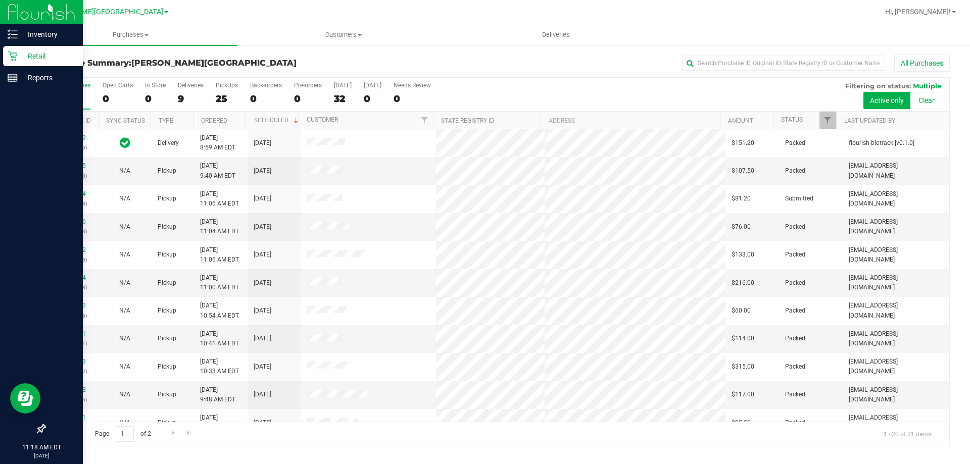
click at [40, 58] on p "Retail" at bounding box center [48, 56] width 61 height 12
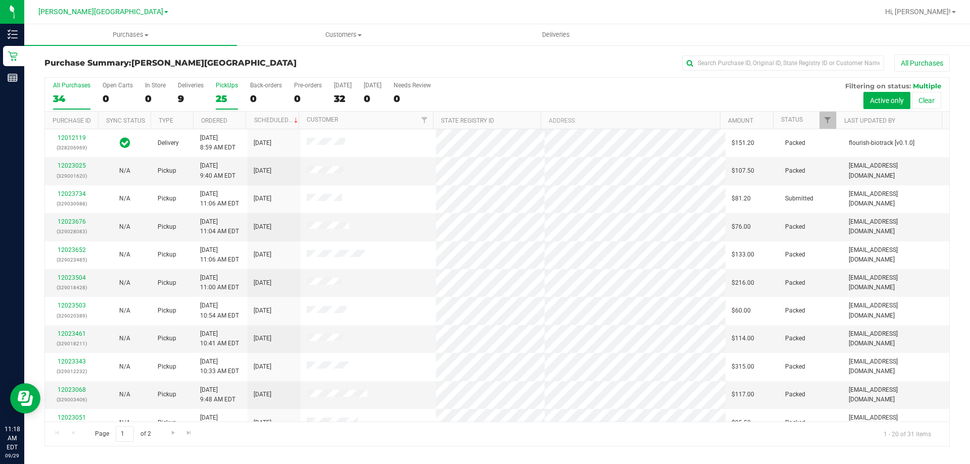
click at [223, 99] on div "25" at bounding box center [227, 99] width 22 height 12
click at [0, 0] on input "PickUps 25" at bounding box center [0, 0] width 0 height 0
click at [69, 166] on link "12023734" at bounding box center [72, 165] width 28 height 7
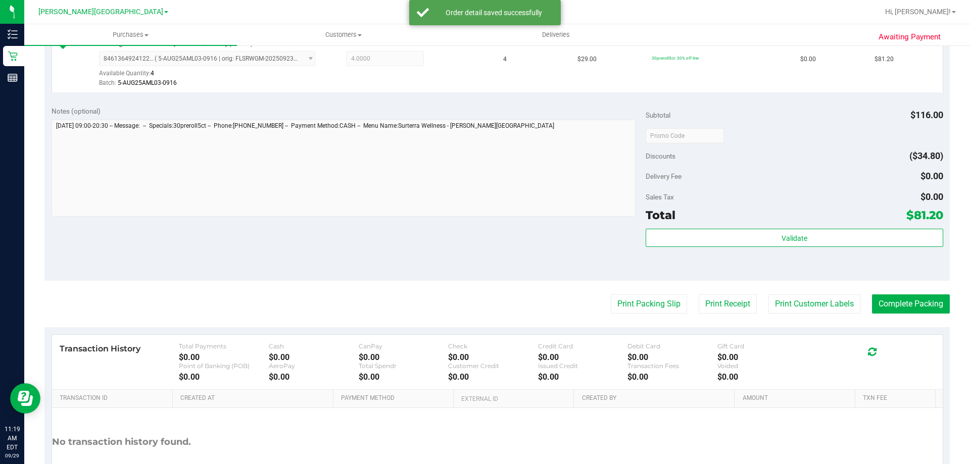
scroll to position [303, 0]
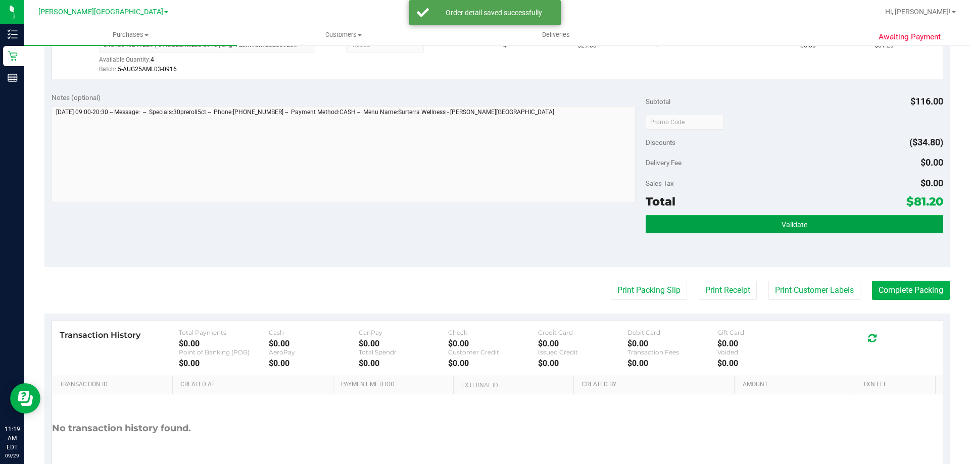
click at [484, 228] on span "Validate" at bounding box center [795, 225] width 26 height 8
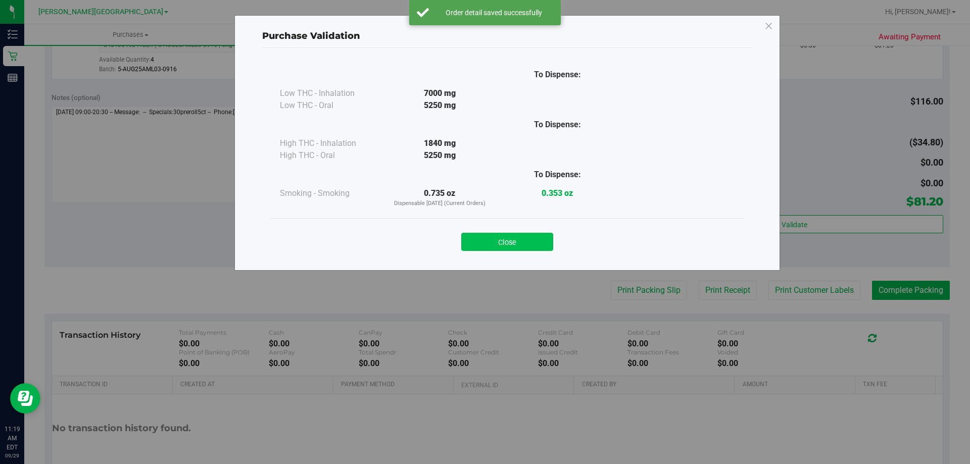
click at [484, 244] on button "Close" at bounding box center [507, 242] width 92 height 18
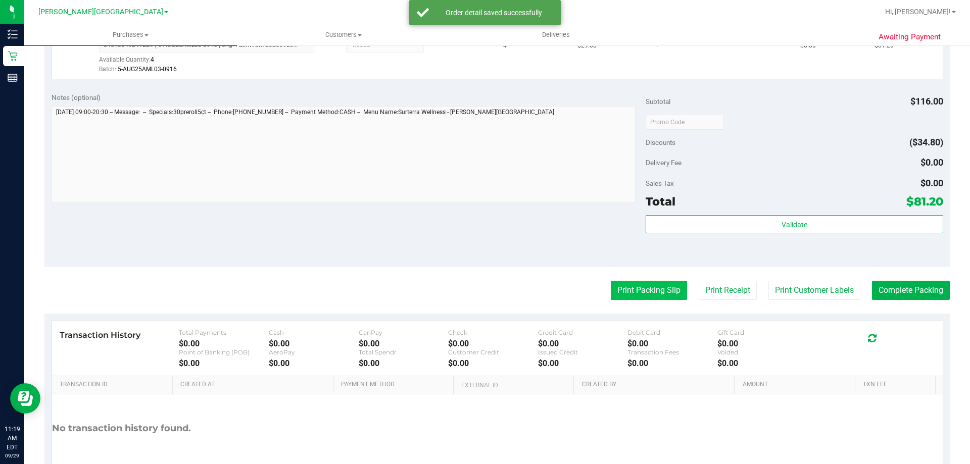
click at [484, 282] on button "Print Packing Slip" at bounding box center [649, 290] width 76 height 19
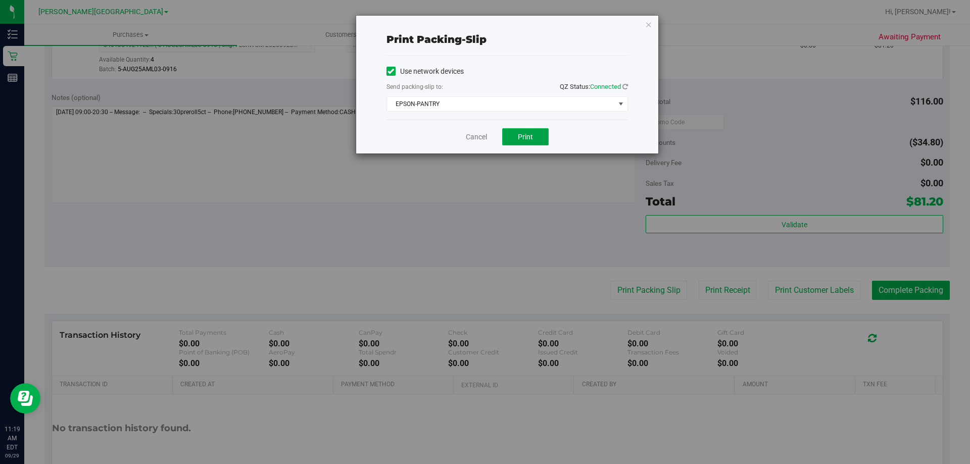
click at [484, 144] on button "Print" at bounding box center [525, 136] width 46 height 17
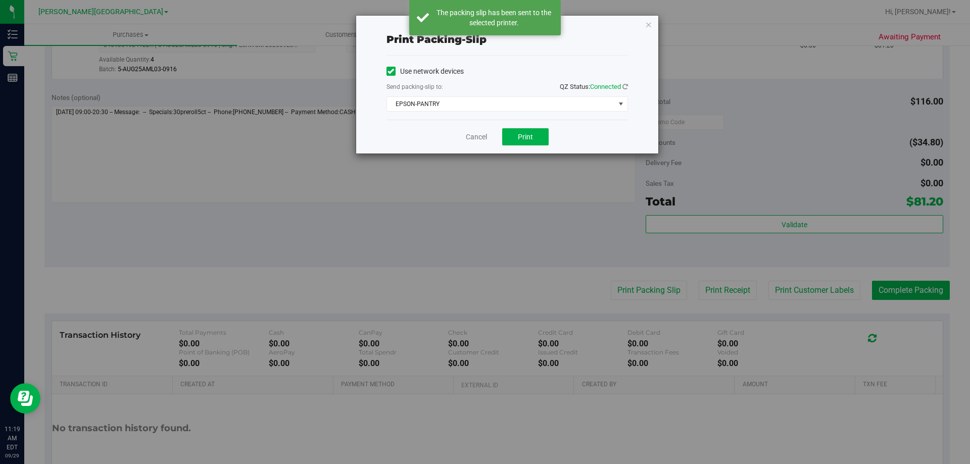
drag, startPoint x: 518, startPoint y: 144, endPoint x: 467, endPoint y: 183, distance: 64.5
click at [467, 183] on div "Print packing-slip Use network devices Send packing-slip to: QZ Status: Connect…" at bounding box center [489, 232] width 978 height 464
click at [484, 23] on icon "button" at bounding box center [648, 24] width 7 height 12
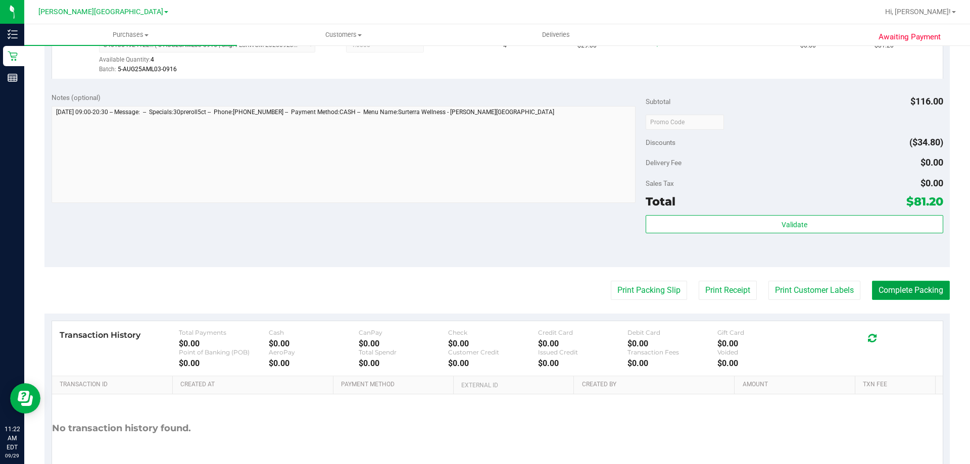
click at [484, 288] on button "Complete Packing" at bounding box center [911, 290] width 78 height 19
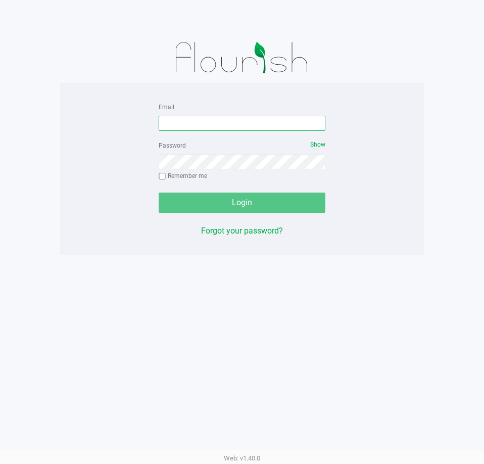
click at [168, 117] on input "Email" at bounding box center [242, 123] width 167 height 15
type input "[EMAIL_ADDRESS][DOMAIN_NAME]"
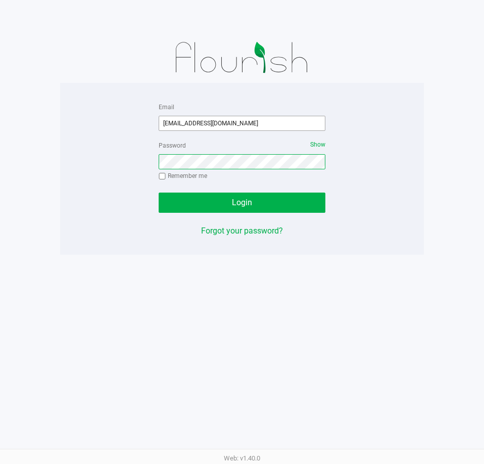
click at [159, 193] on button "Login" at bounding box center [242, 203] width 167 height 20
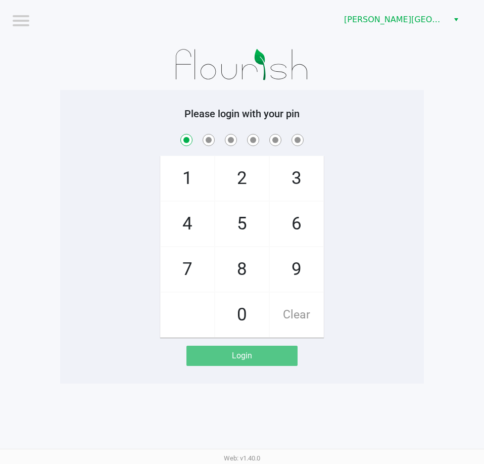
checkbox input "true"
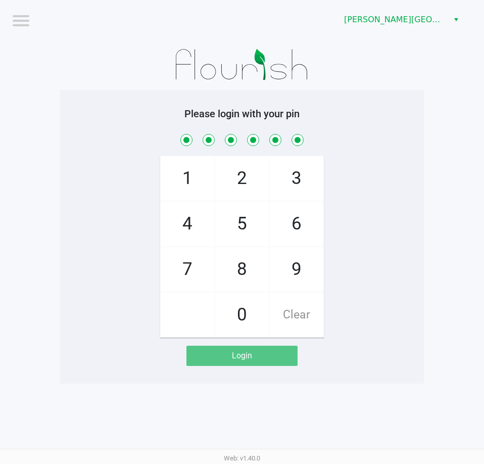
checkbox input "true"
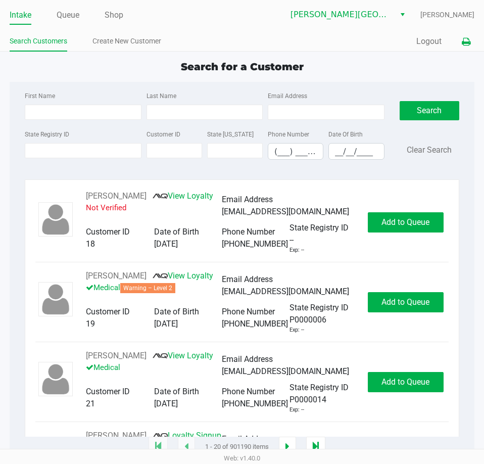
click at [464, 36] on button at bounding box center [466, 41] width 17 height 19
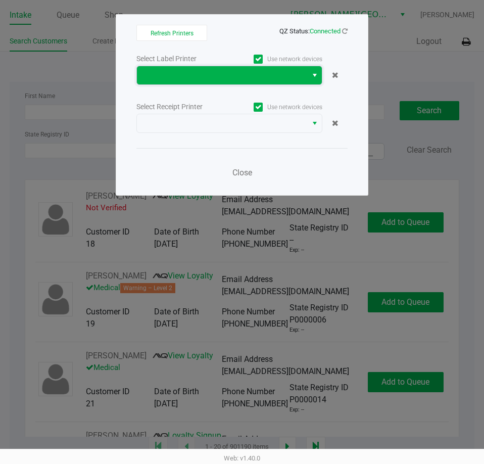
click at [286, 73] on span at bounding box center [222, 75] width 158 height 12
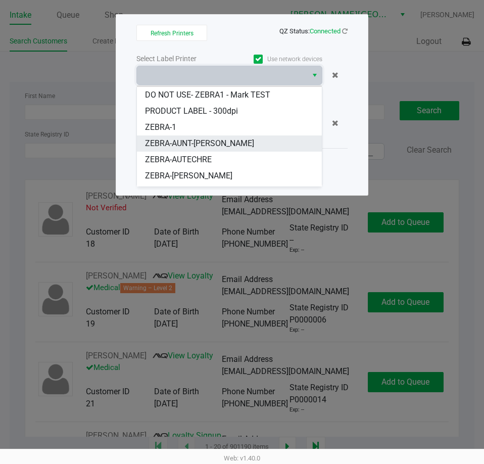
scroll to position [28, 0]
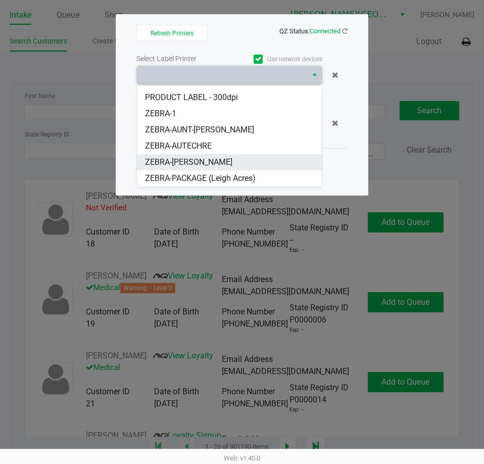
click at [256, 157] on li "ZEBRA-ED-SHEERAN" at bounding box center [229, 162] width 185 height 16
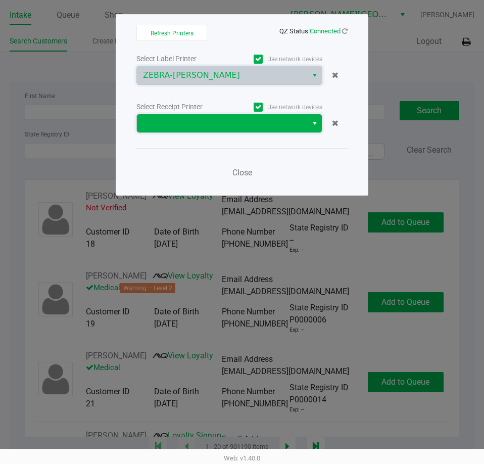
click at [278, 124] on span at bounding box center [222, 123] width 158 height 12
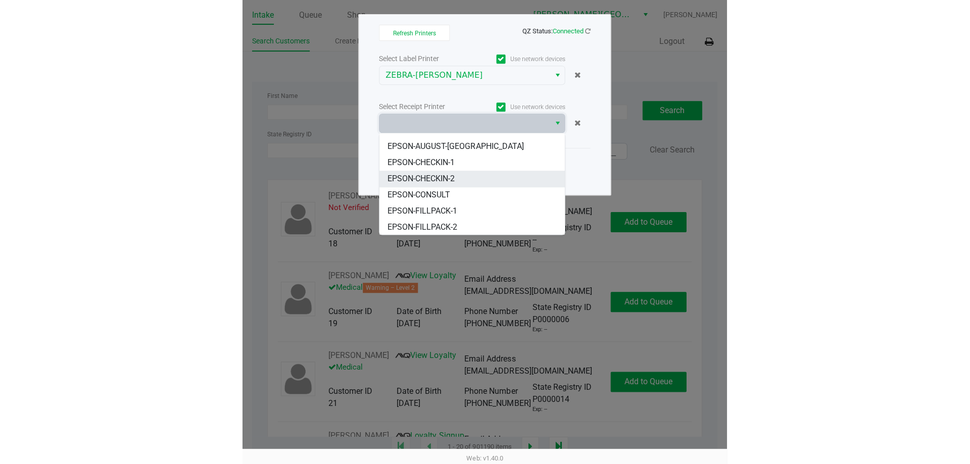
scroll to position [51, 0]
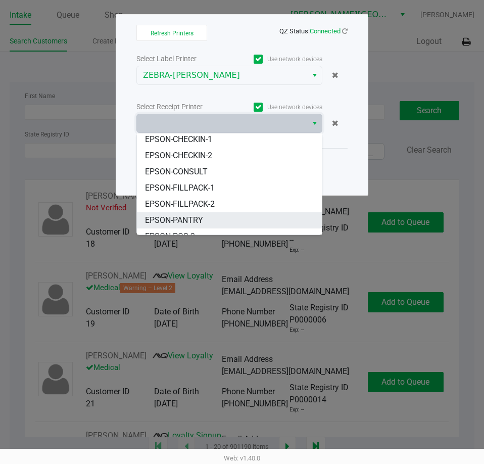
click at [227, 217] on li "EPSON-PANTRY" at bounding box center [229, 220] width 185 height 16
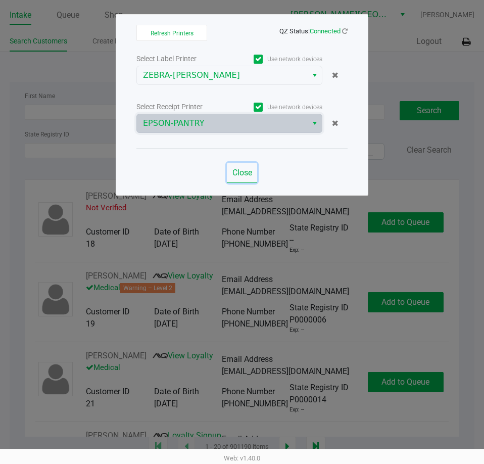
click at [240, 177] on button "Close" at bounding box center [242, 173] width 30 height 20
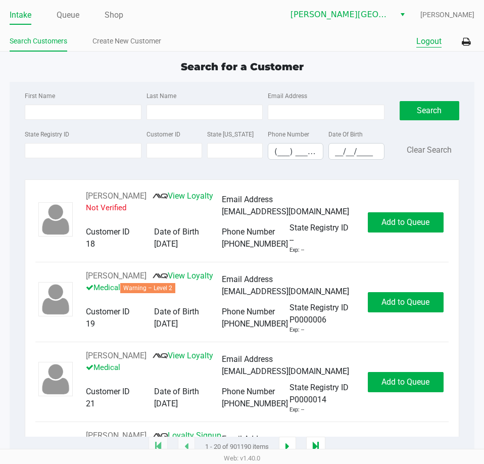
click at [429, 40] on button "Logout" at bounding box center [428, 41] width 25 height 12
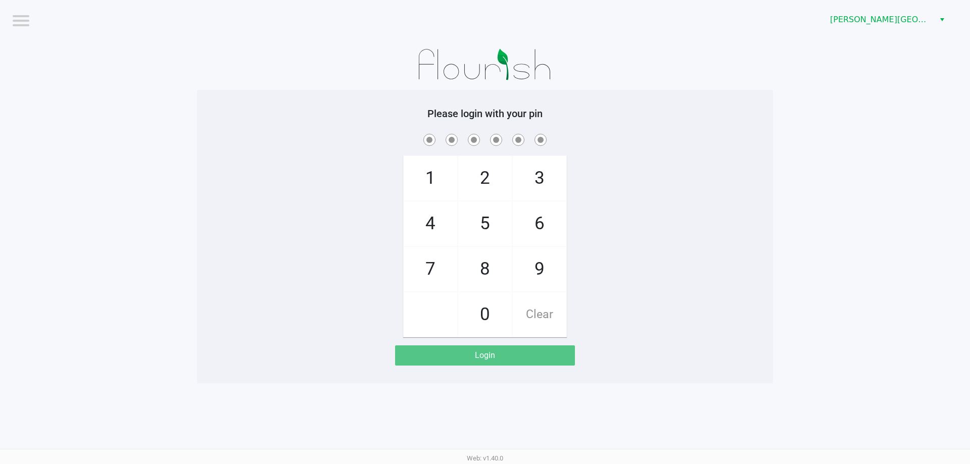
click at [329, 198] on div "1 4 7 2 5 8 0 3 6 9 Clear" at bounding box center [485, 235] width 576 height 206
checkbox input "true"
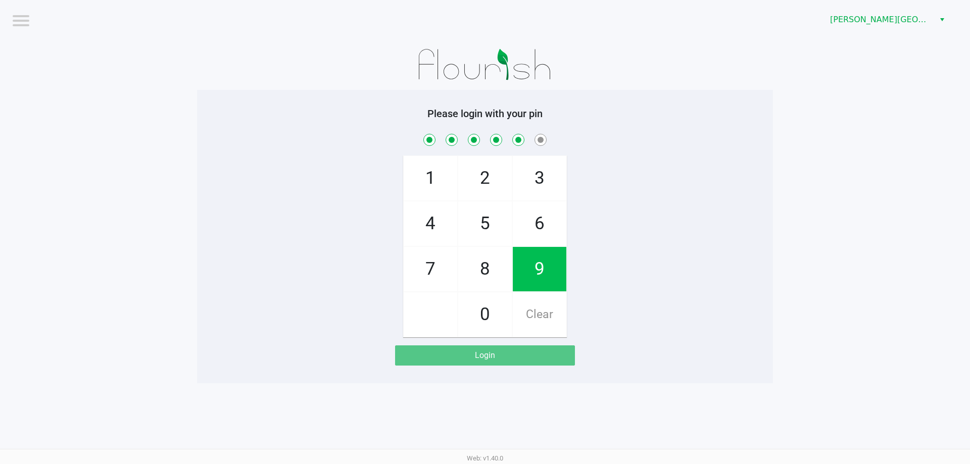
checkbox input "true"
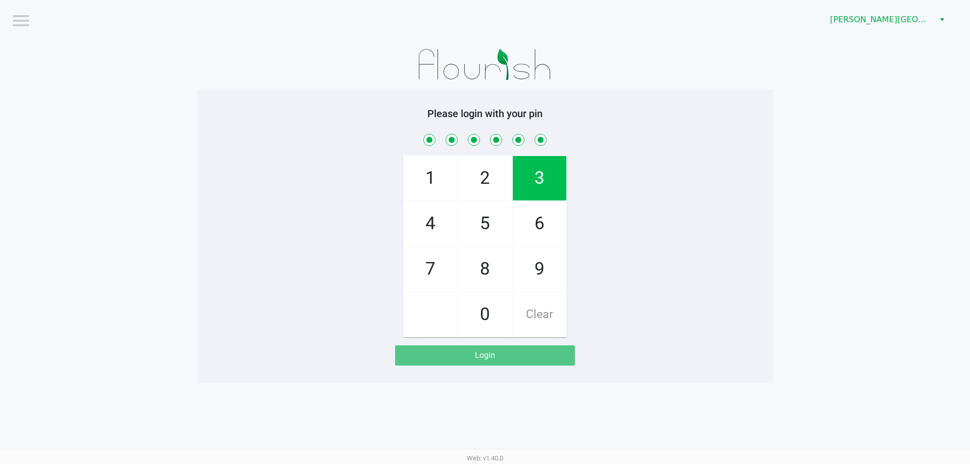
checkbox input "true"
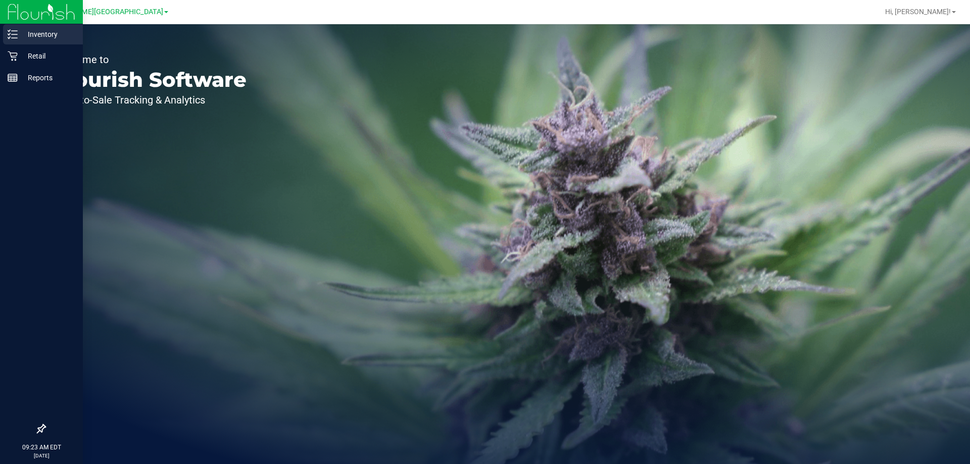
click at [46, 34] on p "Inventory" at bounding box center [48, 34] width 61 height 12
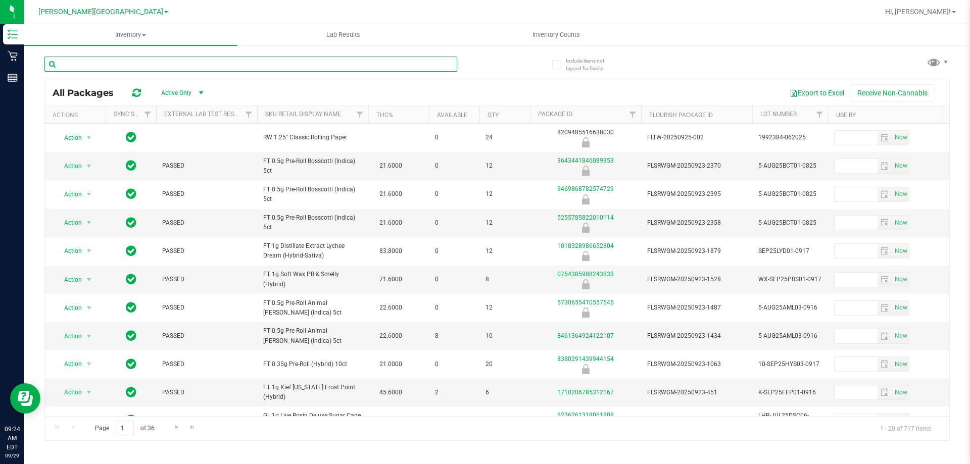
click at [115, 64] on input "text" at bounding box center [250, 64] width 413 height 15
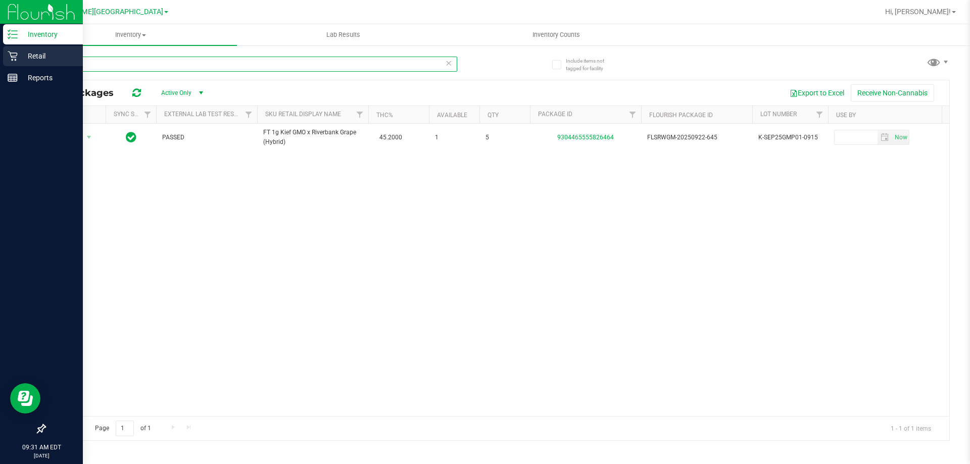
drag, startPoint x: 88, startPoint y: 62, endPoint x: 0, endPoint y: 67, distance: 88.6
click at [0, 67] on div "Inventory Retail Reports 09:31 AM EDT 09/29/2025 09/29 Bonita Springs WC Hi, Je…" at bounding box center [485, 232] width 970 height 464
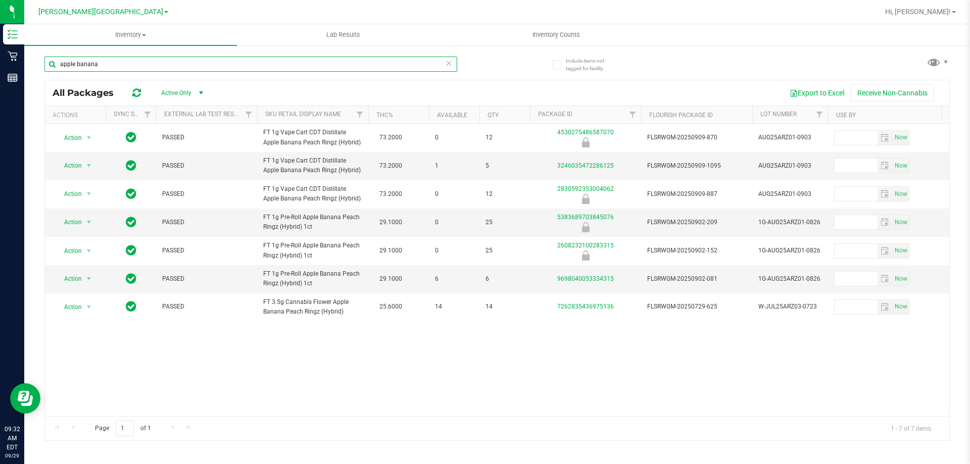
type input "apple banana"
